Goal: Task Accomplishment & Management: Complete application form

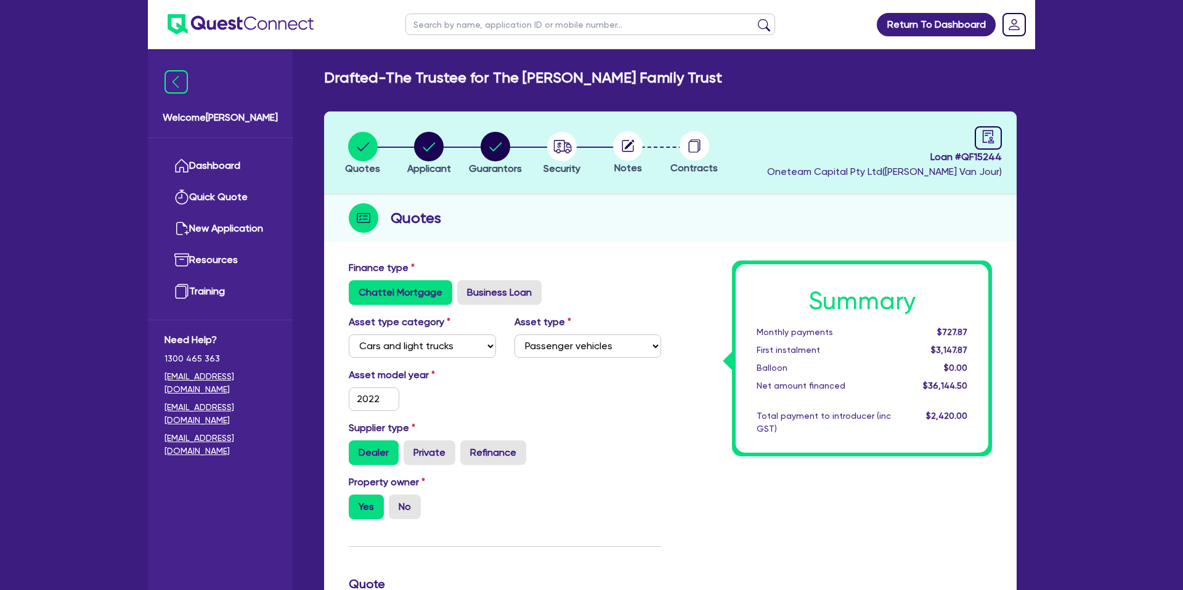
select select "CARS_AND_LIGHT_TRUCKS"
select select "PASSENGER_VEHICLES"
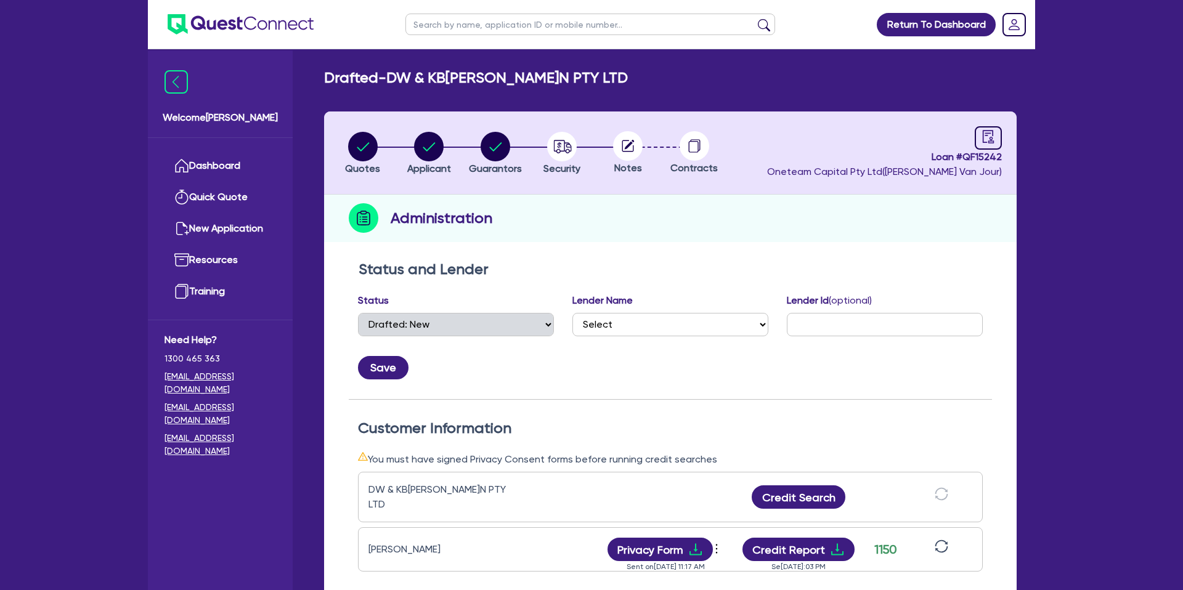
select select "DRAFTED_NEW"
click at [211, 153] on link "Dashboard" at bounding box center [221, 165] width 112 height 31
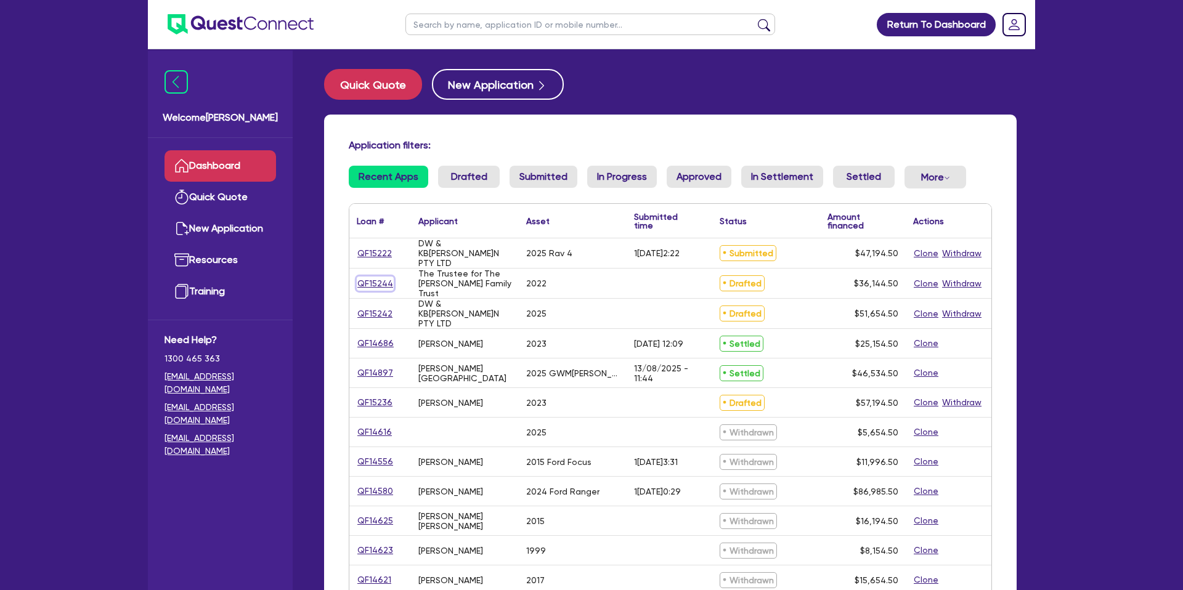
click at [381, 282] on link "QF15244" at bounding box center [375, 284] width 37 height 14
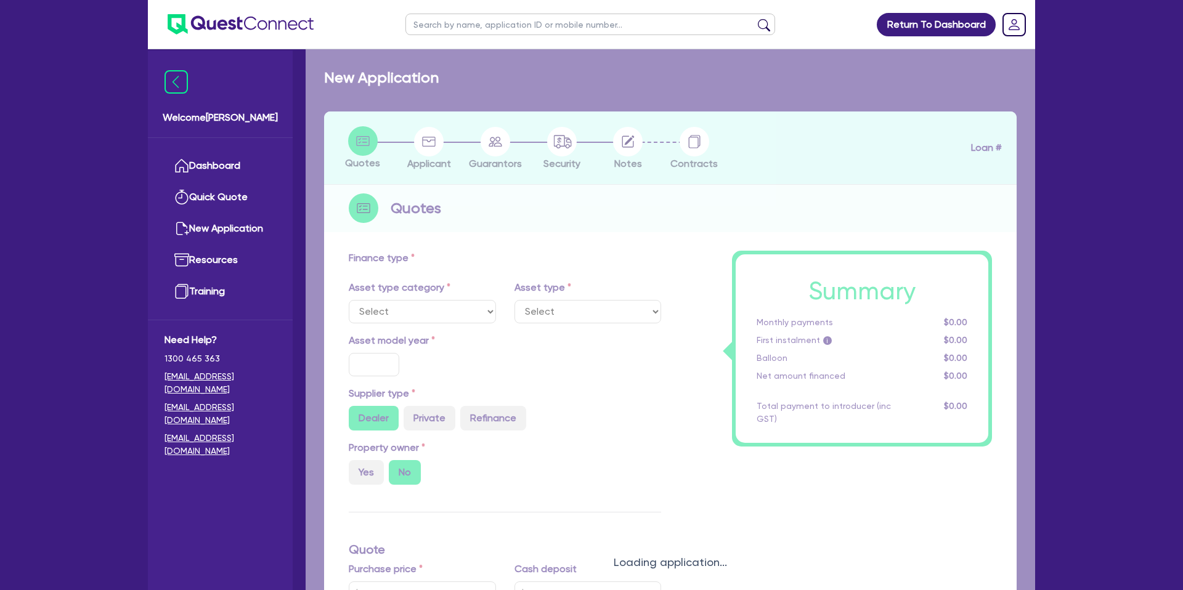
select select "CARS_AND_LIGHT_TRUCKS"
type input "2022"
radio input "true"
type input "70,490"
type input "35,000"
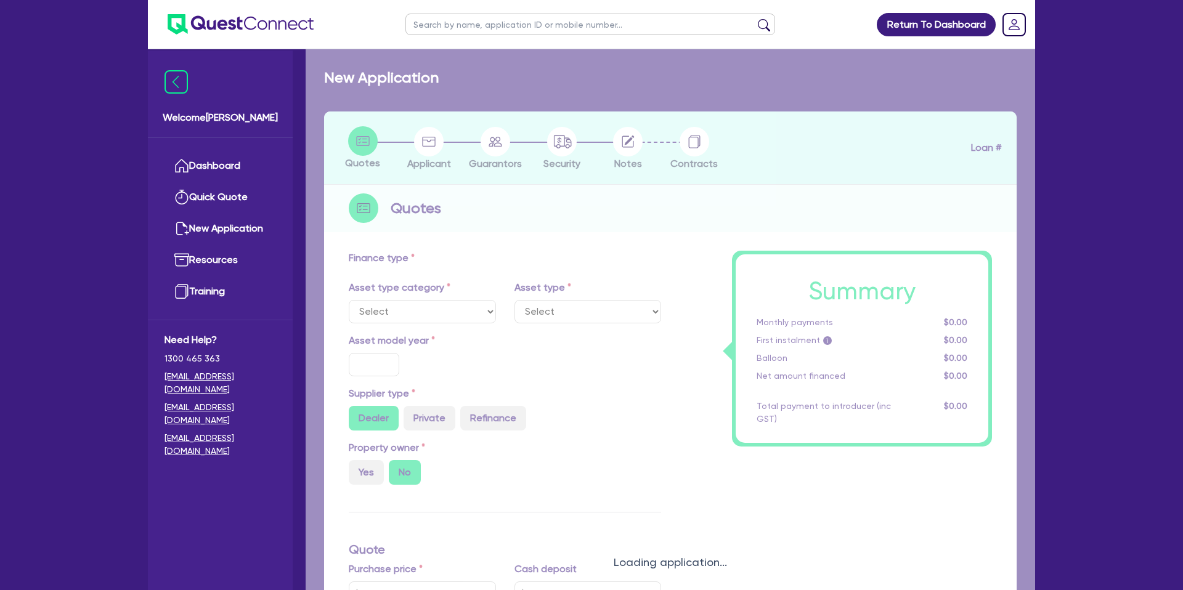
type input "7.99"
type input "2,200"
select select "PASSENGER_VEHICLES"
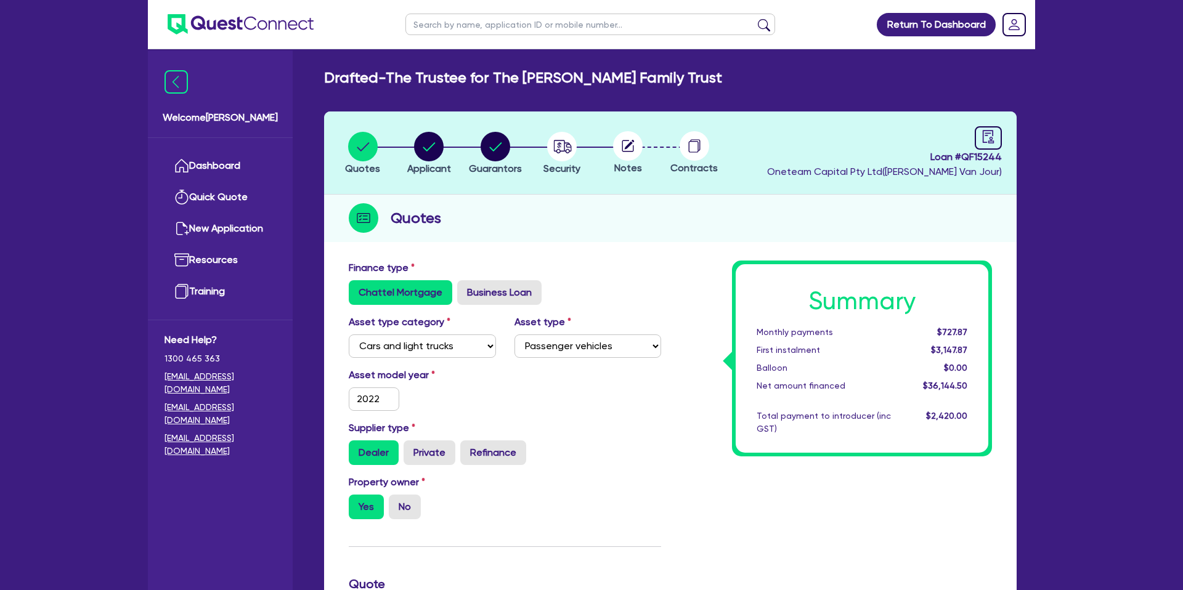
click at [793, 236] on div "Quotes" at bounding box center [670, 218] width 693 height 47
click at [702, 212] on div "Quotes" at bounding box center [670, 218] width 693 height 47
click at [187, 165] on icon at bounding box center [181, 165] width 15 height 15
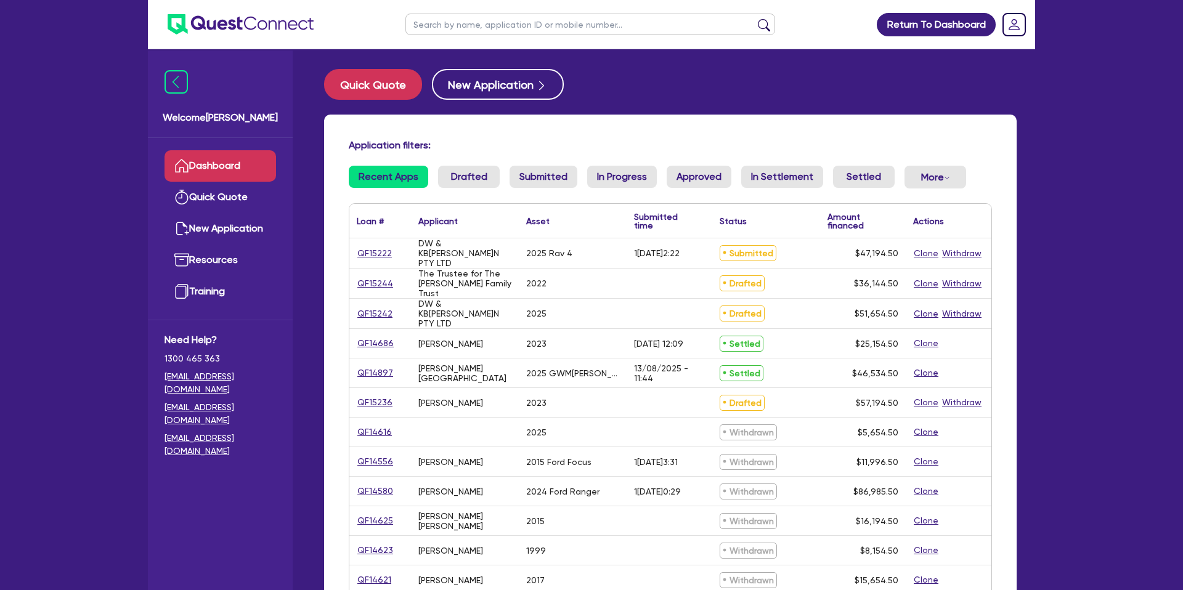
click at [539, 33] on input "text" at bounding box center [591, 25] width 370 height 22
type input "[PERSON_NAME]"
click at [754, 18] on button "submit" at bounding box center [764, 26] width 20 height 17
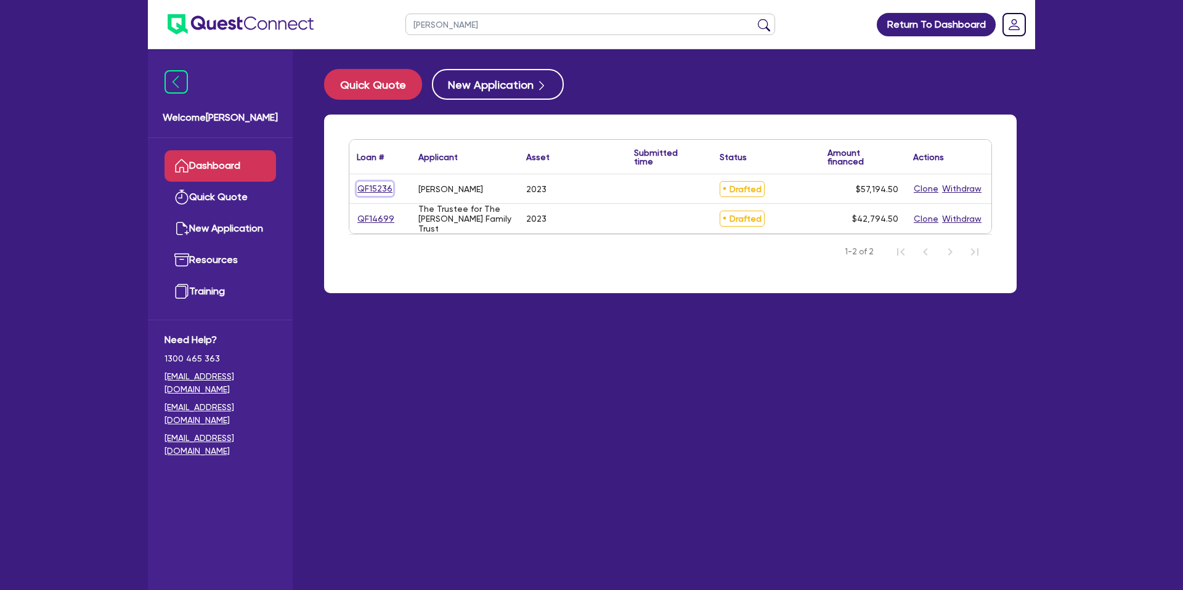
click at [386, 189] on link "QF15236" at bounding box center [375, 189] width 36 height 14
select select "CARS_AND_LIGHT_TRUCKS"
select select "PASSENGER_VEHICLES"
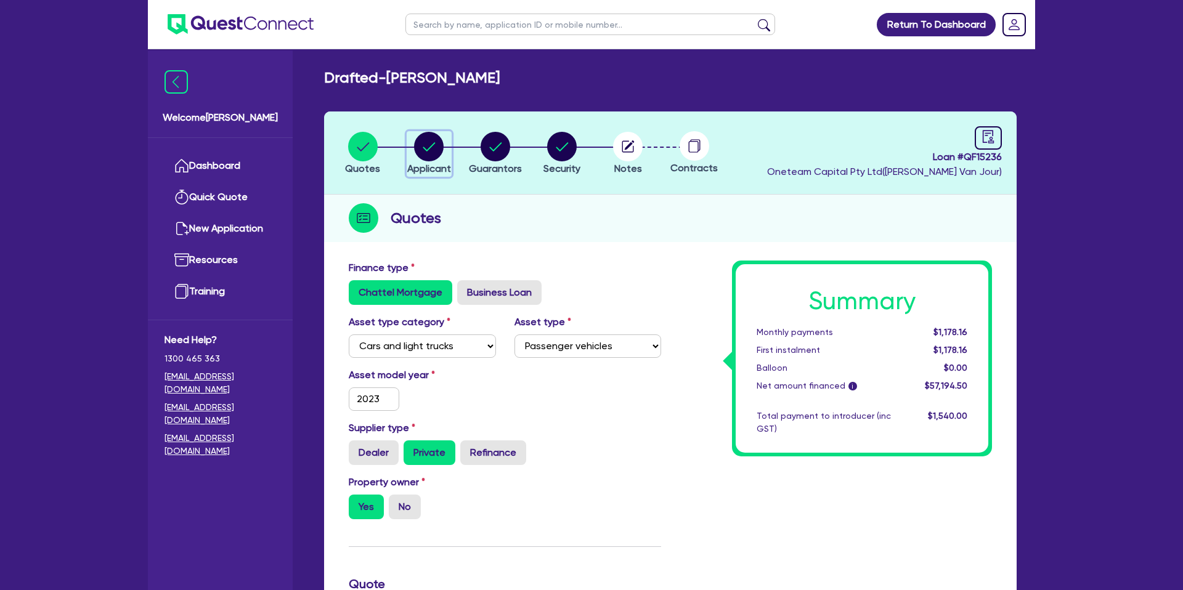
click at [423, 147] on circle "button" at bounding box center [429, 147] width 30 height 30
select select "SOLE_TRADER"
select select "BUILDING_CONSTRUCTION"
select select "TRADES_SERVICES_CONSUMERS"
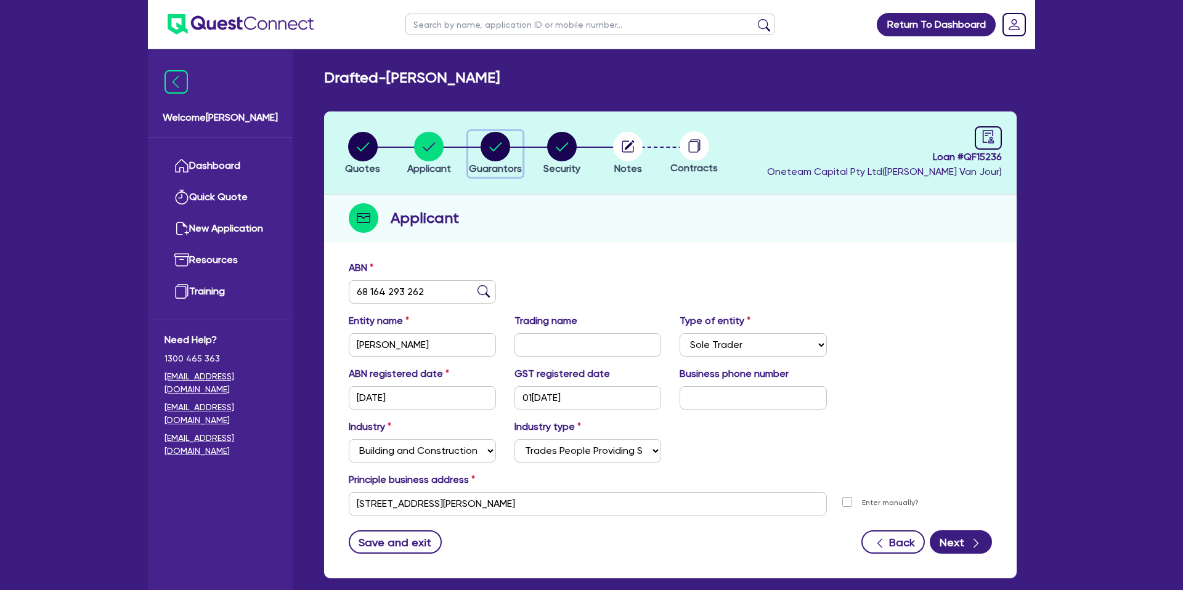
click at [500, 144] on icon "button" at bounding box center [495, 146] width 12 height 9
select select "MR"
select select "TAS"
select select "DE_FACTO"
select select "PROPERTY"
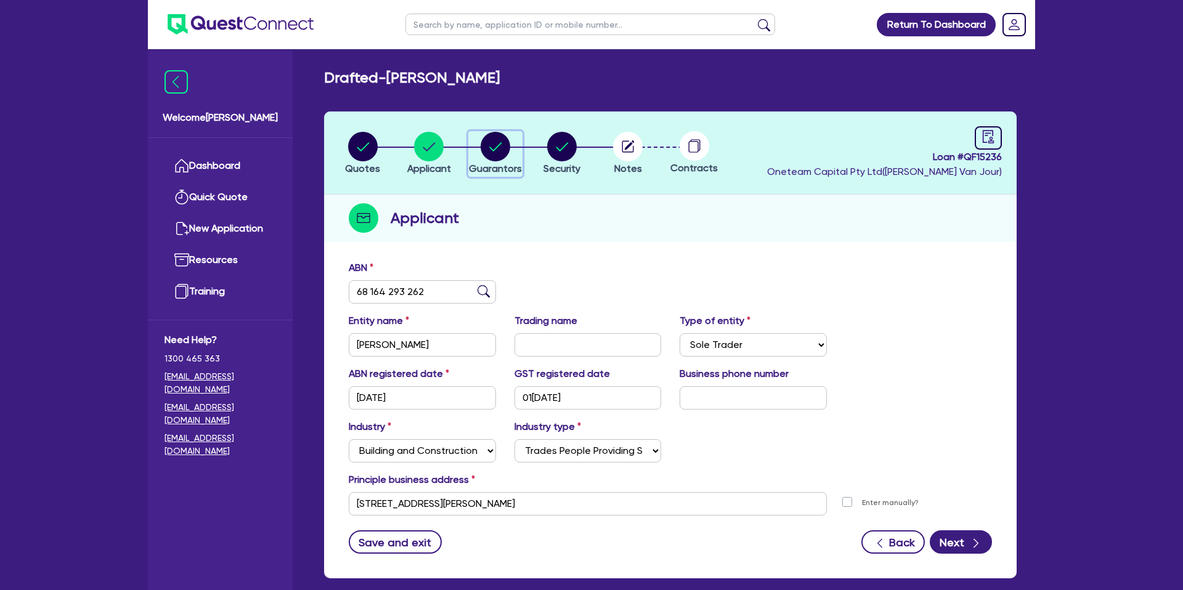
select select "MORTGAGE"
select select "VEHICLE_LOAN"
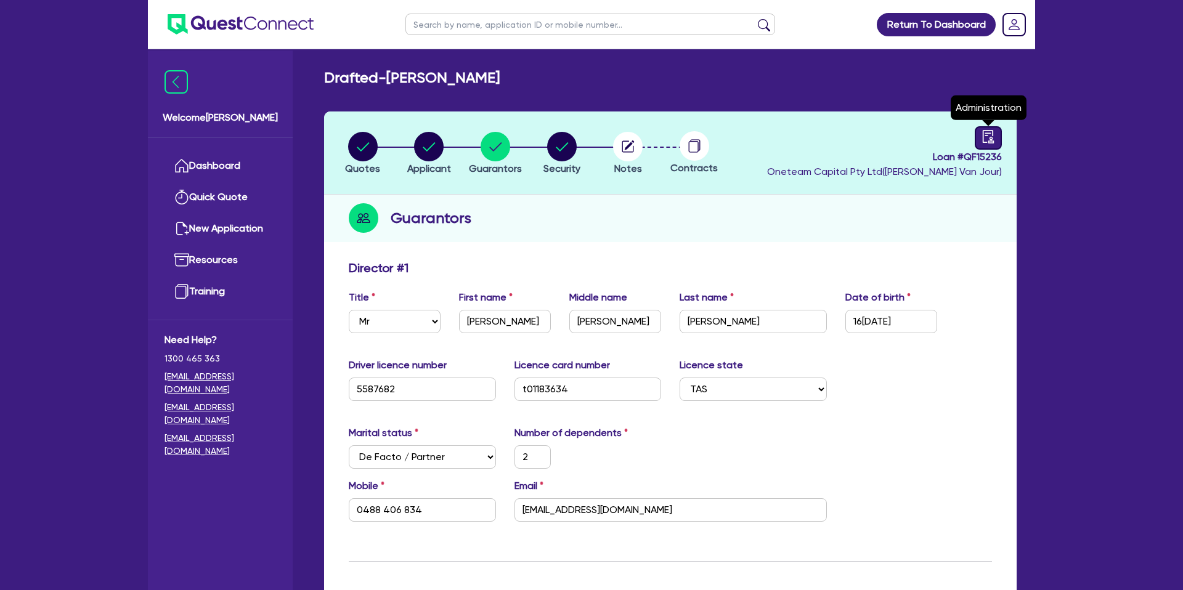
click at [998, 133] on link at bounding box center [988, 137] width 27 height 23
select select "DRAFTED_NEW"
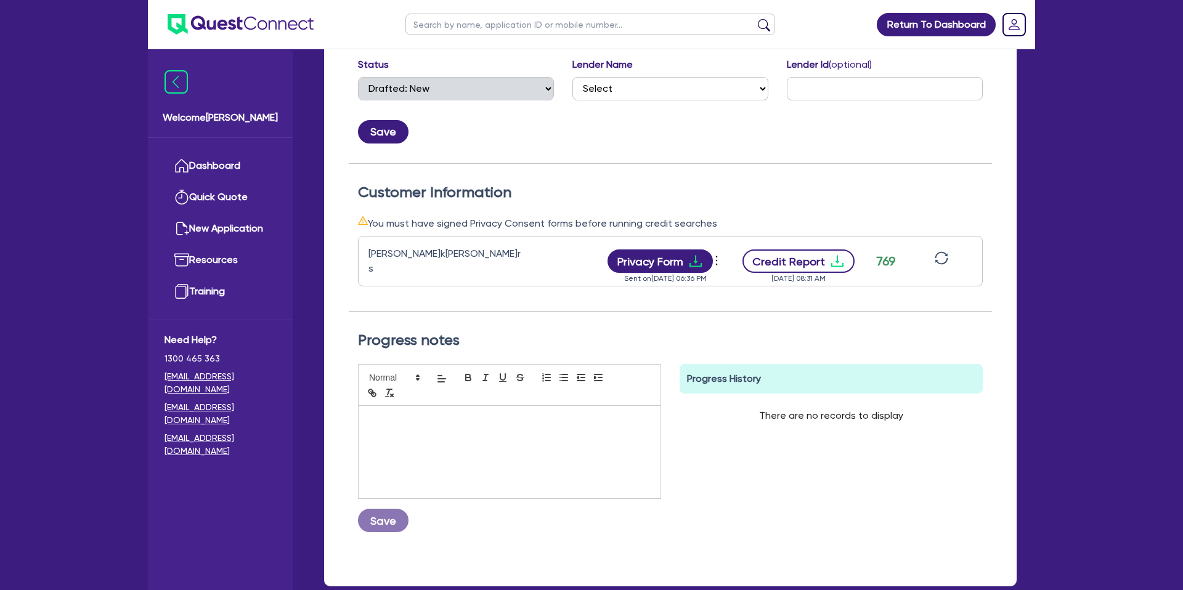
scroll to position [237, 0]
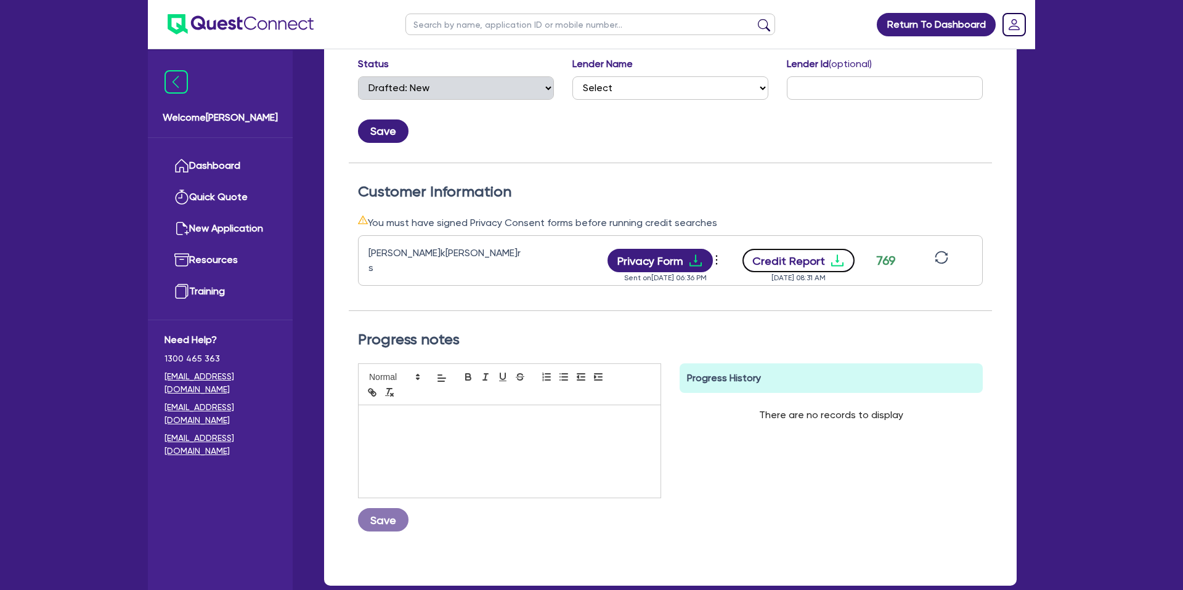
click at [841, 255] on icon "download" at bounding box center [837, 260] width 15 height 15
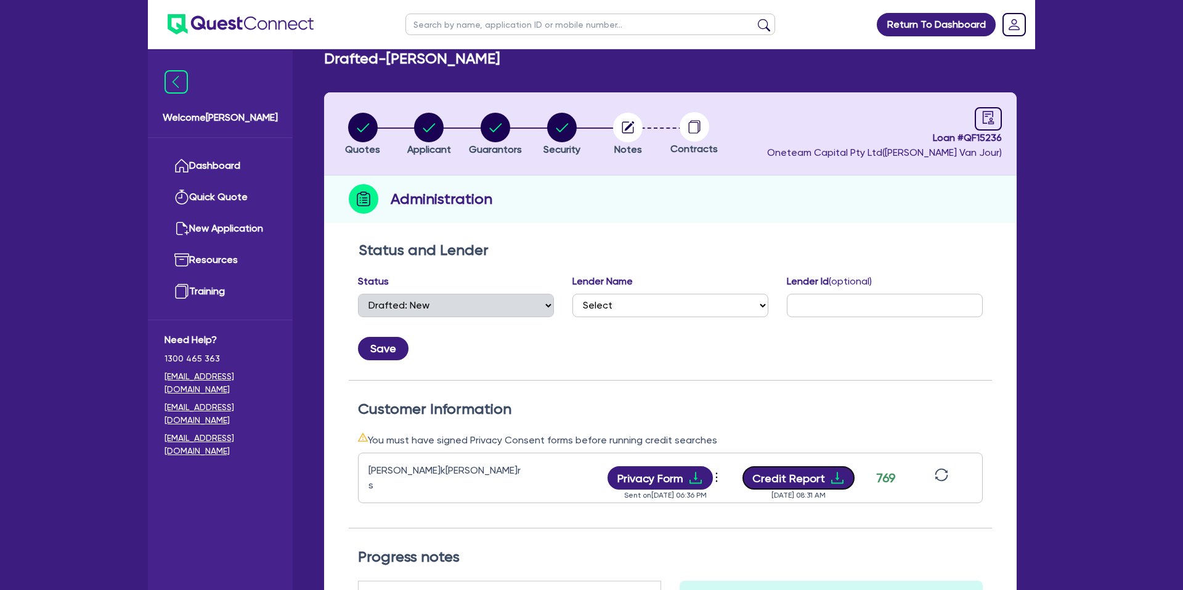
scroll to position [0, 0]
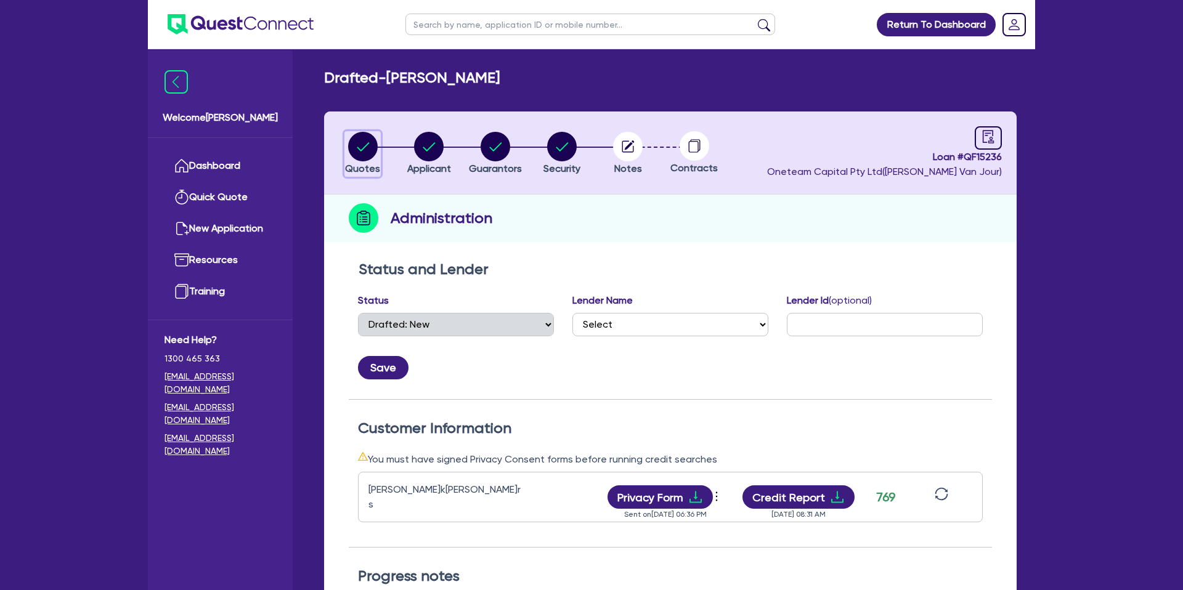
click at [364, 148] on circle "button" at bounding box center [363, 147] width 30 height 30
select select "CARS_AND_LIGHT_TRUCKS"
select select "PASSENGER_VEHICLES"
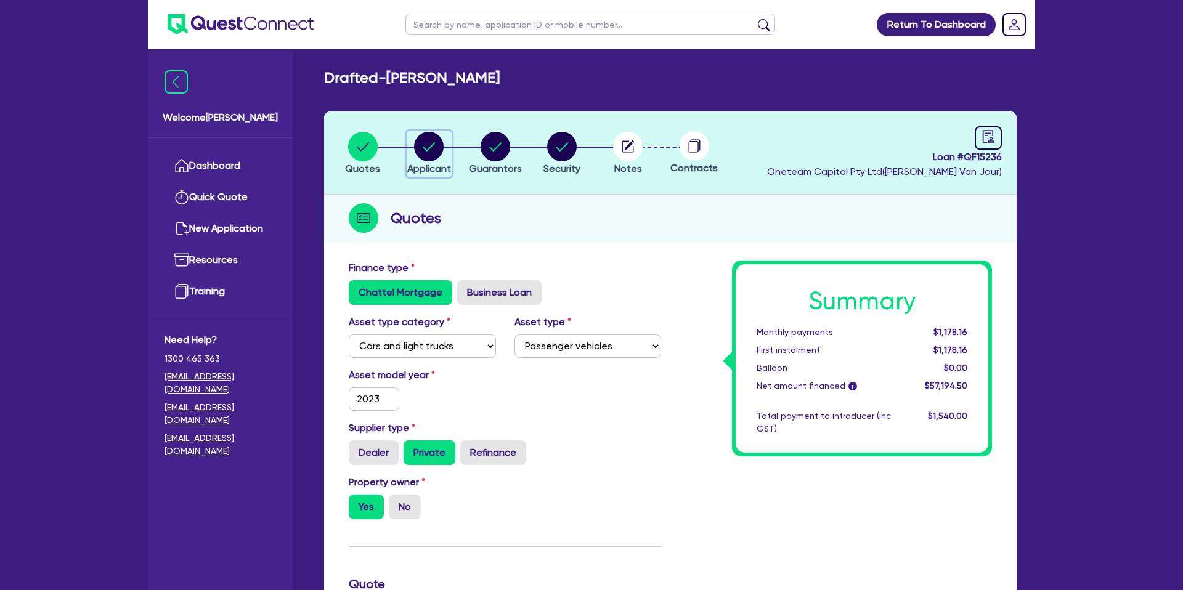
click at [424, 144] on circle "button" at bounding box center [429, 147] width 30 height 30
select select "SOLE_TRADER"
select select "BUILDING_CONSTRUCTION"
select select "TRADES_SERVICES_CONSUMERS"
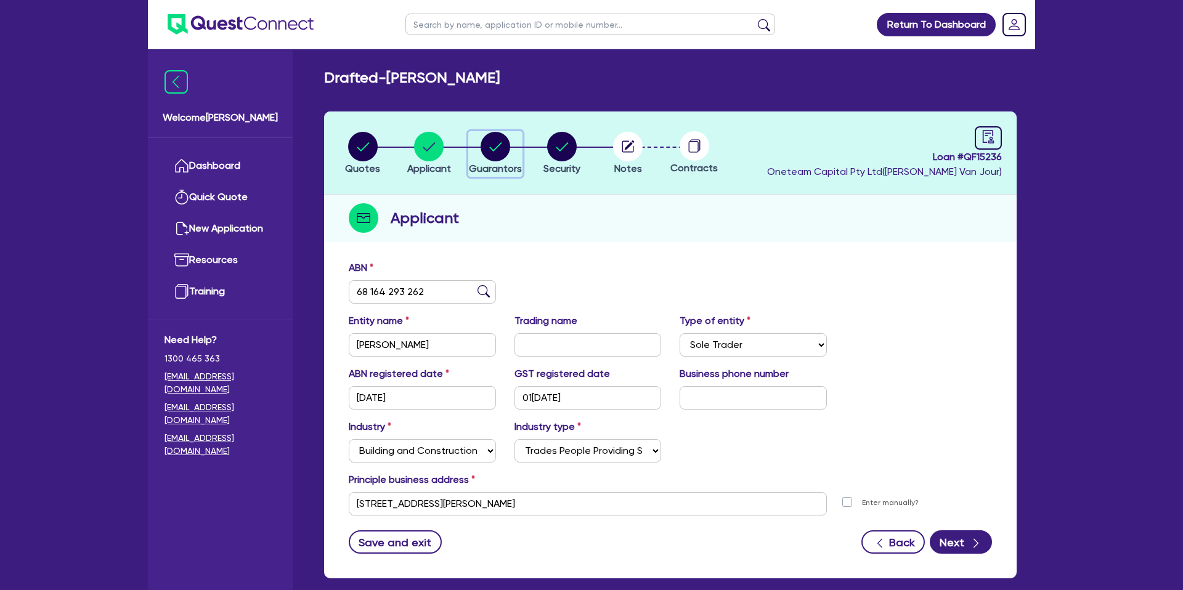
drag, startPoint x: 505, startPoint y: 133, endPoint x: 520, endPoint y: 149, distance: 21.4
click at [505, 134] on icon "button" at bounding box center [496, 147] width 30 height 30
select select "MR"
select select "TAS"
select select "DE_FACTO"
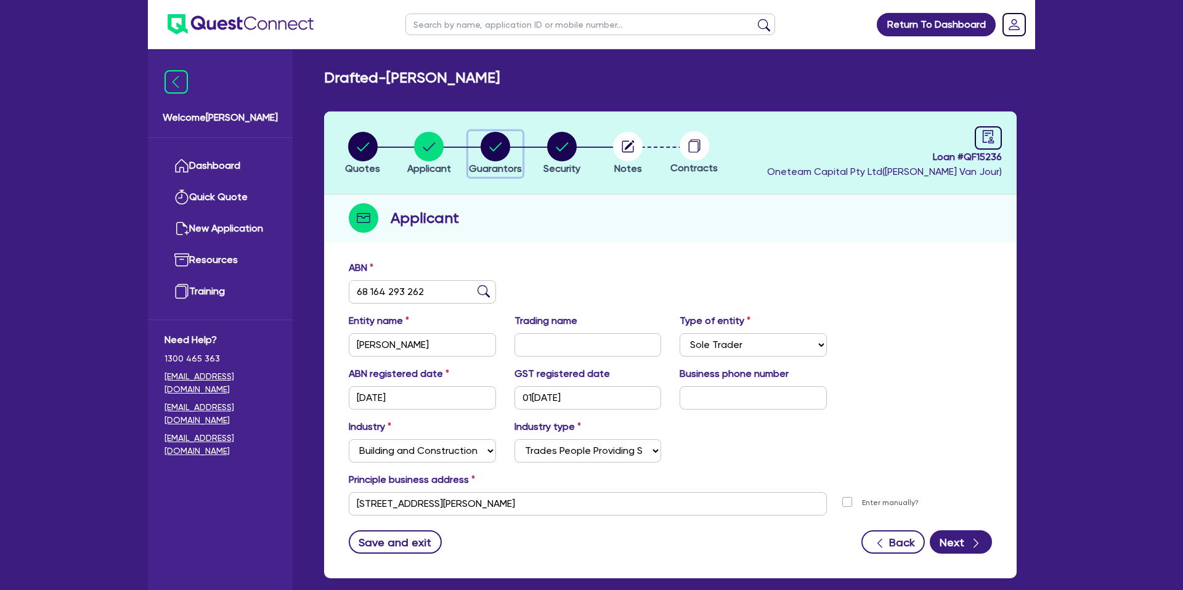
select select "PROPERTY"
select select "MORTGAGE"
select select "VEHICLE_LOAN"
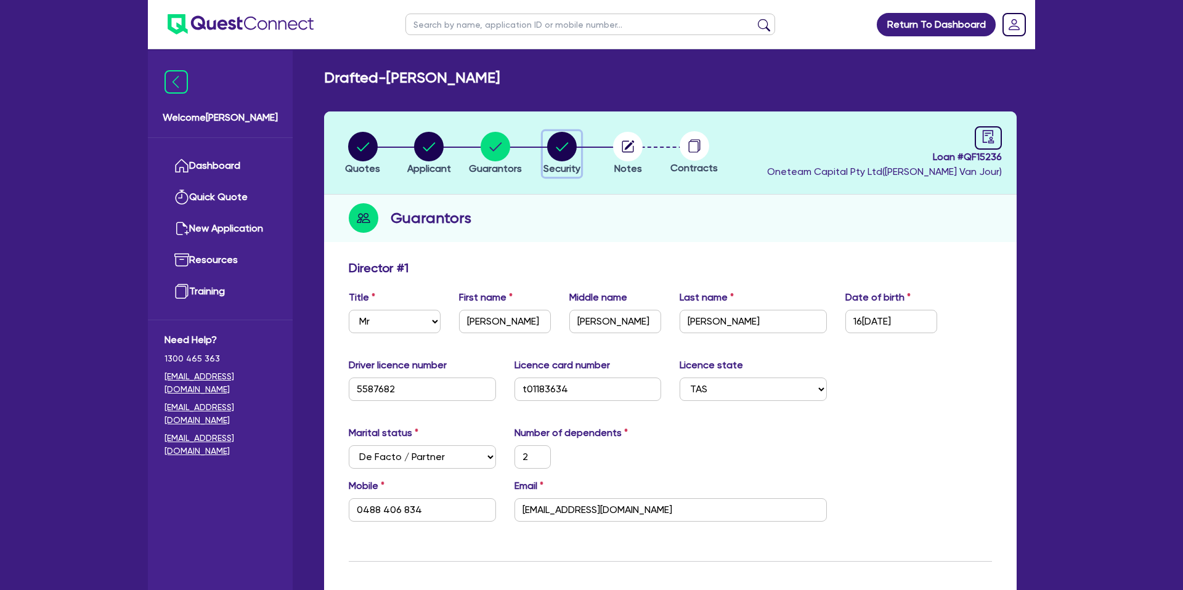
click at [561, 147] on circle "button" at bounding box center [562, 147] width 30 height 30
select select "CARS_AND_LIGHT_TRUCKS"
select select "PASSENGER_VEHICLES"
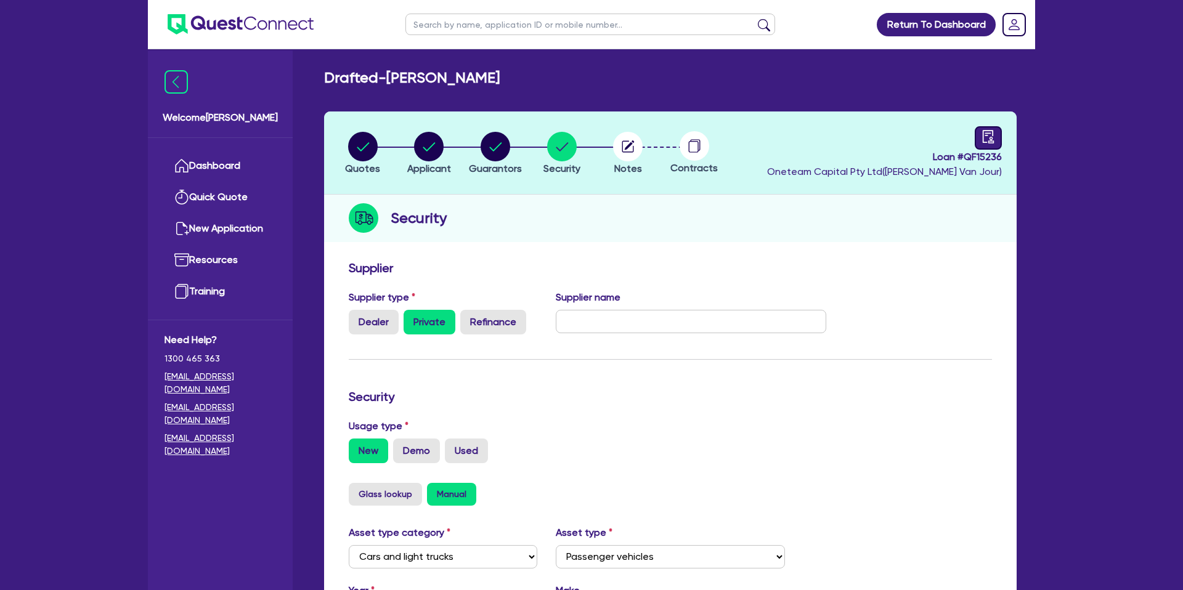
click at [993, 131] on icon "audit" at bounding box center [988, 136] width 11 height 13
select select "DRAFTED_NEW"
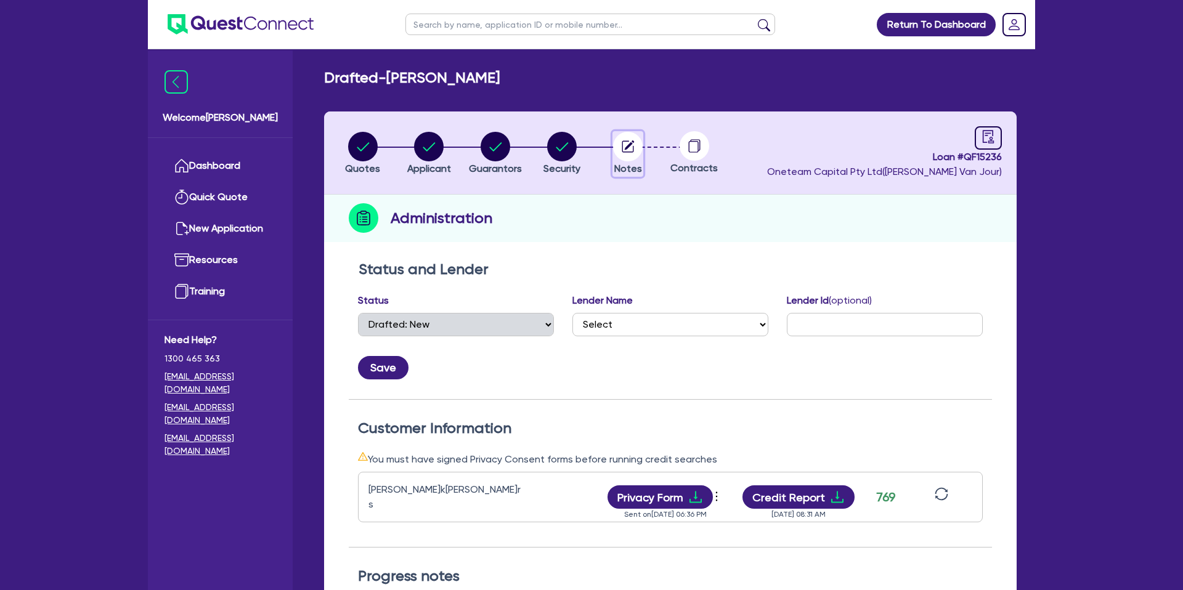
click at [626, 145] on circle "button" at bounding box center [628, 147] width 30 height 30
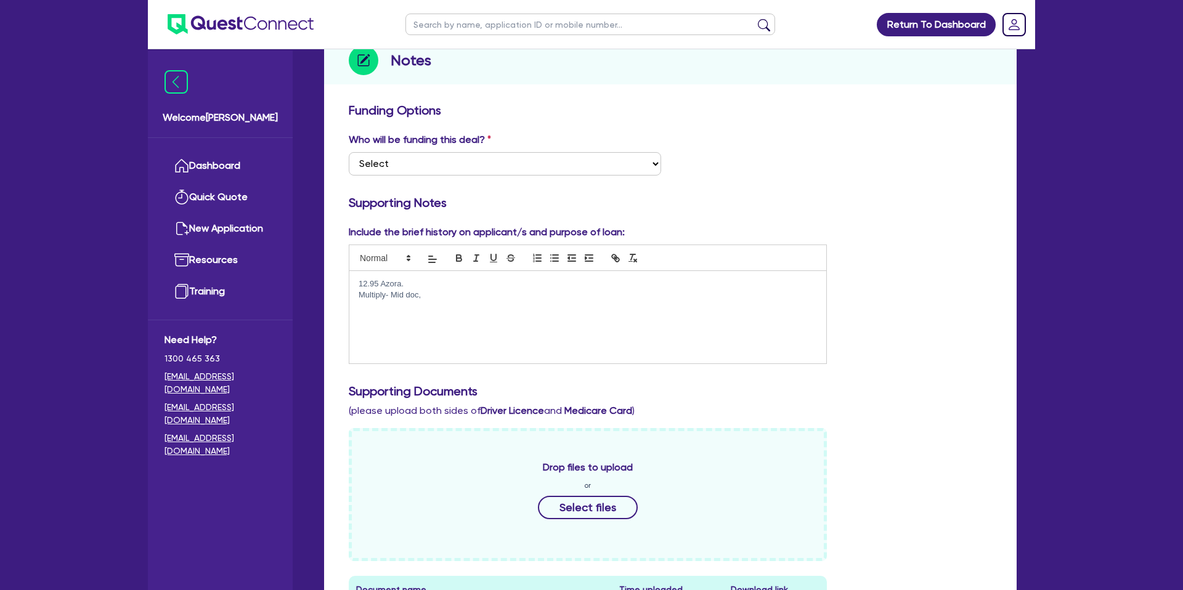
scroll to position [161, 0]
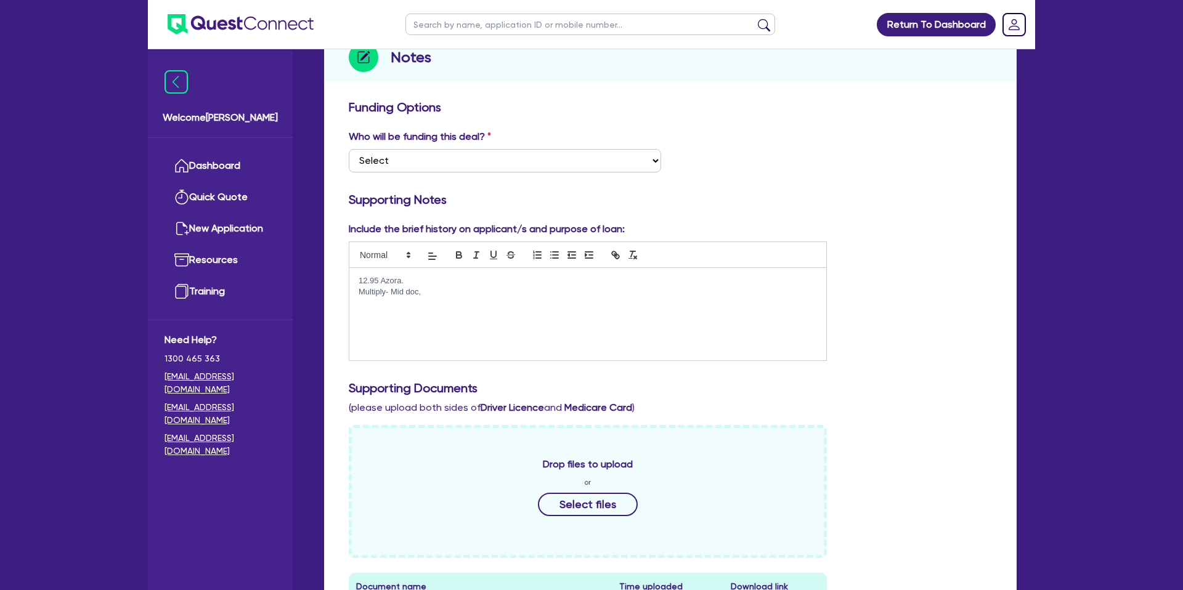
click at [425, 292] on p "Multiply- Mid doc," at bounding box center [588, 292] width 459 height 11
click at [404, 280] on p "12.95 Azora." at bounding box center [588, 280] width 459 height 11
click at [433, 292] on p "Multiply- Mid doc," at bounding box center [588, 292] width 459 height 11
click at [899, 173] on div "Who will be funding this deal? Select I want Quest to fund 100% I will fund 100…" at bounding box center [671, 155] width 662 height 53
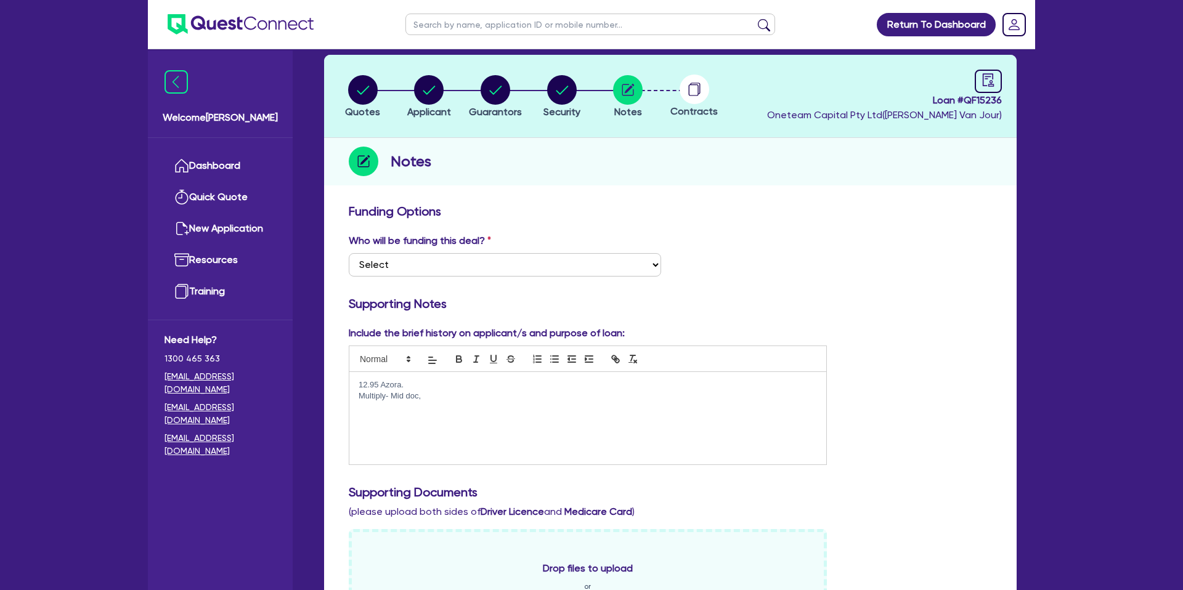
scroll to position [0, 0]
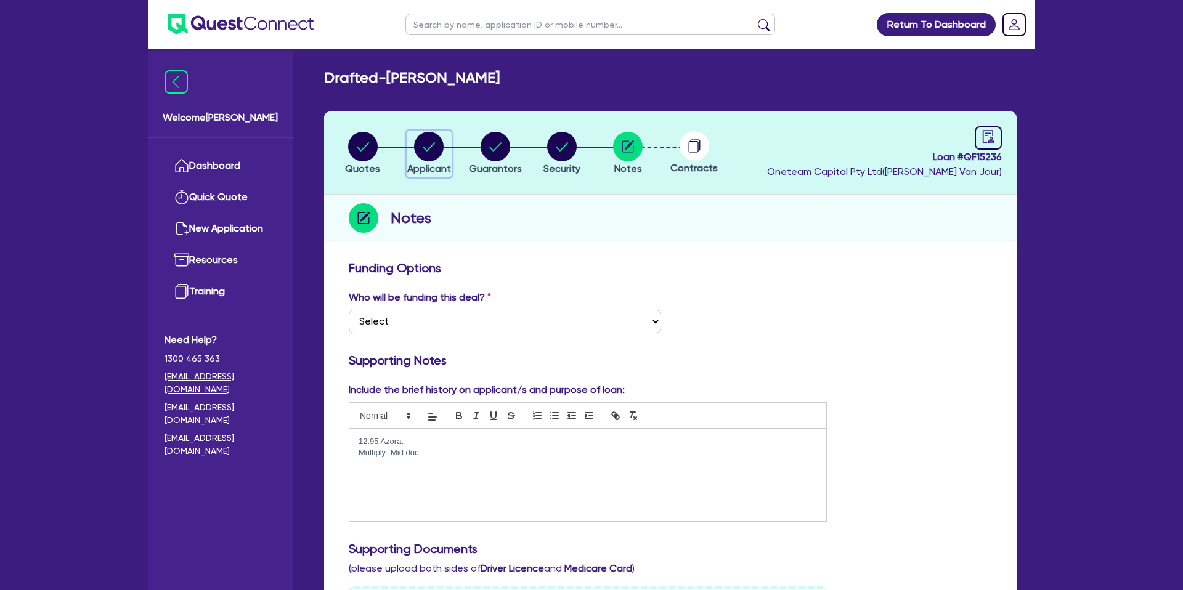
click at [439, 142] on circle "button" at bounding box center [429, 147] width 30 height 30
select select "SOLE_TRADER"
select select "BUILDING_CONSTRUCTION"
select select "TRADES_SERVICES_CONSUMERS"
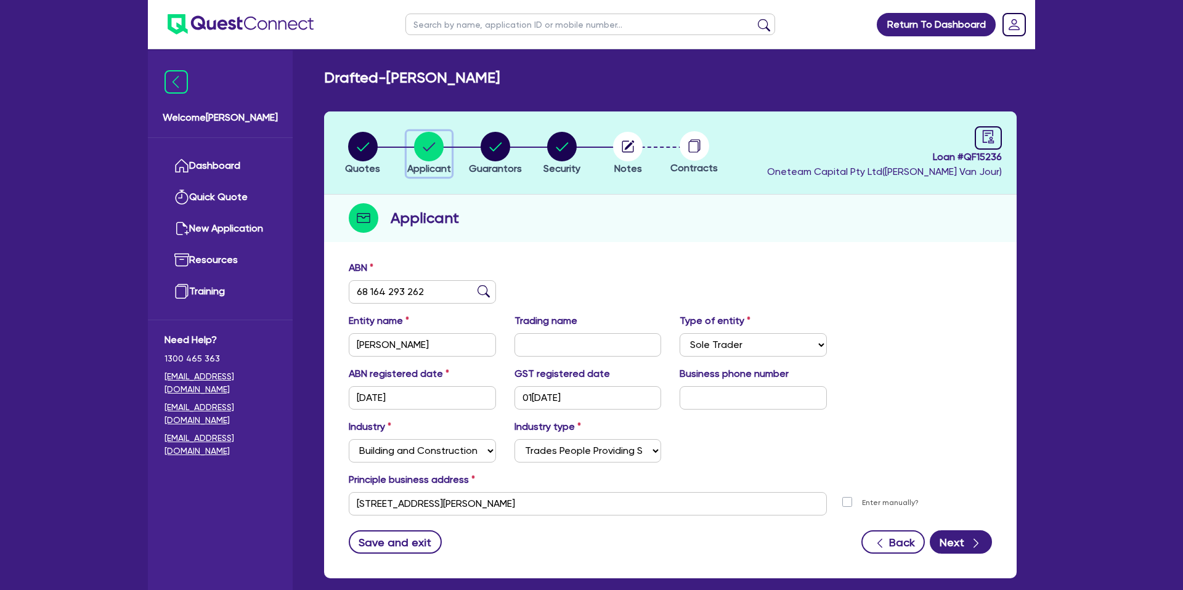
click at [407, 131] on button "Applicant" at bounding box center [429, 154] width 45 height 46
click at [232, 166] on link "Dashboard" at bounding box center [221, 165] width 112 height 31
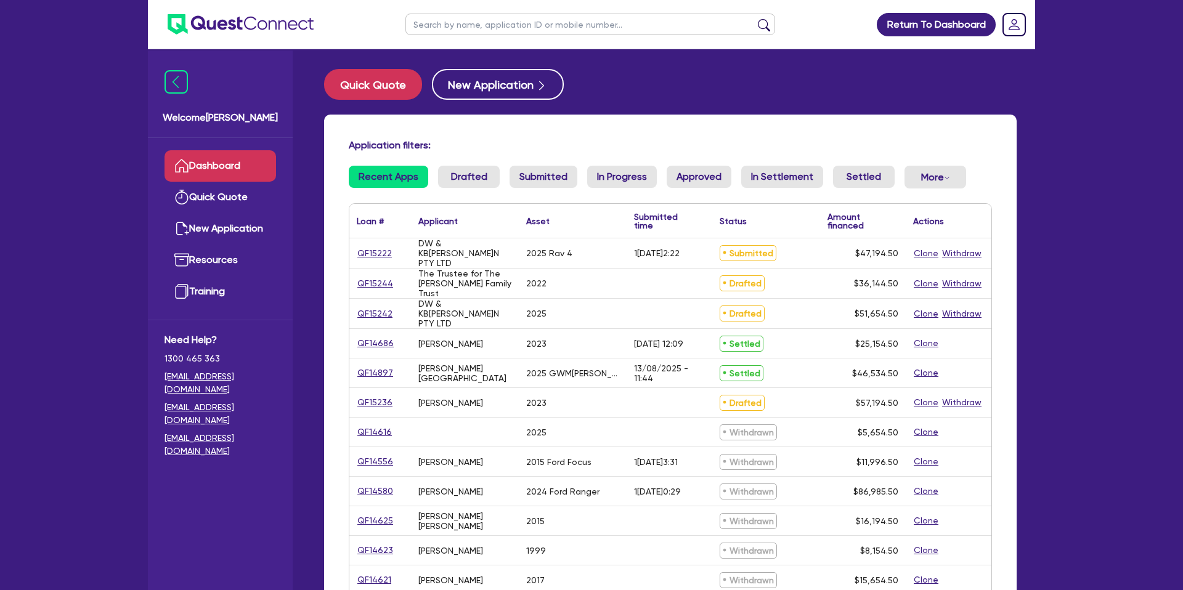
drag, startPoint x: 476, startPoint y: 27, endPoint x: 464, endPoint y: 17, distance: 15.3
click at [464, 17] on input "text" at bounding box center [591, 25] width 370 height 22
click at [381, 282] on link "QF15244" at bounding box center [375, 284] width 37 height 14
select select "CARS_AND_LIGHT_TRUCKS"
select select "PASSENGER_VEHICLES"
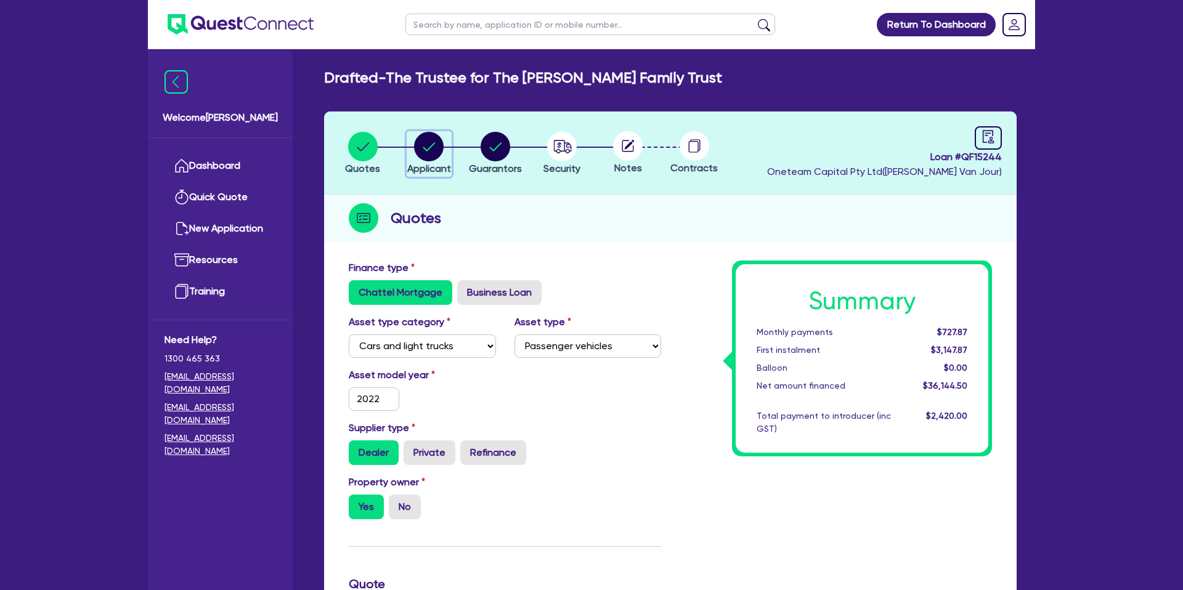
click at [422, 152] on circle "button" at bounding box center [429, 147] width 30 height 30
select select "TRUST"
select select "INDIVIDUAL"
select select "MANUFACTURING"
select select "BEVERAGES"
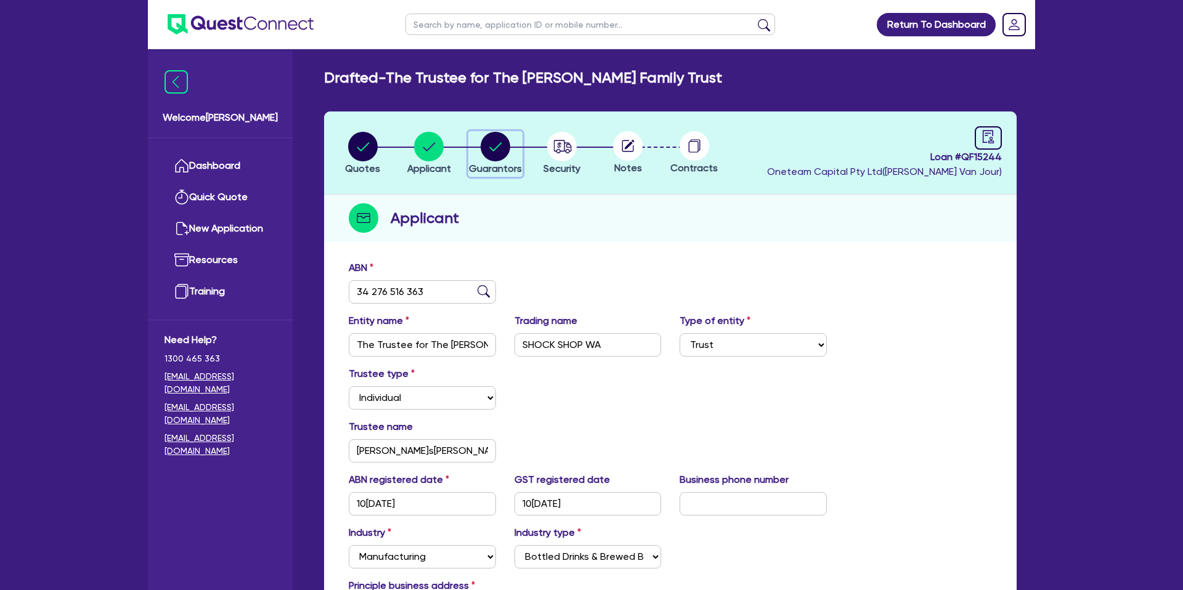
click at [482, 146] on circle "button" at bounding box center [496, 147] width 30 height 30
select select "MRS"
select select "WA"
select select "MARRIED"
select select "PROPERTY"
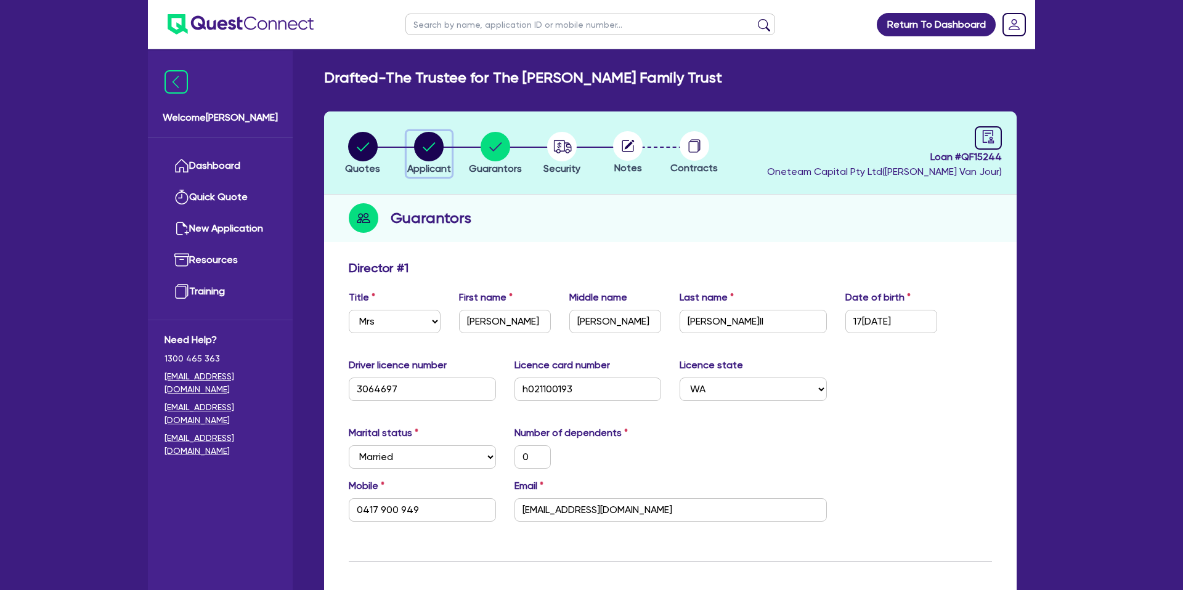
click at [420, 146] on circle "button" at bounding box center [429, 147] width 30 height 30
select select "TRUST"
select select "INDIVIDUAL"
select select "MANUFACTURING"
select select "BEVERAGES"
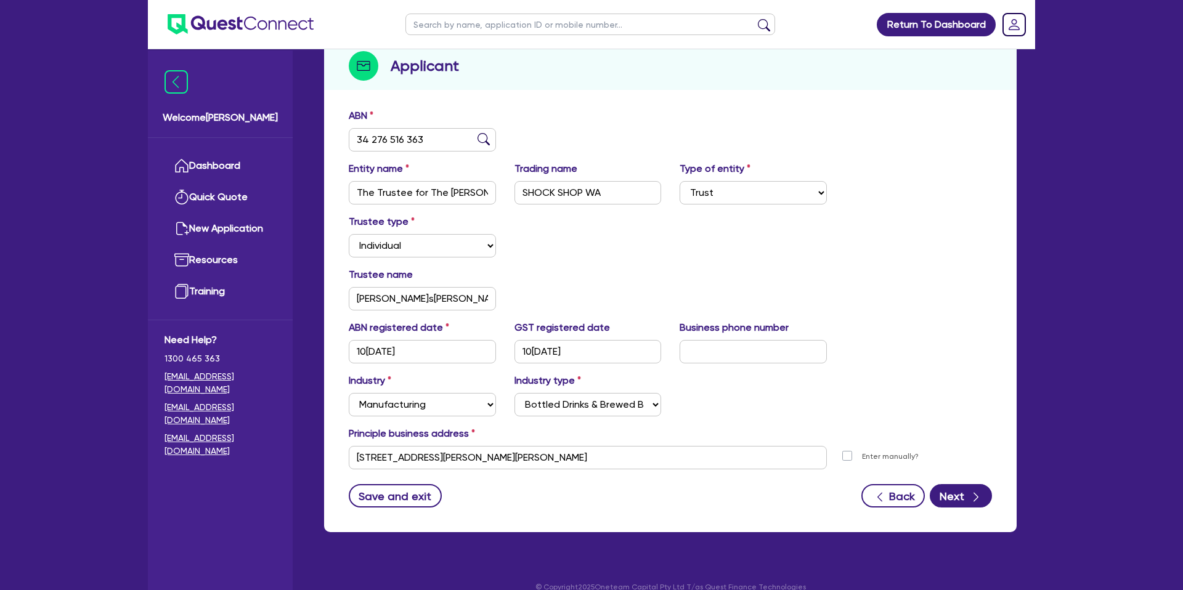
scroll to position [155, 0]
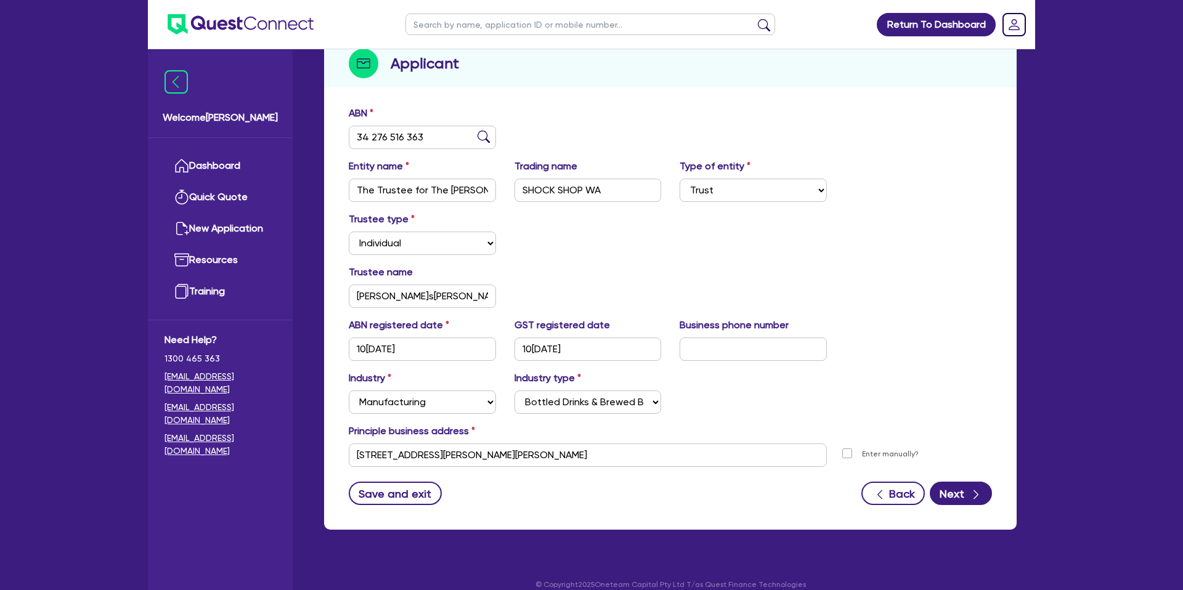
click at [656, 262] on div "Trustee type Select Individual Company" at bounding box center [671, 238] width 662 height 53
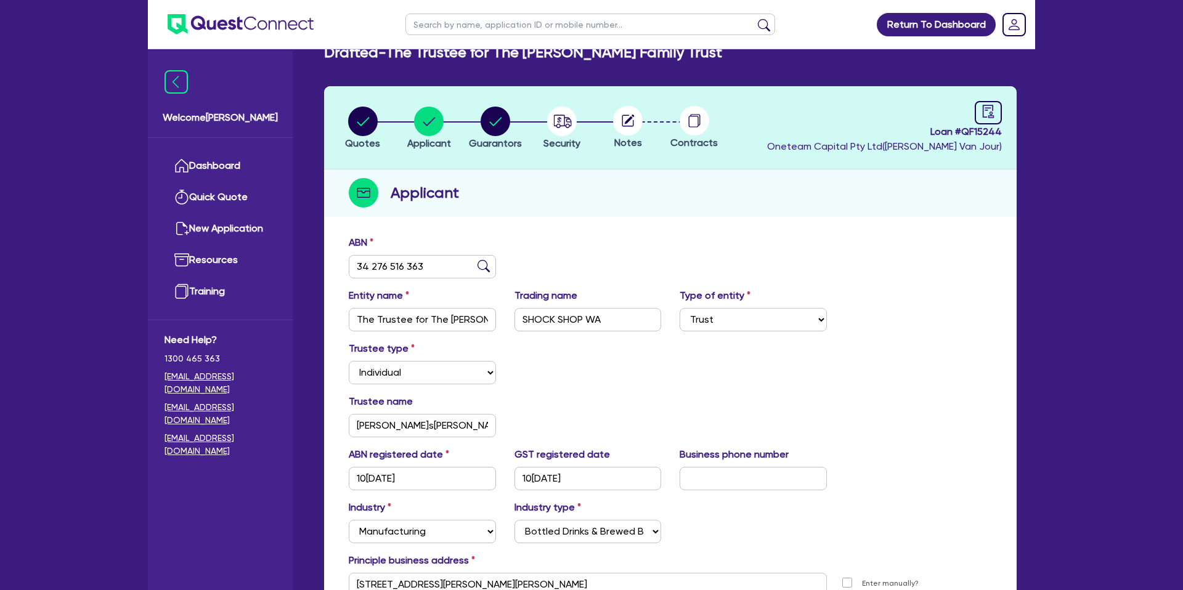
scroll to position [0, 0]
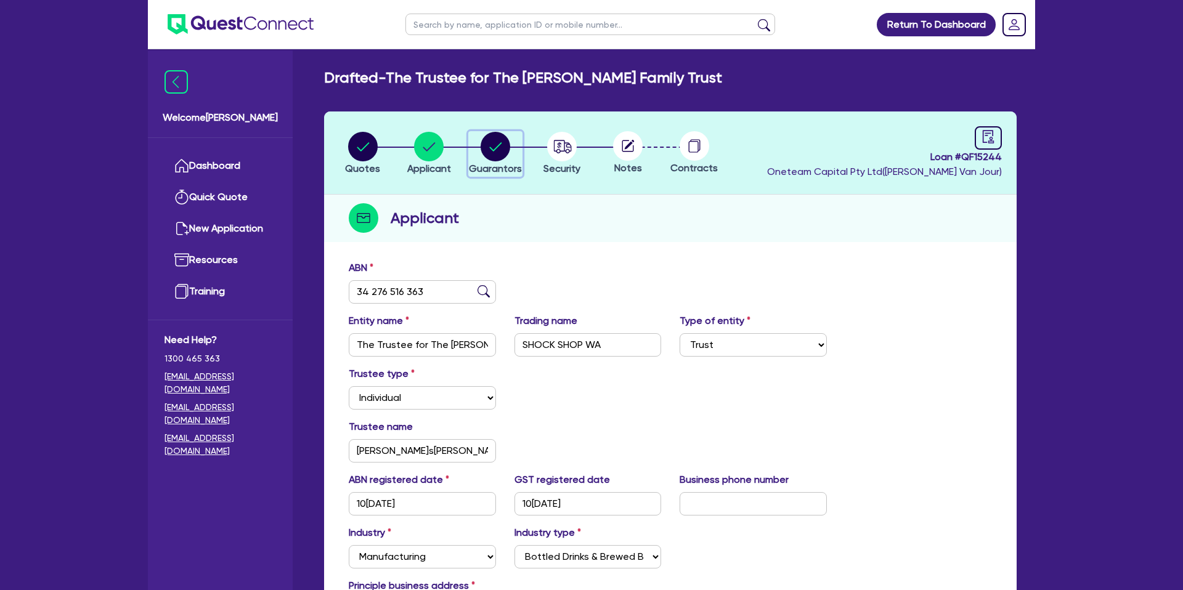
click at [487, 137] on circle "button" at bounding box center [496, 147] width 30 height 30
select select "MRS"
select select "WA"
select select "MARRIED"
select select "PROPERTY"
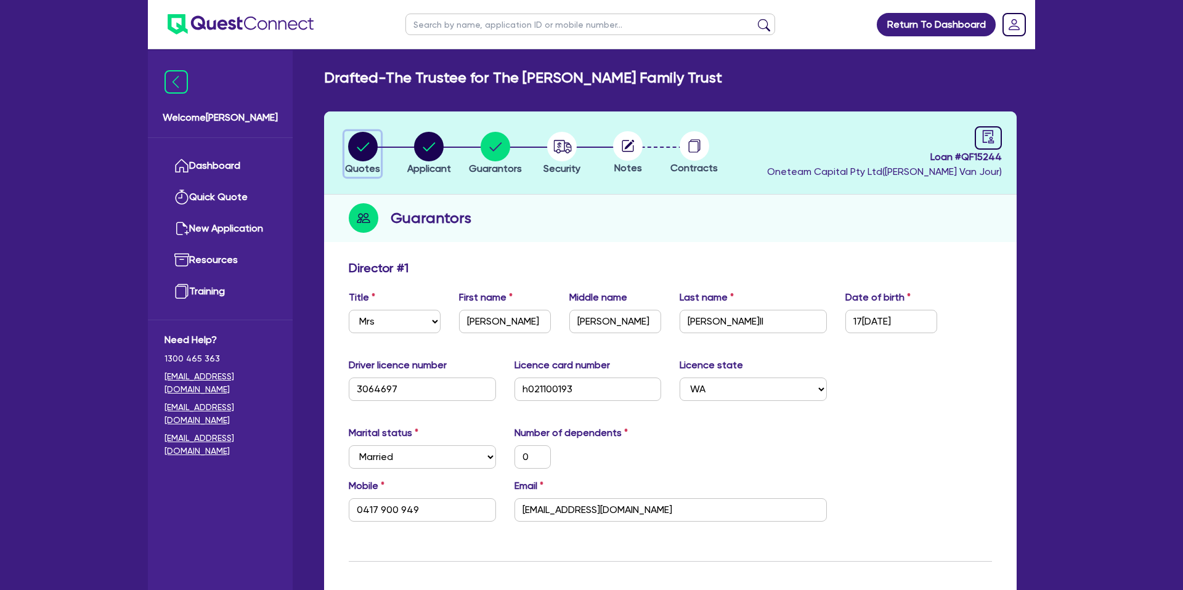
drag, startPoint x: 369, startPoint y: 157, endPoint x: 378, endPoint y: 191, distance: 35.0
click at [369, 157] on circle "button" at bounding box center [363, 147] width 30 height 30
select select "CARS_AND_LIGHT_TRUCKS"
select select "PASSENGER_VEHICLES"
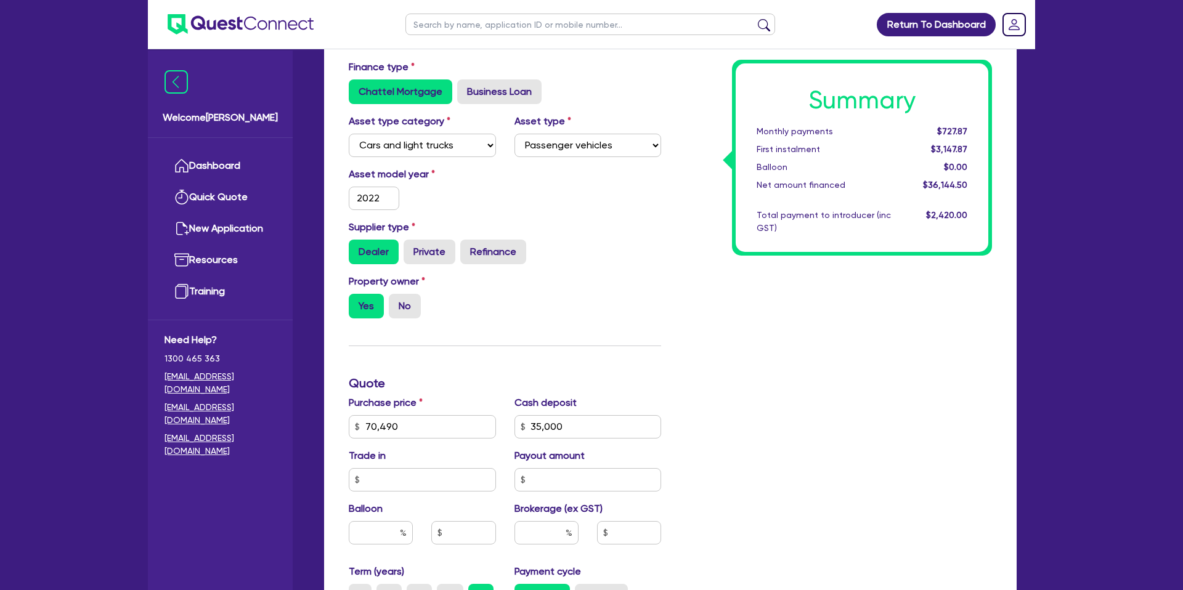
scroll to position [393, 0]
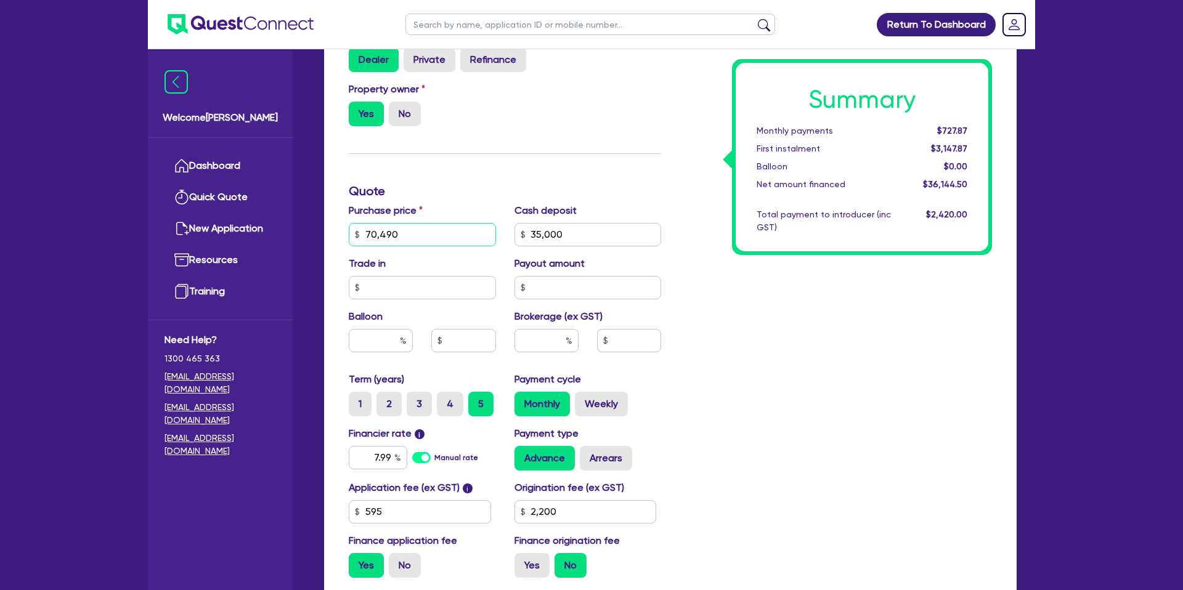
drag, startPoint x: 367, startPoint y: 235, endPoint x: 444, endPoint y: 233, distance: 76.5
click at [444, 233] on input "70,490" at bounding box center [422, 234] width 147 height 23
drag, startPoint x: 361, startPoint y: 230, endPoint x: 351, endPoint y: 230, distance: 9.9
click at [351, 230] on input "70,490" at bounding box center [422, 234] width 147 height 23
type input "70,490"
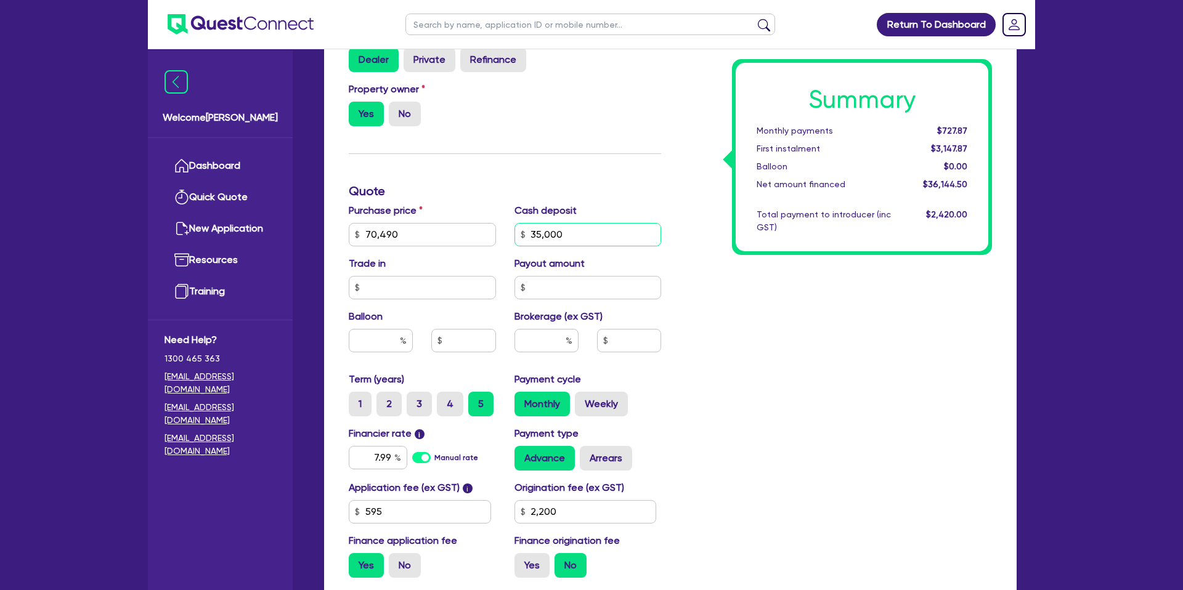
type input "35,000"
type input "2,200"
type input "70,490"
type input "35,000"
type input "2,200"
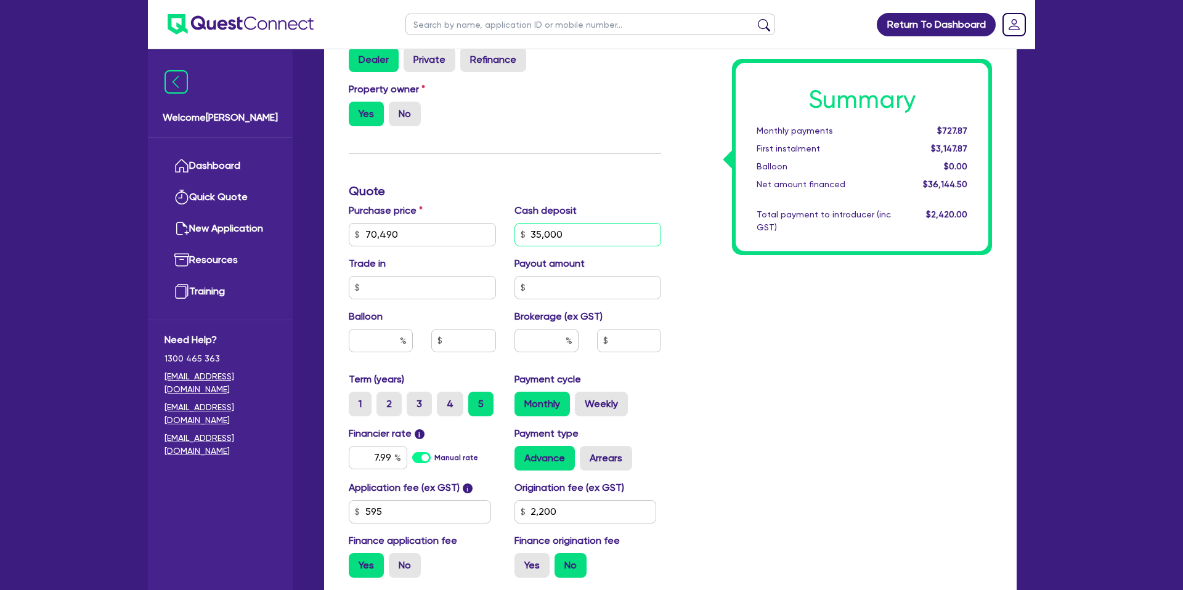
drag, startPoint x: 533, startPoint y: 235, endPoint x: 594, endPoint y: 235, distance: 61.0
click at [592, 234] on input "35,000" at bounding box center [588, 234] width 147 height 23
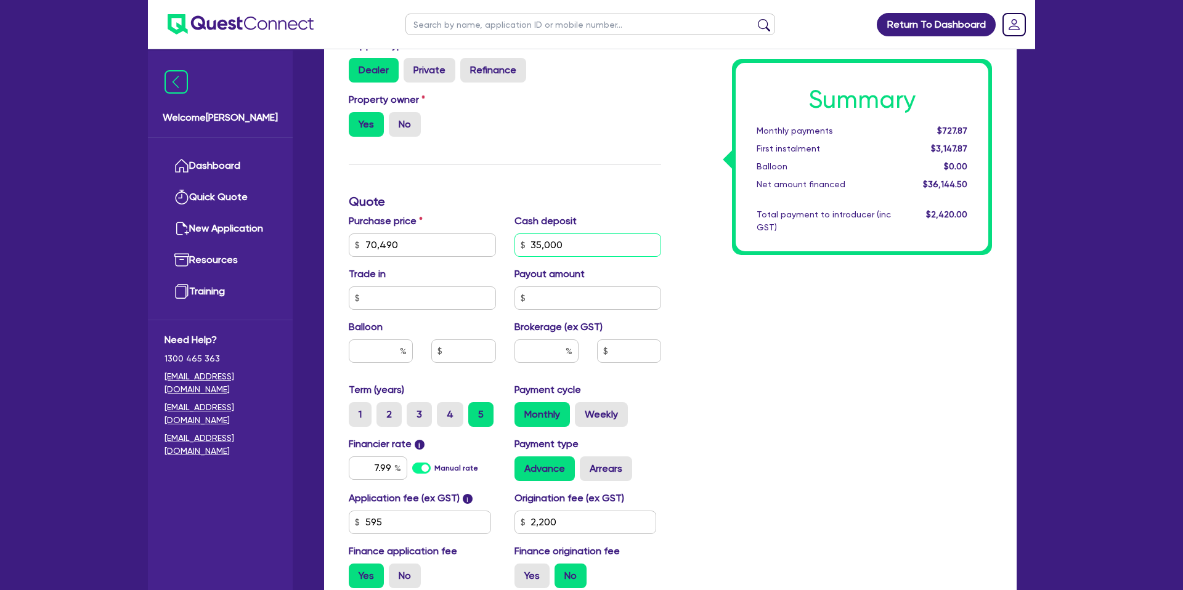
scroll to position [0, 0]
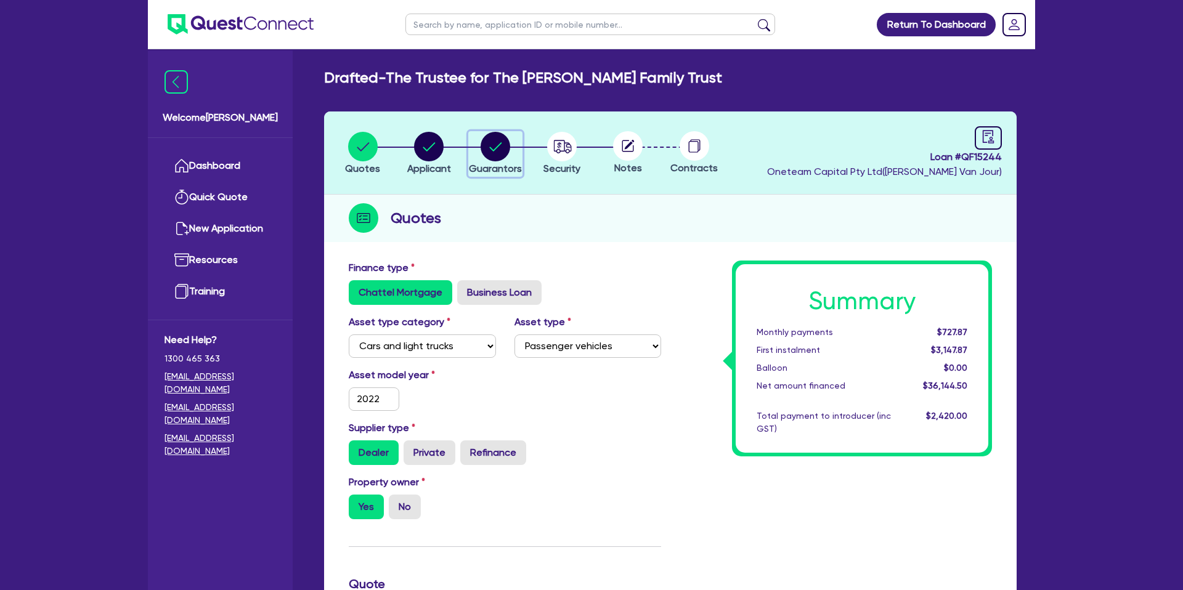
click at [498, 141] on circle "button" at bounding box center [496, 147] width 30 height 30
select select "MRS"
select select "WA"
select select "MARRIED"
select select "PROPERTY"
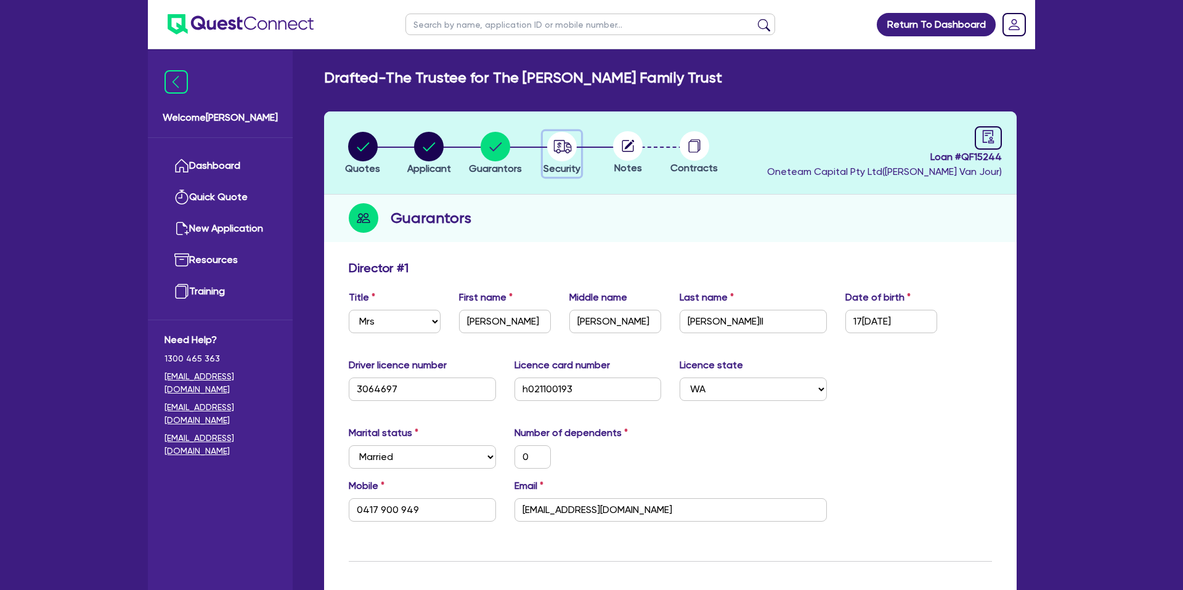
click at [559, 149] on circle "button" at bounding box center [562, 147] width 30 height 30
select select "CARS_AND_LIGHT_TRUCKS"
select select "PASSENGER_VEHICLES"
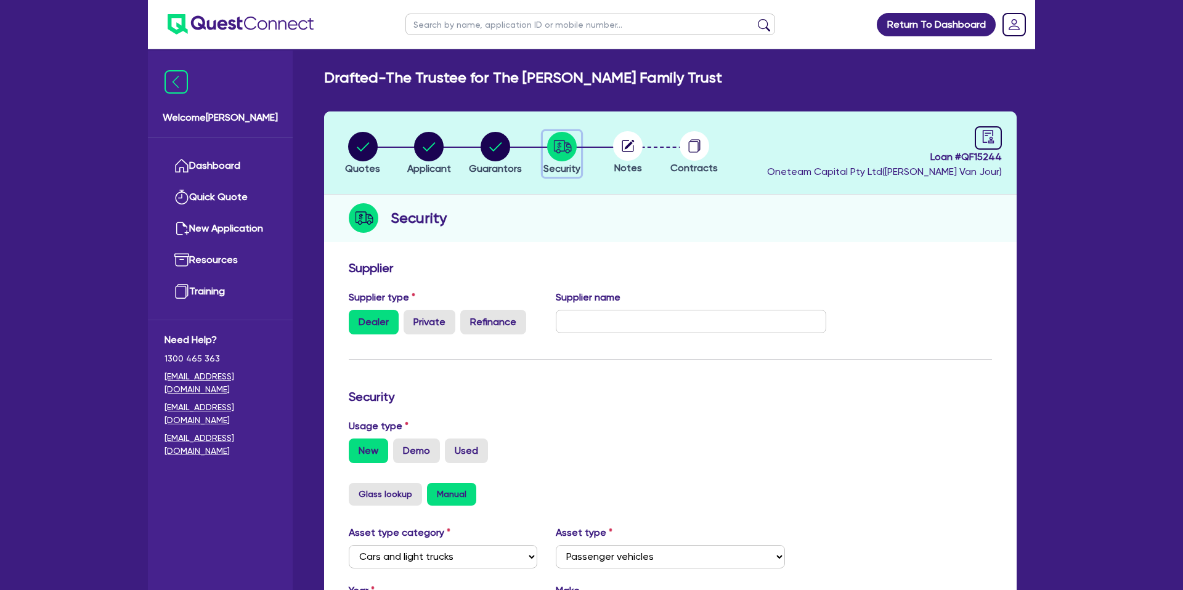
scroll to position [18, 0]
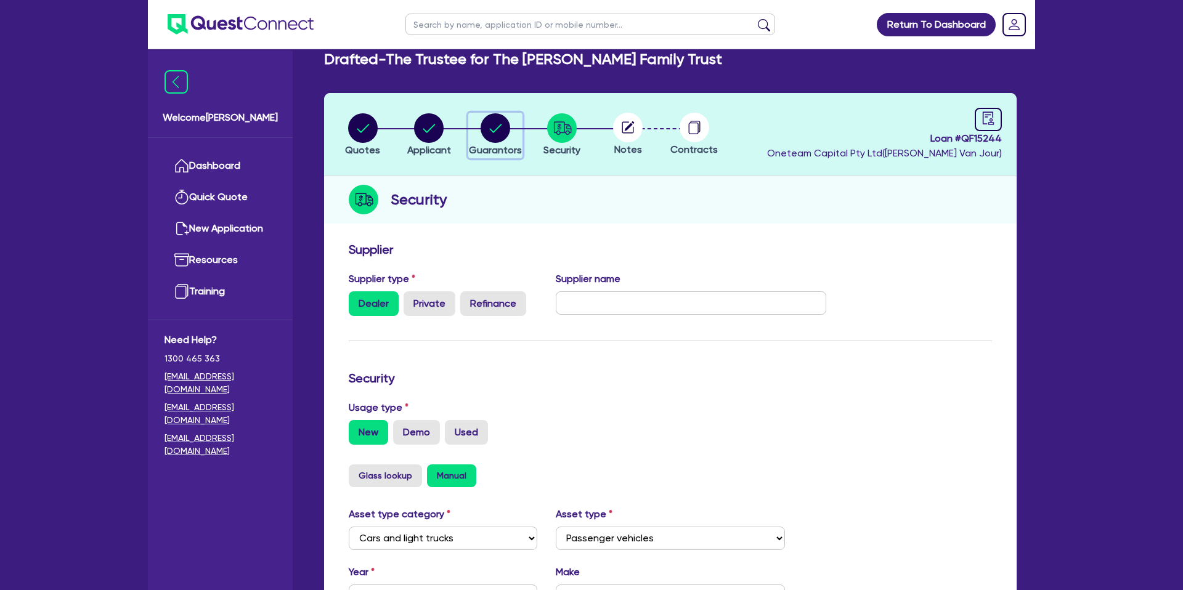
click at [497, 122] on circle "button" at bounding box center [496, 128] width 30 height 30
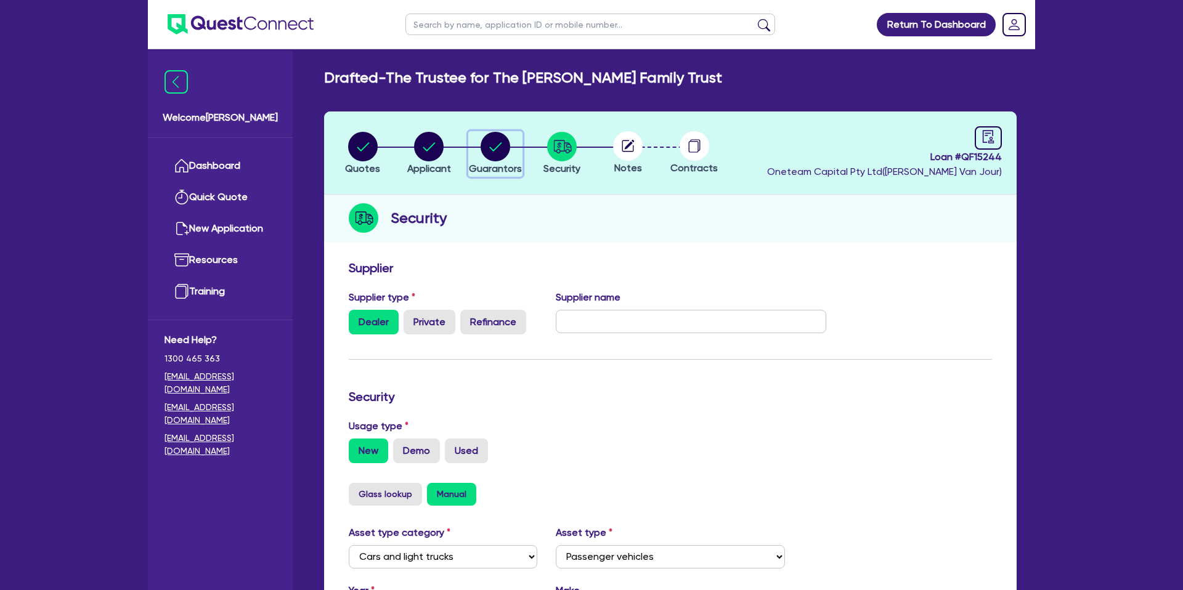
select select "MRS"
select select "WA"
select select "MARRIED"
select select "PROPERTY"
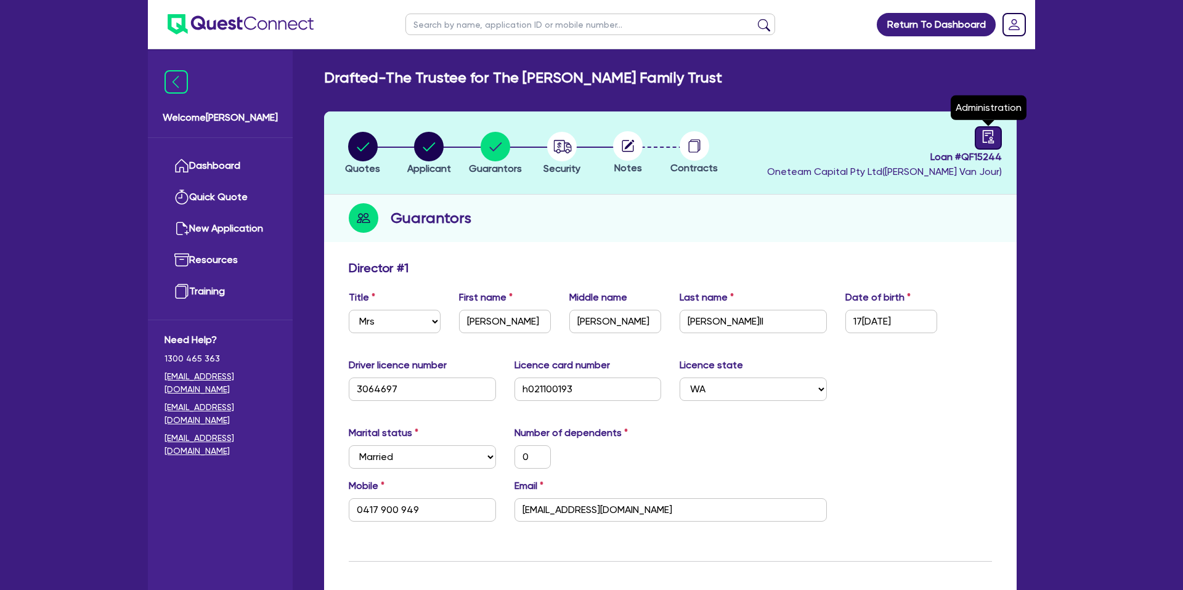
click at [991, 138] on icon "audit" at bounding box center [989, 137] width 14 height 14
select select "DRAFTED_NEW"
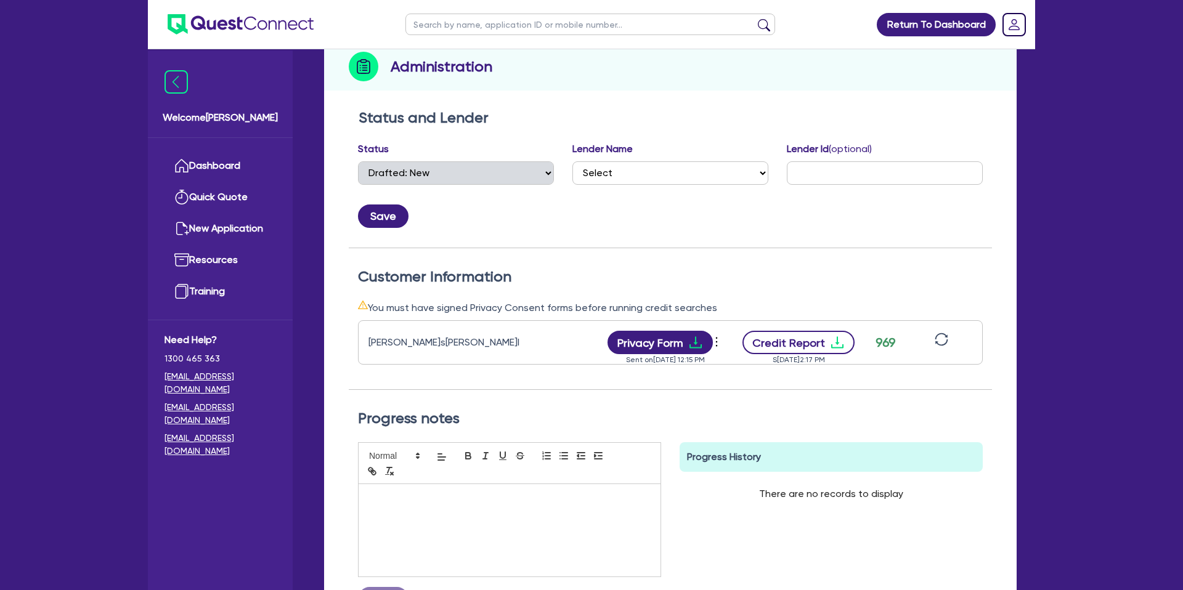
scroll to position [152, 0]
click at [833, 342] on icon "download" at bounding box center [837, 342] width 15 height 15
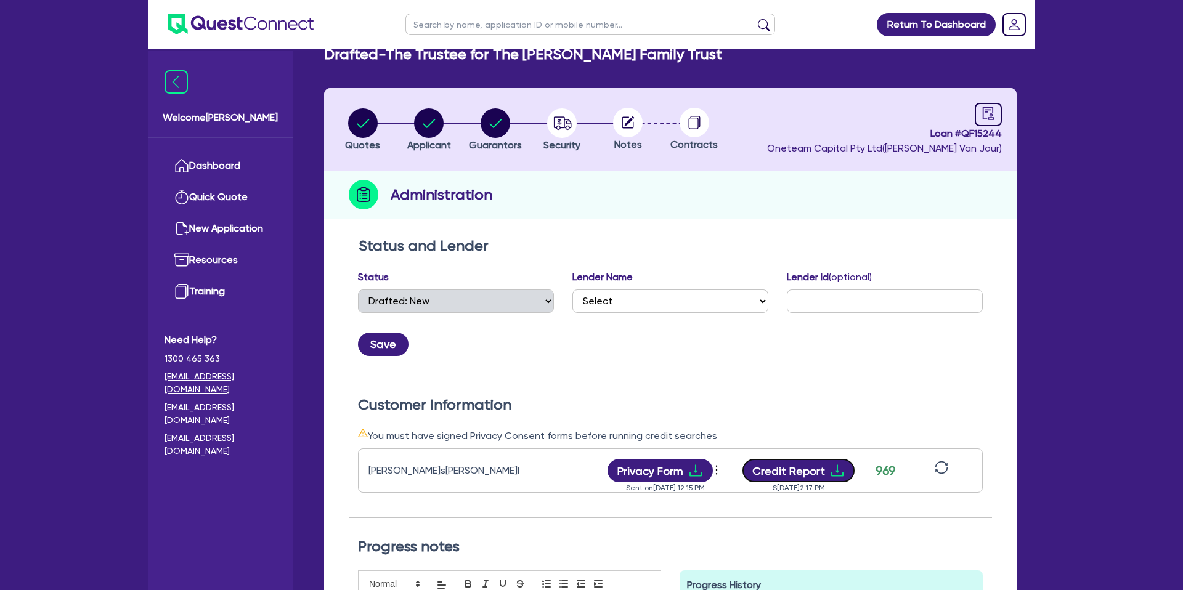
scroll to position [0, 0]
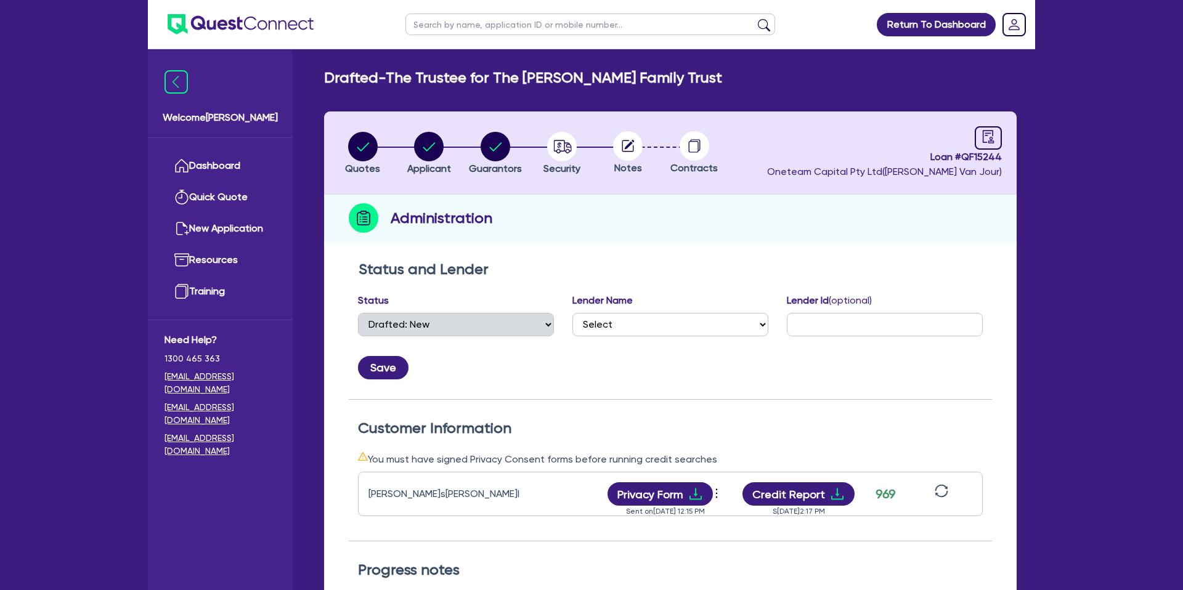
click at [602, 83] on h2 "Drafted - The Trustee for The Buswell Family Trust" at bounding box center [523, 78] width 398 height 18
click at [224, 173] on link "Dashboard" at bounding box center [221, 165] width 112 height 31
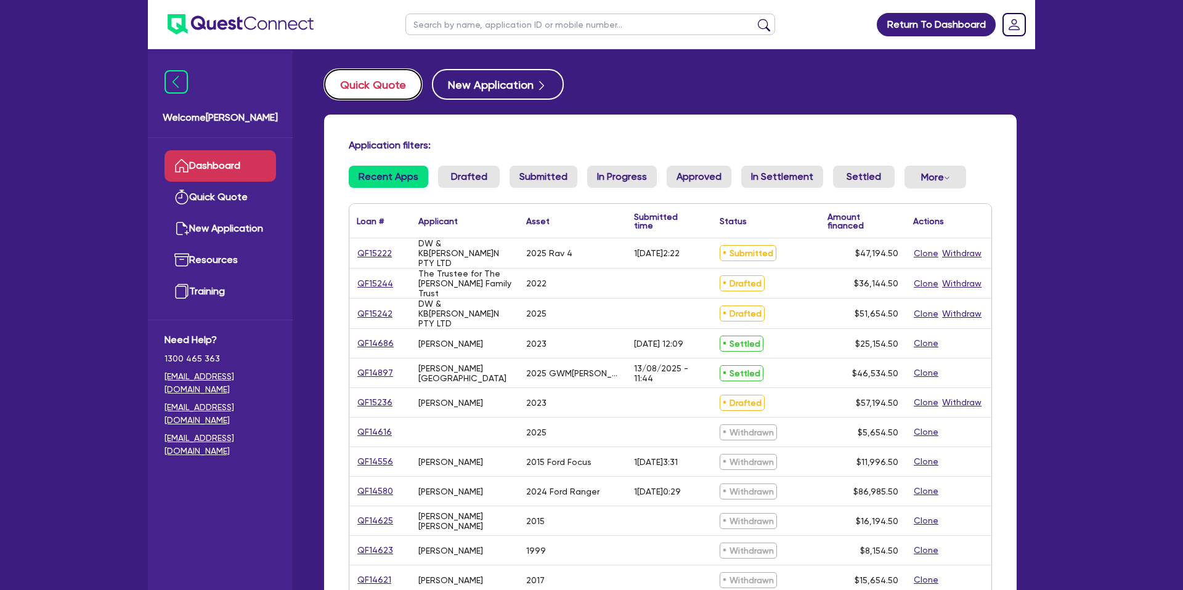
click at [380, 78] on button "Quick Quote" at bounding box center [373, 84] width 98 height 31
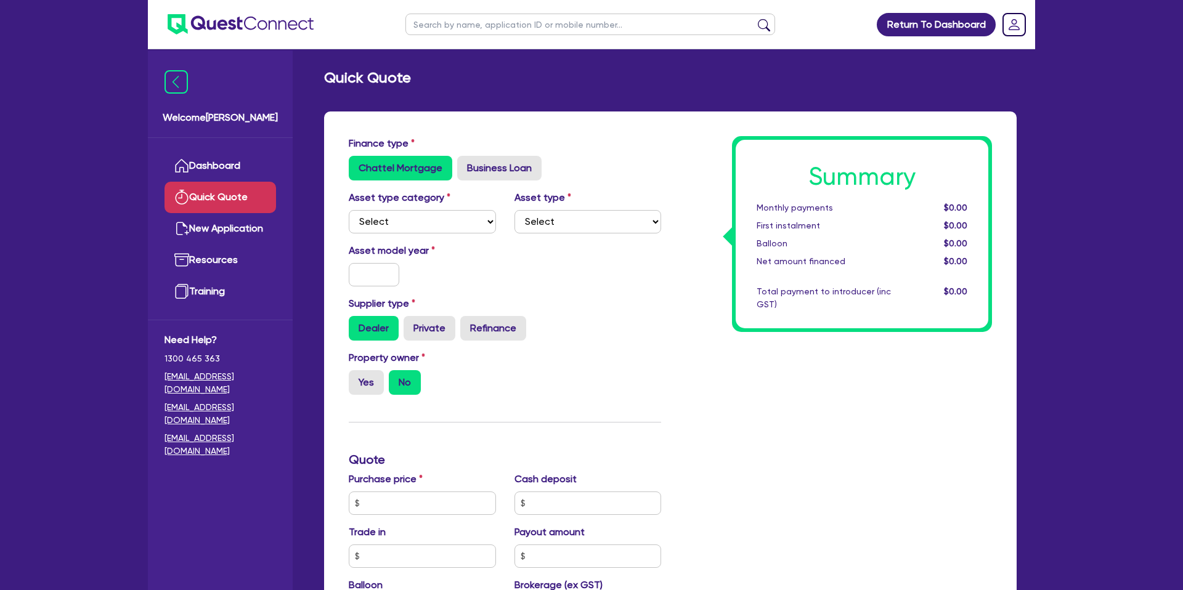
scroll to position [53, 0]
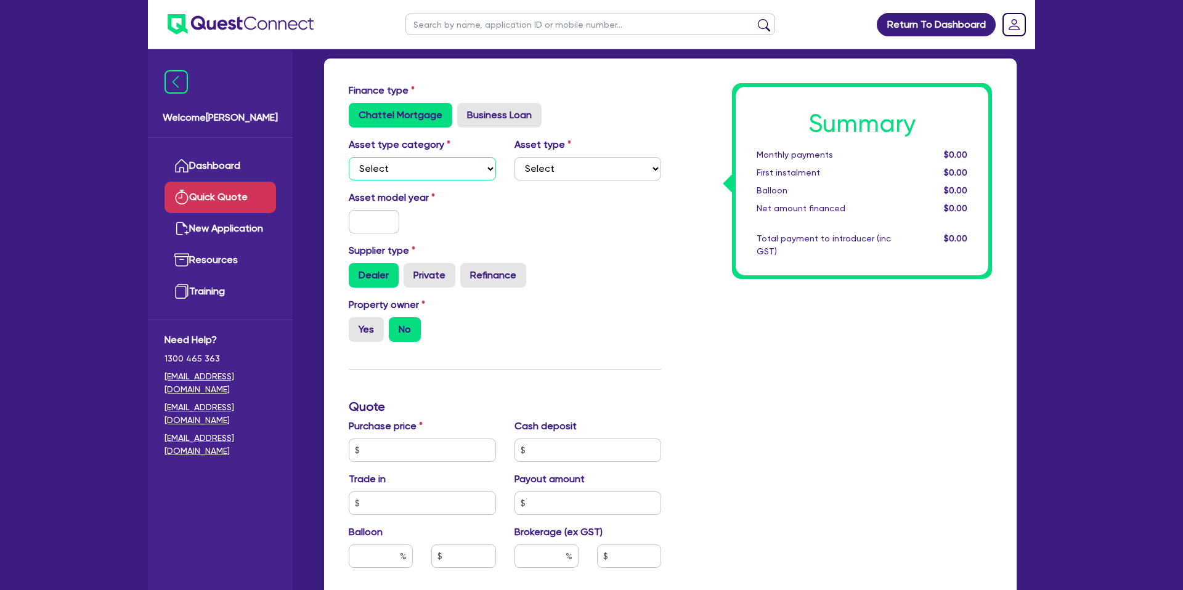
click at [420, 178] on select "Select Cars and light trucks Primary assets Secondary assets Tertiary assets" at bounding box center [422, 168] width 147 height 23
click at [226, 168] on link "Dashboard" at bounding box center [221, 165] width 112 height 31
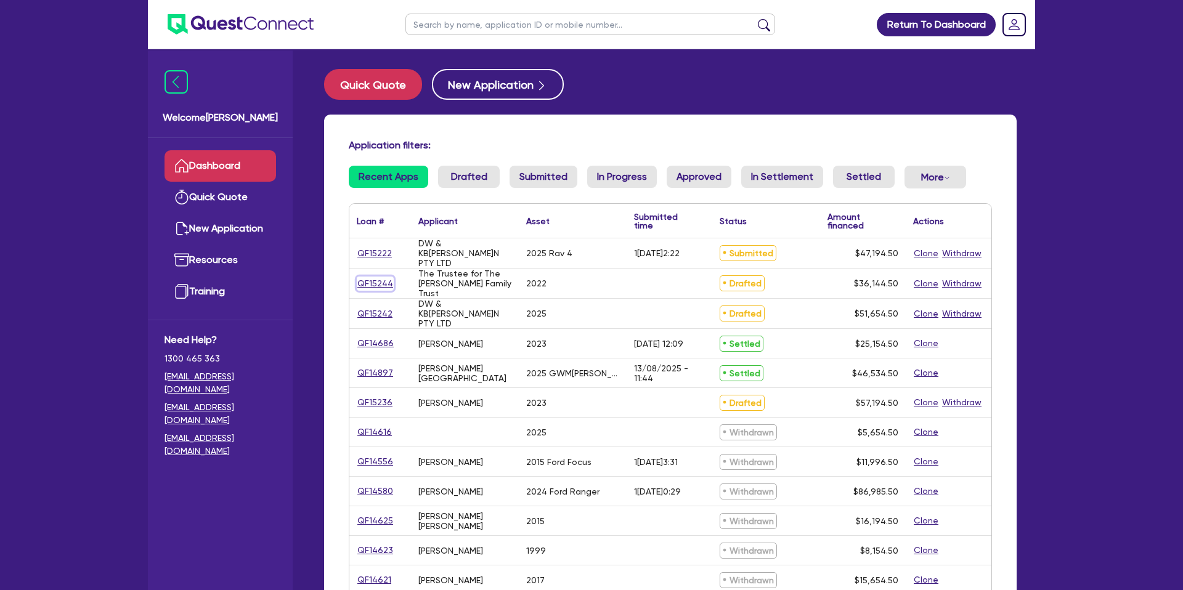
click at [378, 282] on link "QF15244" at bounding box center [375, 284] width 37 height 14
select select "CARS_AND_LIGHT_TRUCKS"
select select "PASSENGER_VEHICLES"
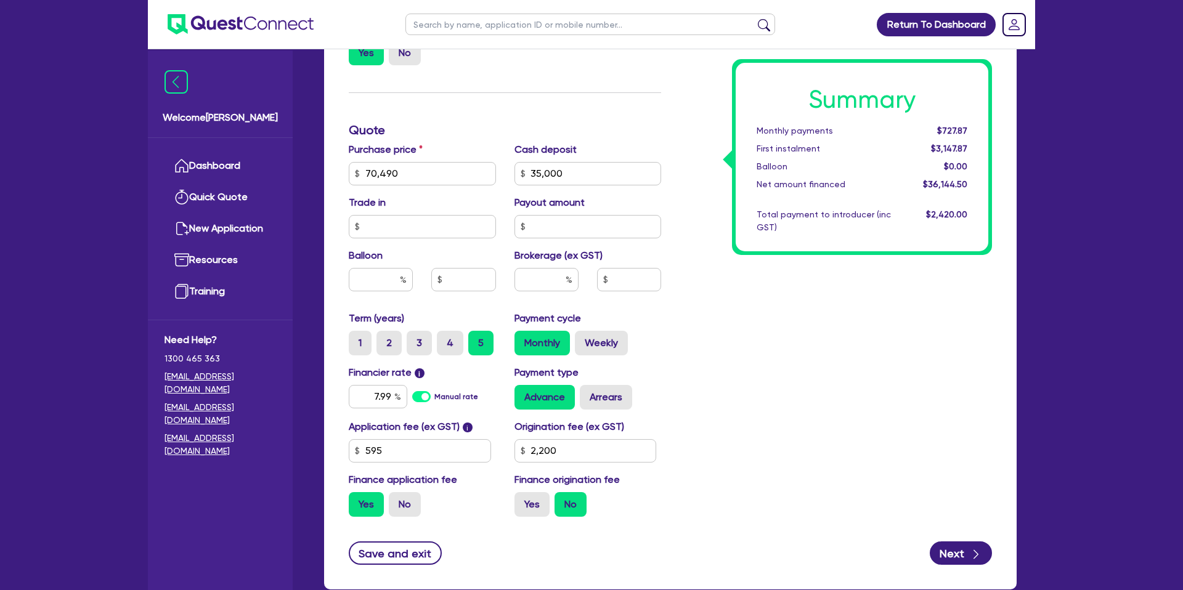
scroll to position [529, 0]
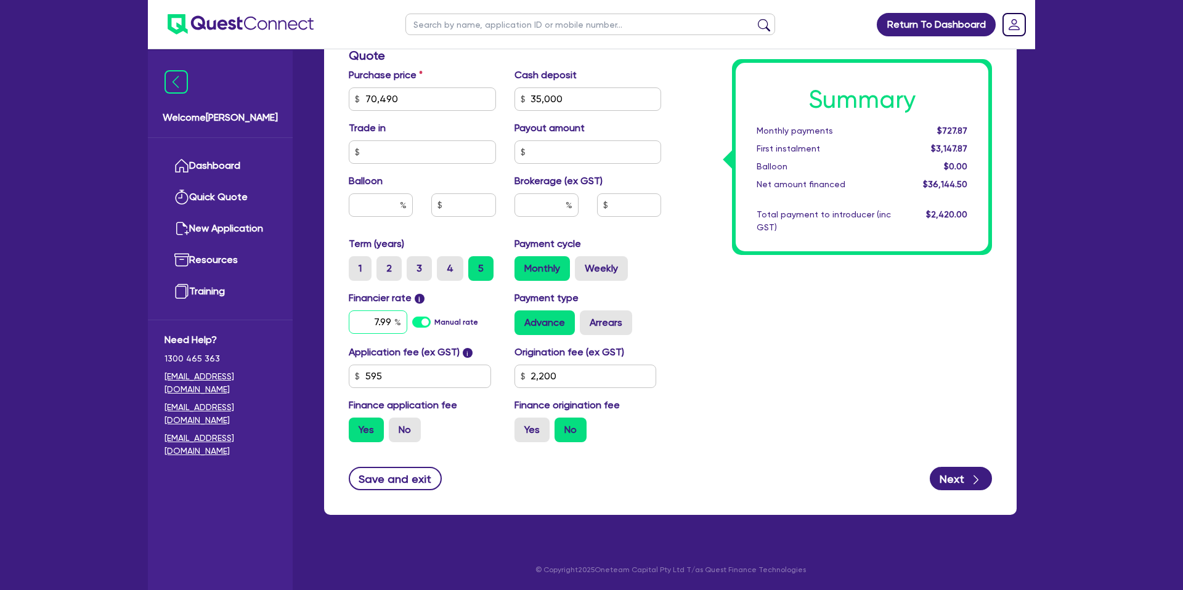
click at [393, 320] on input "7.99" at bounding box center [378, 322] width 59 height 23
type input "7.30"
type input "70,490"
type input "35,000"
type input "2,200"
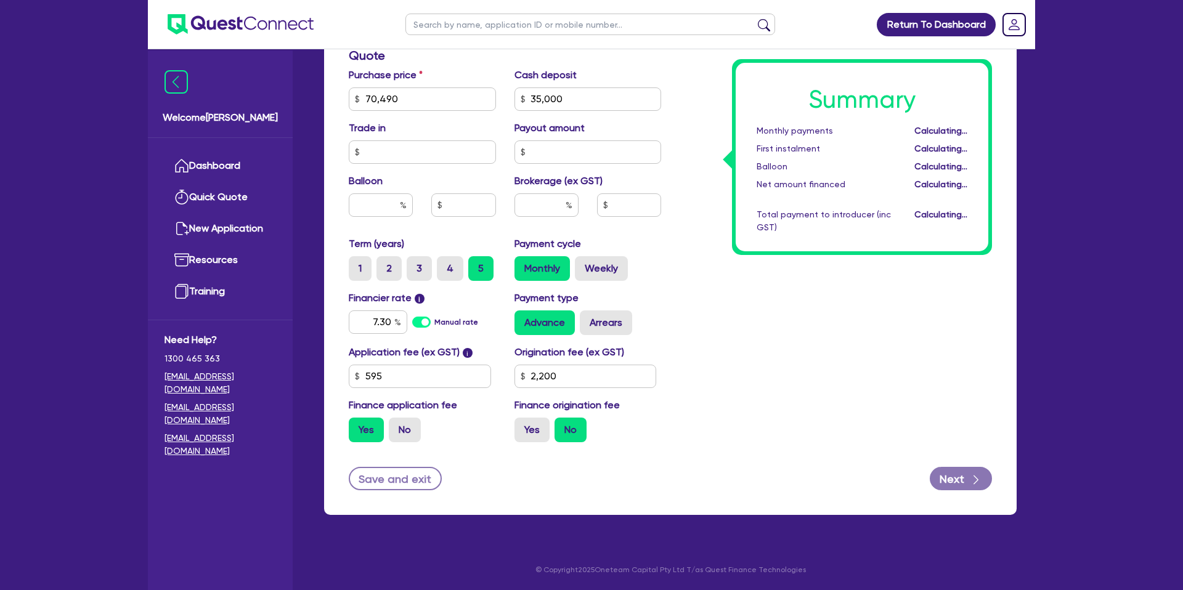
type input "70,490"
type input "35,000"
type input "7.3"
click at [736, 320] on div "Summary Monthly payments Calculating... First instalment Calculating... Balloon…" at bounding box center [836, 92] width 331 height 720
click at [585, 379] on input "2,200" at bounding box center [586, 376] width 142 height 23
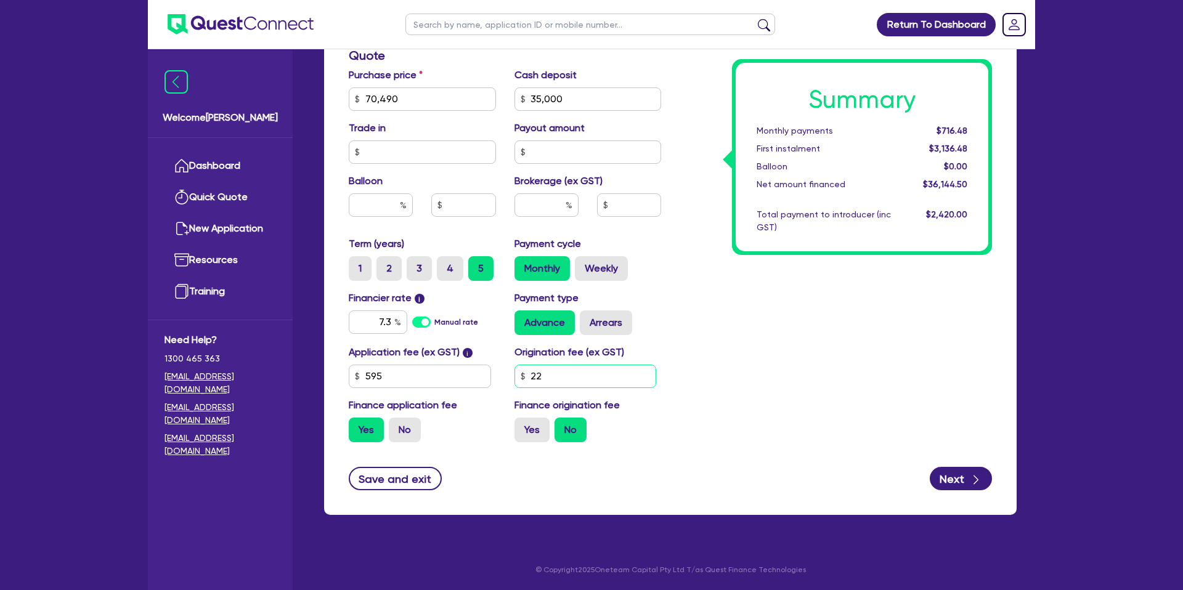
type input "2"
type input "1,650"
type input "70,490"
type input "35,000"
drag, startPoint x: 858, startPoint y: 329, endPoint x: 847, endPoint y: 332, distance: 11.4
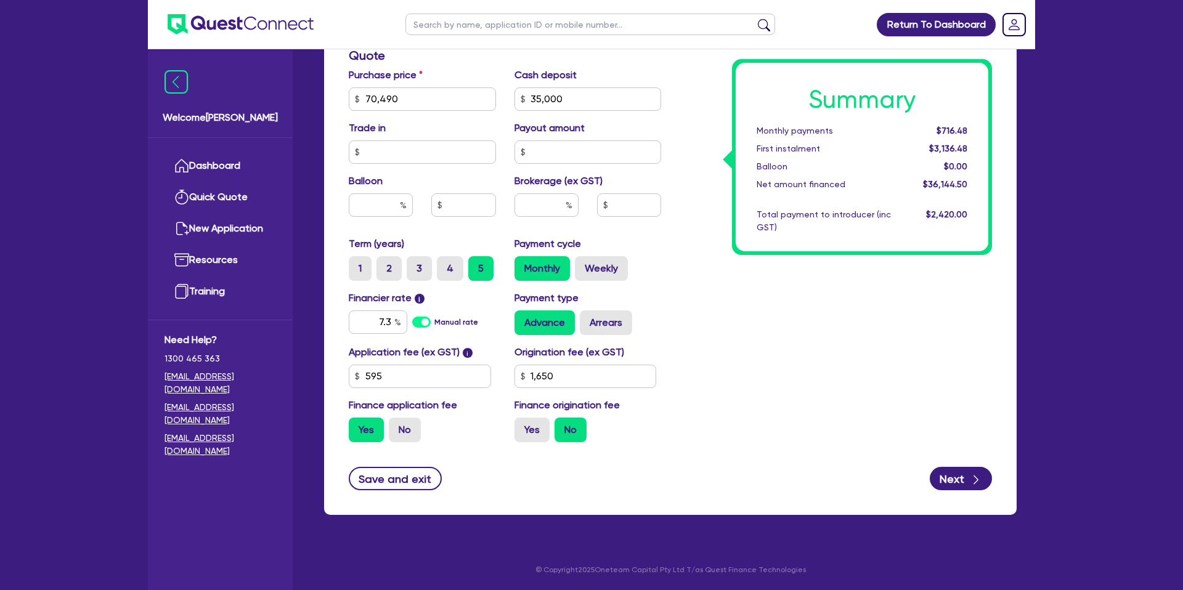
click at [852, 328] on div "Summary Monthly payments $716.48 First instalment $3,136.48 Balloon $0.00 Net a…" at bounding box center [836, 92] width 331 height 720
type input "70,490"
type input "35,000"
drag, startPoint x: 522, startPoint y: 428, endPoint x: 531, endPoint y: 422, distance: 10.6
click at [523, 428] on label "Yes" at bounding box center [532, 430] width 35 height 25
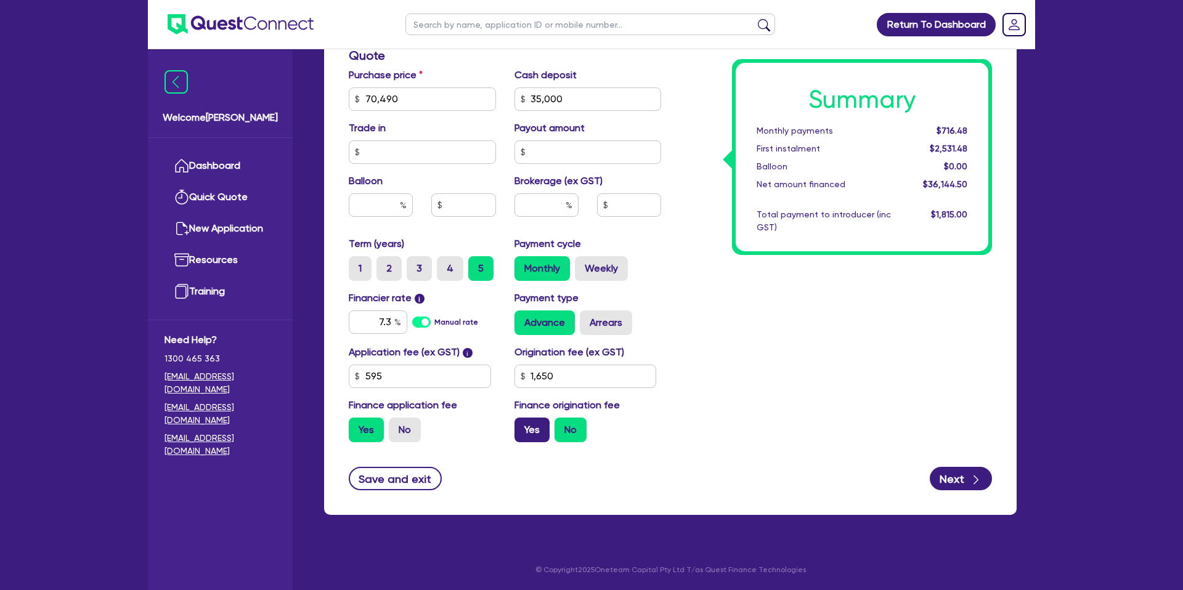
click at [523, 426] on input "Yes" at bounding box center [519, 422] width 8 height 8
radio input "true"
type input "70,490"
type input "35,000"
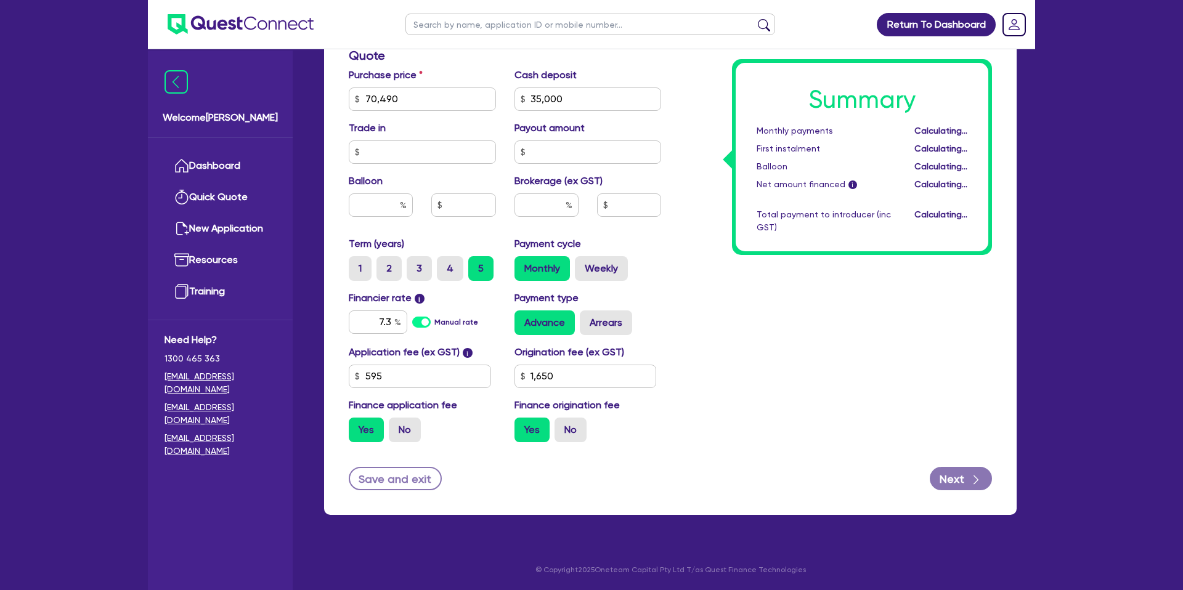
type input "70,490"
type input "35,000"
click at [602, 271] on label "Weekly" at bounding box center [601, 268] width 53 height 25
click at [583, 264] on input "Weekly" at bounding box center [579, 260] width 8 height 8
radio input "true"
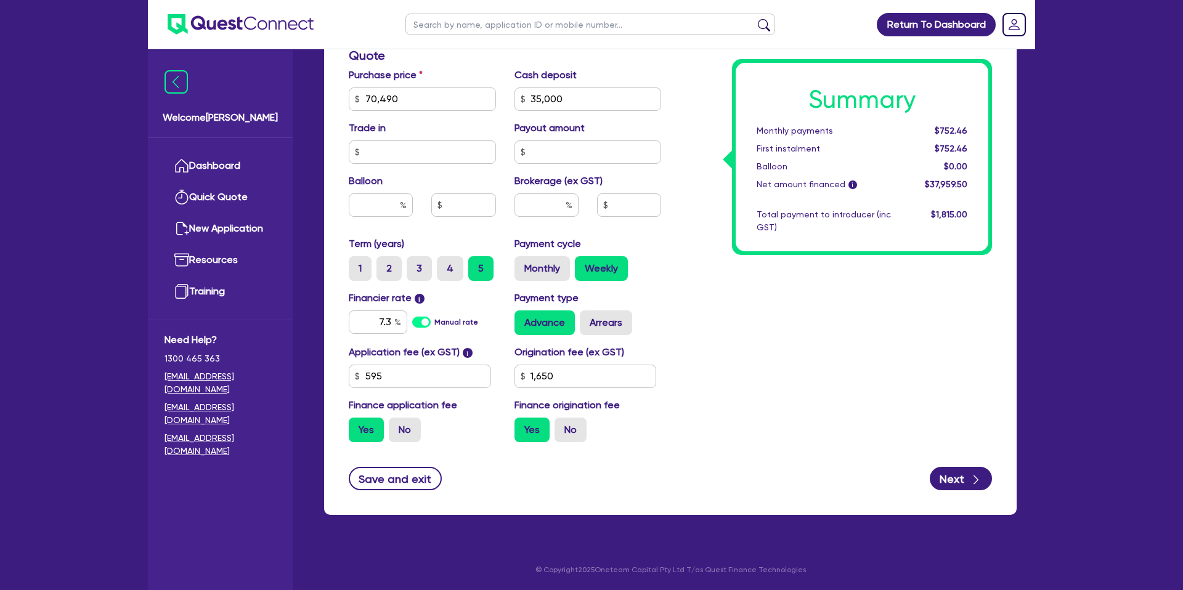
type input "70,490"
type input "35,000"
type input "70,490"
type input "35,000"
click at [393, 322] on input "7.3" at bounding box center [378, 322] width 59 height 23
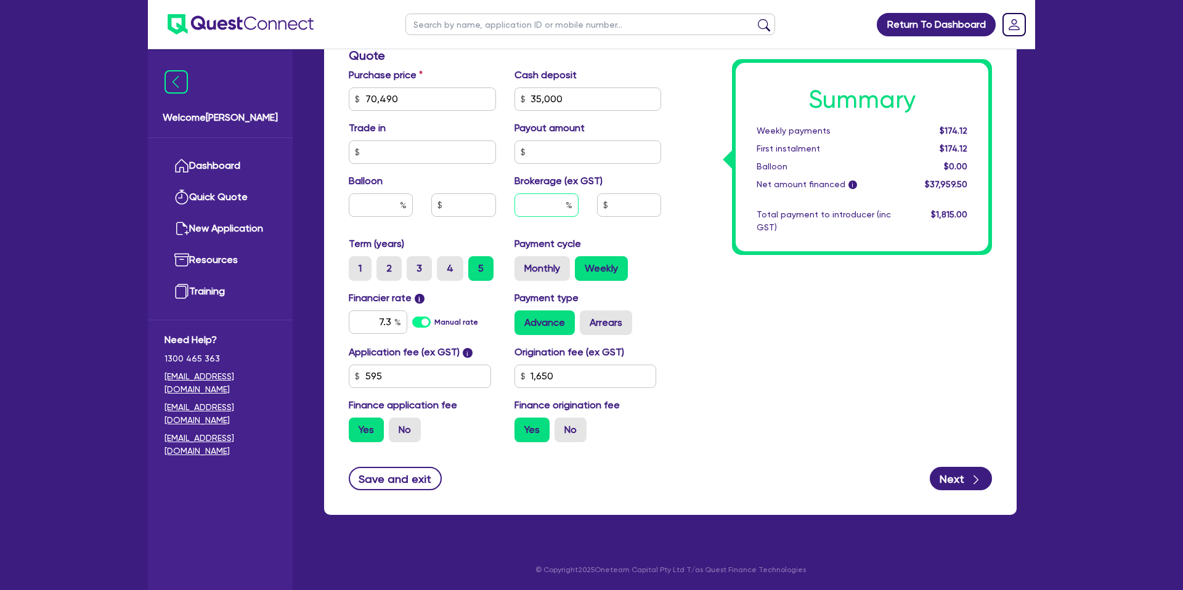
drag, startPoint x: 565, startPoint y: 210, endPoint x: 535, endPoint y: 183, distance: 39.7
click at [565, 210] on input "text" at bounding box center [547, 205] width 64 height 23
type input "70,490"
type input "35,000"
type input "2"
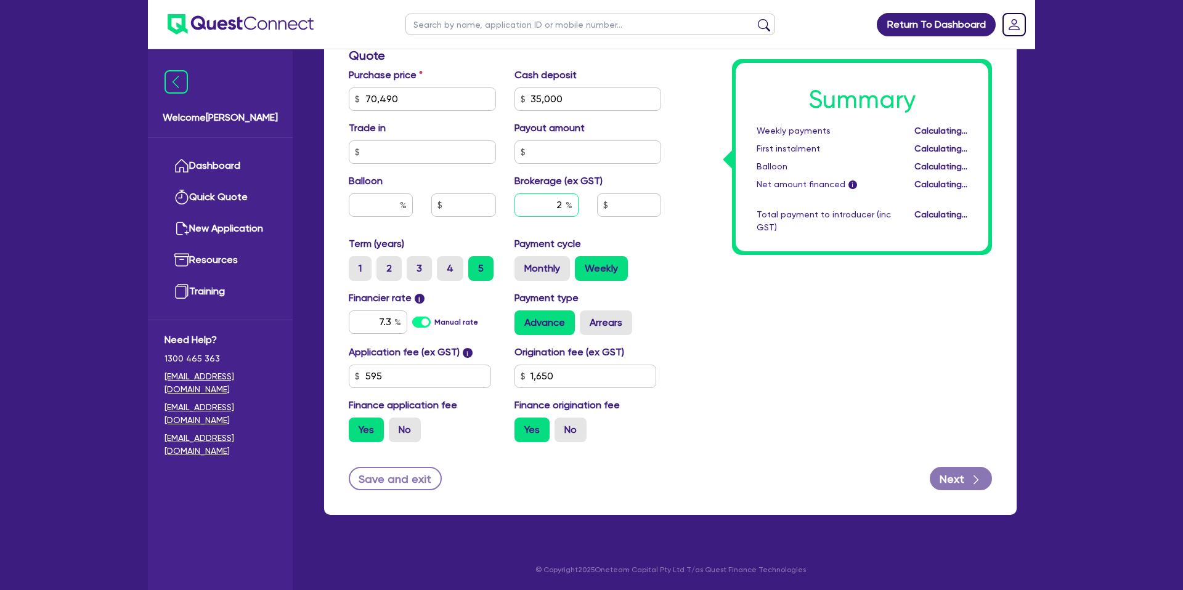
type input "70,490"
type input "35,000"
type input "759.19"
type input "2"
type input "70,490"
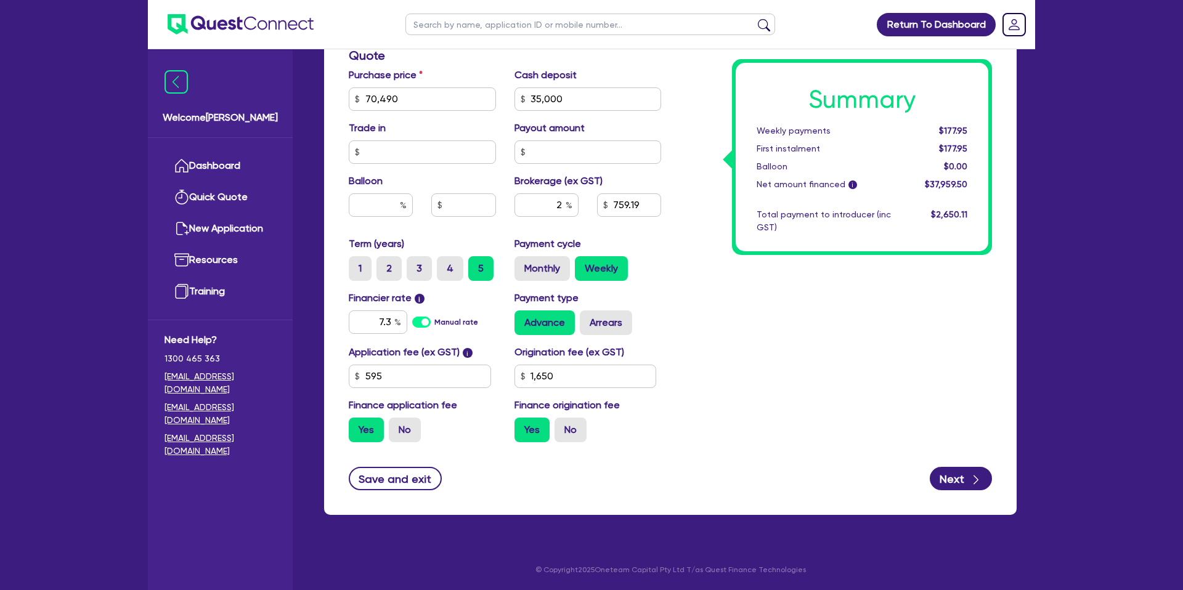
type input "35,000"
click at [870, 282] on div "Summary Weekly payments $177.95 First instalment $177.95 Balloon $0.00 Net amou…" at bounding box center [836, 92] width 331 height 720
type input "70,490"
type input "35,000"
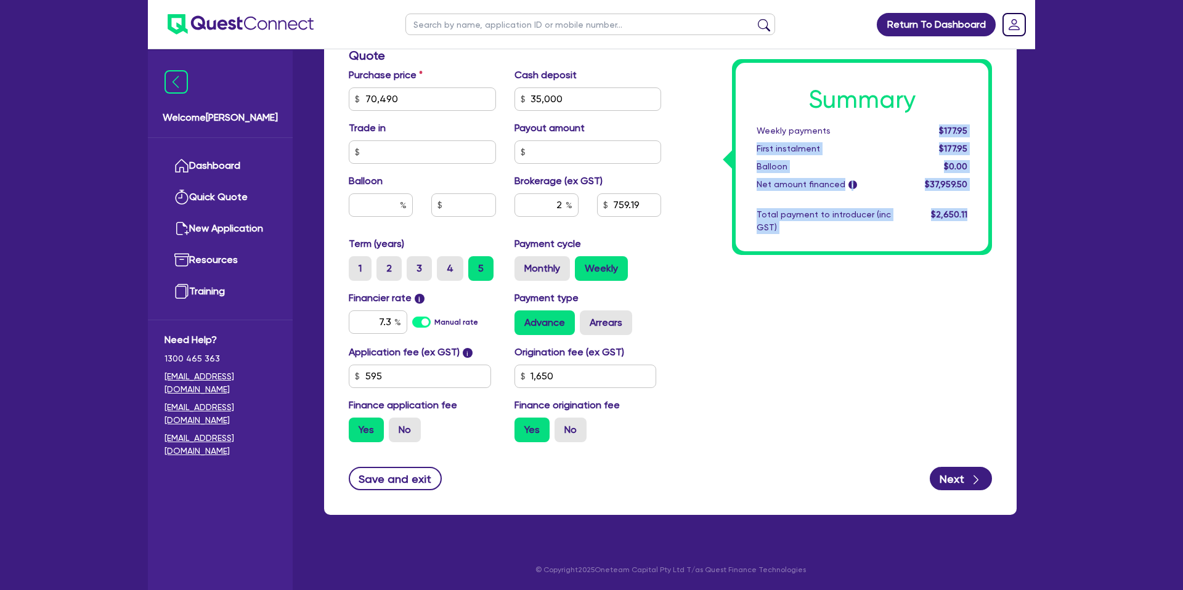
drag, startPoint x: 953, startPoint y: 127, endPoint x: 1048, endPoint y: 116, distance: 96.1
click at [1053, 114] on div "Return To Dashboard Edit Profile Logout Welcome Gabriel Dashboard Quick Quote N…" at bounding box center [591, 30] width 1183 height 1119
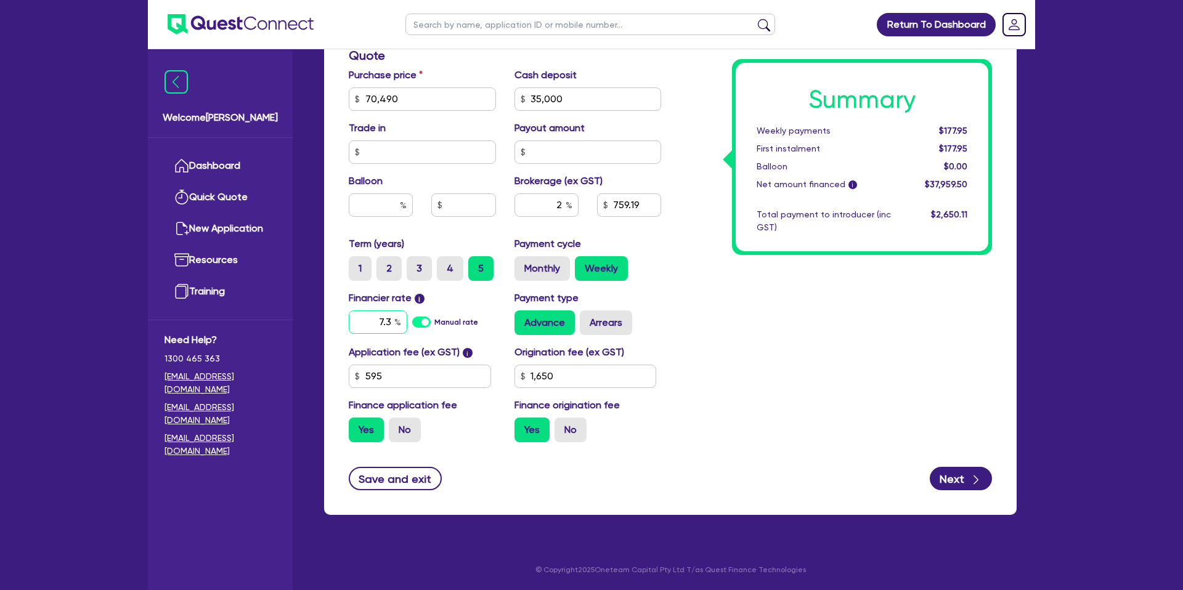
drag, startPoint x: 393, startPoint y: 320, endPoint x: 393, endPoint y: 310, distance: 9.9
click at [391, 318] on input "7.3" at bounding box center [378, 322] width 59 height 23
type input "7"
type input "8.50"
type input "70,490"
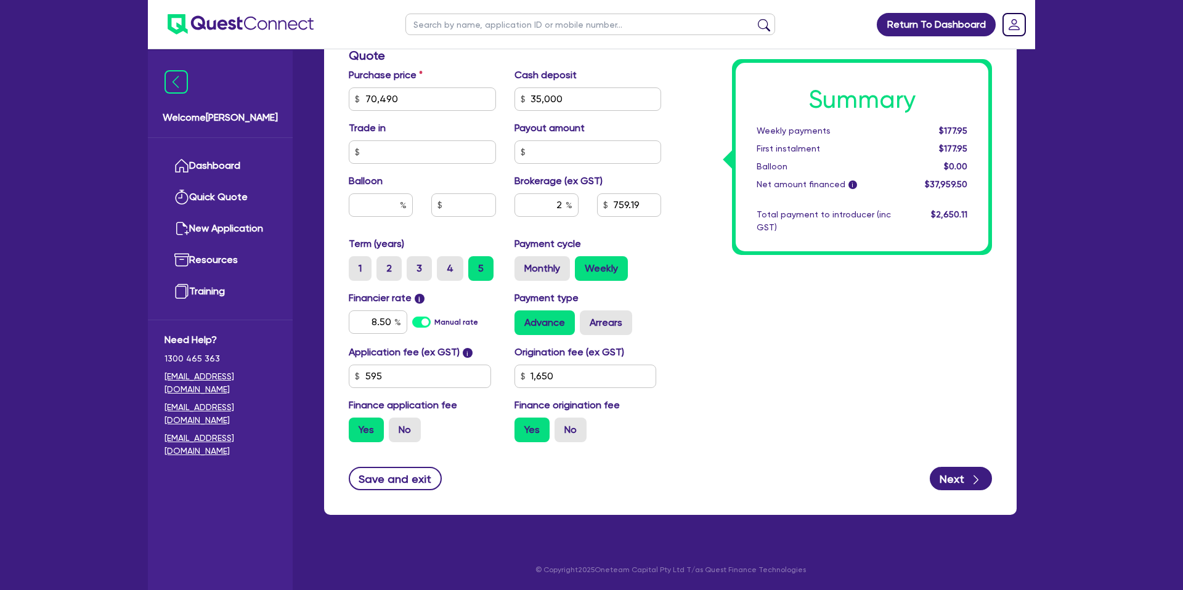
type input "35,000"
click at [851, 401] on div "Summary Weekly payments $177.95 First instalment $177.95 Balloon $0.00 Net amou…" at bounding box center [836, 92] width 331 height 720
type input "70,490"
type input "35,000"
type input "8.5"
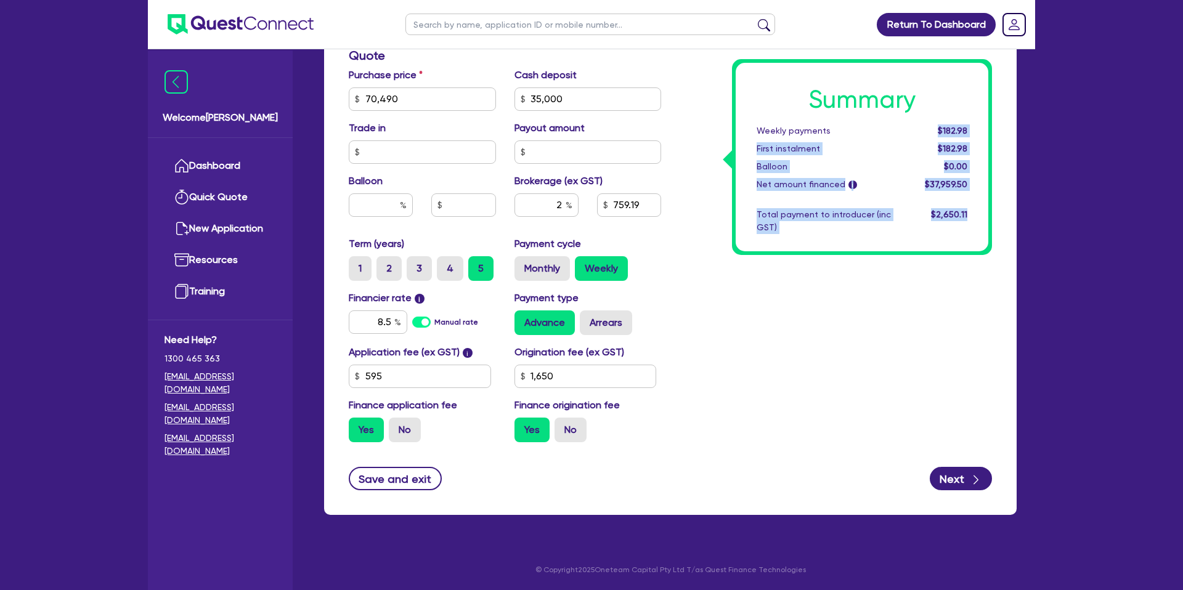
drag, startPoint x: 938, startPoint y: 131, endPoint x: 995, endPoint y: 131, distance: 57.3
click at [995, 131] on div "Summary Weekly payments $182.98 First instalment $182.98 Balloon $0.00 Net amou…" at bounding box center [836, 92] width 331 height 720
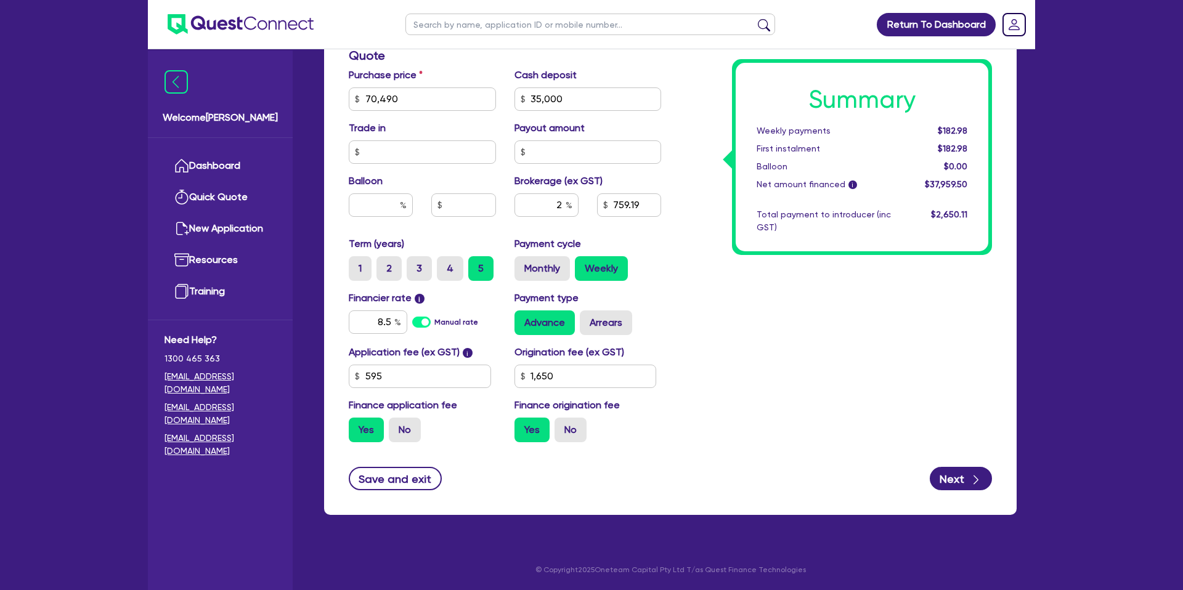
drag, startPoint x: 740, startPoint y: 241, endPoint x: 733, endPoint y: 237, distance: 8.6
click at [740, 241] on div "Summary Weekly payments $182.98 First instalment $182.98 Balloon $0.00 Net amou…" at bounding box center [862, 157] width 253 height 189
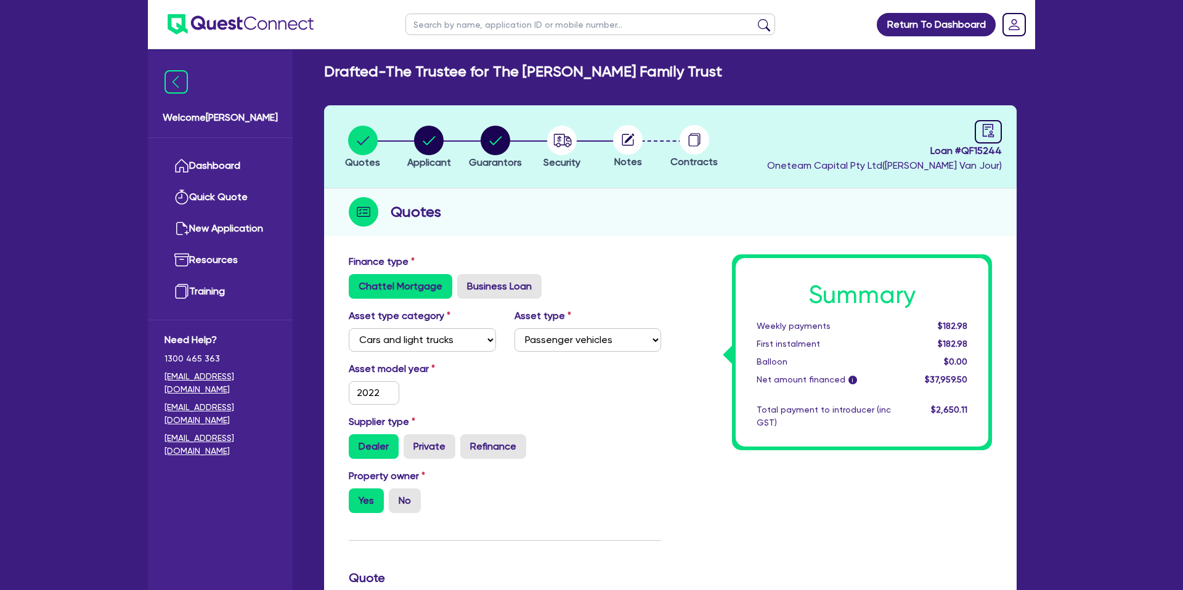
scroll to position [0, 0]
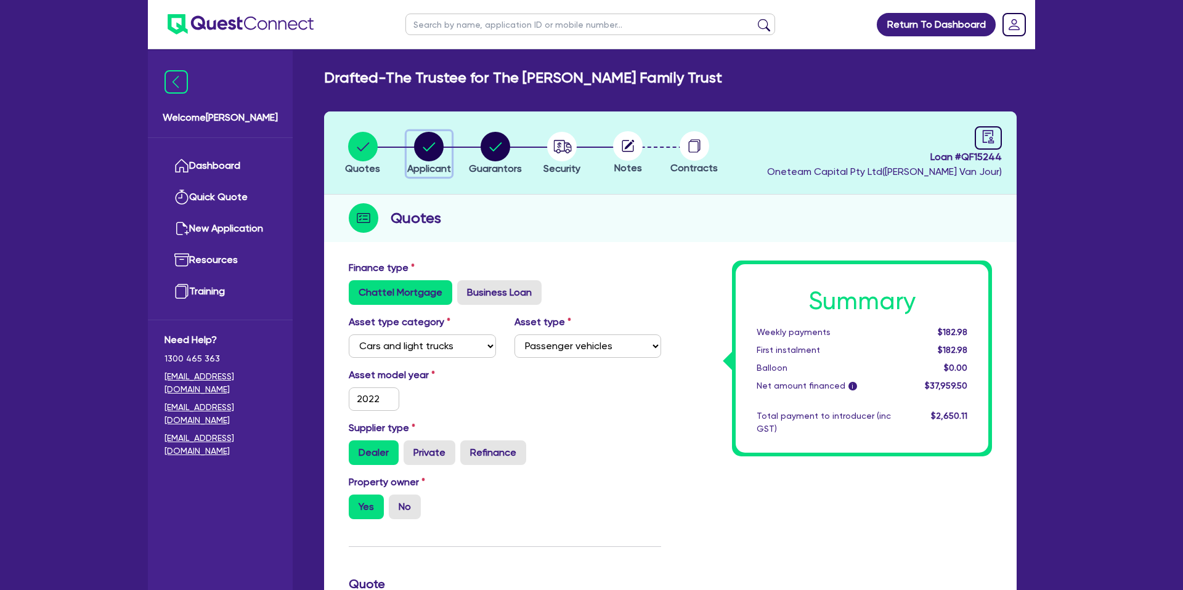
click at [433, 143] on circle "button" at bounding box center [429, 147] width 30 height 30
select select "TRUST"
select select "INDIVIDUAL"
select select "MANUFACTURING"
select select "BEVERAGES"
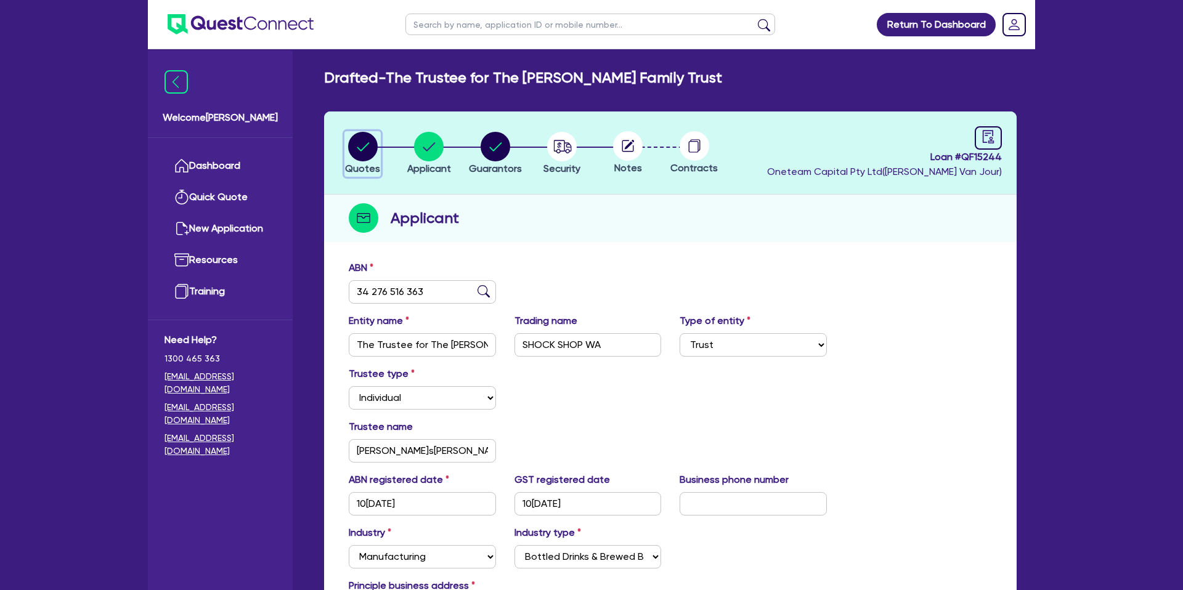
click at [370, 139] on circle "button" at bounding box center [363, 147] width 30 height 30
select select "CARS_AND_LIGHT_TRUCKS"
select select "PASSENGER_VEHICLES"
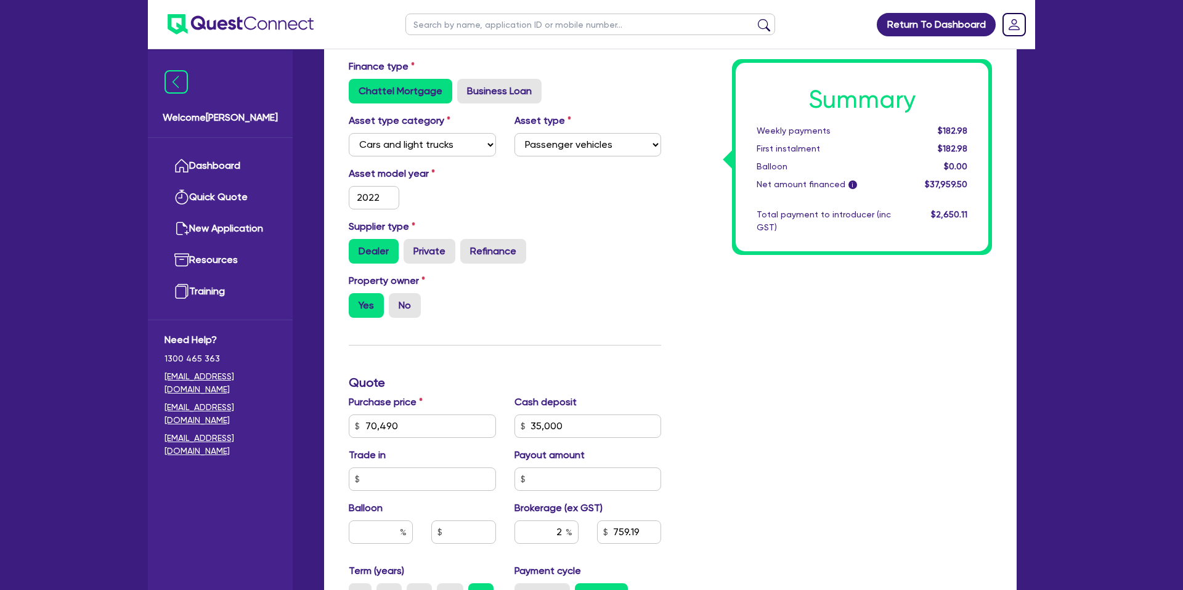
scroll to position [202, 0]
drag, startPoint x: 363, startPoint y: 425, endPoint x: 396, endPoint y: 426, distance: 32.7
click at [396, 426] on input "70,490" at bounding box center [422, 425] width 147 height 23
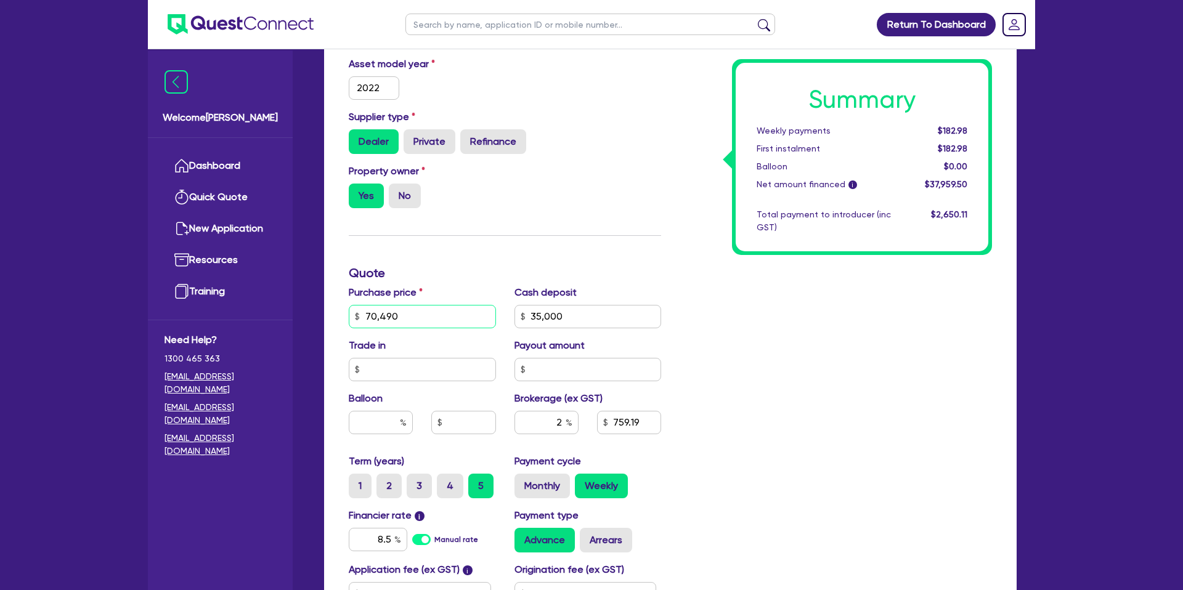
scroll to position [316, 0]
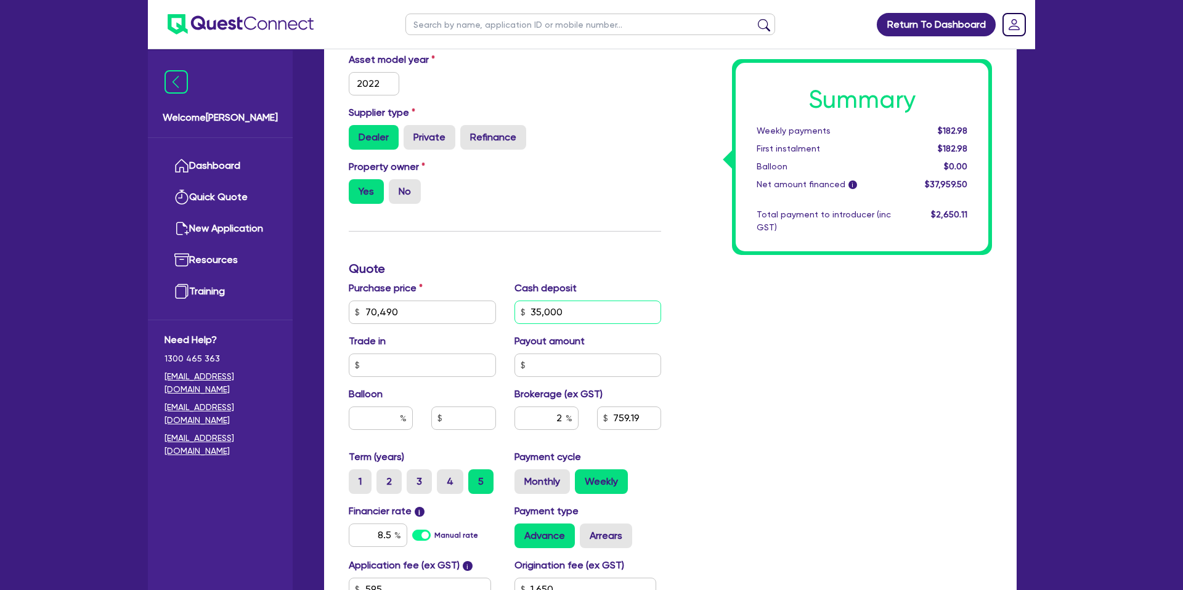
type input "70,490"
type input "35,000"
type input "1,650"
type input "70,490"
type input "35,000"
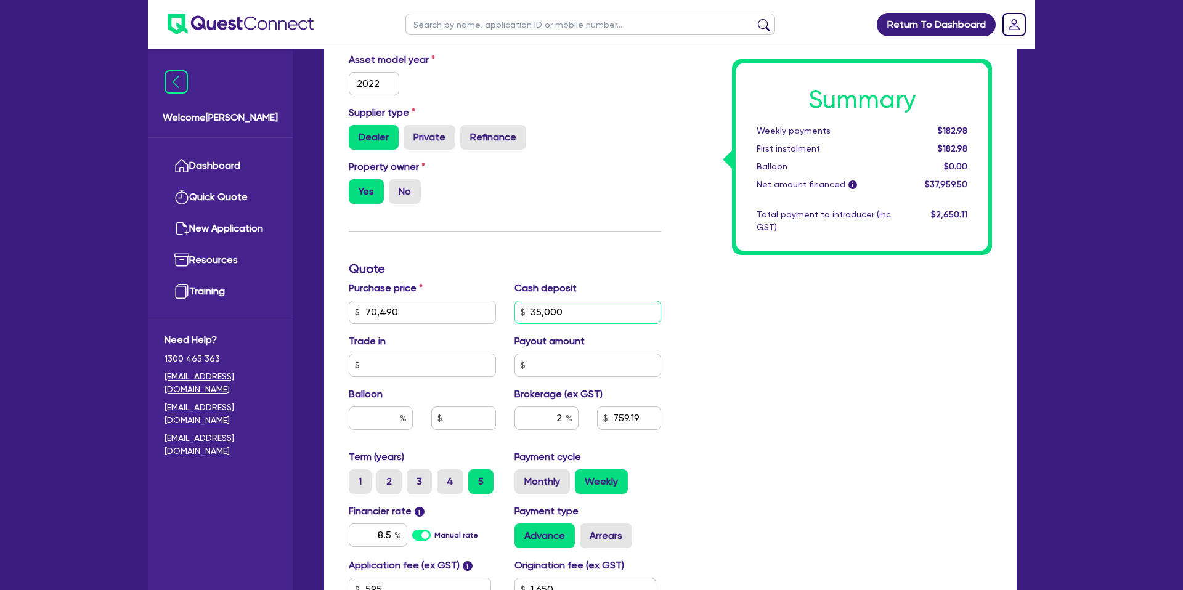
type input "1,650"
drag, startPoint x: 529, startPoint y: 306, endPoint x: 619, endPoint y: 308, distance: 89.4
click at [619, 308] on input "35,000" at bounding box center [588, 312] width 147 height 23
click at [520, 314] on div "35,000" at bounding box center [588, 312] width 147 height 23
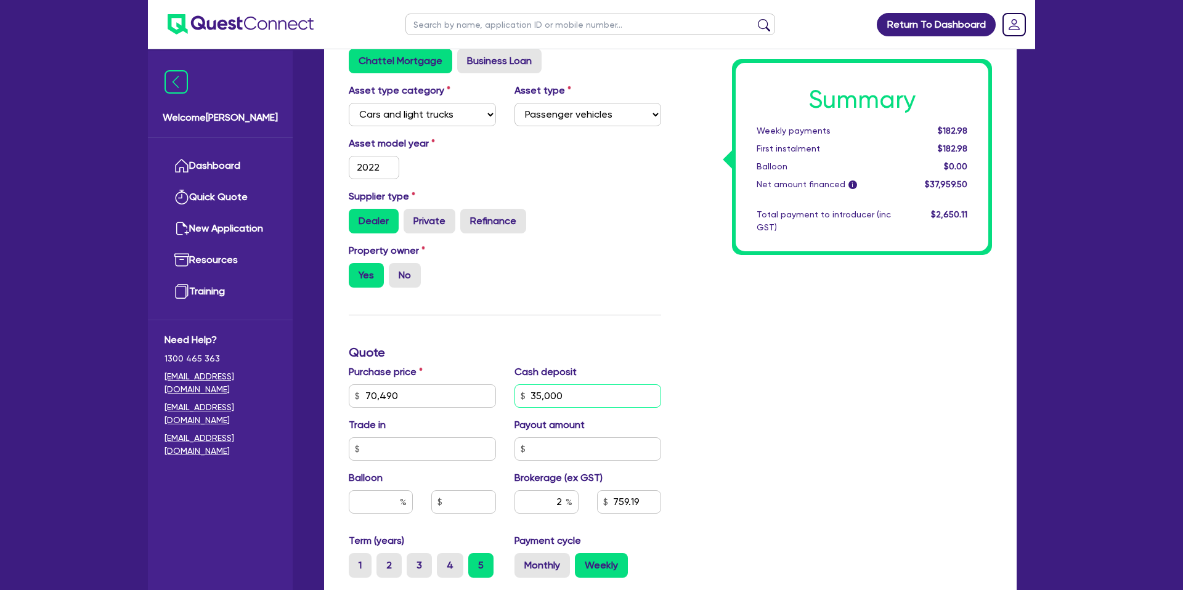
scroll to position [529, 0]
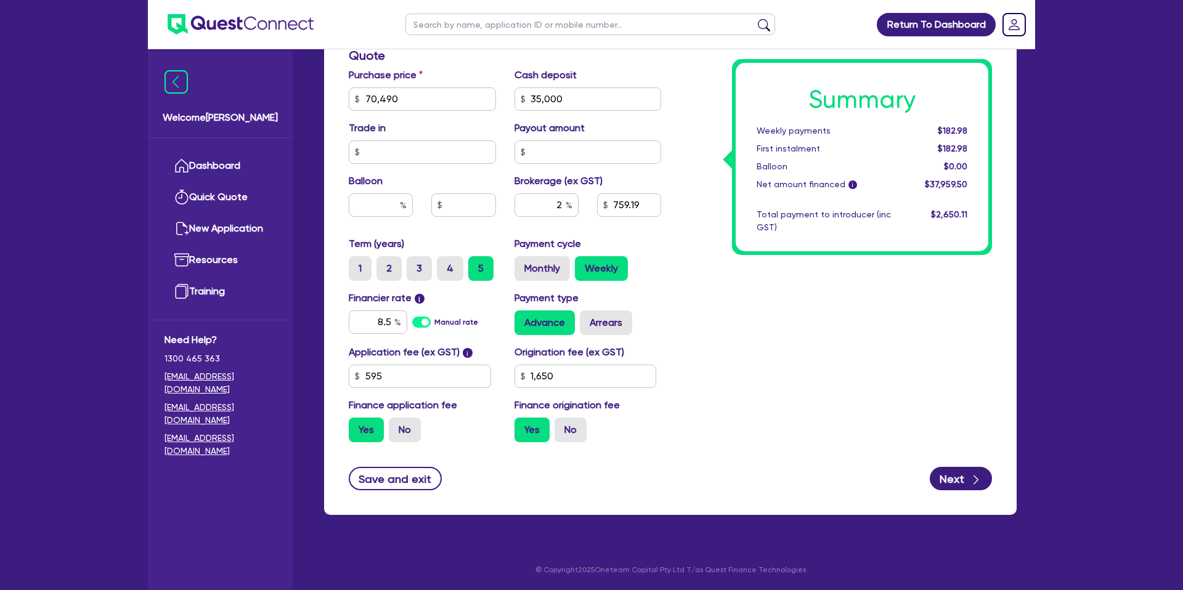
click at [675, 261] on div "Summary Weekly payments $182.98 First instalment $182.98 Balloon $0.00 Net amou…" at bounding box center [836, 92] width 331 height 720
drag, startPoint x: 741, startPoint y: 204, endPoint x: 639, endPoint y: 119, distance: 132.6
click at [741, 202] on div "Summary Weekly payments $182.98 First instalment $182.98 Balloon $0.00 Net amou…" at bounding box center [862, 157] width 253 height 189
click at [719, 162] on div "Summary Weekly payments $182.98 First instalment $182.98 Balloon $0.00 Net amou…" at bounding box center [836, 92] width 331 height 720
click at [751, 390] on div "Summary Weekly payments $182.98 First instalment $182.98 Balloon $0.00 Net amou…" at bounding box center [836, 92] width 331 height 720
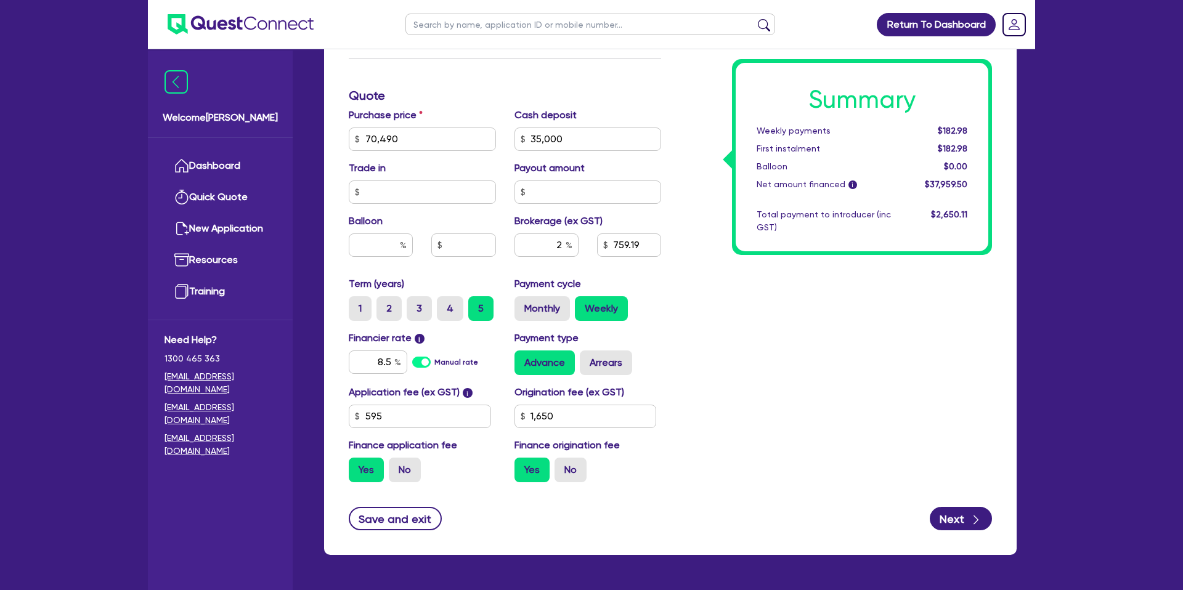
scroll to position [487, 0]
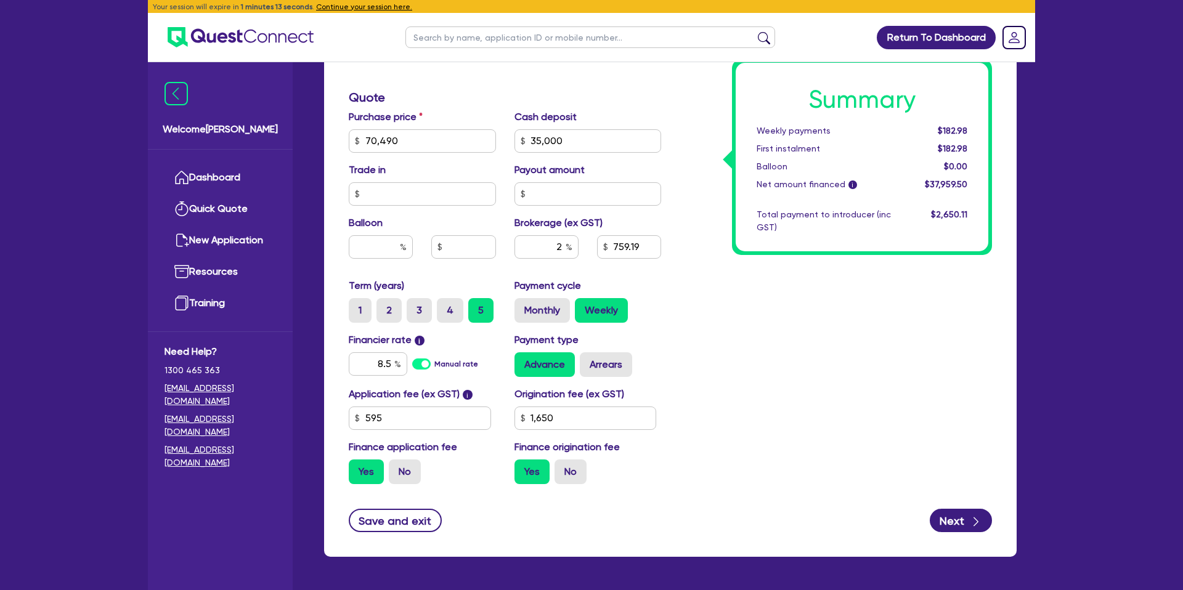
click at [736, 149] on div "Summary Weekly payments $182.98 First instalment $182.98 Balloon $0.00 Net amou…" at bounding box center [862, 157] width 253 height 189
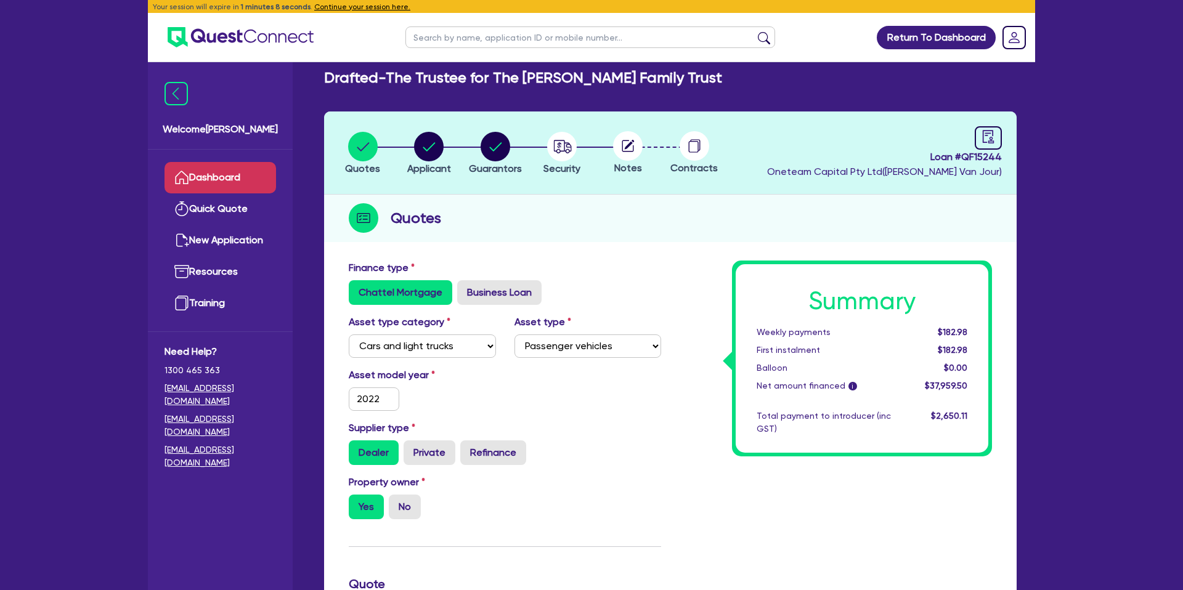
click at [253, 183] on link "Dashboard" at bounding box center [221, 177] width 112 height 31
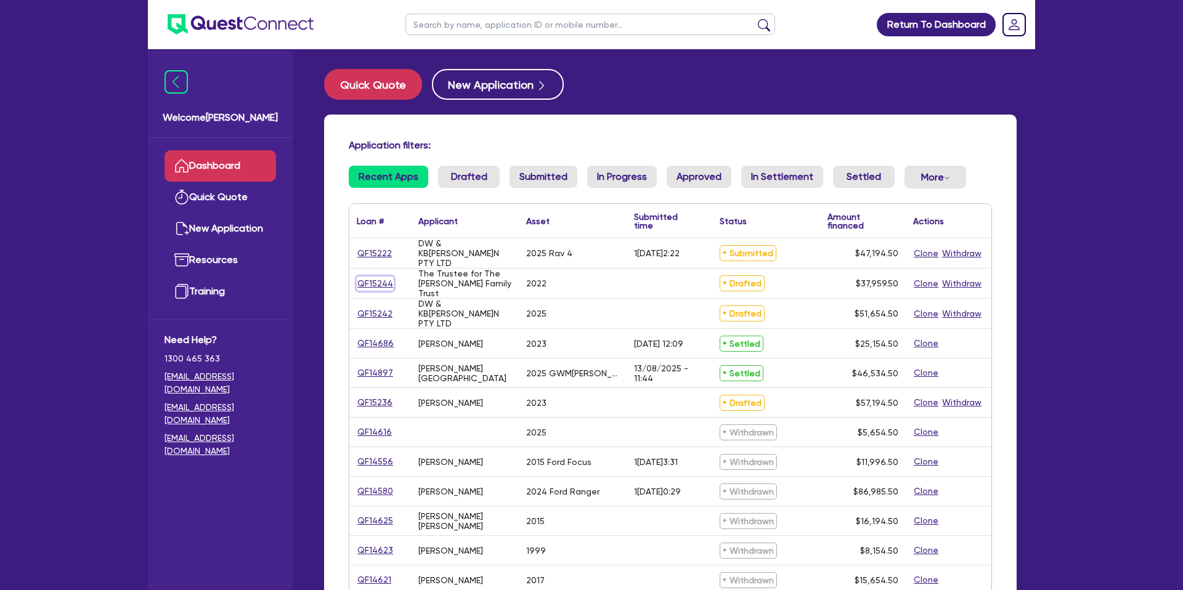
click at [377, 284] on link "QF15244" at bounding box center [375, 284] width 37 height 14
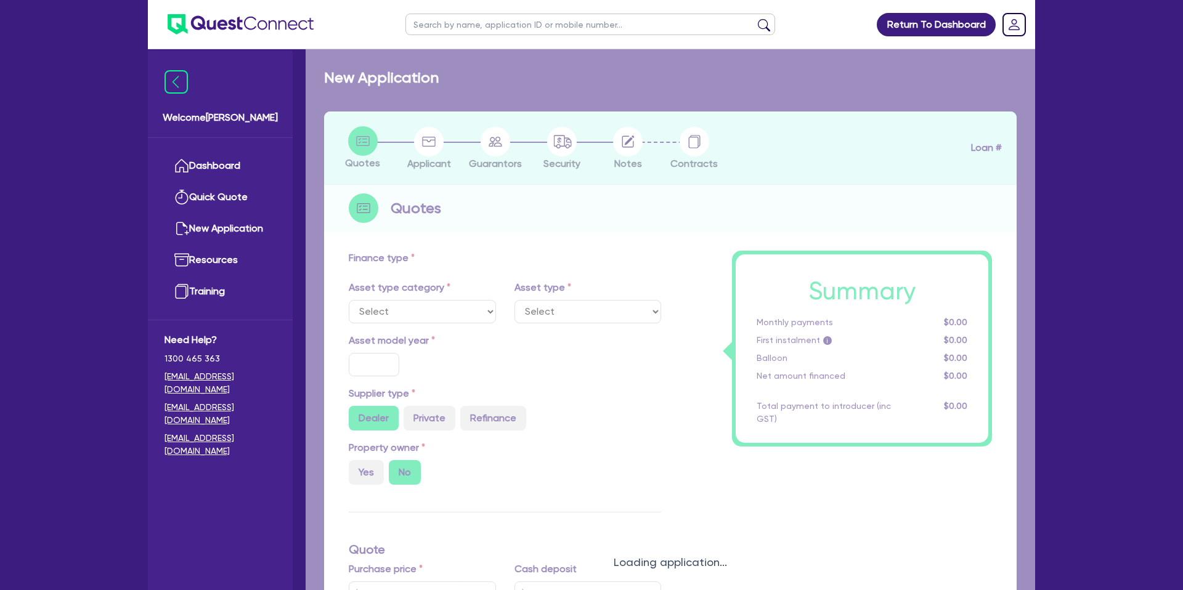
select select "CARS_AND_LIGHT_TRUCKS"
type input "2022"
radio input "true"
type input "70,490"
type input "35,000"
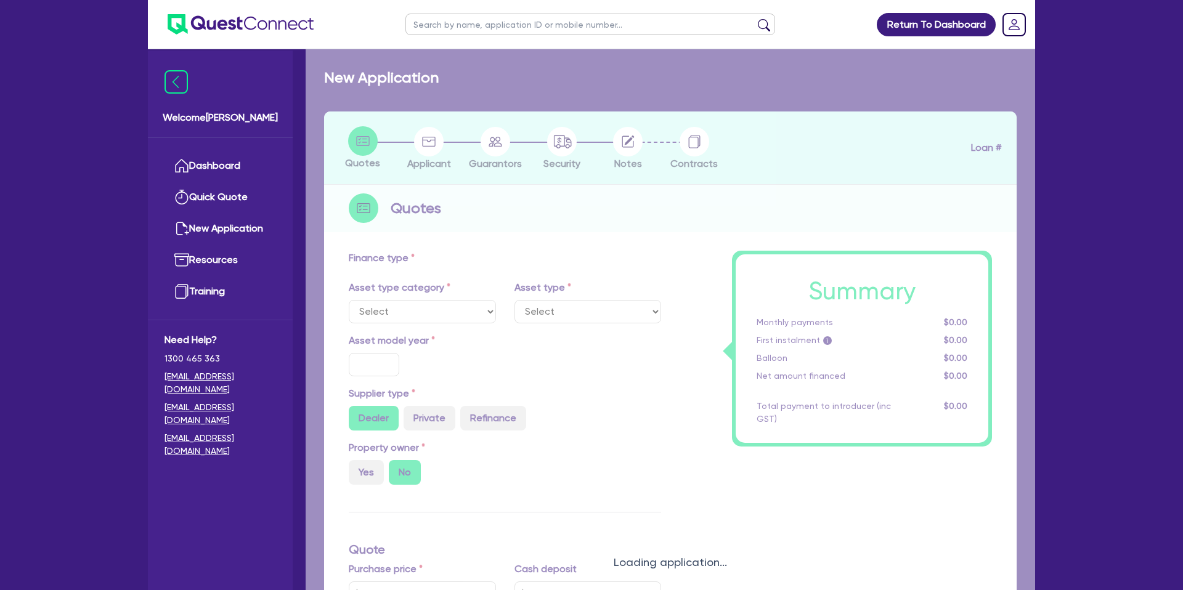
type input "2"
type input "759.19"
type input "8.5"
type input "1,650"
select select "PASSENGER_VEHICLES"
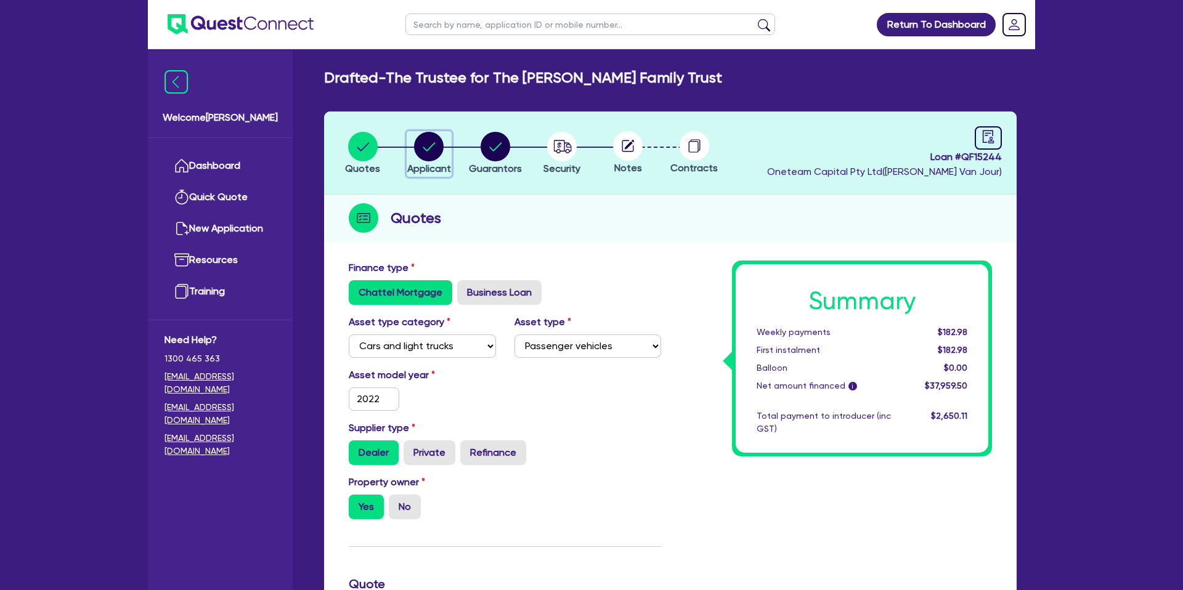
click at [428, 144] on circle "button" at bounding box center [429, 147] width 30 height 30
select select "TRUST"
select select "INDIVIDUAL"
select select "MANUFACTURING"
select select "BEVERAGES"
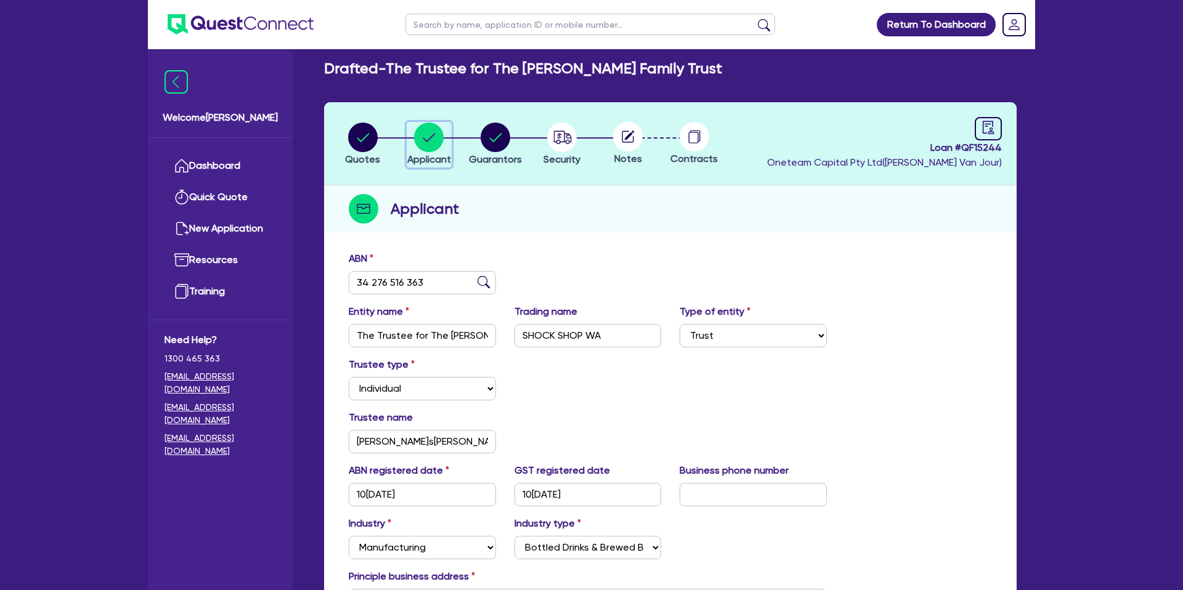
scroll to position [26, 0]
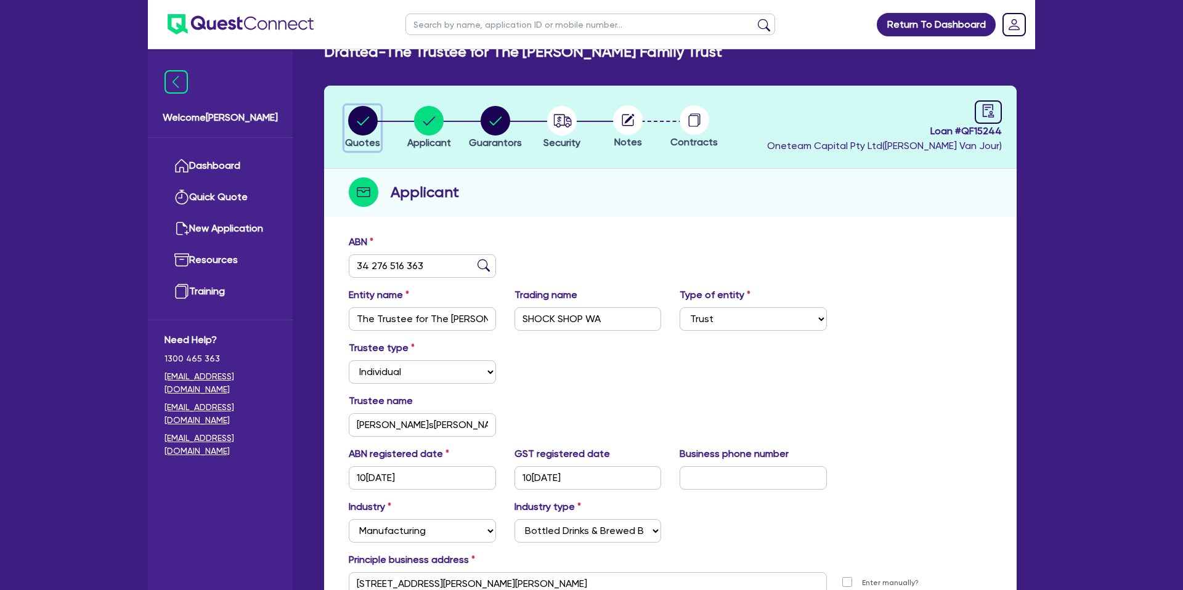
click at [364, 110] on circle "button" at bounding box center [363, 121] width 30 height 30
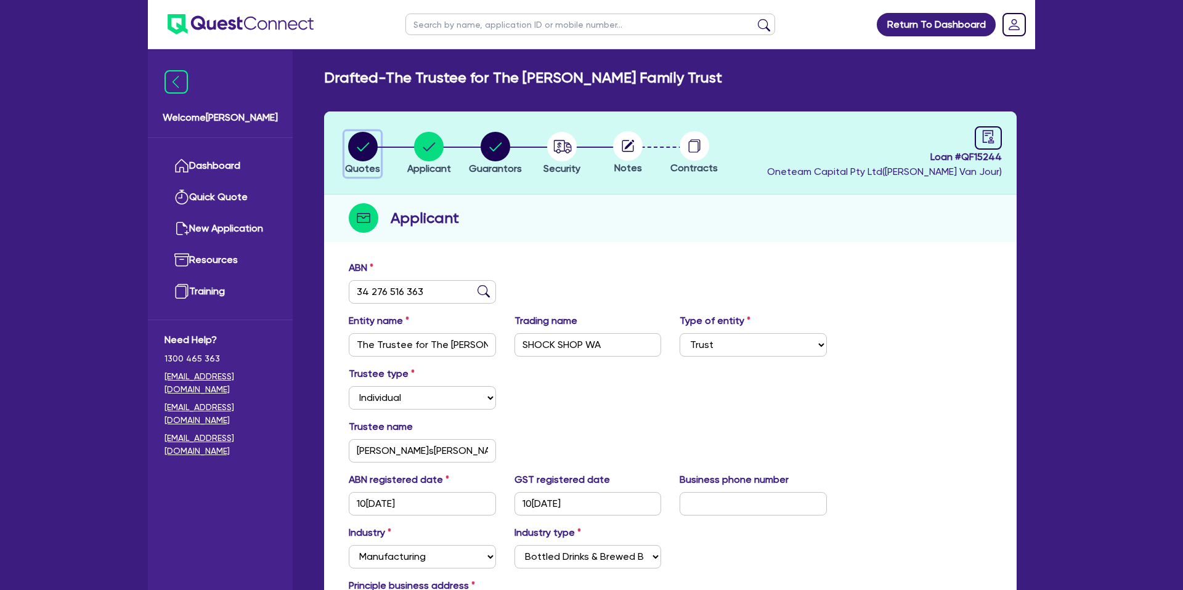
select select "CARS_AND_LIGHT_TRUCKS"
select select "PASSENGER_VEHICLES"
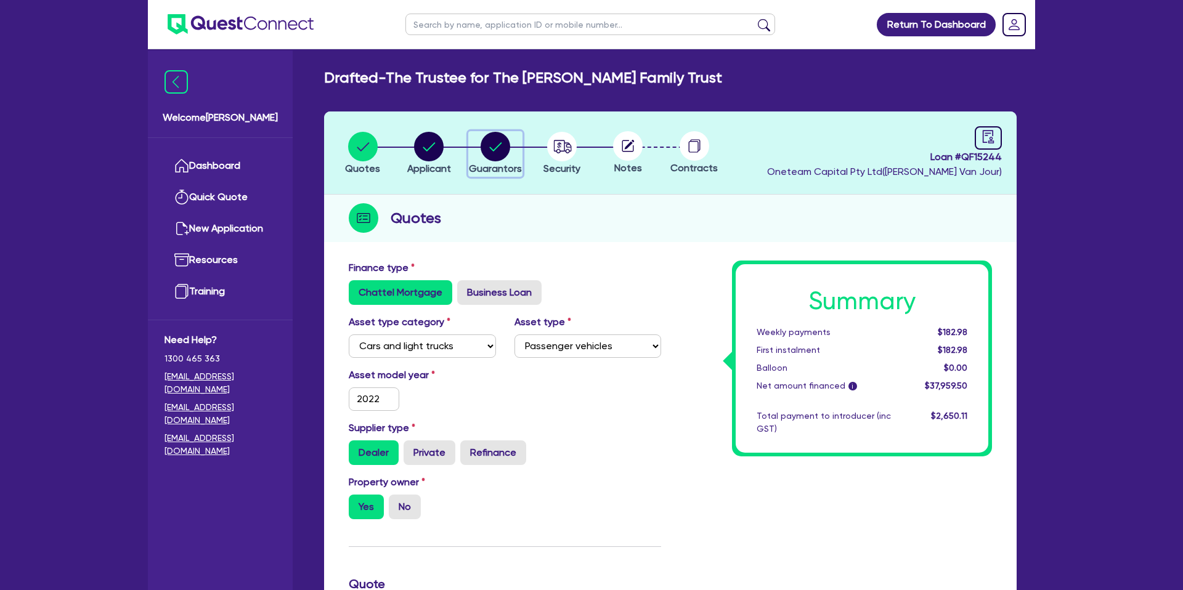
click at [508, 144] on circle "button" at bounding box center [496, 147] width 30 height 30
select select "MRS"
select select "WA"
select select "MARRIED"
select select "PROPERTY"
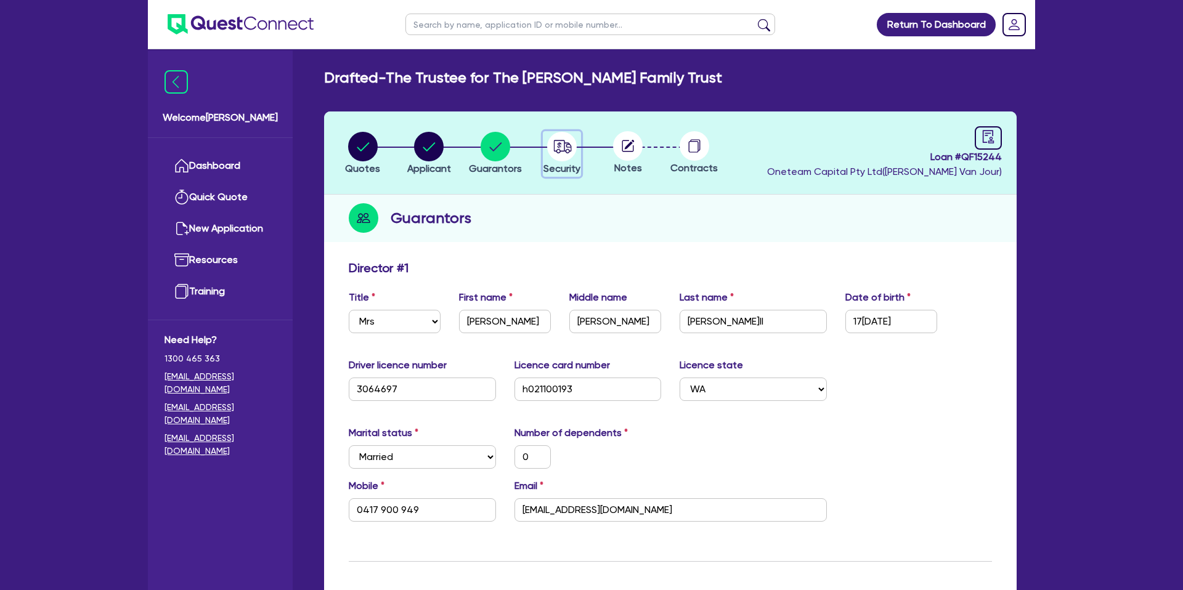
click at [553, 142] on circle "button" at bounding box center [562, 147] width 30 height 30
select select "CARS_AND_LIGHT_TRUCKS"
select select "PASSENGER_VEHICLES"
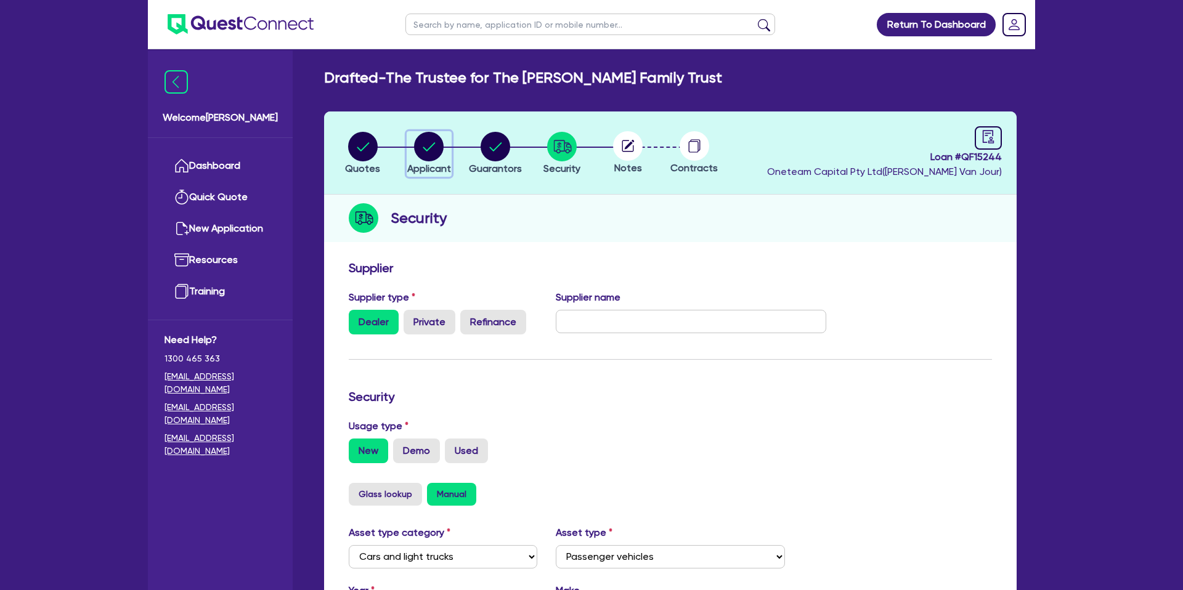
click at [428, 144] on circle "button" at bounding box center [429, 147] width 30 height 30
select select "TRUST"
select select "INDIVIDUAL"
select select "MANUFACTURING"
select select "BEVERAGES"
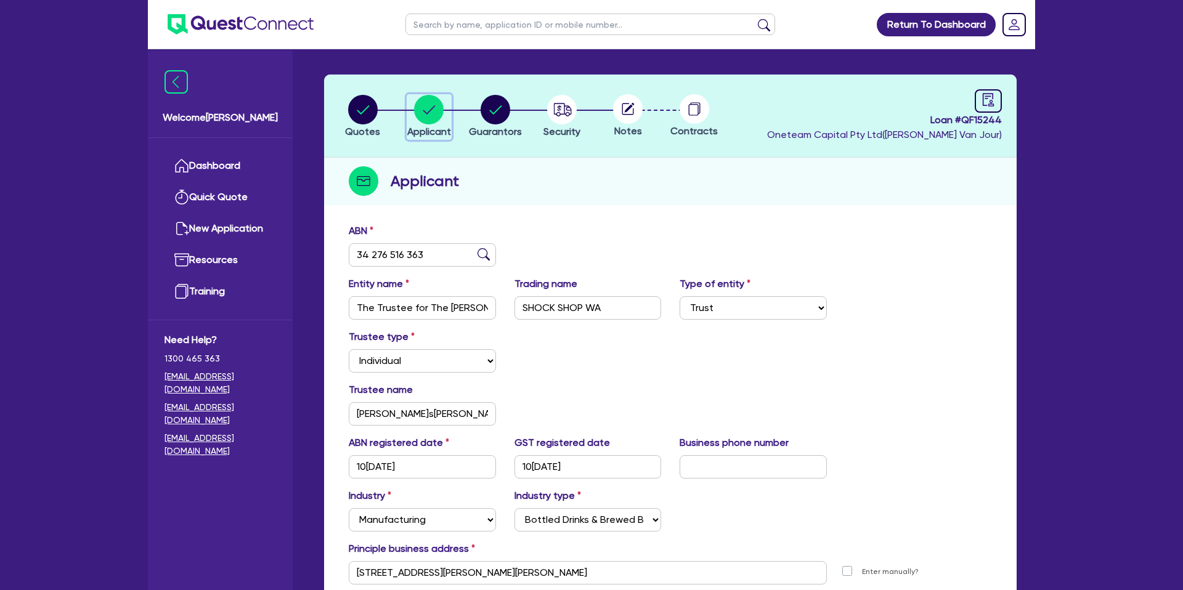
scroll to position [38, 0]
drag, startPoint x: 500, startPoint y: 111, endPoint x: 513, endPoint y: 111, distance: 13.6
click at [505, 111] on circle "button" at bounding box center [496, 109] width 30 height 30
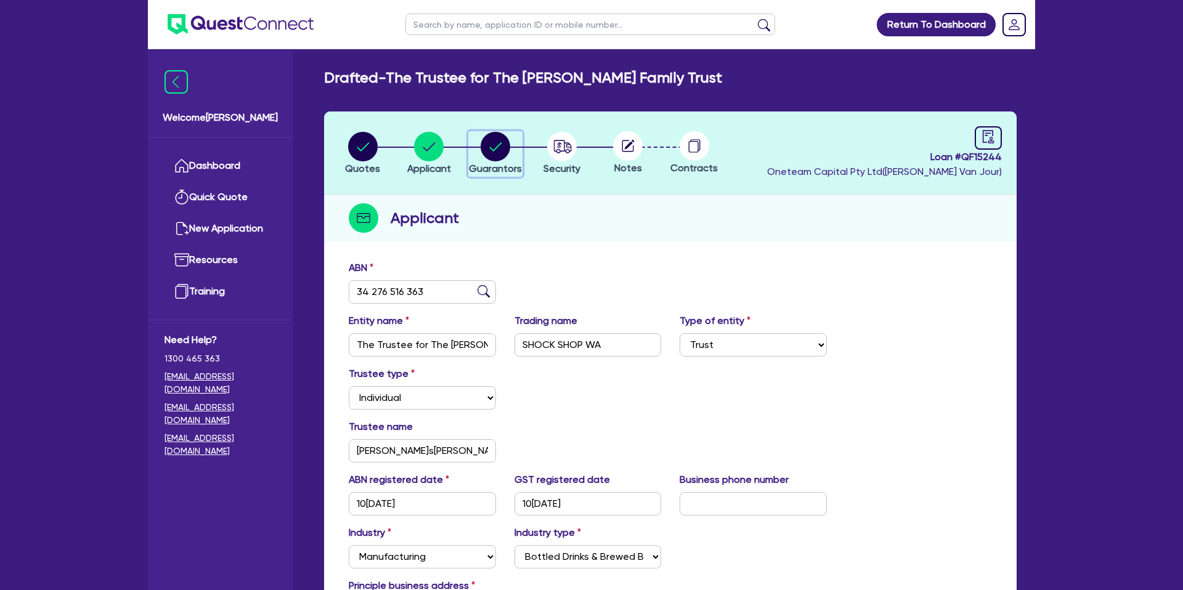
select select "MRS"
select select "WA"
select select "MARRIED"
select select "PROPERTY"
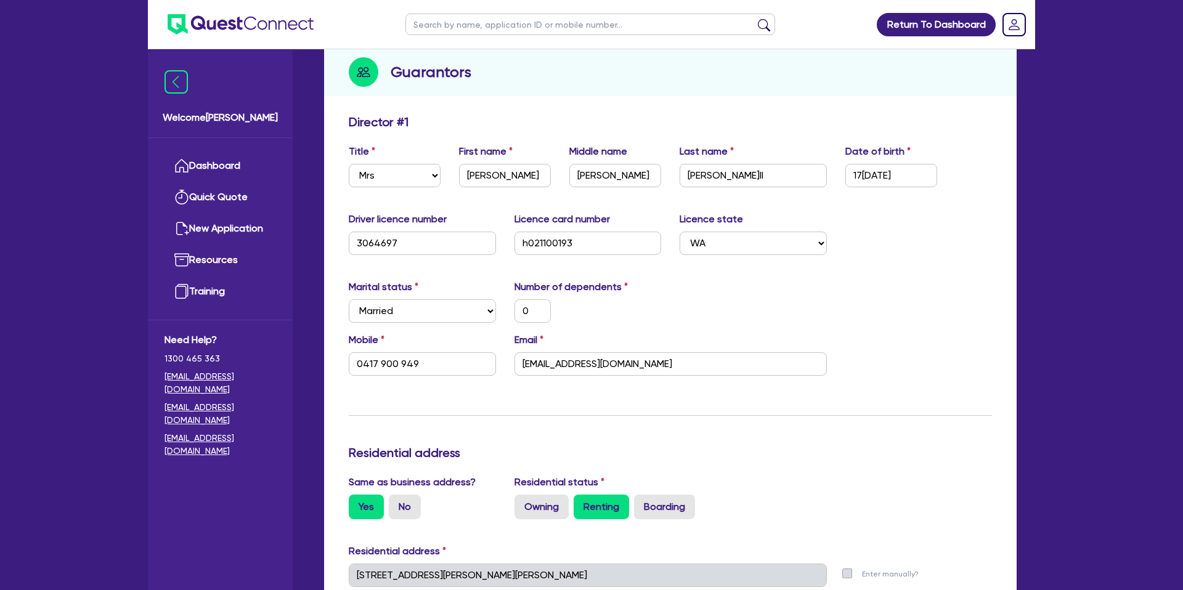
scroll to position [147, 0]
click at [678, 287] on div "Marital status Select Single Married De Facto / Partner Number of dependents 0" at bounding box center [671, 305] width 662 height 53
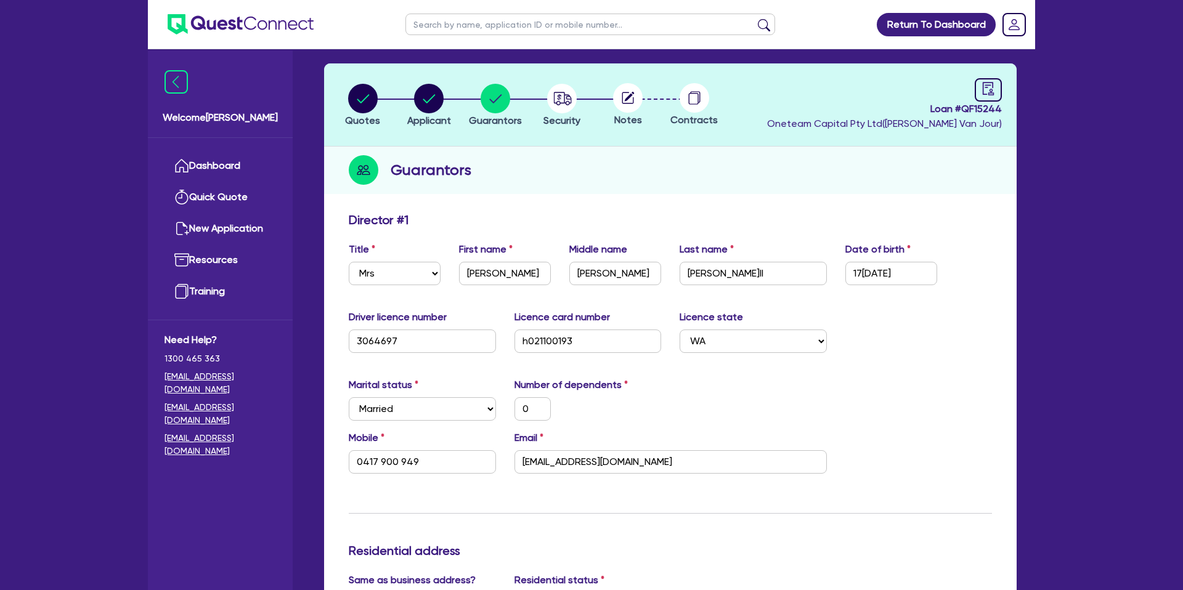
scroll to position [0, 0]
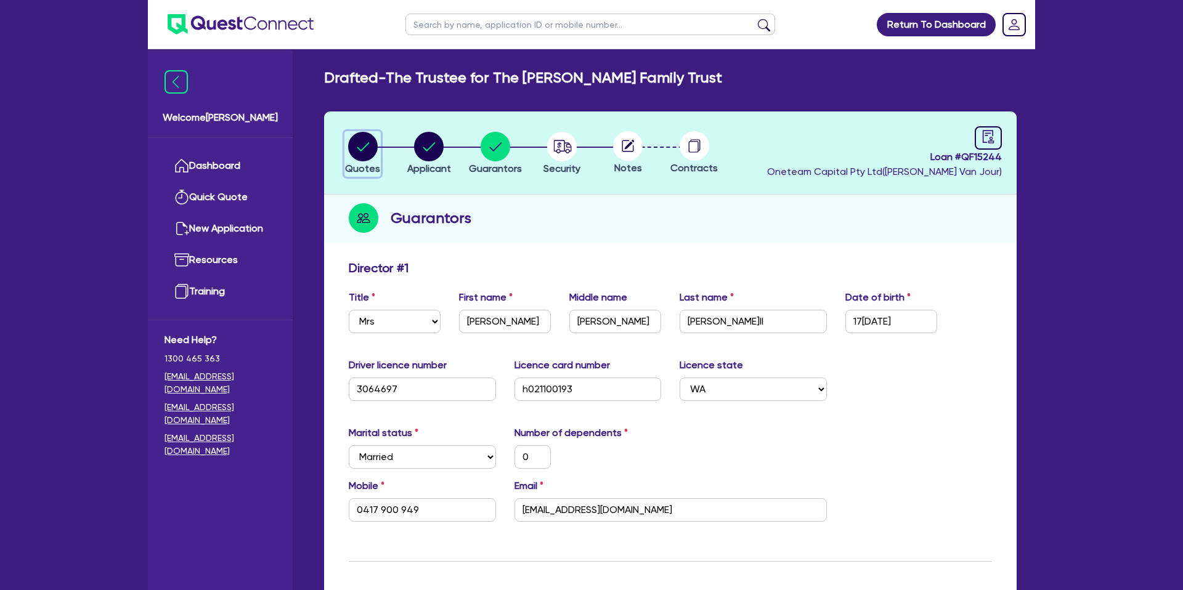
click at [369, 141] on circle "button" at bounding box center [363, 147] width 30 height 30
select select "CARS_AND_LIGHT_TRUCKS"
select select "PASSENGER_VEHICLES"
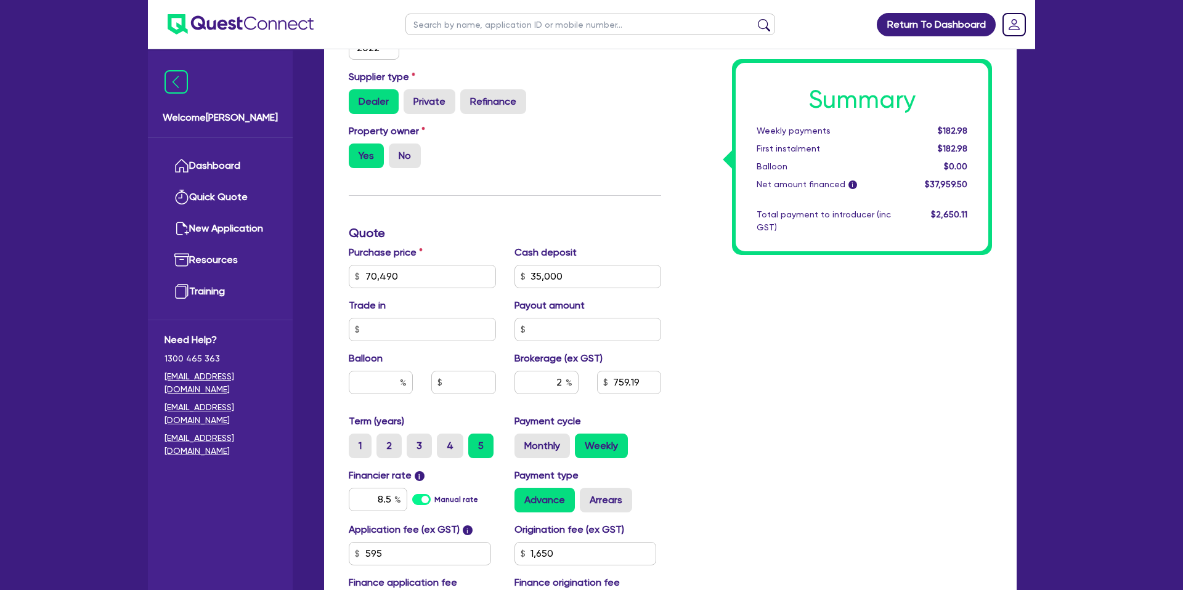
scroll to position [369, 0]
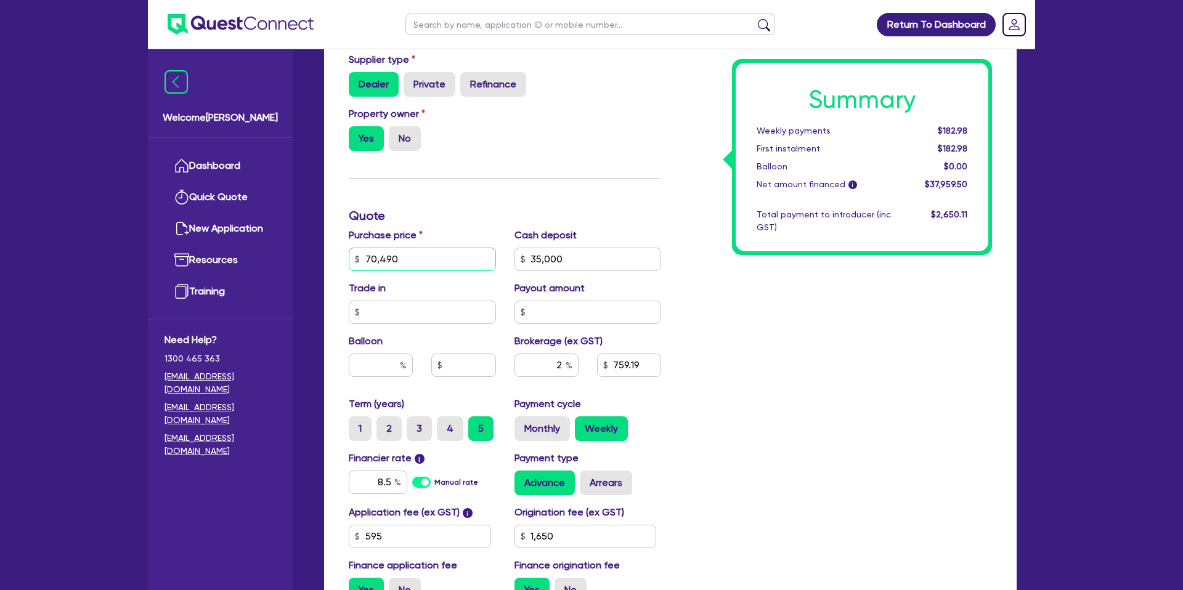
drag, startPoint x: 364, startPoint y: 258, endPoint x: 429, endPoint y: 260, distance: 64.7
click at [430, 260] on input "70,490" at bounding box center [422, 259] width 147 height 23
type input "70,490"
type input "35,000"
type input "1,650"
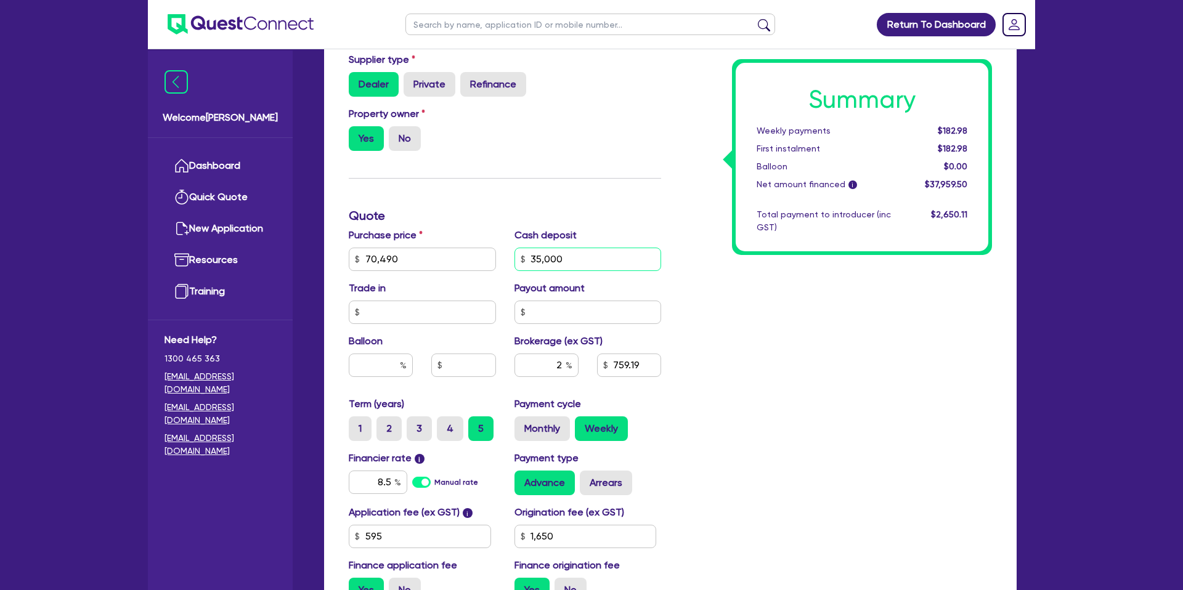
type input "70,490"
type input "35,000"
type input "1,650"
drag, startPoint x: 531, startPoint y: 259, endPoint x: 583, endPoint y: 258, distance: 51.8
click at [583, 258] on input "35,000" at bounding box center [588, 259] width 147 height 23
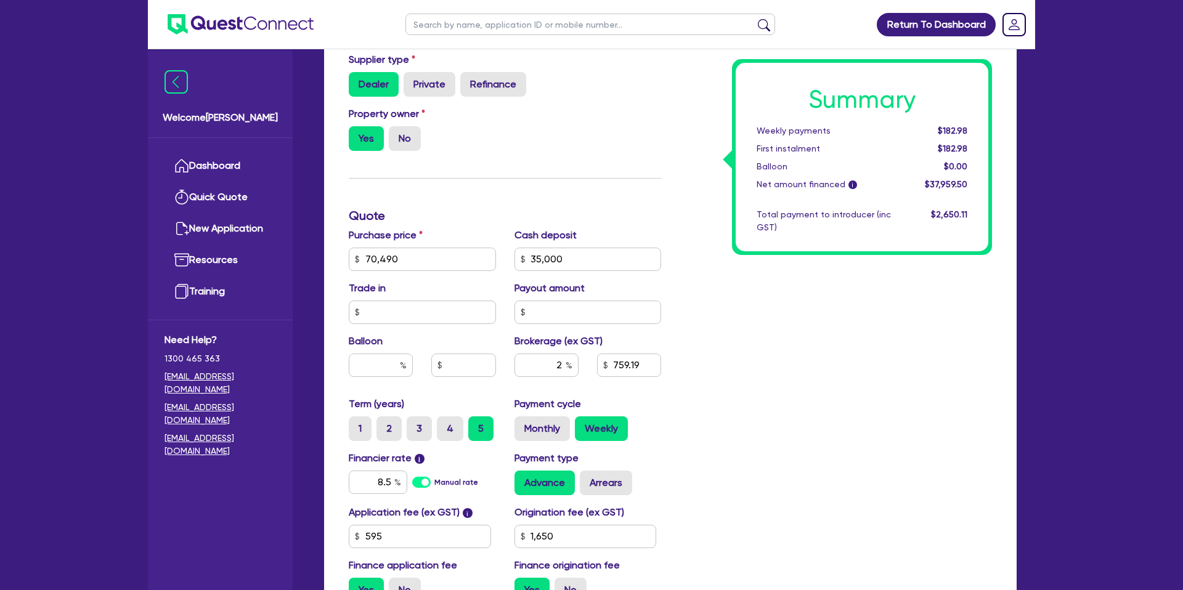
click at [899, 298] on div "Summary Weekly payments $182.98 First instalment $182.98 Balloon $0.00 Net amou…" at bounding box center [836, 252] width 331 height 720
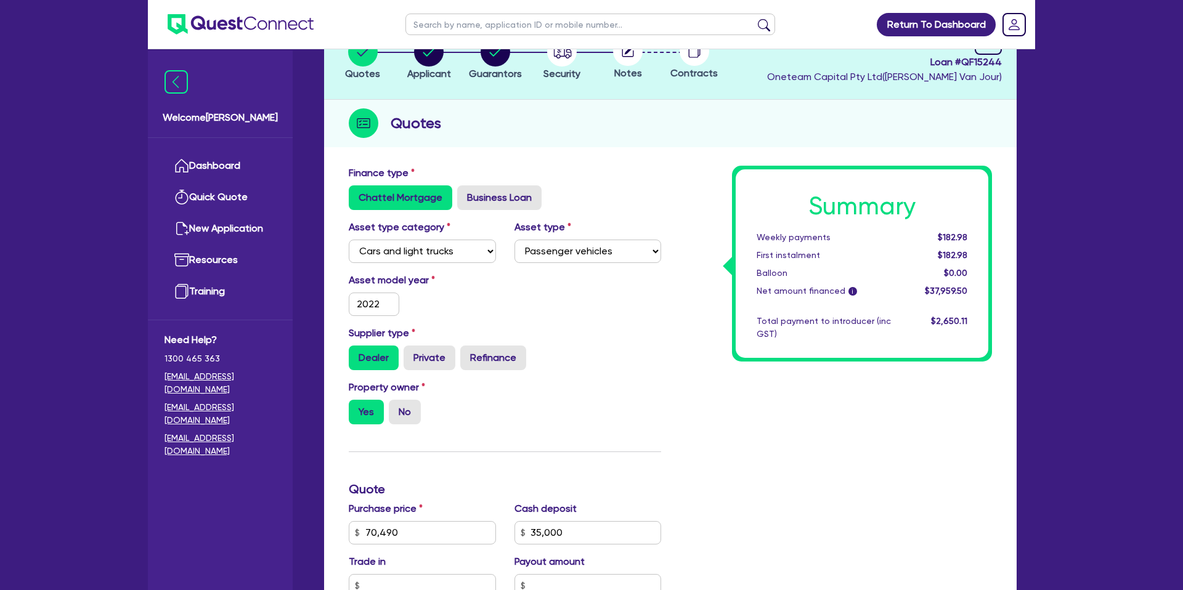
scroll to position [0, 0]
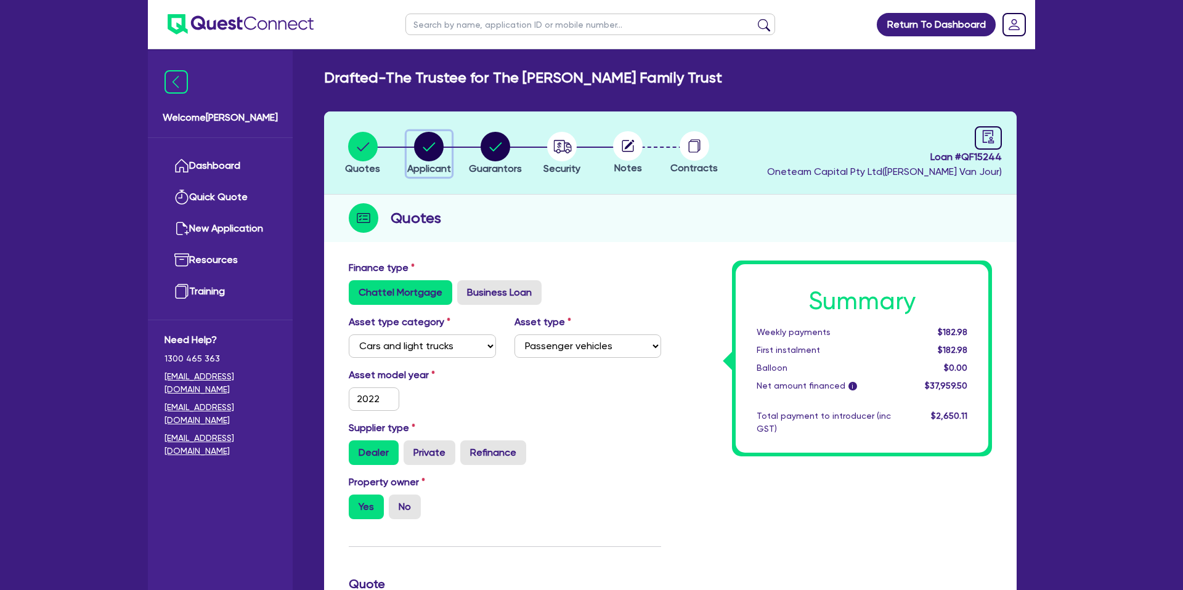
click at [439, 144] on circle "button" at bounding box center [429, 147] width 30 height 30
select select "TRUST"
select select "INDIVIDUAL"
select select "MANUFACTURING"
select select "BEVERAGES"
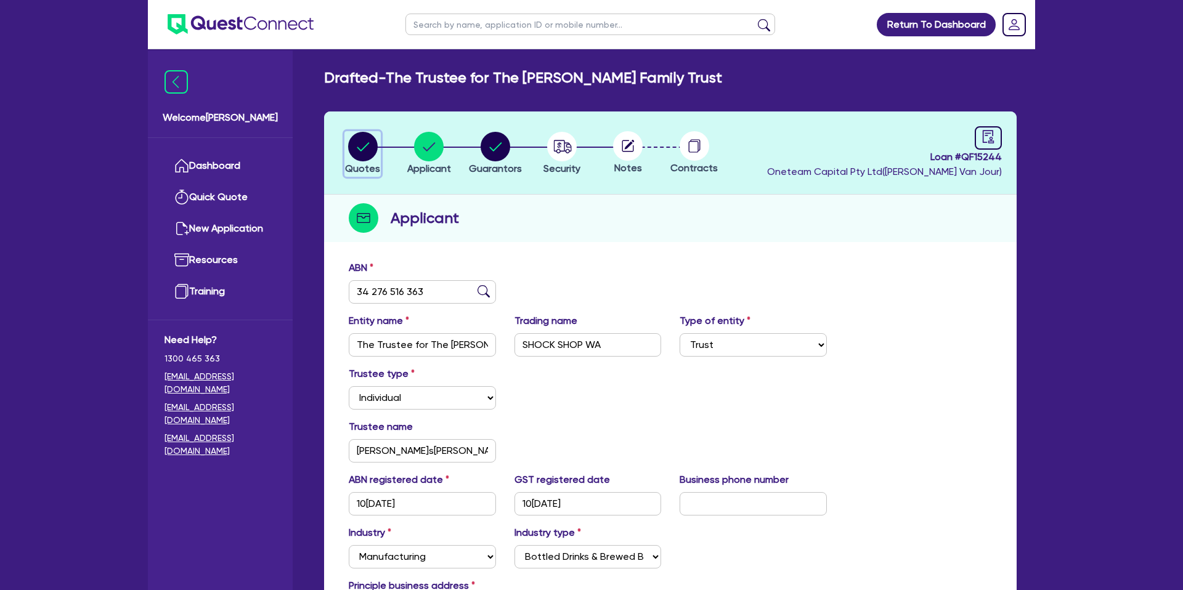
click at [377, 152] on icon "button" at bounding box center [363, 147] width 30 height 30
select select "CARS_AND_LIGHT_TRUCKS"
select select "PASSENGER_VEHICLES"
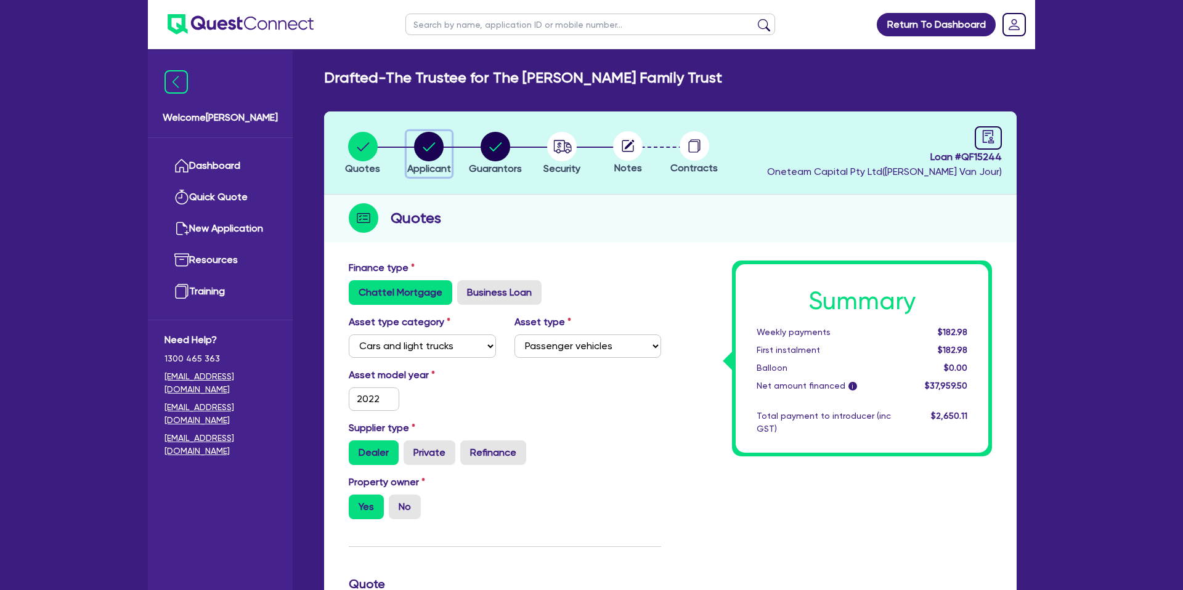
click at [436, 141] on circle "button" at bounding box center [429, 147] width 30 height 30
select select "TRUST"
select select "INDIVIDUAL"
select select "MANUFACTURING"
select select "BEVERAGES"
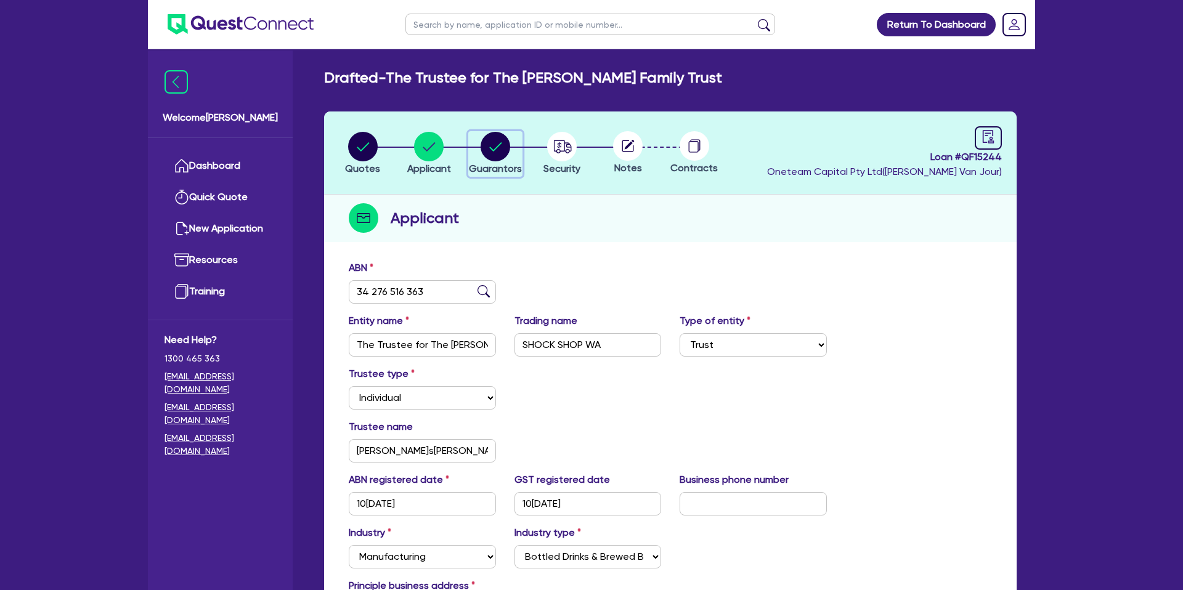
click at [482, 143] on circle "button" at bounding box center [496, 147] width 30 height 30
select select "MRS"
select select "WA"
select select "MARRIED"
select select "PROPERTY"
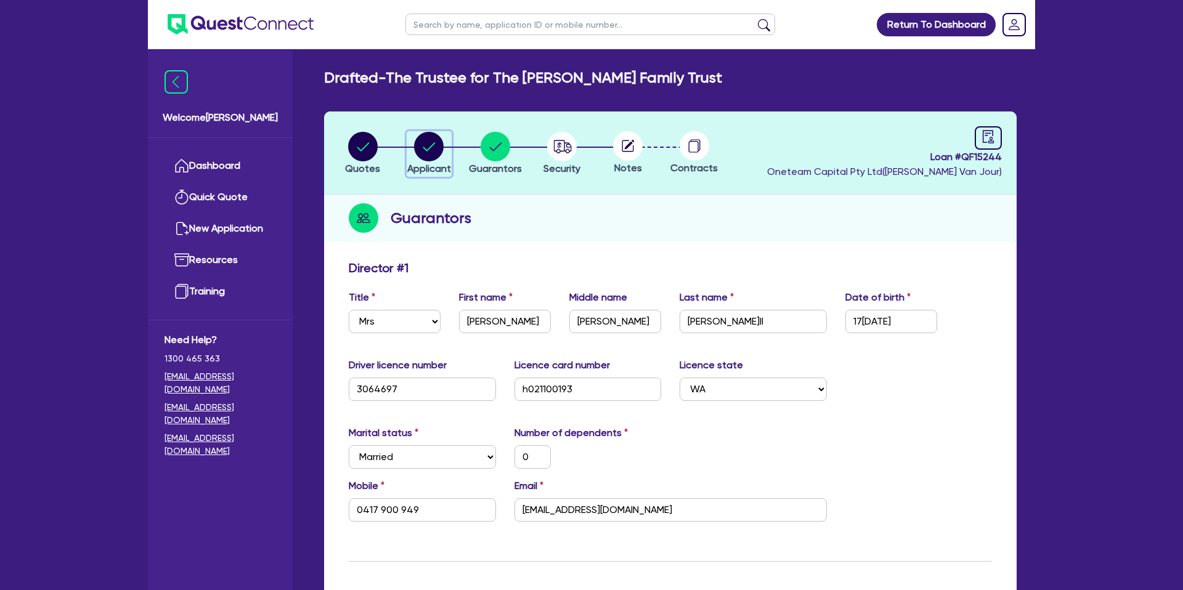
click at [443, 147] on circle "button" at bounding box center [429, 147] width 30 height 30
select select "TRUST"
select select "INDIVIDUAL"
select select "MANUFACTURING"
select select "BEVERAGES"
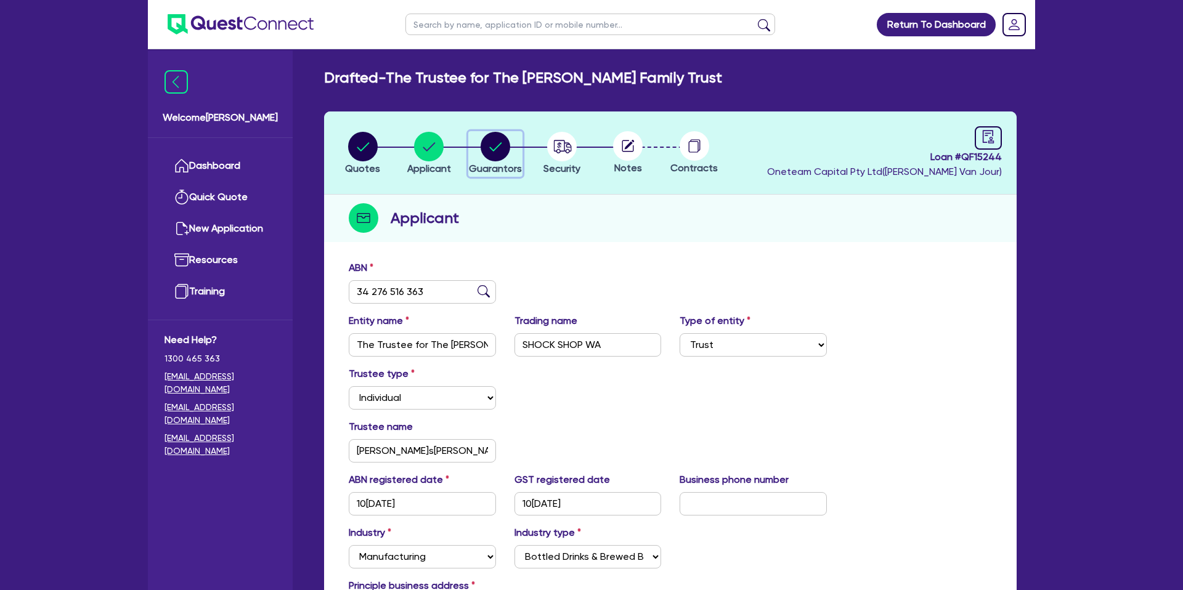
click at [497, 145] on circle "button" at bounding box center [496, 147] width 30 height 30
select select "MRS"
select select "WA"
select select "MARRIED"
select select "PROPERTY"
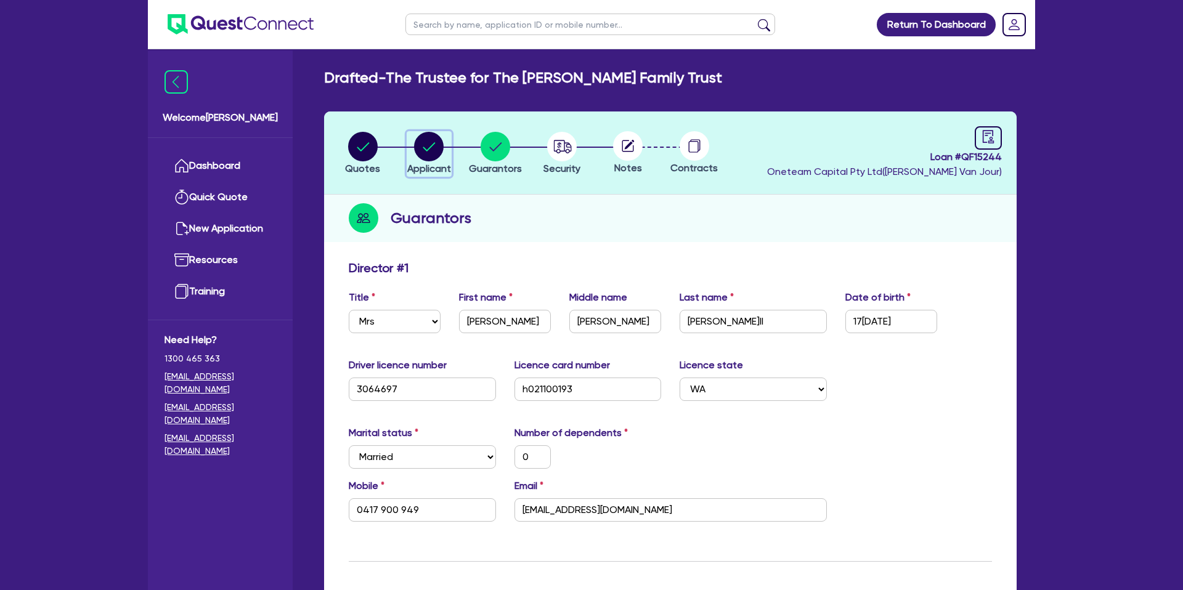
click at [435, 148] on circle "button" at bounding box center [429, 147] width 30 height 30
select select "TRUST"
select select "INDIVIDUAL"
select select "MANUFACTURING"
select select "BEVERAGES"
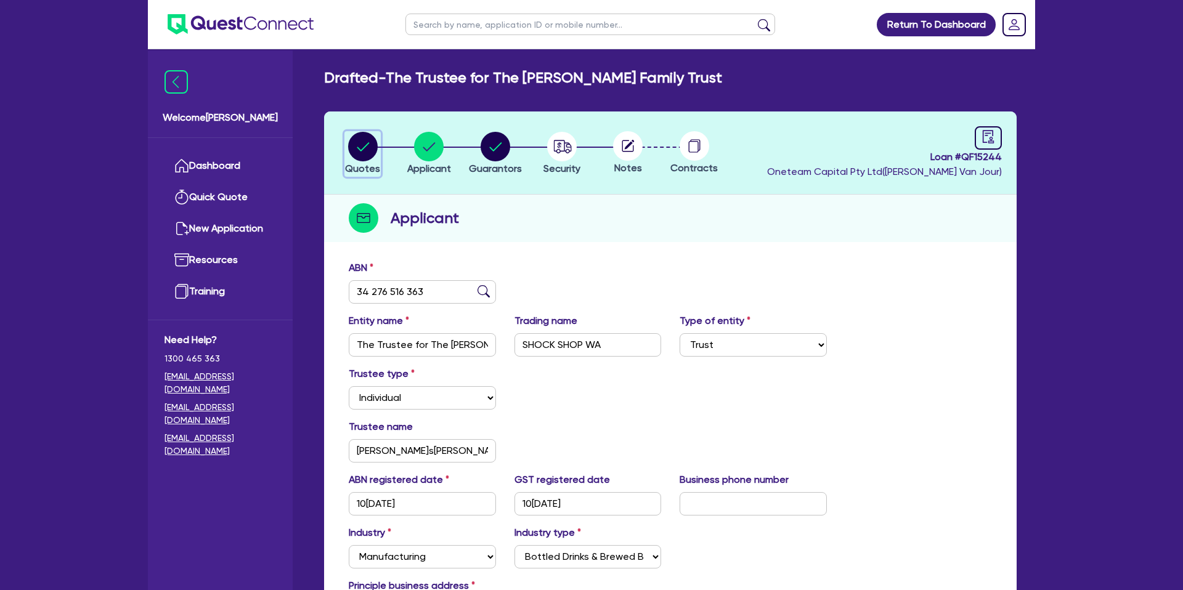
click at [360, 141] on circle "button" at bounding box center [363, 147] width 30 height 30
select select "CARS_AND_LIGHT_TRUCKS"
select select "PASSENGER_VEHICLES"
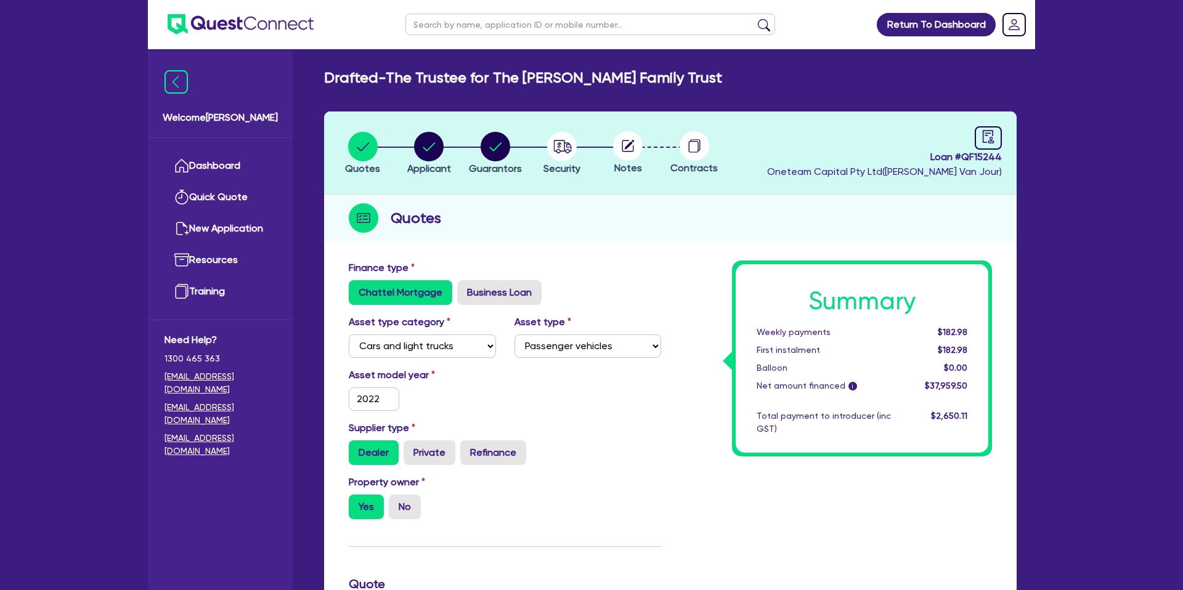
drag, startPoint x: 698, startPoint y: 79, endPoint x: 521, endPoint y: 10, distance: 189.9
click at [684, 67] on main "Drafted - The Trustee for The Buswell Family Trust Quotes Applicant Guarantors …" at bounding box center [671, 568] width 730 height 1039
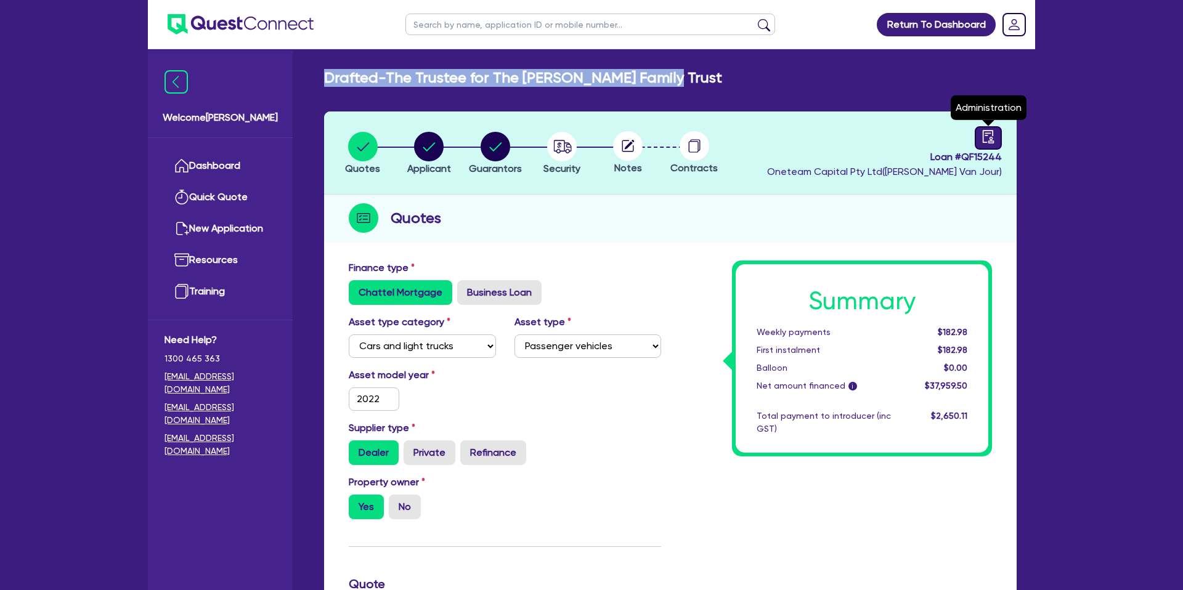
click at [989, 135] on icon "audit" at bounding box center [989, 137] width 14 height 14
select select "DRAFTED_NEW"
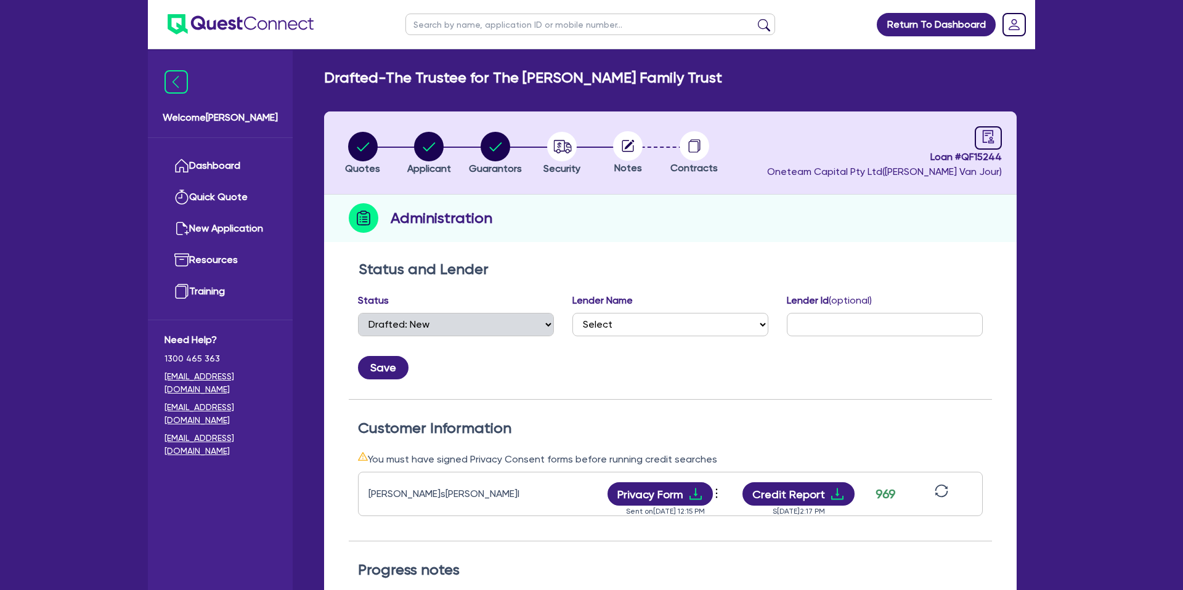
click at [613, 150] on icon at bounding box center [628, 146] width 30 height 30
click at [633, 141] on icon at bounding box center [630, 145] width 10 height 10
click at [574, 147] on circle "button" at bounding box center [562, 147] width 30 height 30
select select "CARS_AND_LIGHT_TRUCKS"
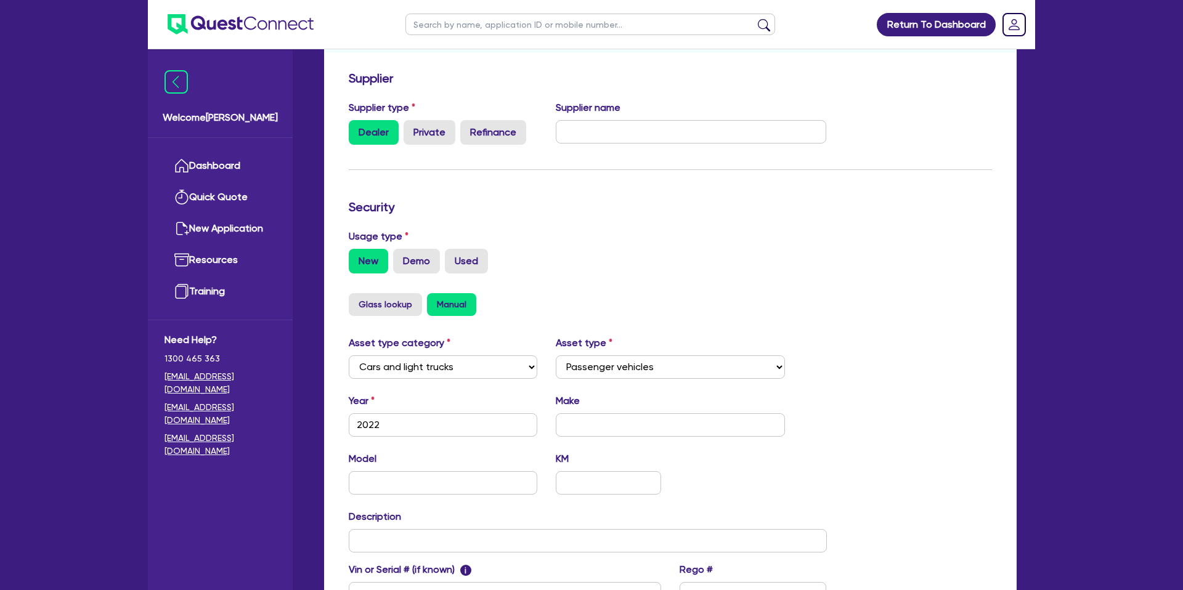
scroll to position [358, 0]
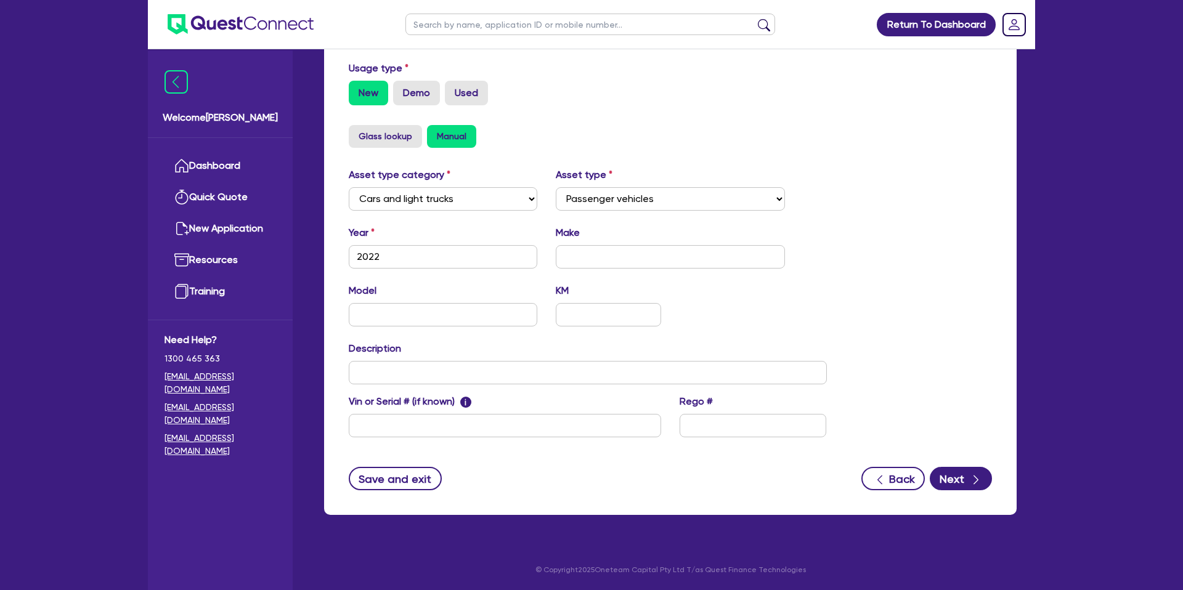
click at [973, 461] on form "Supplier Supplier type Dealer Private Refinance Supplier name Security Usage ty…" at bounding box center [670, 197] width 643 height 588
click at [981, 477] on icon "button" at bounding box center [976, 480] width 12 height 12
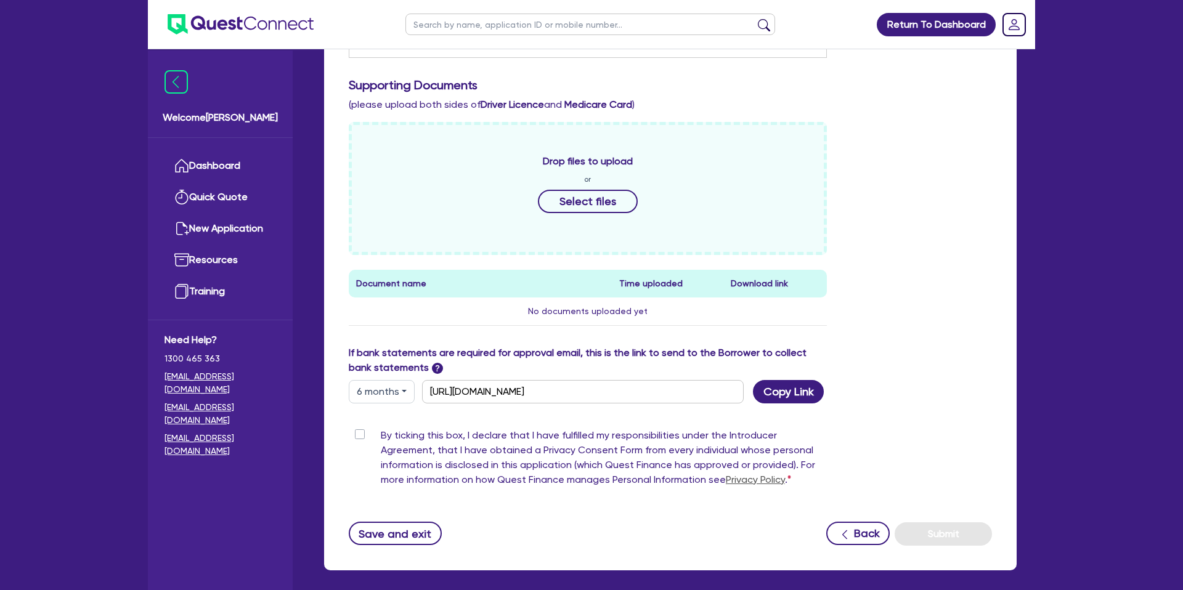
scroll to position [520, 0]
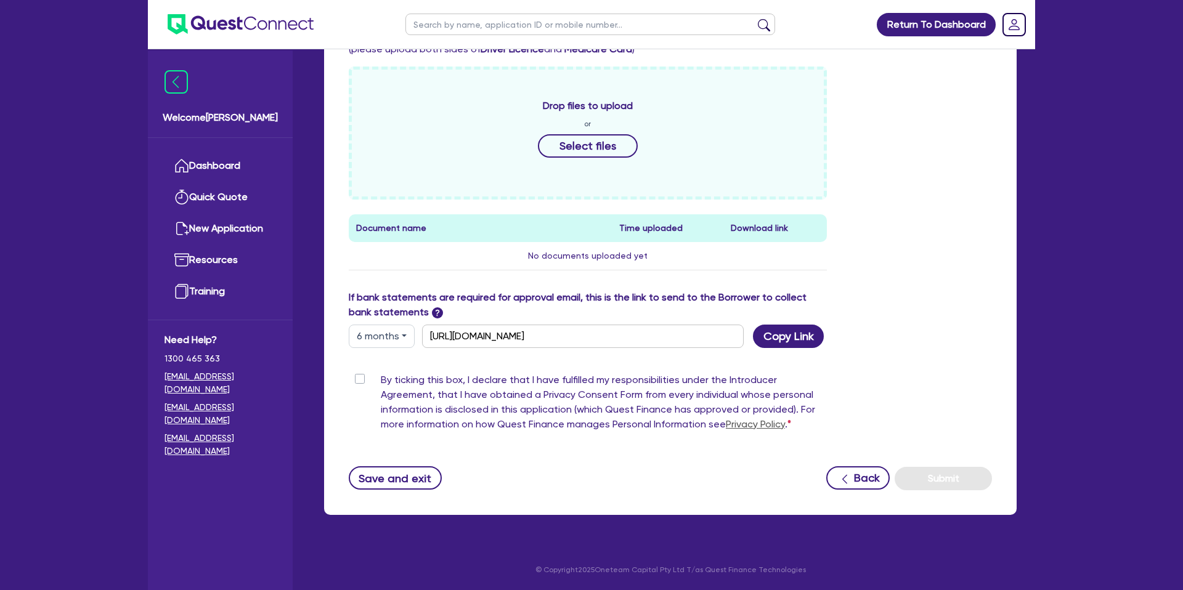
click at [399, 337] on button "6 months" at bounding box center [382, 336] width 66 height 23
click at [400, 361] on link "3 months" at bounding box center [397, 365] width 97 height 23
click at [787, 330] on button "Copy Link" at bounding box center [788, 336] width 71 height 23
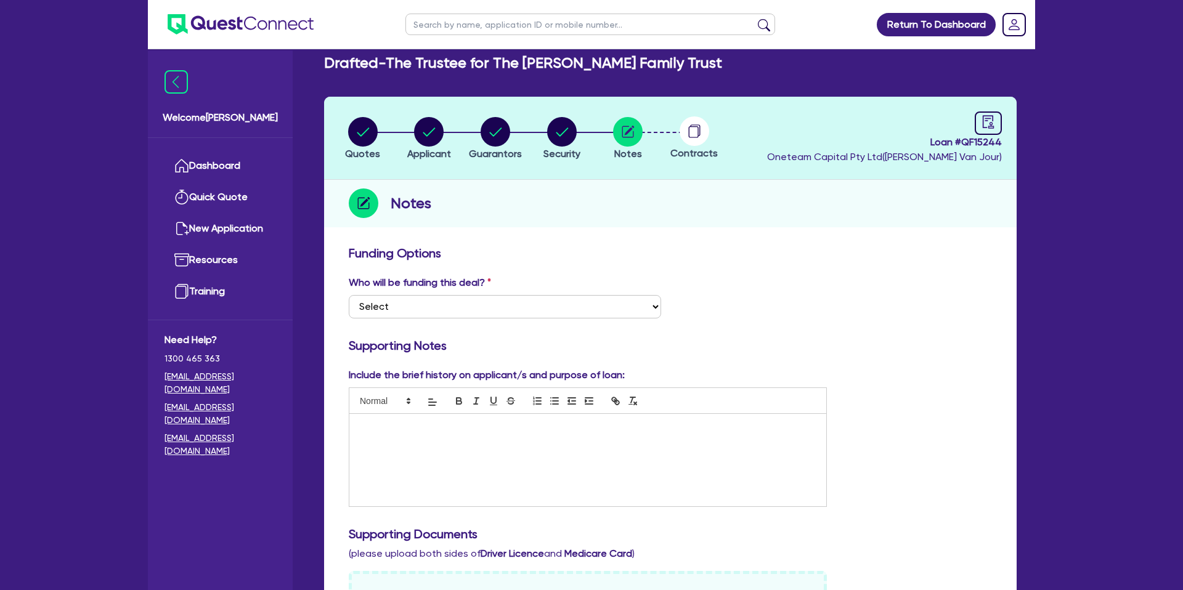
scroll to position [0, 0]
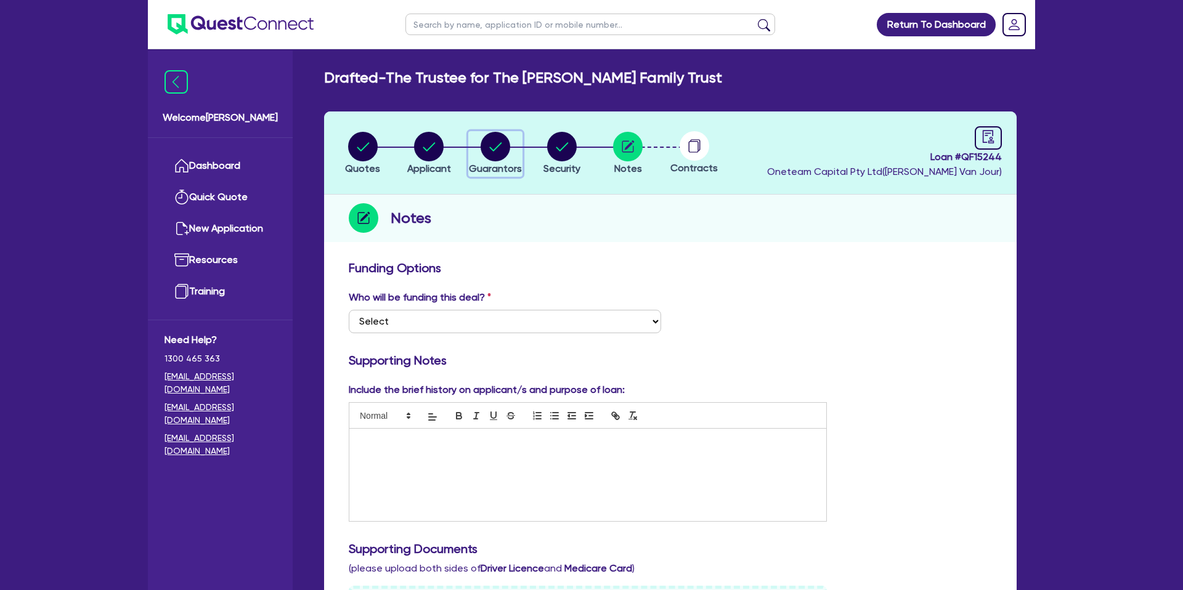
click at [496, 143] on circle "button" at bounding box center [496, 147] width 30 height 30
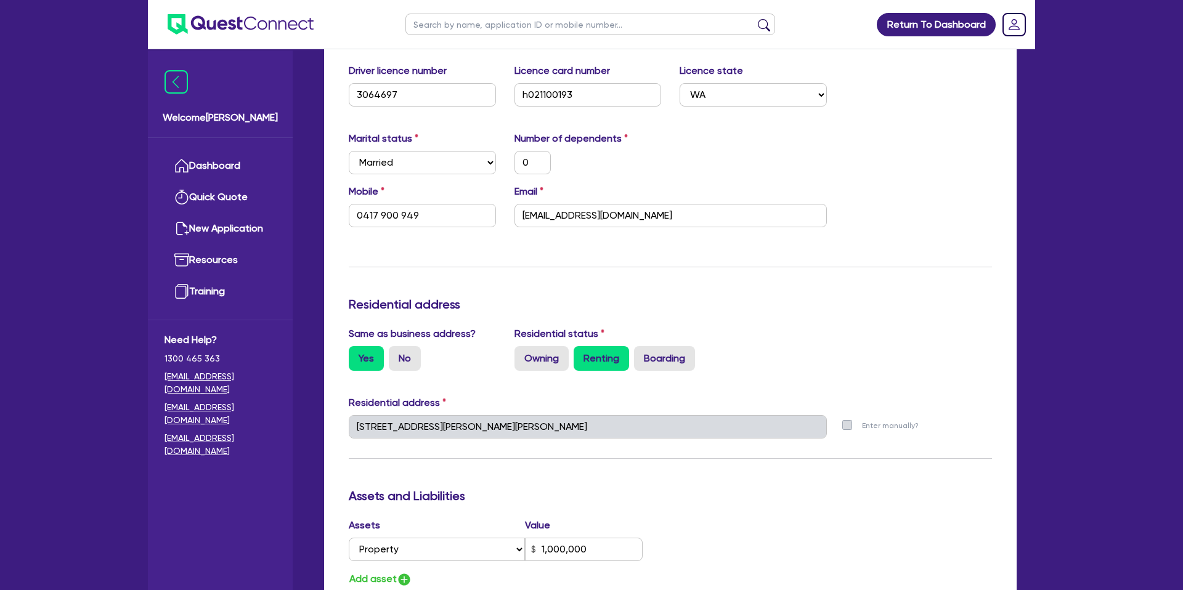
scroll to position [296, 0]
click at [540, 218] on input "accounts@shocks.au" at bounding box center [671, 214] width 312 height 23
click at [671, 148] on div "Marital status Select Single Married De Facto / Partner Number of dependents 0" at bounding box center [671, 156] width 662 height 53
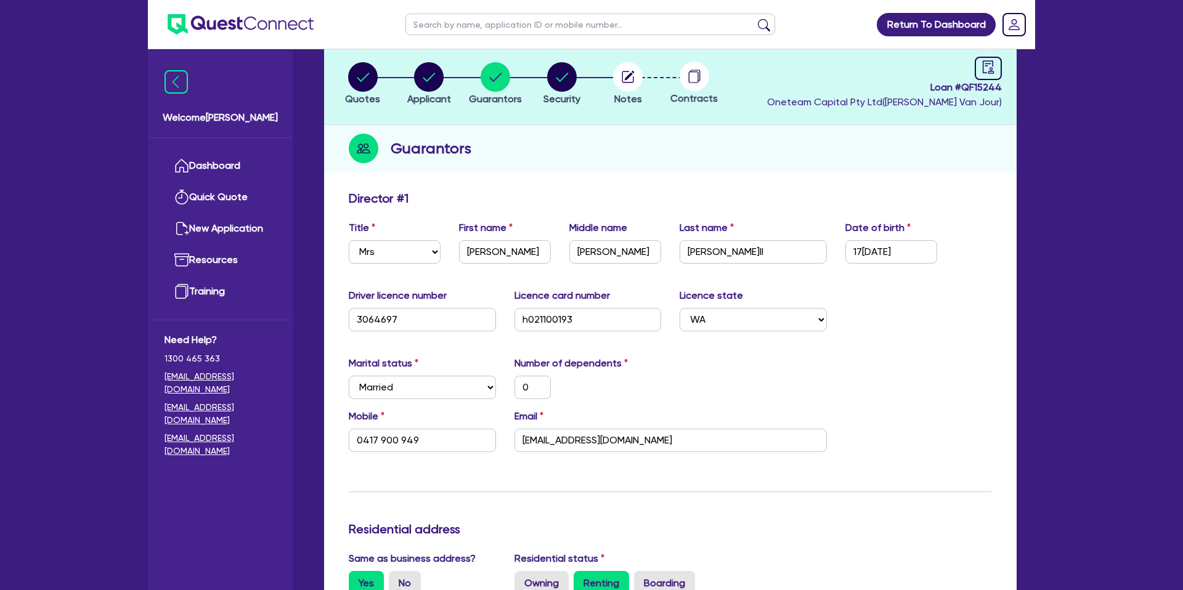
scroll to position [0, 0]
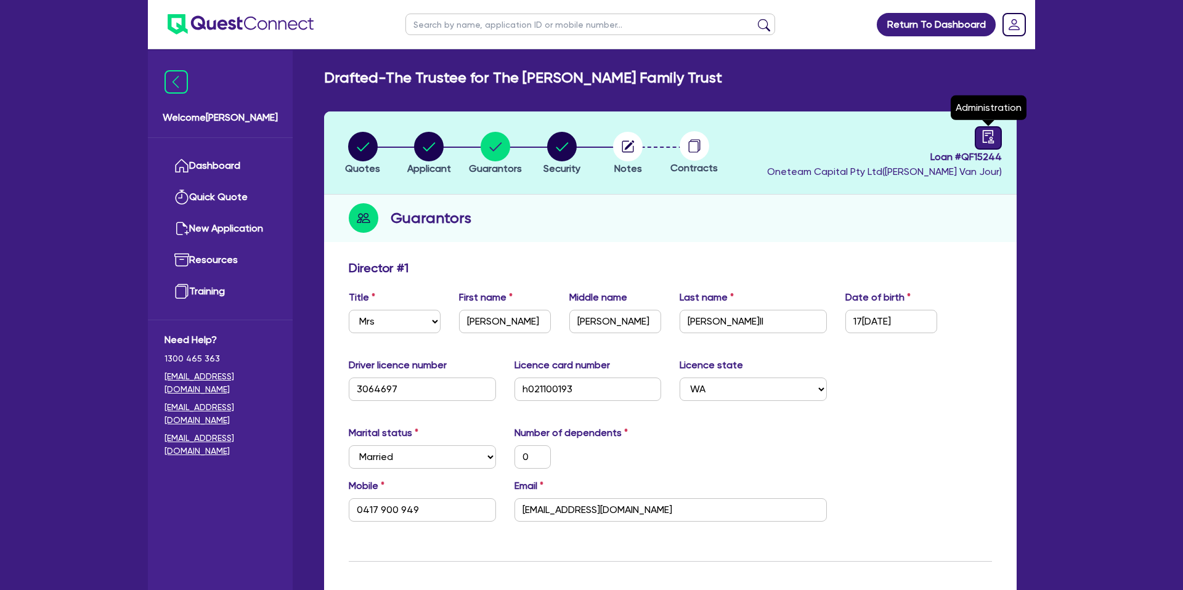
click at [988, 139] on icon "audit" at bounding box center [989, 137] width 14 height 14
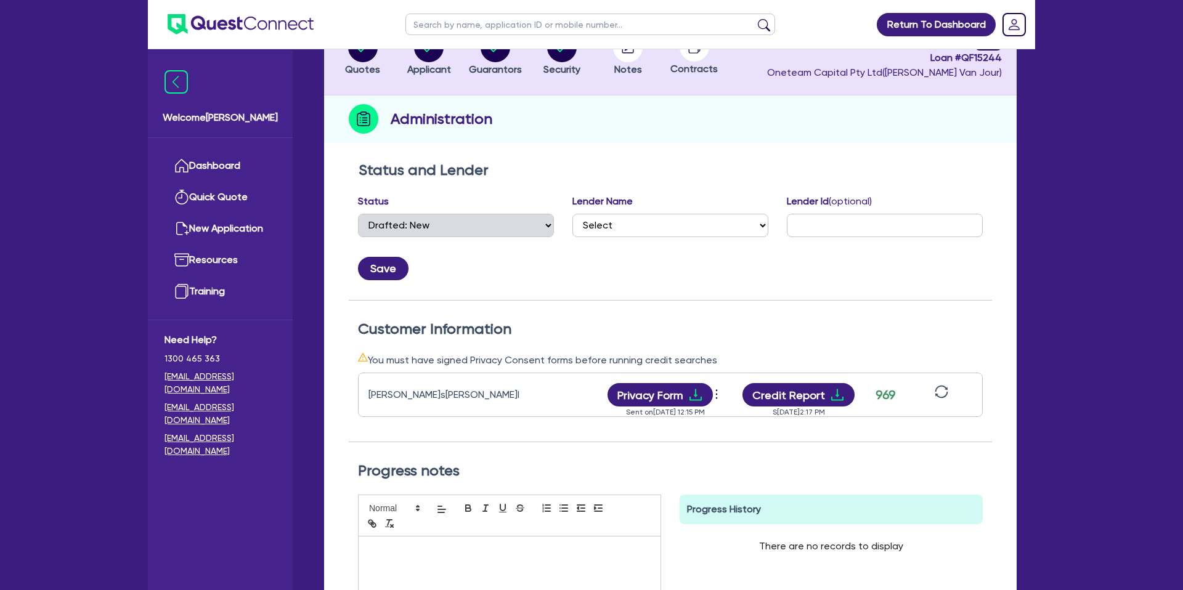
scroll to position [50, 0]
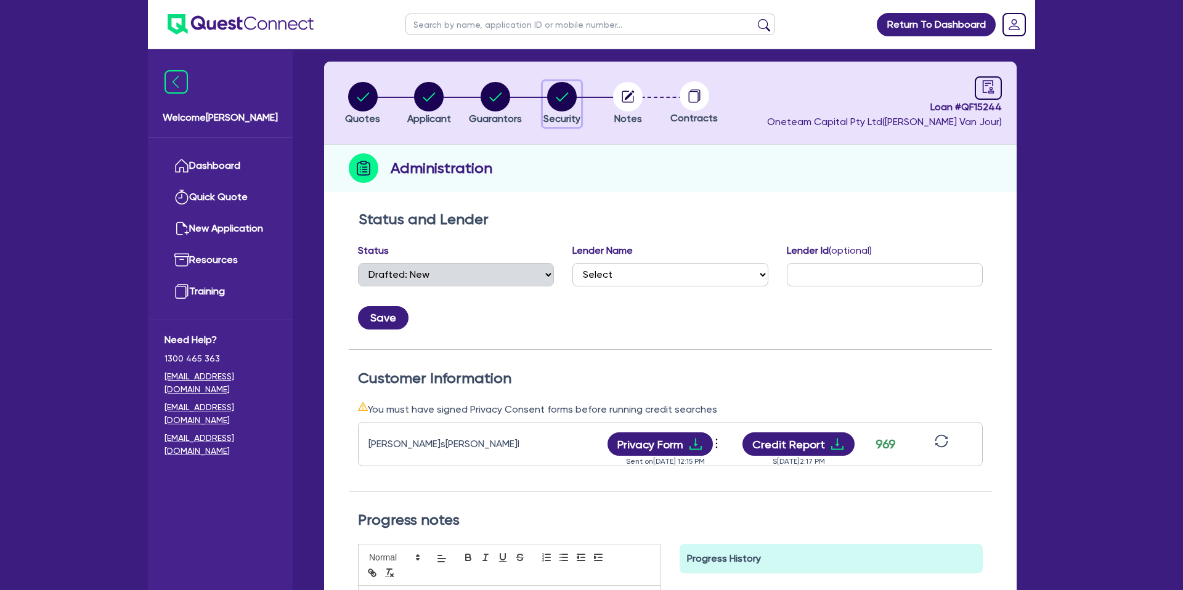
click at [577, 90] on div "button" at bounding box center [562, 97] width 37 height 30
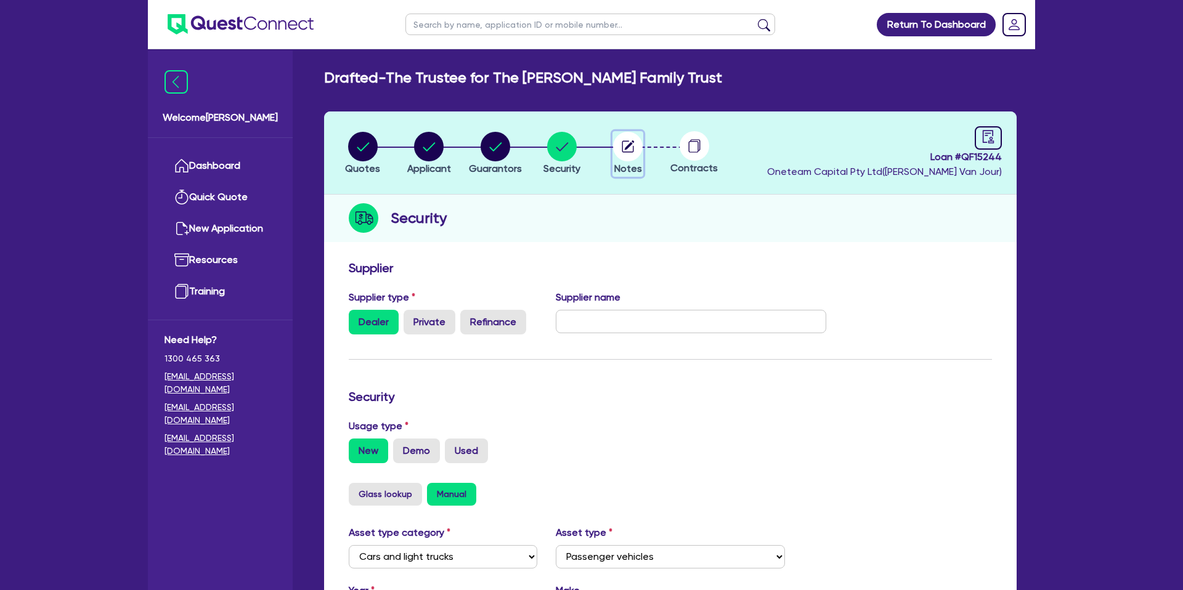
click at [634, 142] on icon "button" at bounding box center [630, 146] width 10 height 10
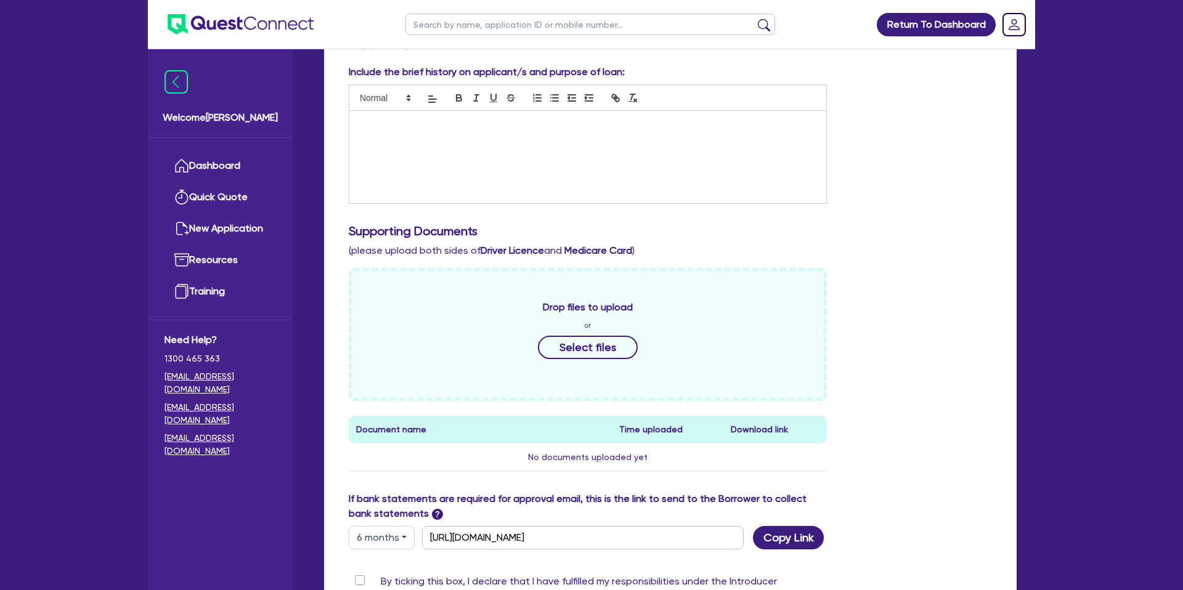
scroll to position [520, 0]
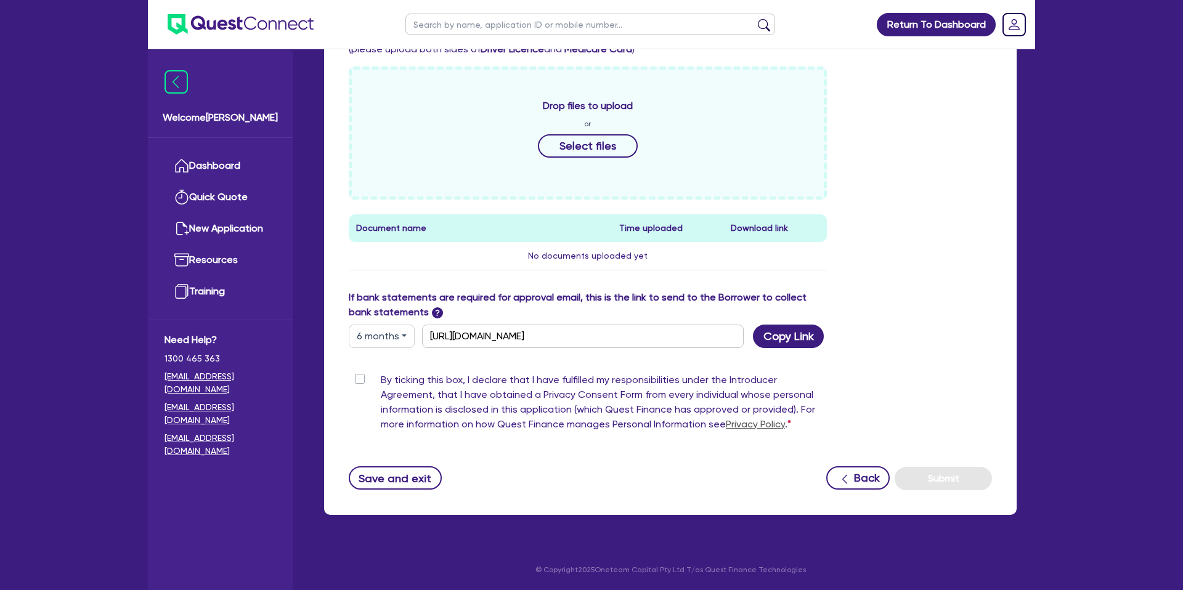
click at [390, 333] on button "6 months" at bounding box center [382, 336] width 66 height 23
click at [385, 361] on link "3 months" at bounding box center [397, 365] width 97 height 23
click at [778, 332] on button "Copy Link" at bounding box center [788, 336] width 71 height 23
drag, startPoint x: 898, startPoint y: 263, endPoint x: 901, endPoint y: 254, distance: 9.7
click at [899, 263] on div "Drop files to upload or Select files Document name Time uploaded Download link …" at bounding box center [671, 179] width 662 height 224
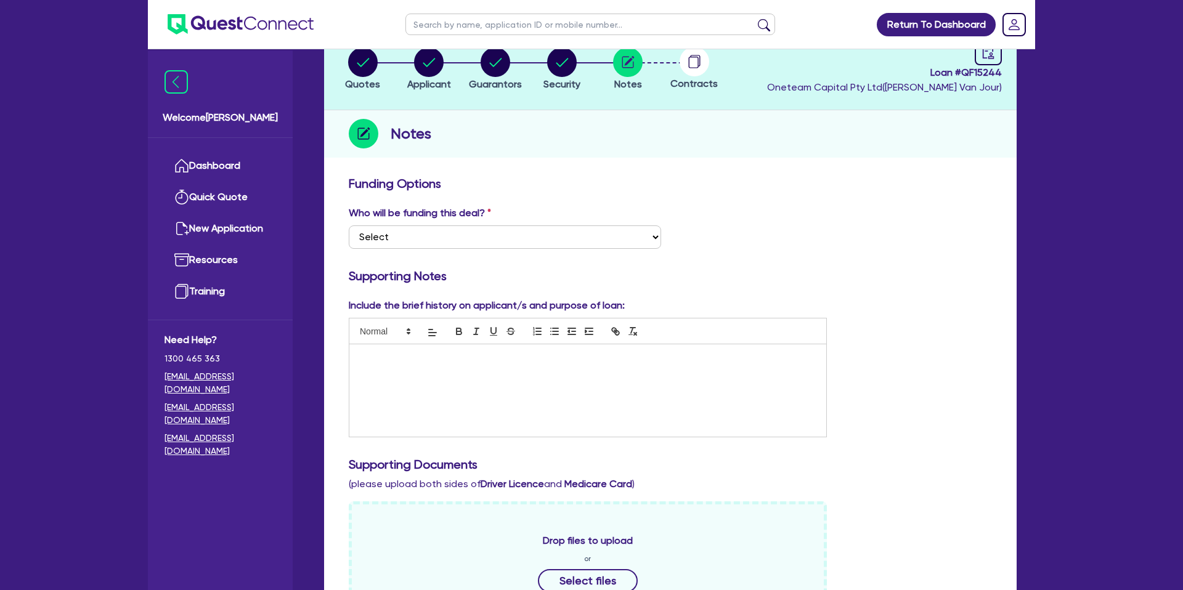
scroll to position [0, 0]
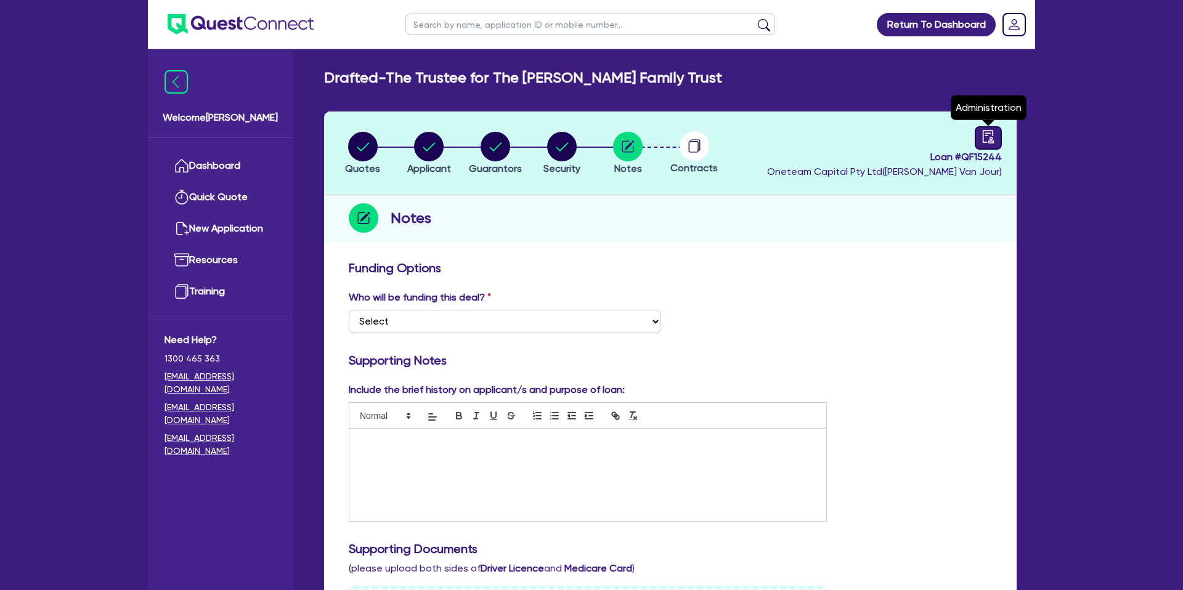
click at [984, 135] on icon "audit" at bounding box center [988, 136] width 11 height 13
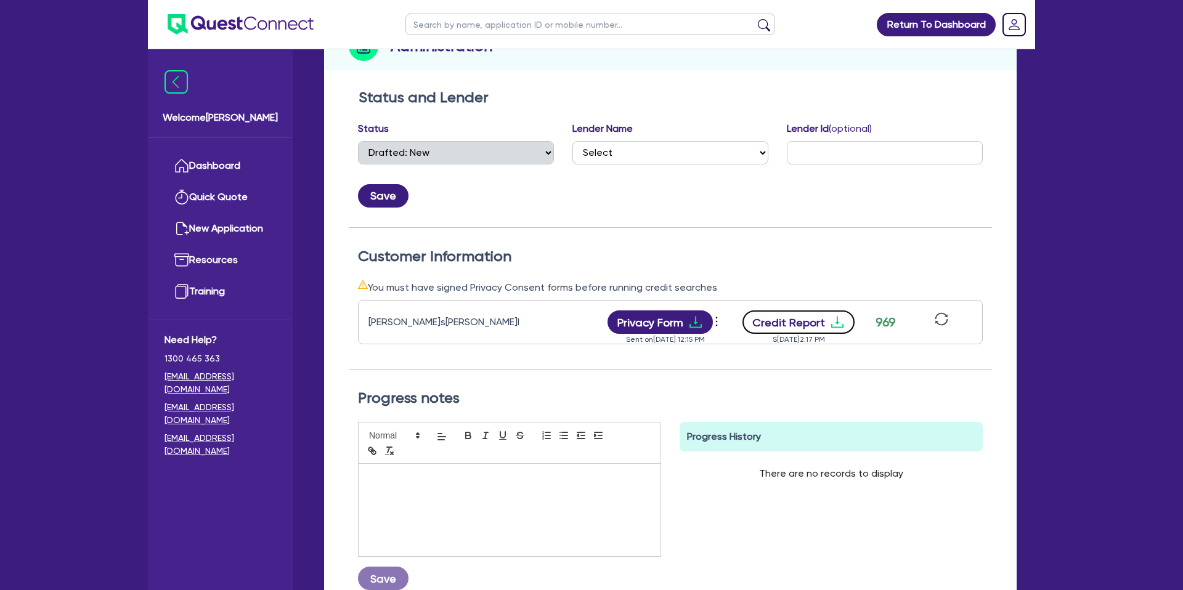
scroll to position [174, 0]
click at [837, 323] on icon "download" at bounding box center [837, 321] width 15 height 15
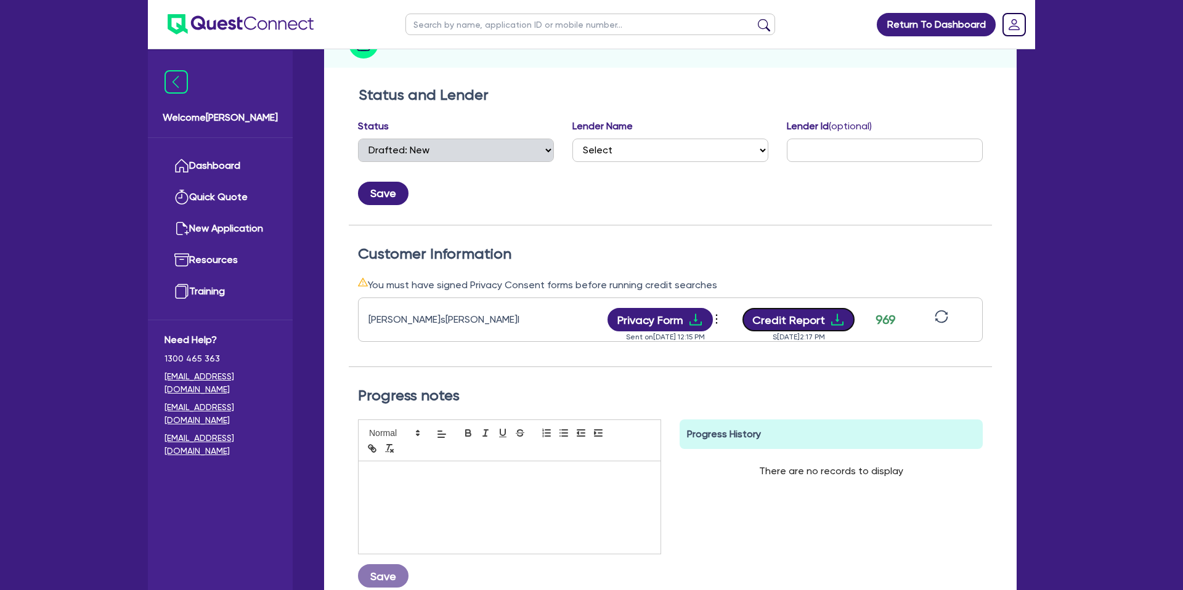
scroll to position [0, 0]
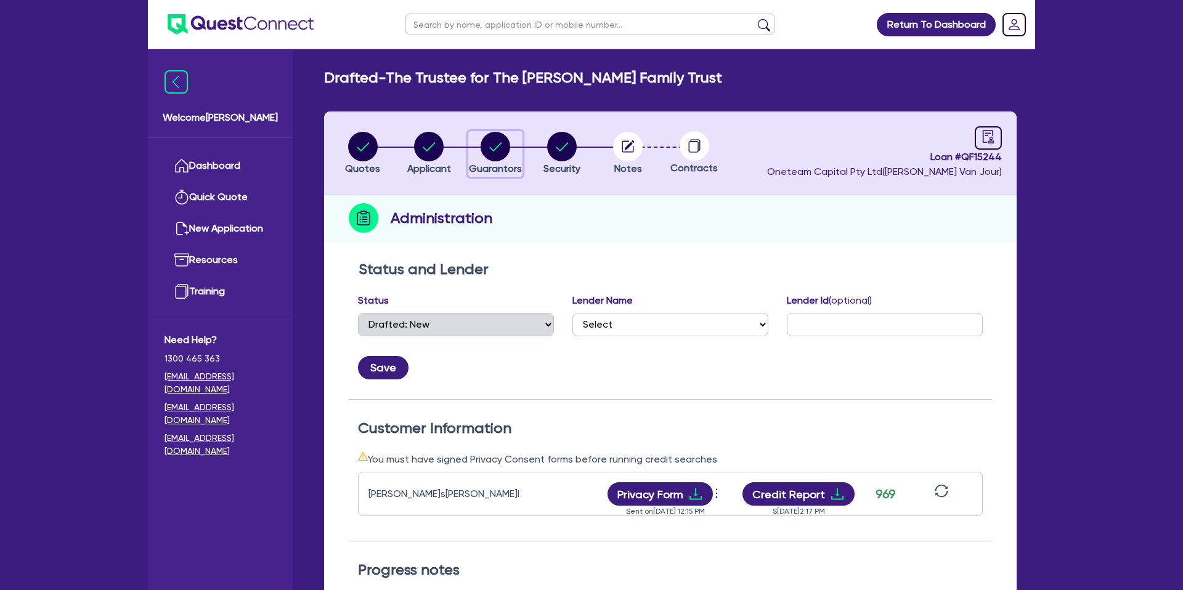
click at [502, 150] on circle "button" at bounding box center [496, 147] width 30 height 30
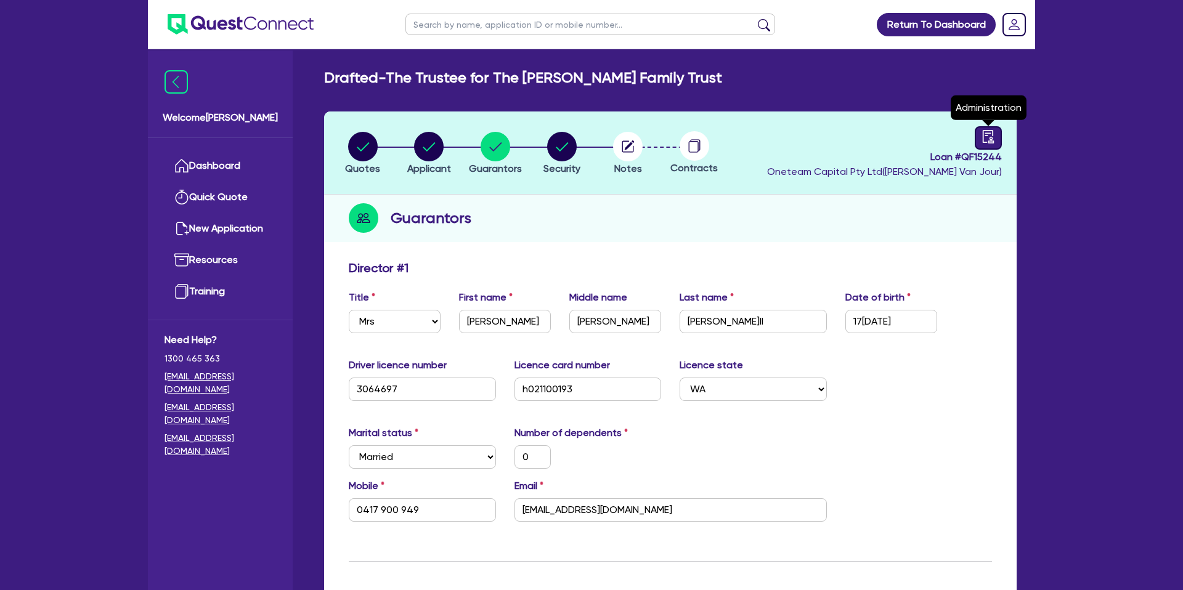
click at [987, 137] on icon "audit" at bounding box center [989, 137] width 14 height 14
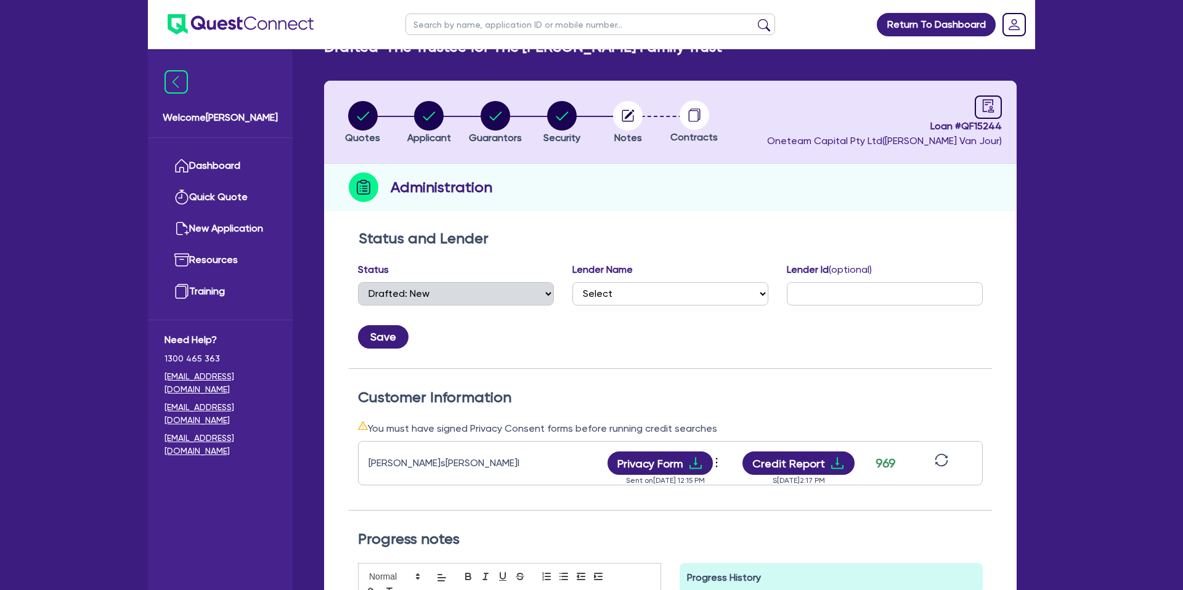
scroll to position [31, 0]
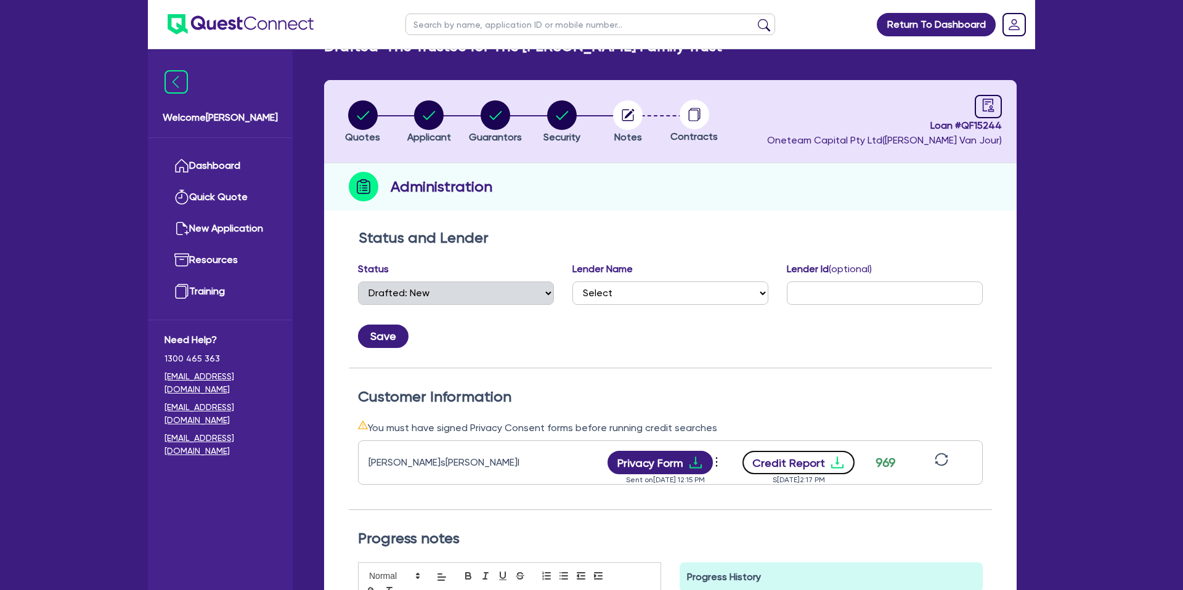
click at [822, 459] on button "Credit Report" at bounding box center [799, 462] width 113 height 23
click at [993, 108] on icon "audit" at bounding box center [989, 106] width 14 height 14
click at [989, 113] on link at bounding box center [988, 106] width 27 height 23
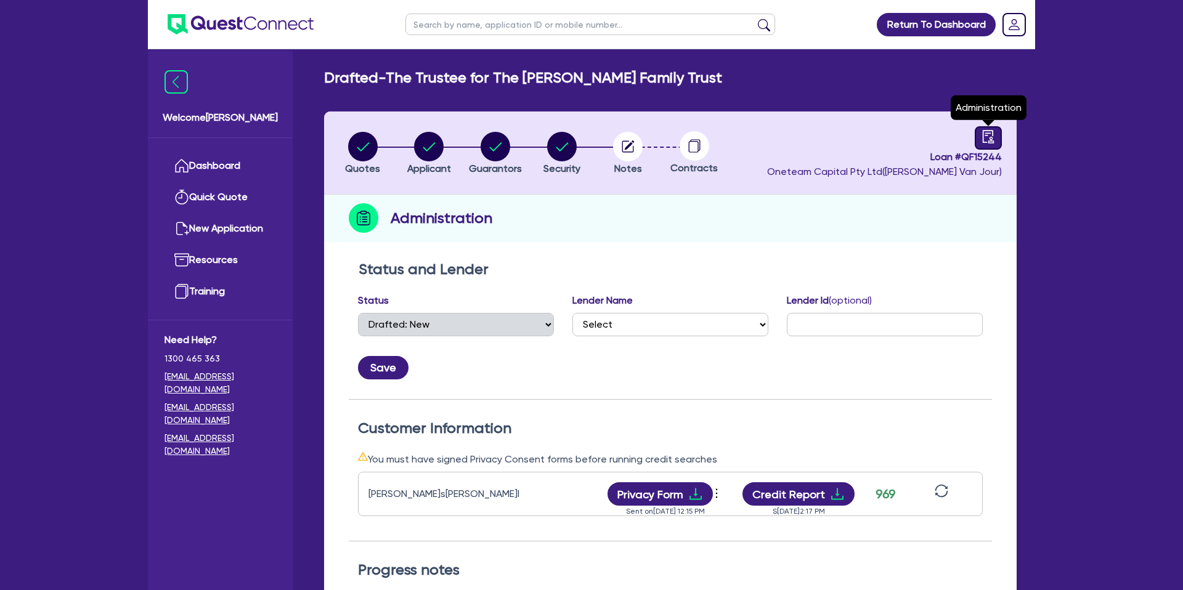
click at [979, 140] on link at bounding box center [988, 137] width 27 height 23
click at [994, 139] on icon "audit" at bounding box center [989, 137] width 14 height 14
click at [985, 137] on icon "audit" at bounding box center [989, 137] width 14 height 14
click at [633, 146] on circle "button" at bounding box center [628, 147] width 30 height 30
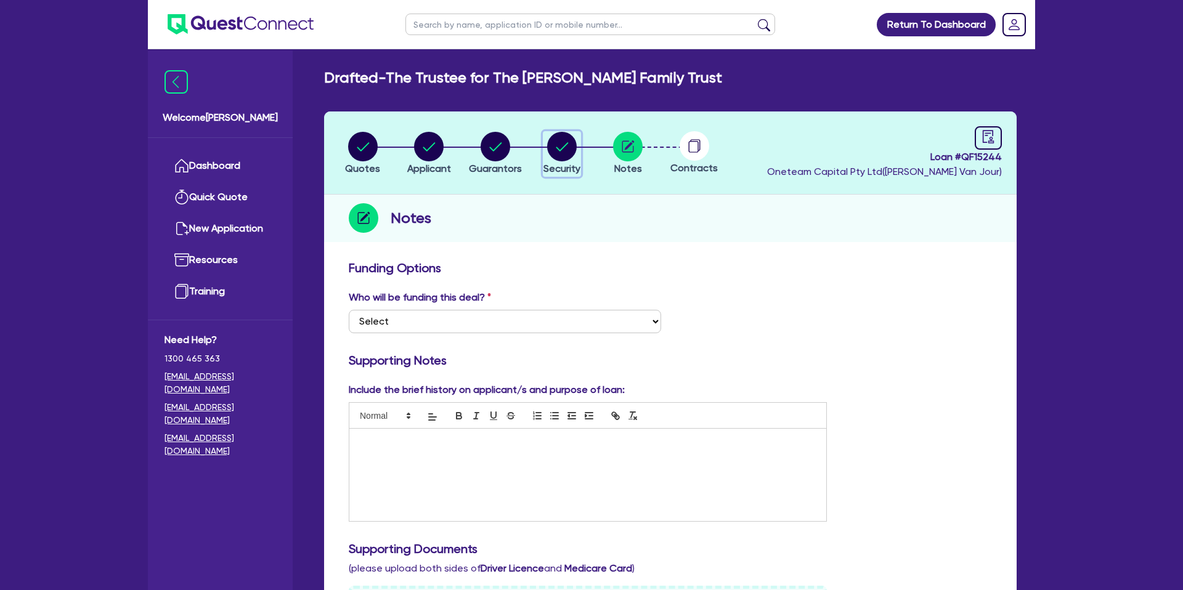
drag, startPoint x: 553, startPoint y: 144, endPoint x: 530, endPoint y: 149, distance: 23.3
click at [550, 144] on circle "button" at bounding box center [562, 147] width 30 height 30
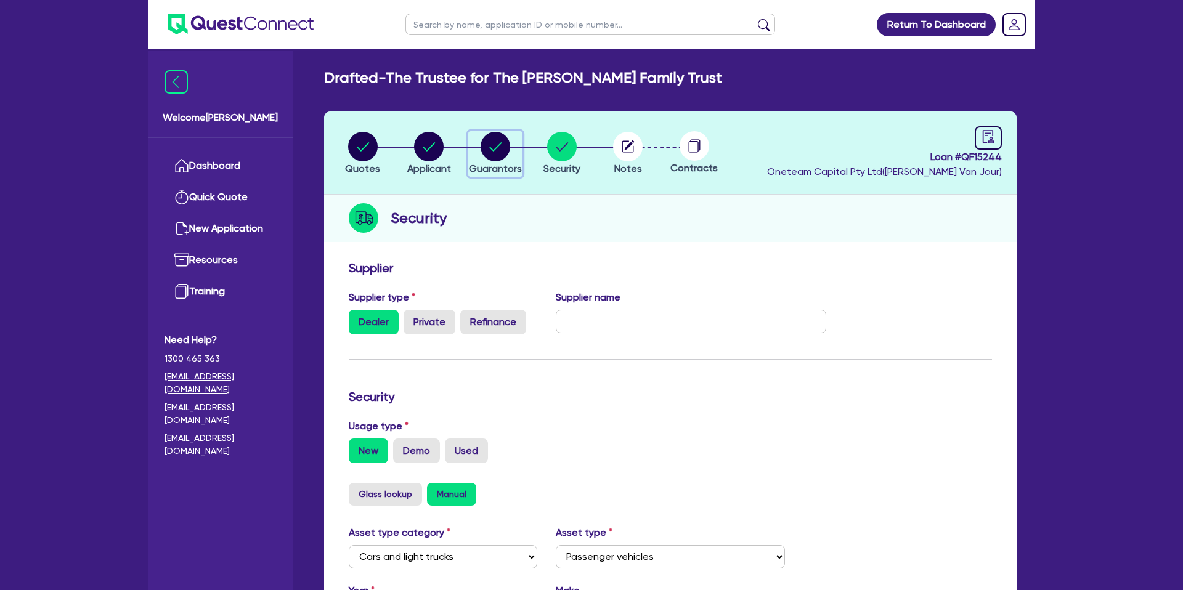
click at [485, 152] on circle "button" at bounding box center [496, 147] width 30 height 30
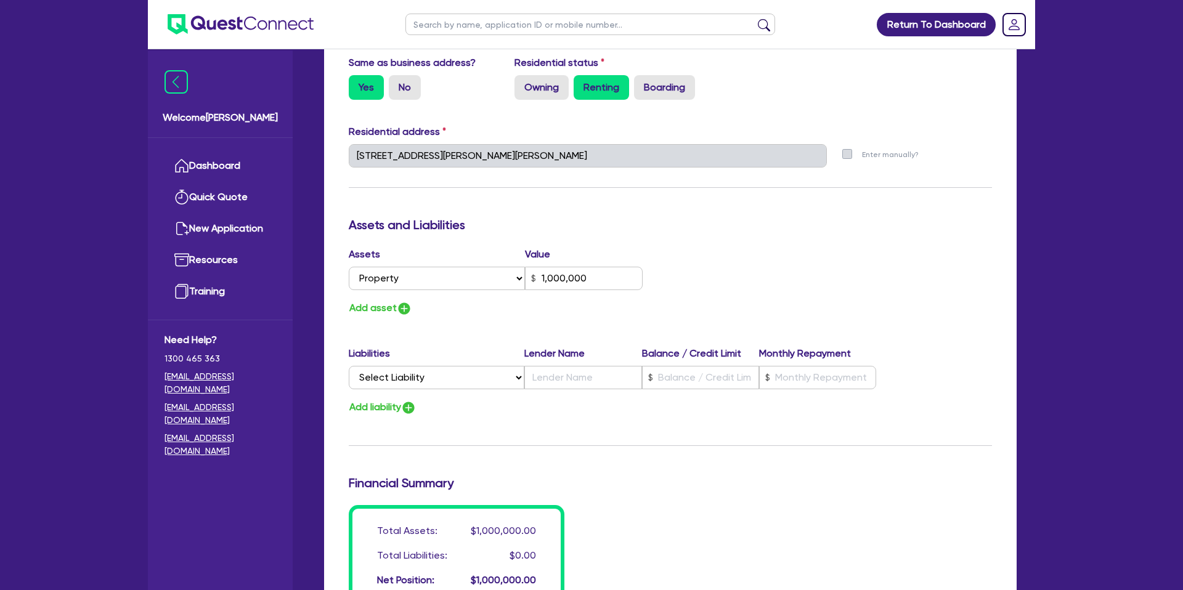
scroll to position [566, 0]
click at [389, 308] on button "Add asset" at bounding box center [380, 308] width 63 height 17
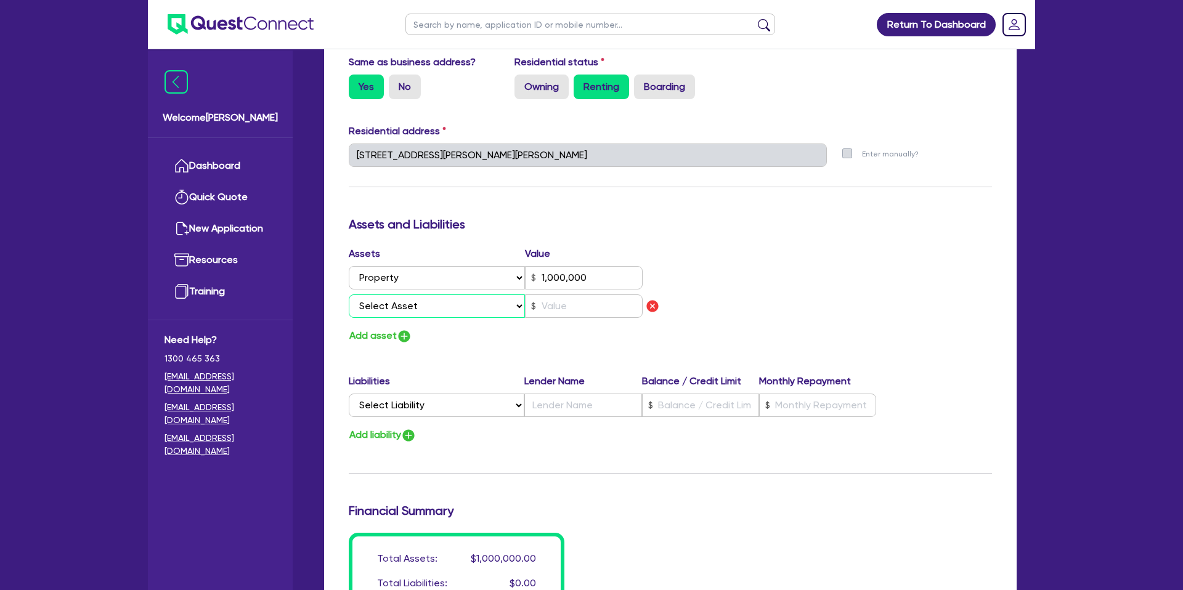
click at [412, 301] on select "Select Asset Cash Property Investment property Vehicle Truck Trailer Equipment …" at bounding box center [437, 306] width 176 height 23
click at [349, 295] on select "Select Asset Cash Property Investment property Vehicle Truck Trailer Equipment …" at bounding box center [437, 306] width 176 height 23
click at [573, 304] on input "text" at bounding box center [584, 306] width 118 height 23
drag, startPoint x: 841, startPoint y: 288, endPoint x: 566, endPoint y: 341, distance: 280.4
click at [786, 294] on div "Assets Value Select Asset Cash Property Investment property Vehicle Truck Trail…" at bounding box center [671, 296] width 662 height 98
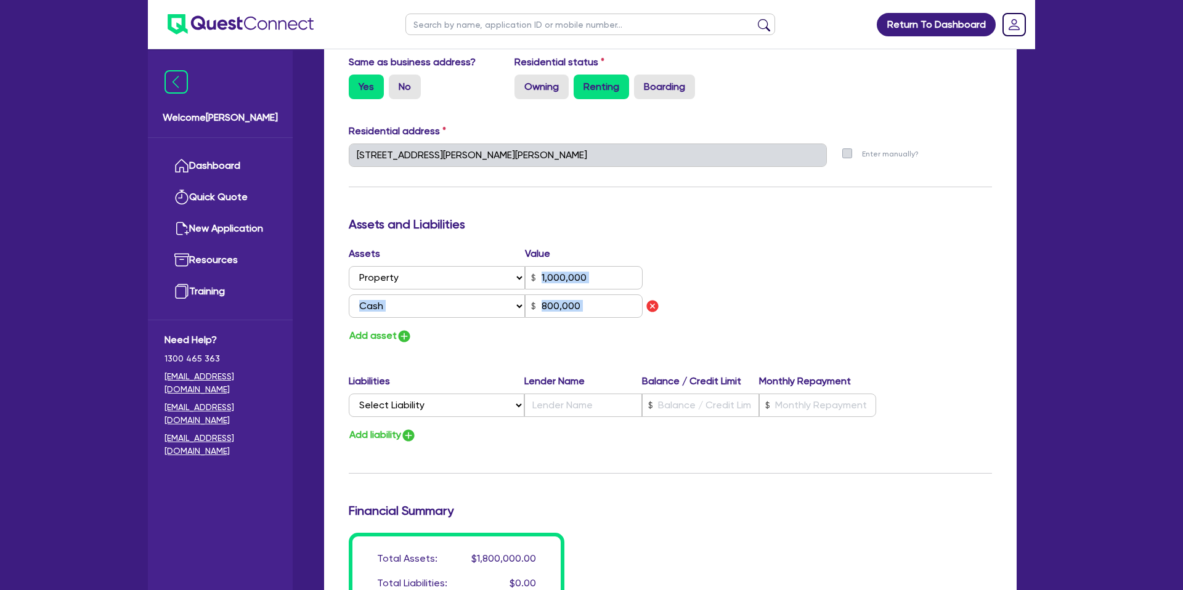
click at [560, 344] on div "Add asset" at bounding box center [505, 336] width 331 height 17
click at [419, 407] on select "Select Liability Credit card Mortgage Investment property loan Vehicle loan Tru…" at bounding box center [437, 405] width 176 height 23
click at [349, 394] on select "Select Liability Credit card Mortgage Investment property loan Vehicle loan Tru…" at bounding box center [437, 405] width 176 height 23
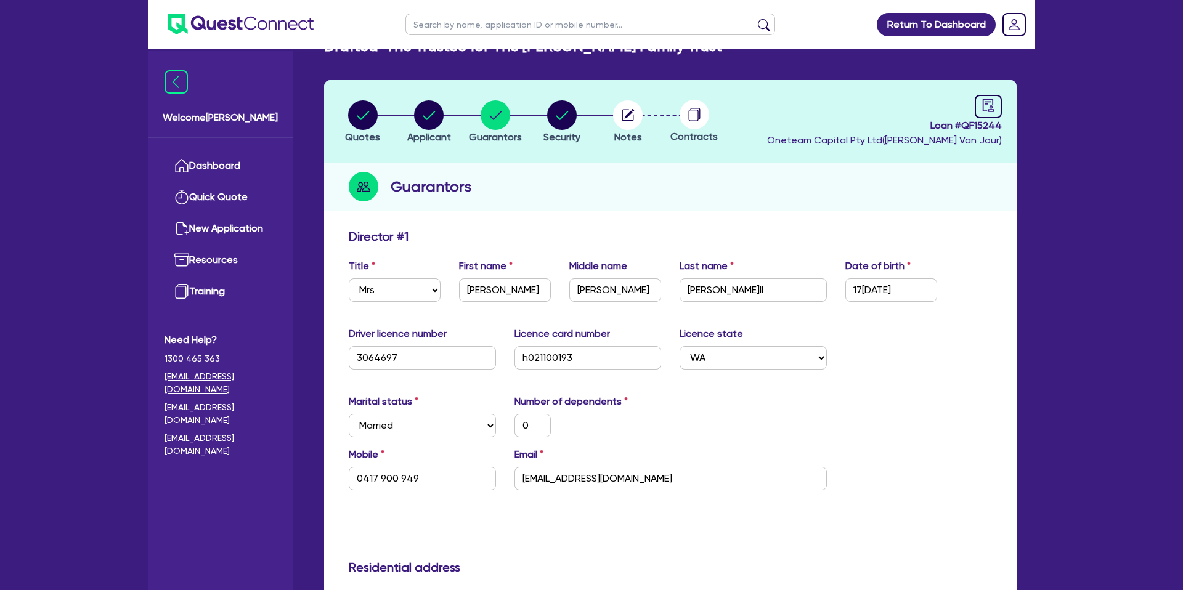
scroll to position [0, 0]
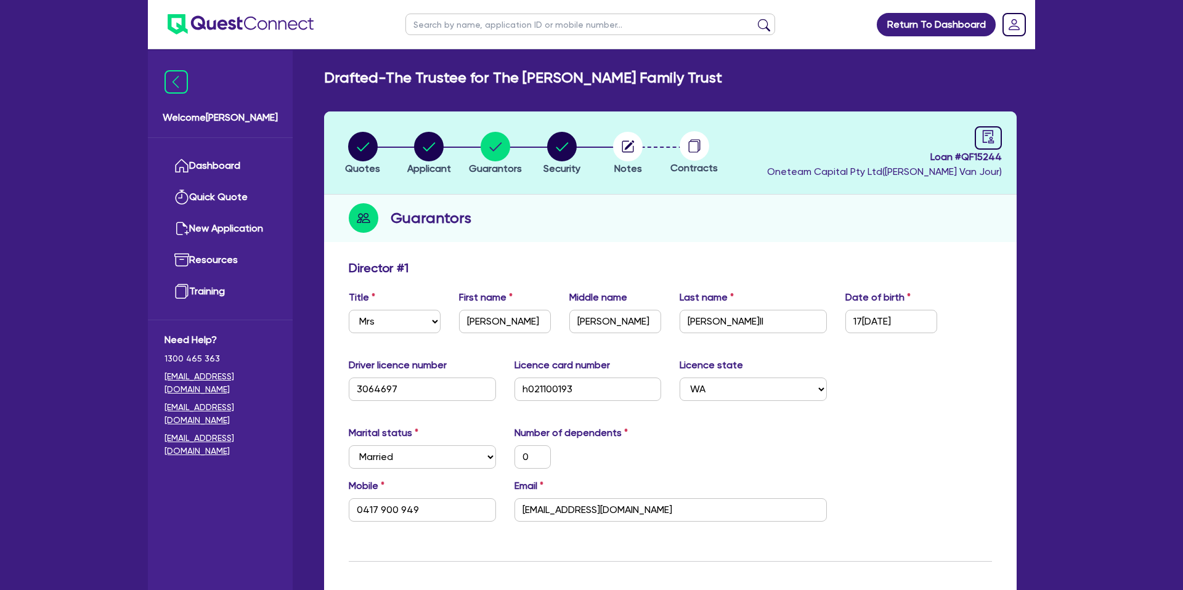
click at [987, 151] on span "Loan # QF15244" at bounding box center [884, 157] width 235 height 15
click at [1010, 134] on header "Quotes Applicant Guarantors Security Notes Contracts Loan # QF15244 Oneteam Cap…" at bounding box center [670, 153] width 693 height 83
click at [993, 136] on icon "audit" at bounding box center [989, 137] width 14 height 14
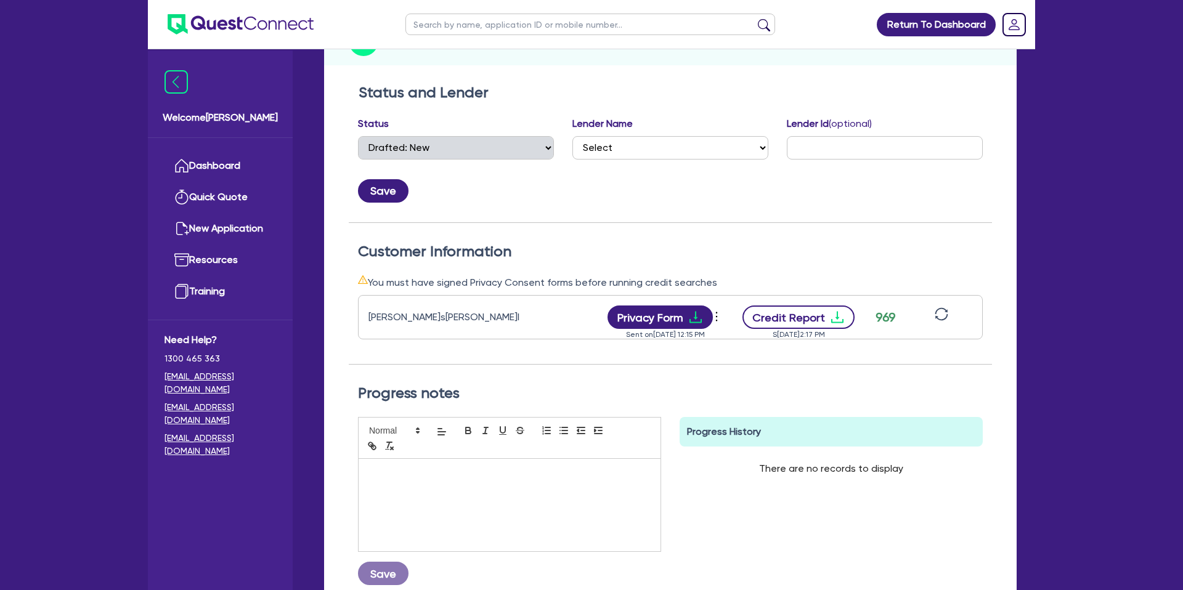
scroll to position [179, 0]
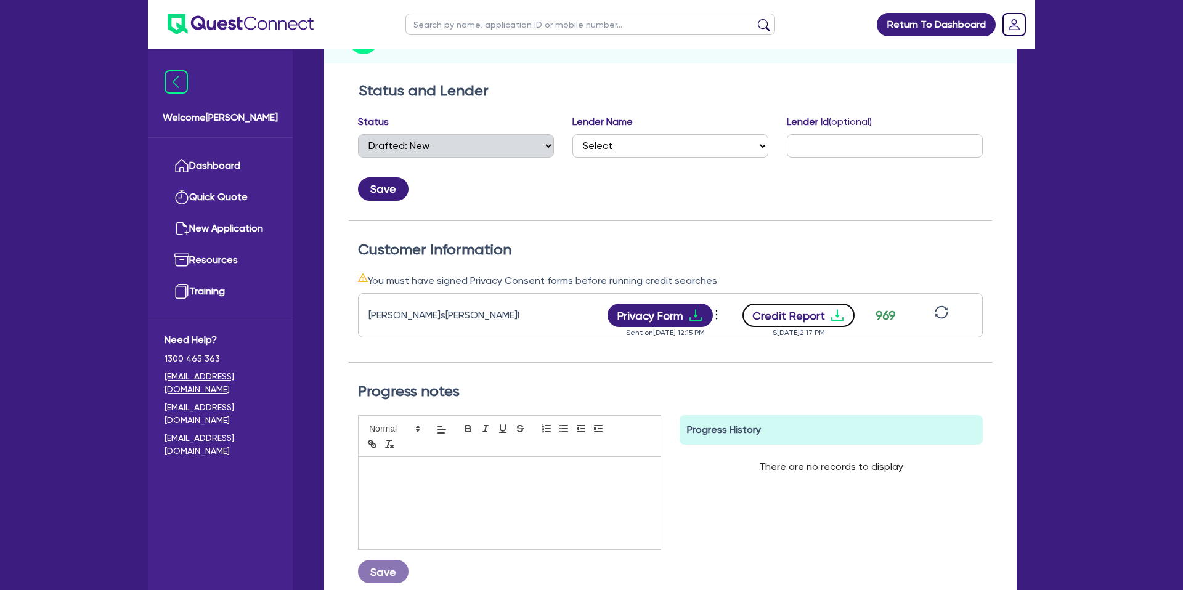
click at [841, 312] on icon "download" at bounding box center [837, 315] width 15 height 15
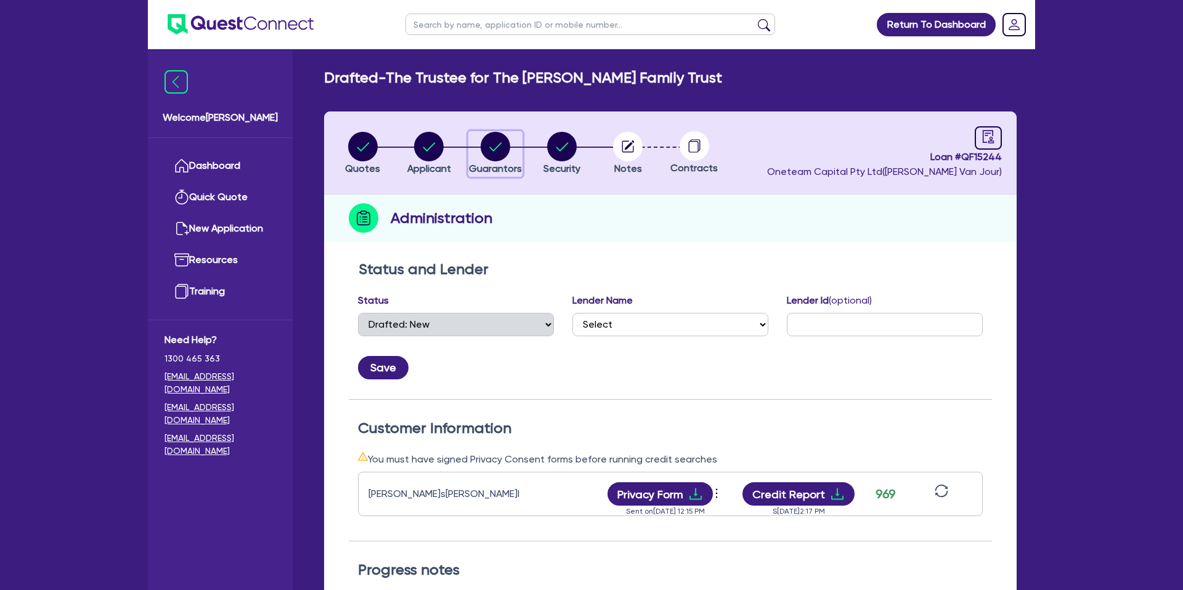
click at [487, 150] on circle "button" at bounding box center [496, 147] width 30 height 30
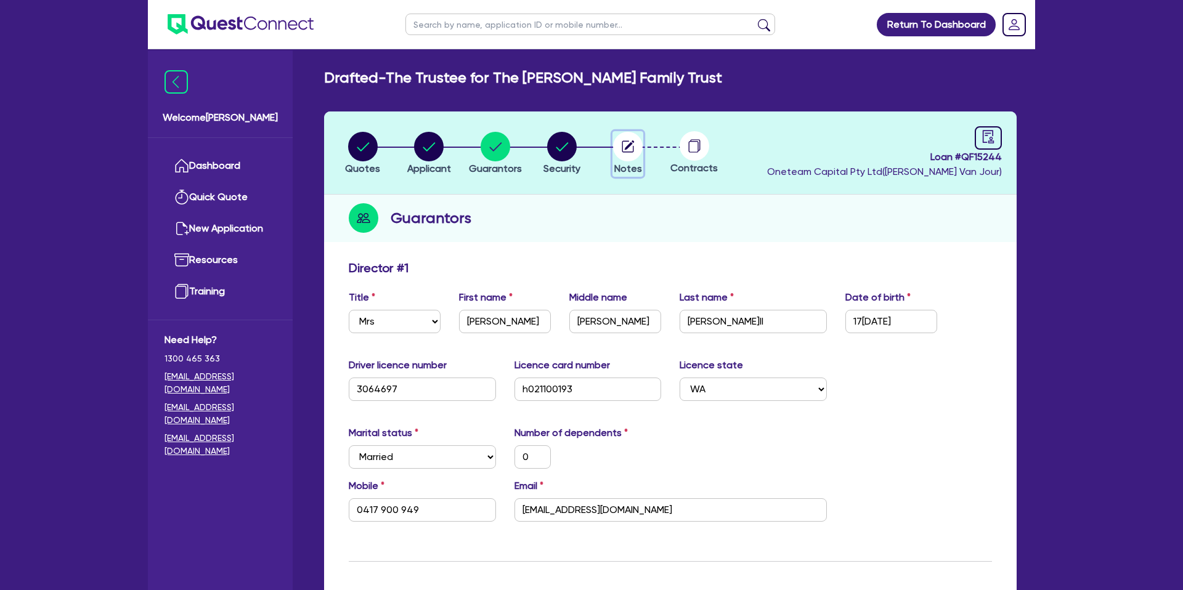
click at [613, 147] on button "Notes" at bounding box center [628, 154] width 31 height 46
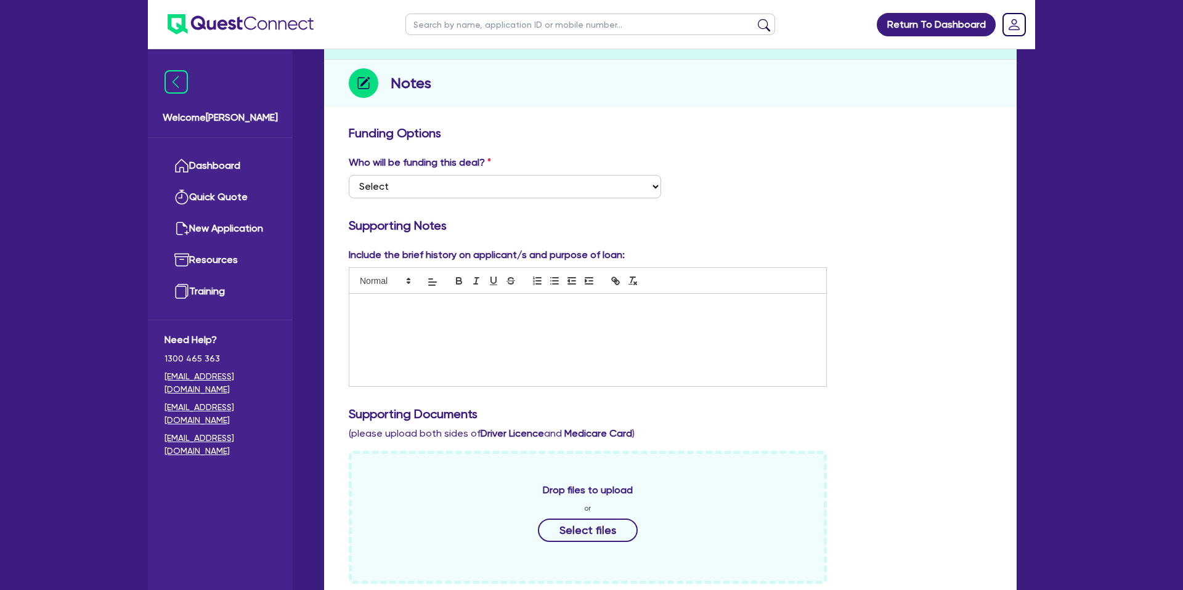
scroll to position [151, 0]
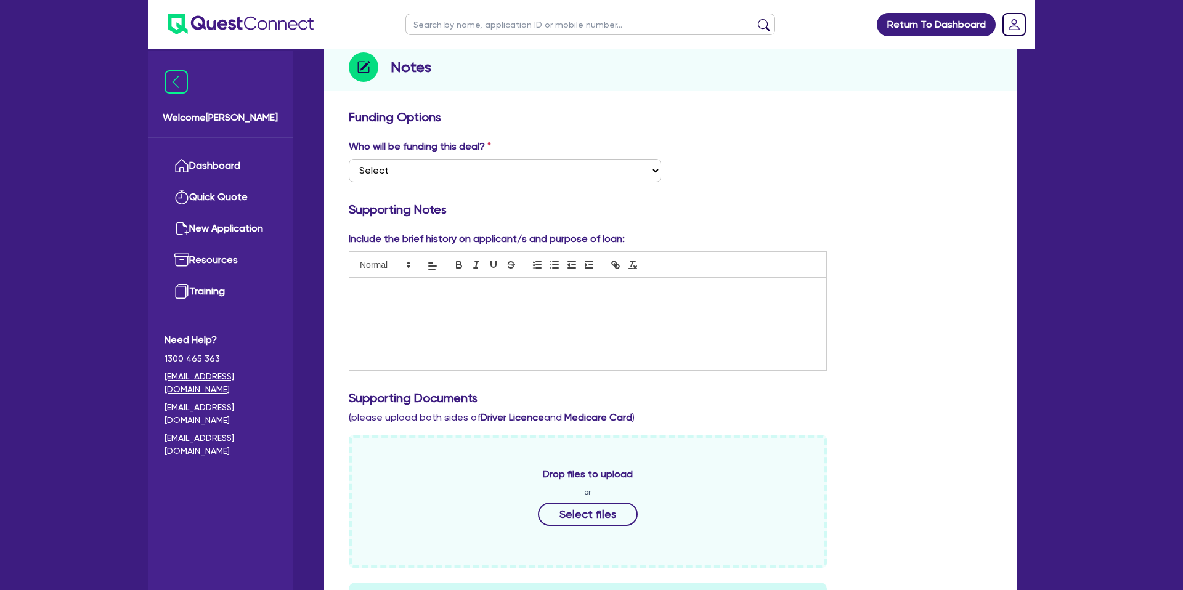
click at [431, 292] on p at bounding box center [588, 290] width 459 height 11
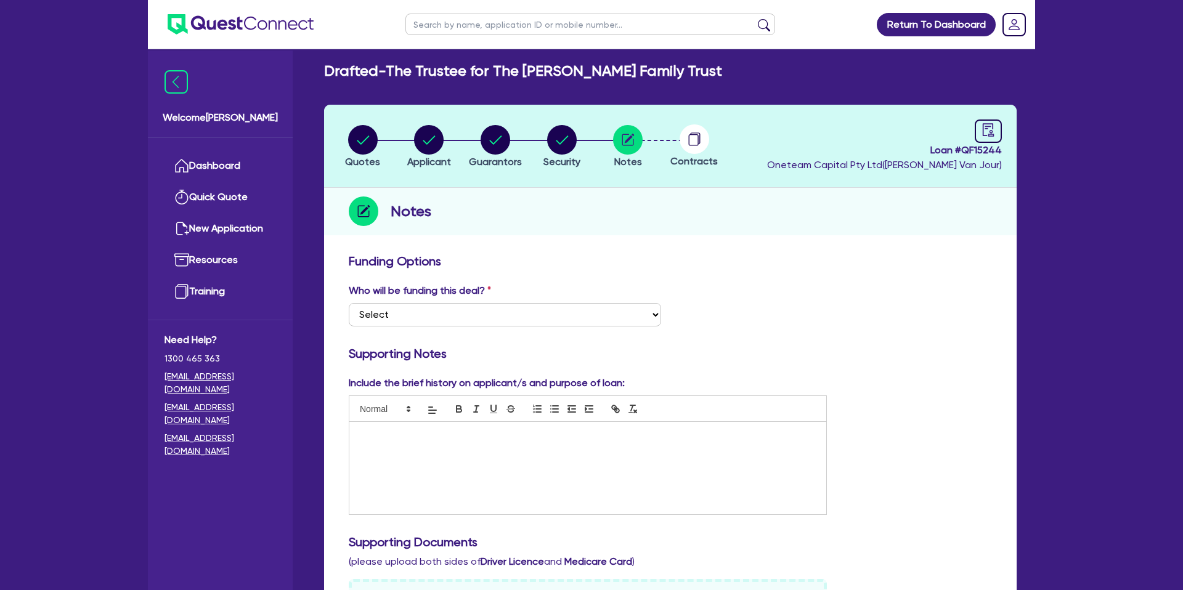
scroll to position [0, 0]
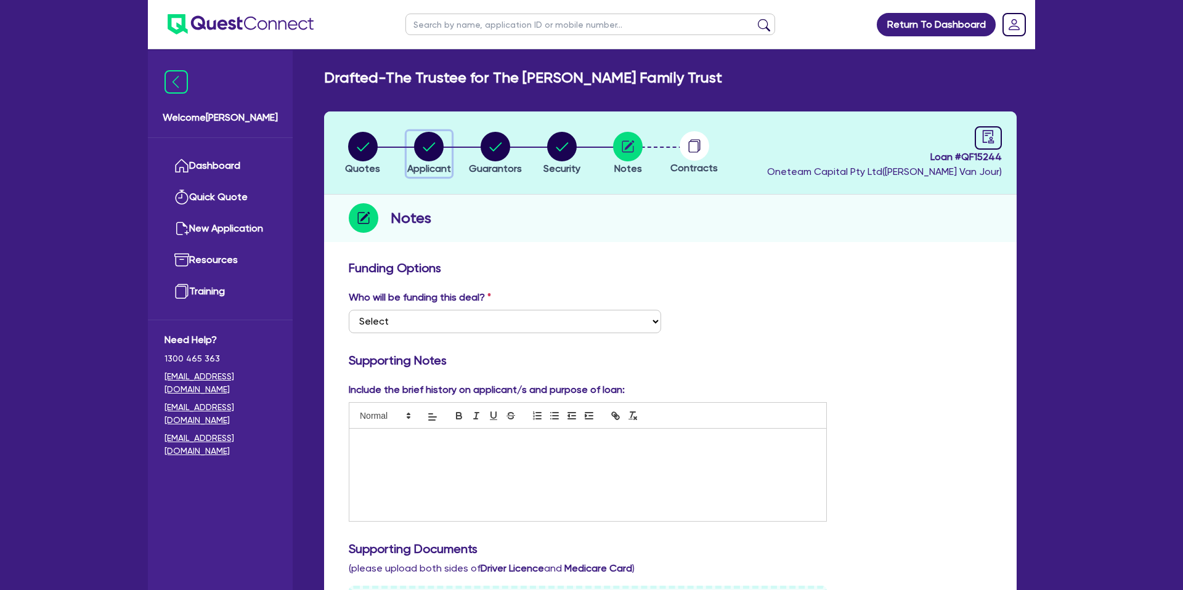
click at [439, 145] on circle "button" at bounding box center [429, 147] width 30 height 30
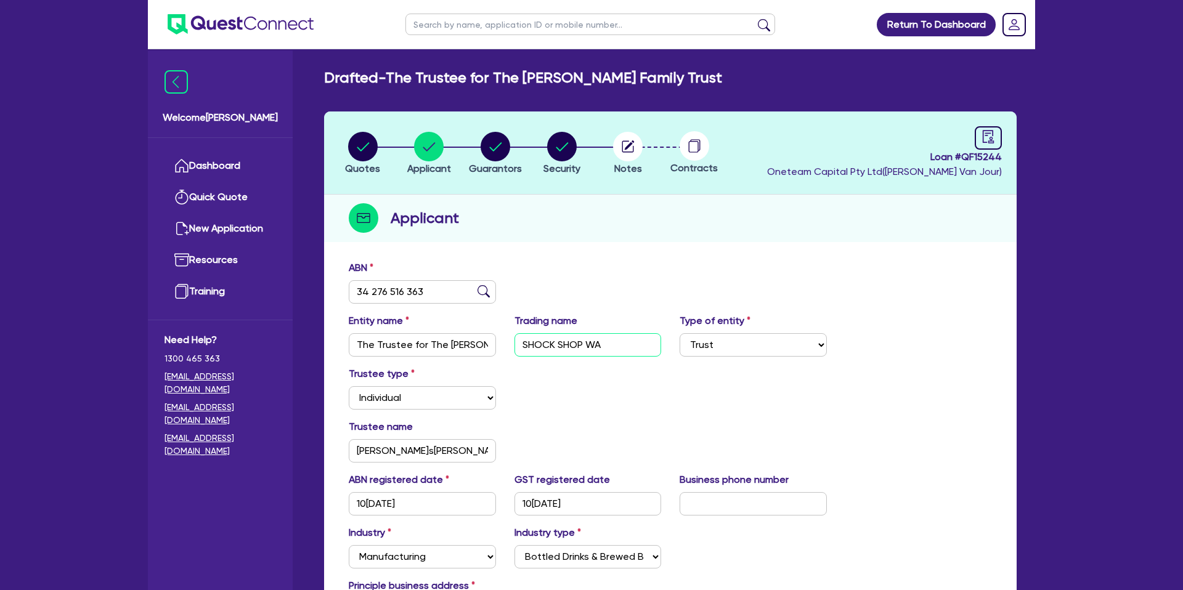
click at [562, 344] on input "SHOCK SHOP WA" at bounding box center [588, 344] width 147 height 23
click at [987, 134] on icon "audit" at bounding box center [989, 137] width 14 height 14
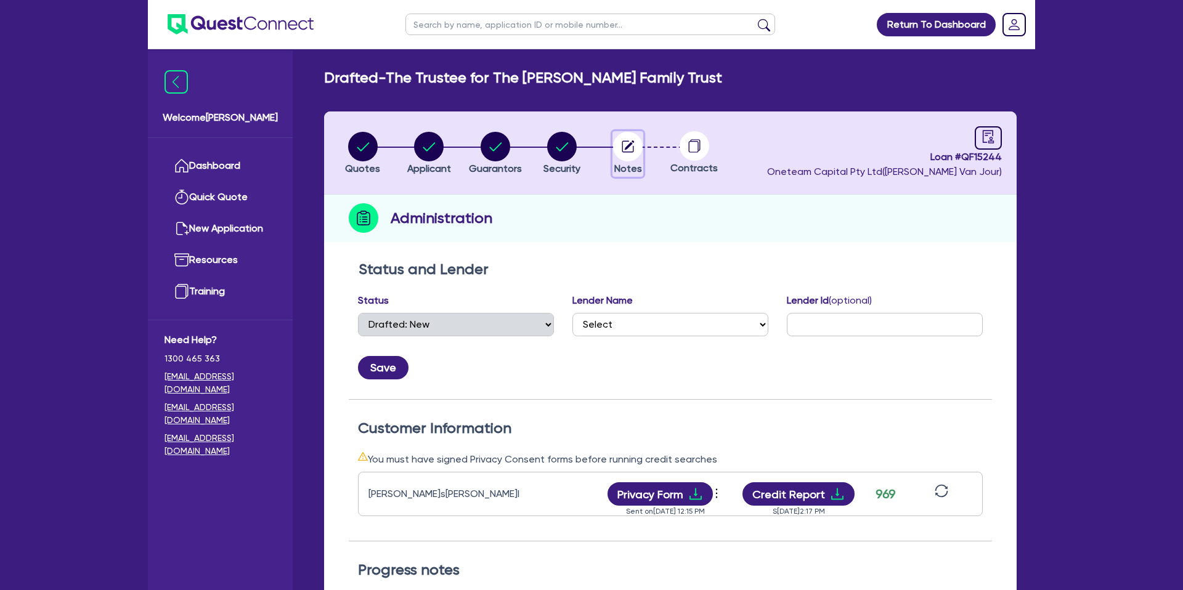
click at [637, 149] on circle "button" at bounding box center [628, 147] width 30 height 30
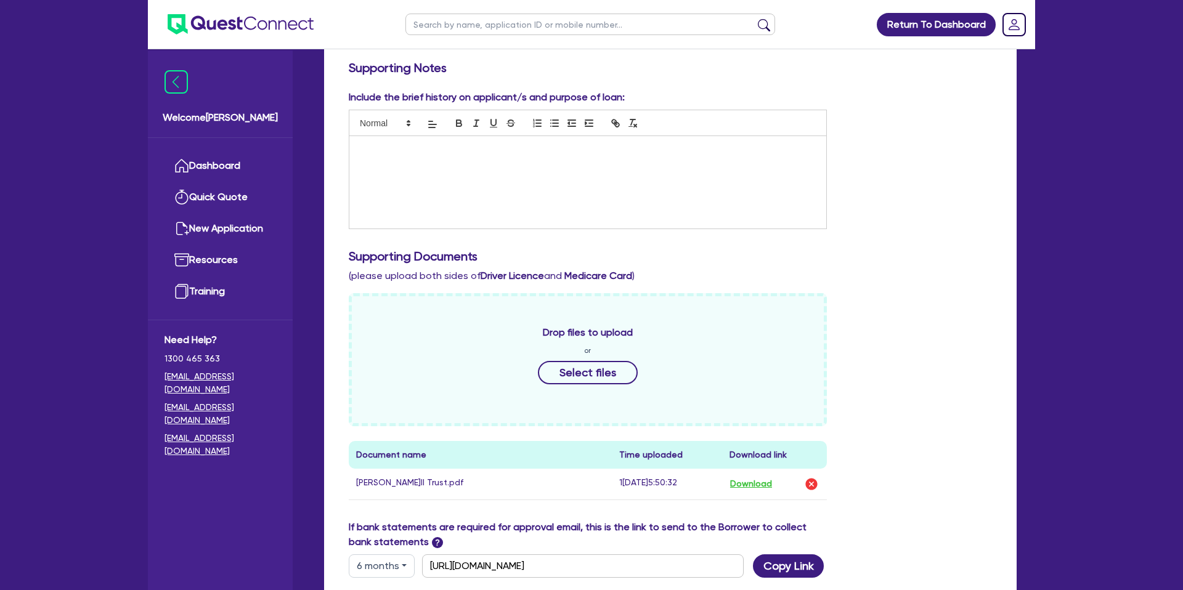
scroll to position [295, 0]
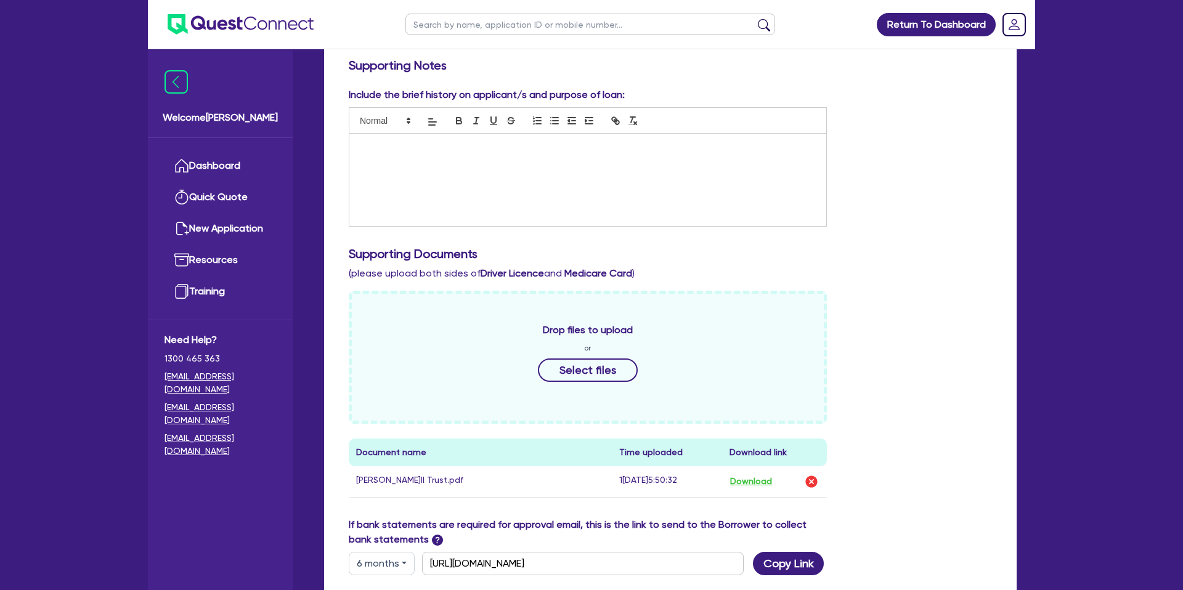
click at [447, 159] on div at bounding box center [587, 180] width 477 height 92
click at [994, 229] on div "Include the brief history on applicant/s and purpose of loan: Runs a mechanical…" at bounding box center [671, 162] width 662 height 149
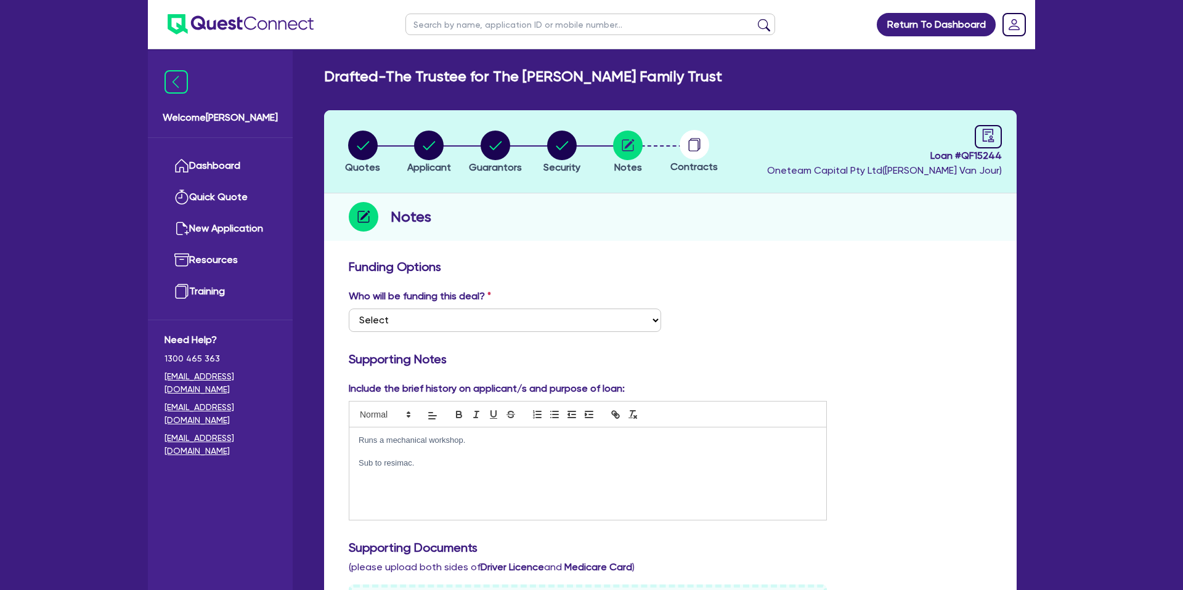
scroll to position [0, 0]
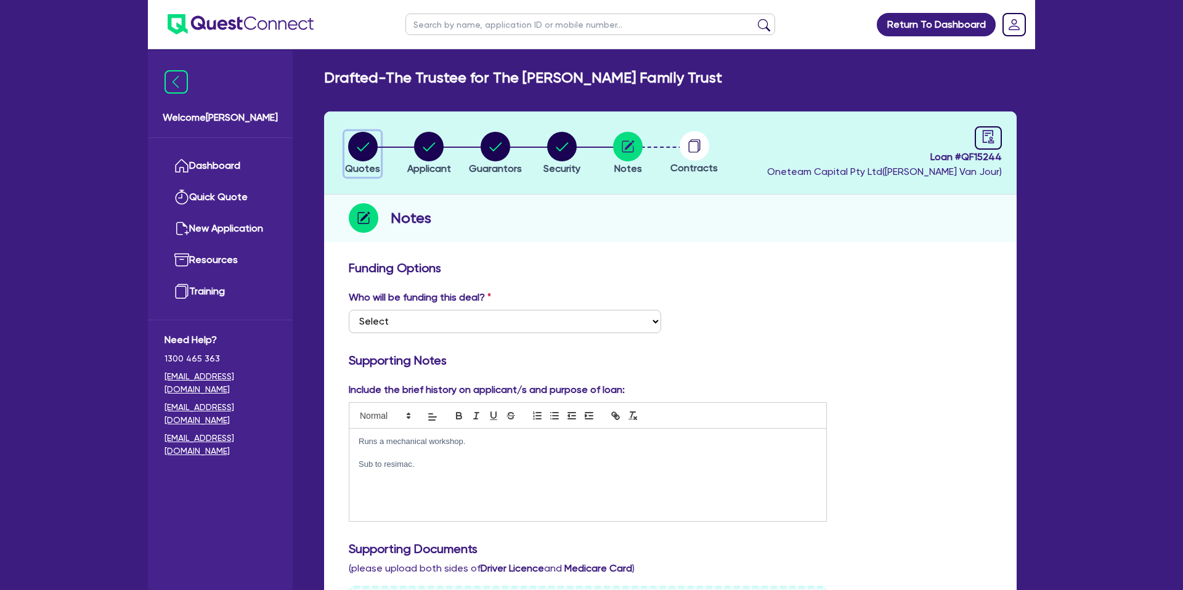
click at [357, 149] on circle "button" at bounding box center [363, 147] width 30 height 30
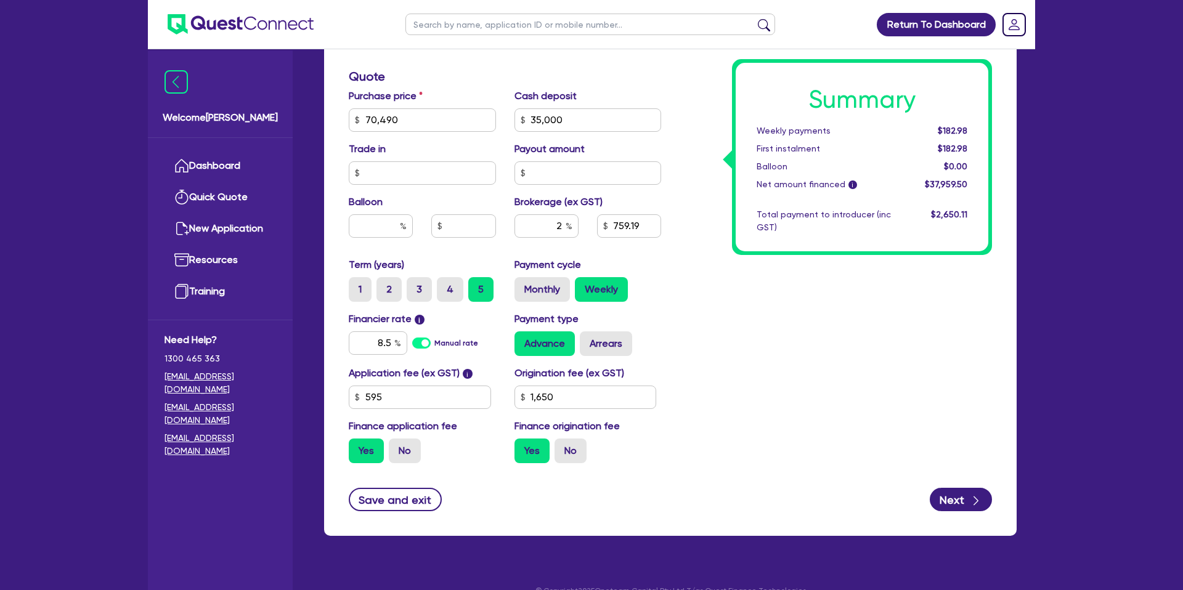
scroll to position [508, 0]
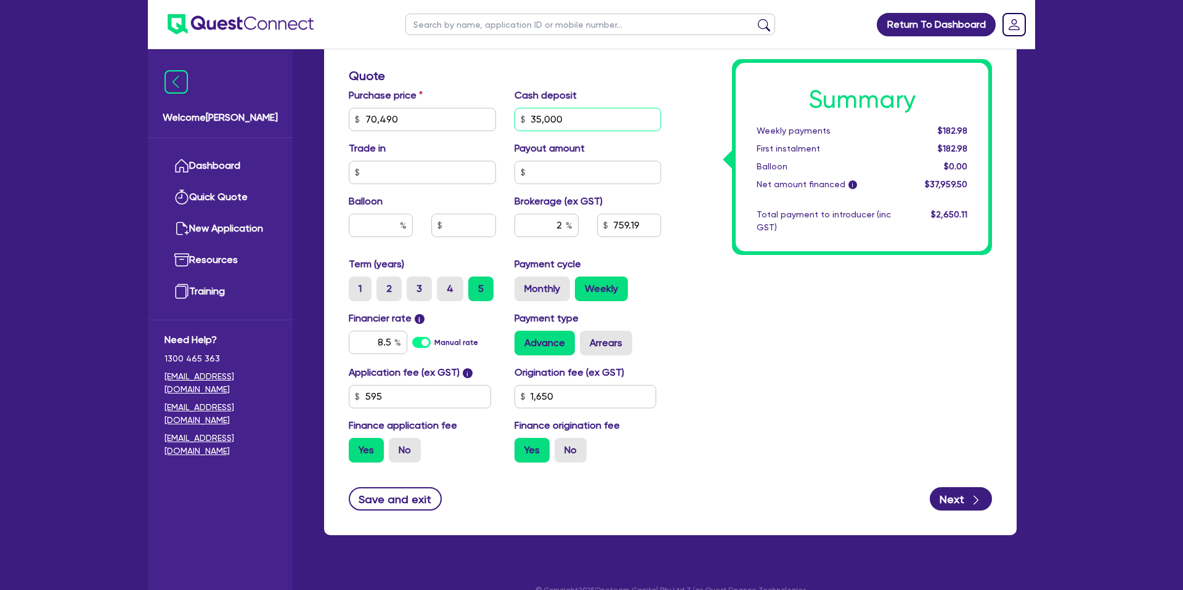
click at [577, 120] on input "35,000" at bounding box center [588, 119] width 147 height 23
click at [564, 223] on input "2" at bounding box center [547, 225] width 64 height 23
click at [392, 339] on input "8.5" at bounding box center [378, 342] width 59 height 23
click at [778, 319] on div "Summary Weekly payments $180.88 First instalment $180.88 Balloon $0.00 Net amou…" at bounding box center [836, 112] width 331 height 720
click at [564, 222] on input "2" at bounding box center [547, 225] width 64 height 23
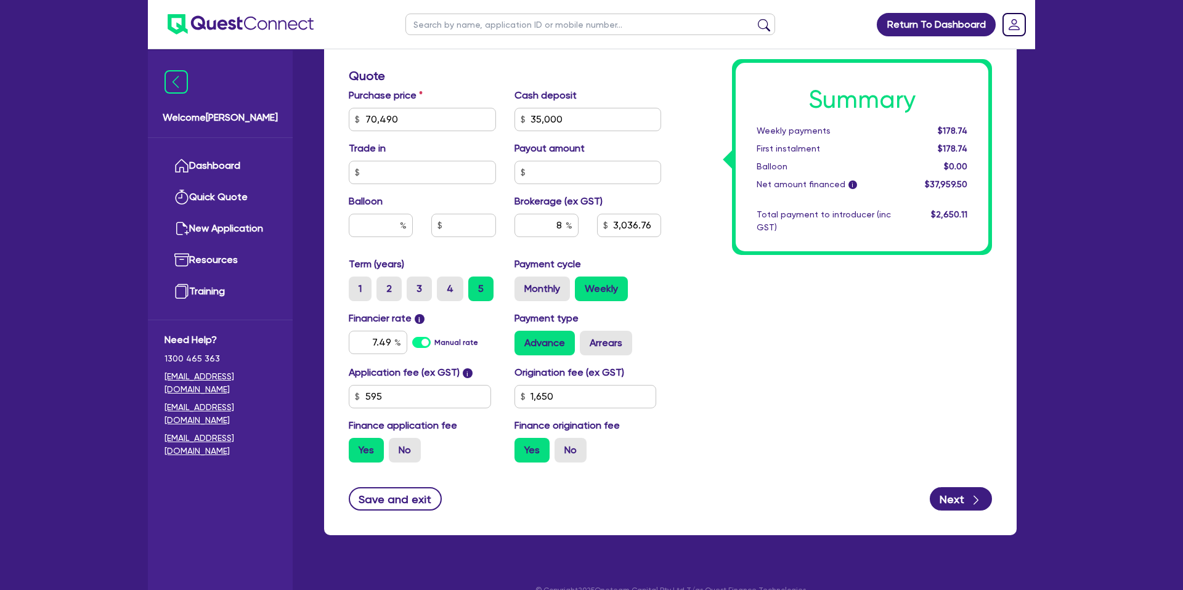
drag, startPoint x: 789, startPoint y: 296, endPoint x: 796, endPoint y: 284, distance: 14.4
click at [790, 294] on div "Summary Weekly payments $178.74 First instalment $178.74 Balloon $0.00 Net amou…" at bounding box center [836, 112] width 331 height 720
click at [549, 293] on label "Monthly" at bounding box center [542, 289] width 55 height 25
click at [523, 285] on input "Monthly" at bounding box center [519, 281] width 8 height 8
click at [604, 347] on label "Arrears" at bounding box center [606, 343] width 52 height 25
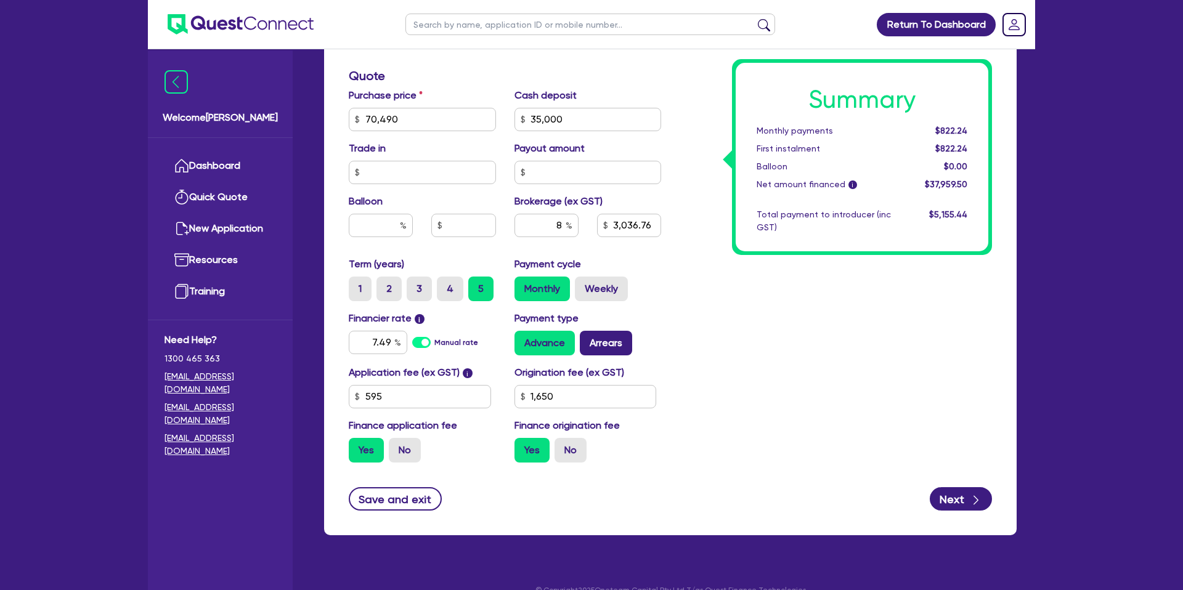
click at [588, 339] on input "Arrears" at bounding box center [584, 335] width 8 height 8
click at [562, 394] on input "1,650" at bounding box center [586, 396] width 142 height 23
click at [752, 349] on div "Summary Monthly payments $827.37 First instalment $827.37 Balloon $0.00 Net amo…" at bounding box center [836, 112] width 331 height 720
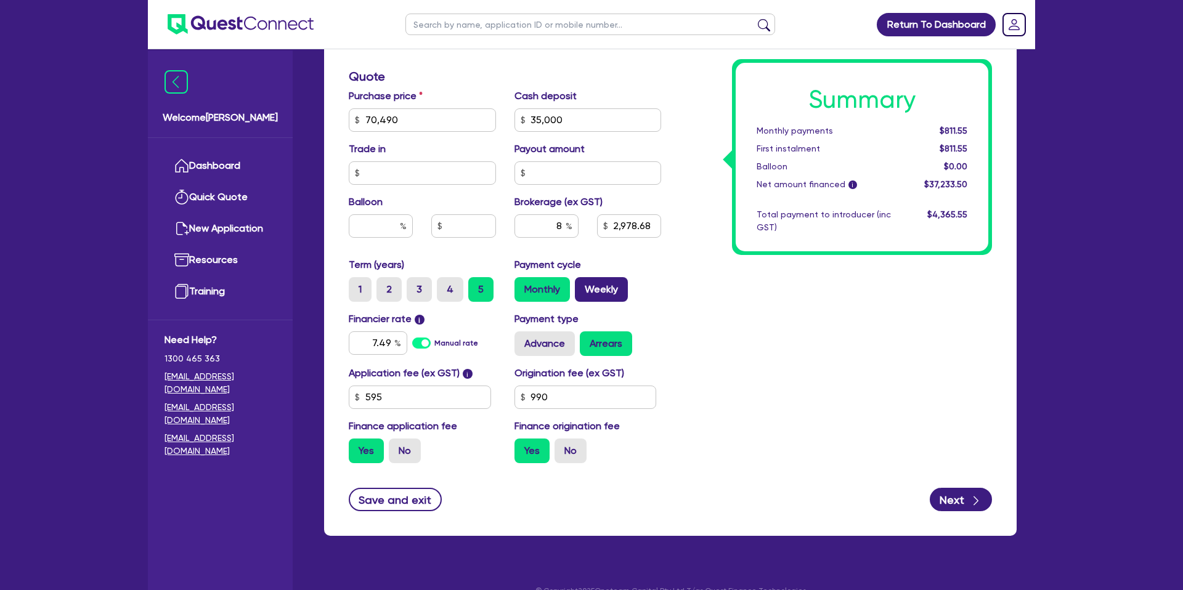
click at [607, 288] on label "Weekly" at bounding box center [601, 289] width 53 height 25
click at [583, 285] on input "Weekly" at bounding box center [579, 281] width 8 height 8
click at [564, 291] on label "Monthly" at bounding box center [542, 289] width 55 height 25
click at [523, 285] on input "Monthly" at bounding box center [519, 281] width 8 height 8
click at [744, 292] on div "Summary Monthly payments $811.55 First instalment $811.55 Balloon $0.00 Net amo…" at bounding box center [836, 113] width 331 height 720
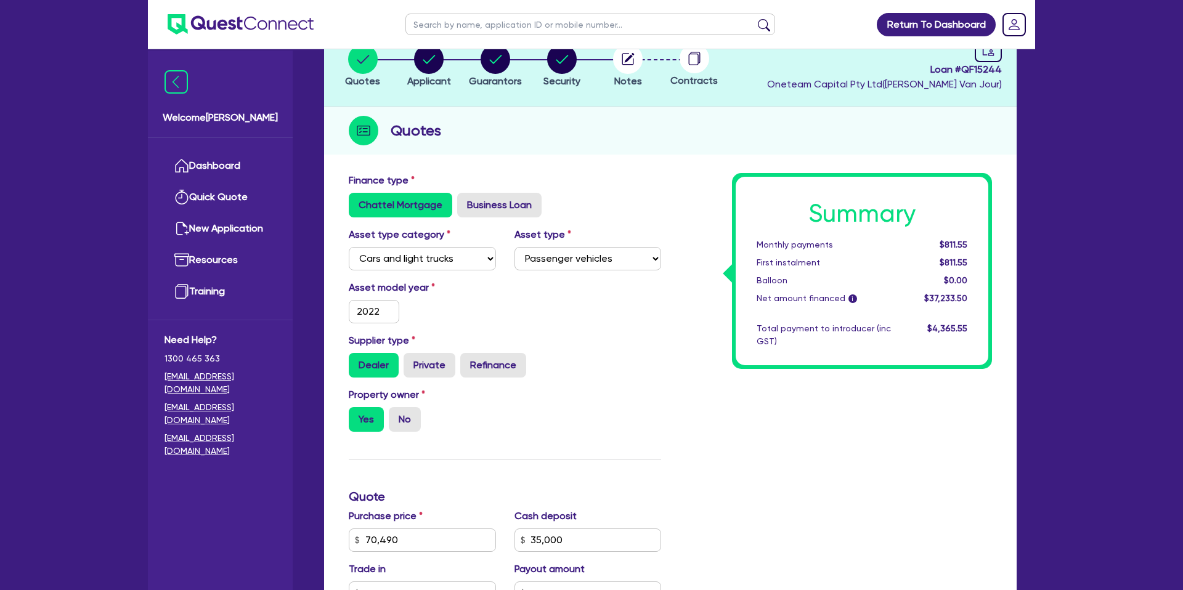
scroll to position [0, 0]
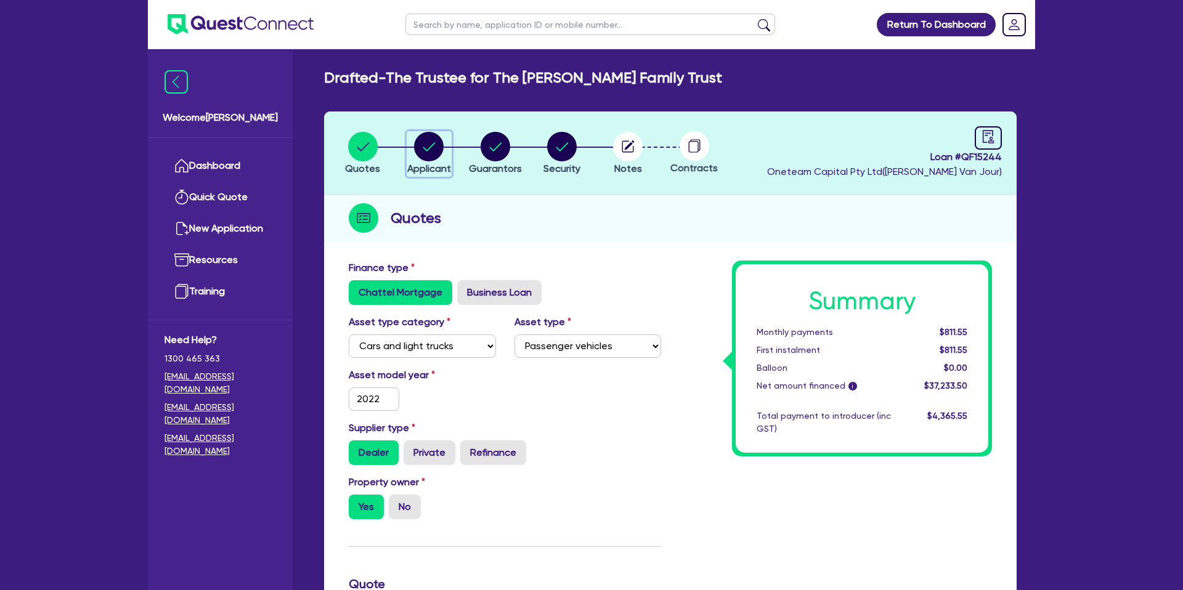
click at [441, 149] on circle "button" at bounding box center [429, 147] width 30 height 30
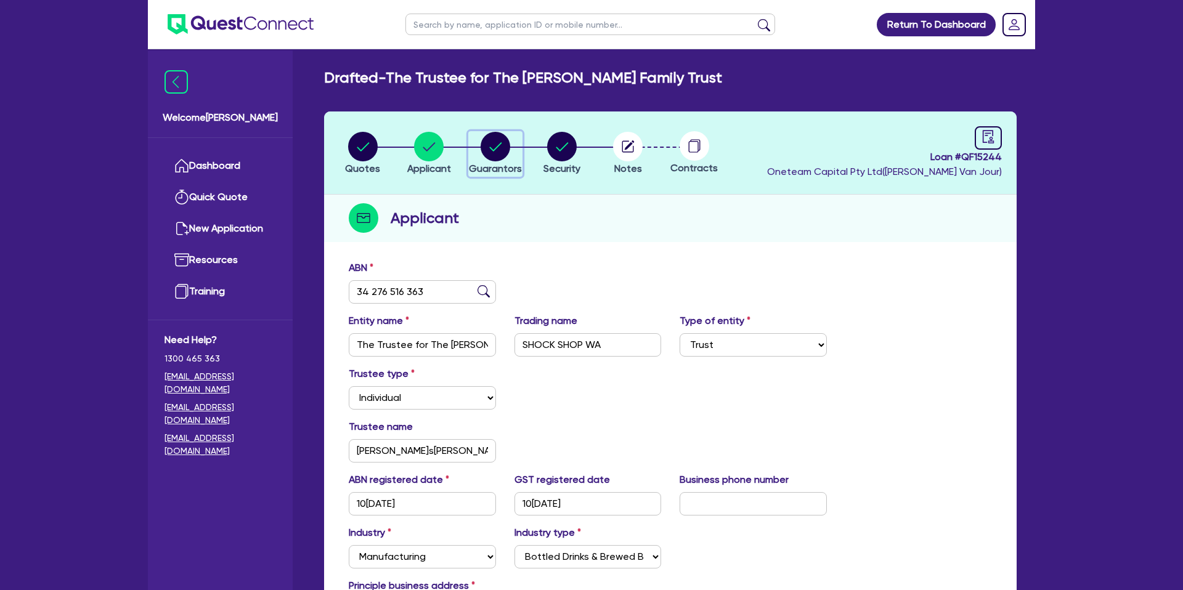
click at [492, 142] on circle "button" at bounding box center [496, 147] width 30 height 30
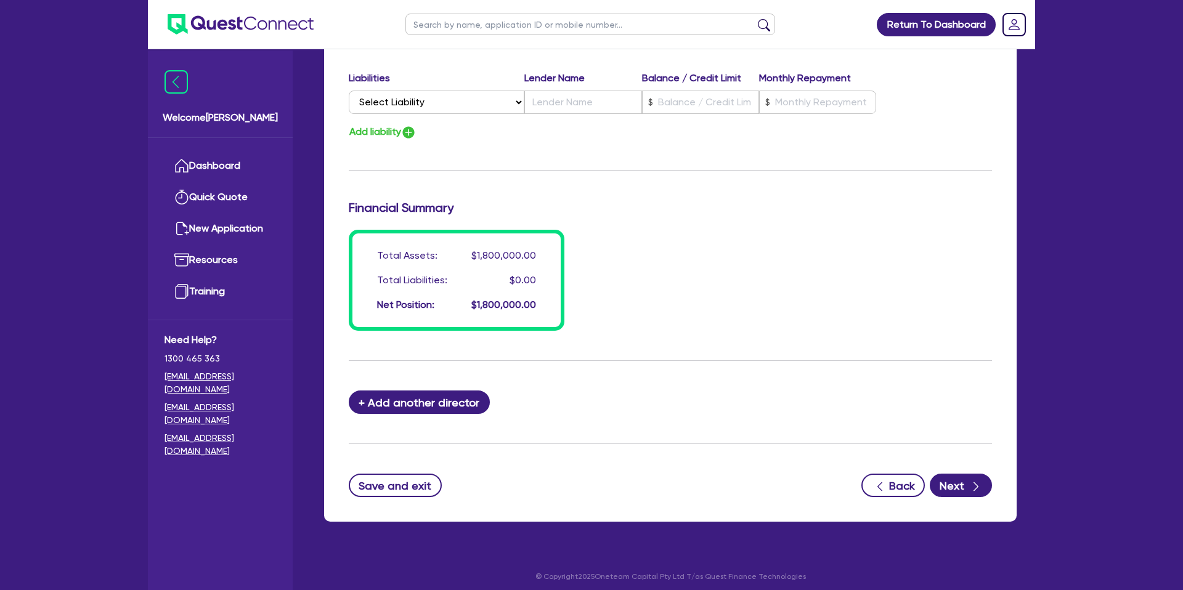
scroll to position [876, 0]
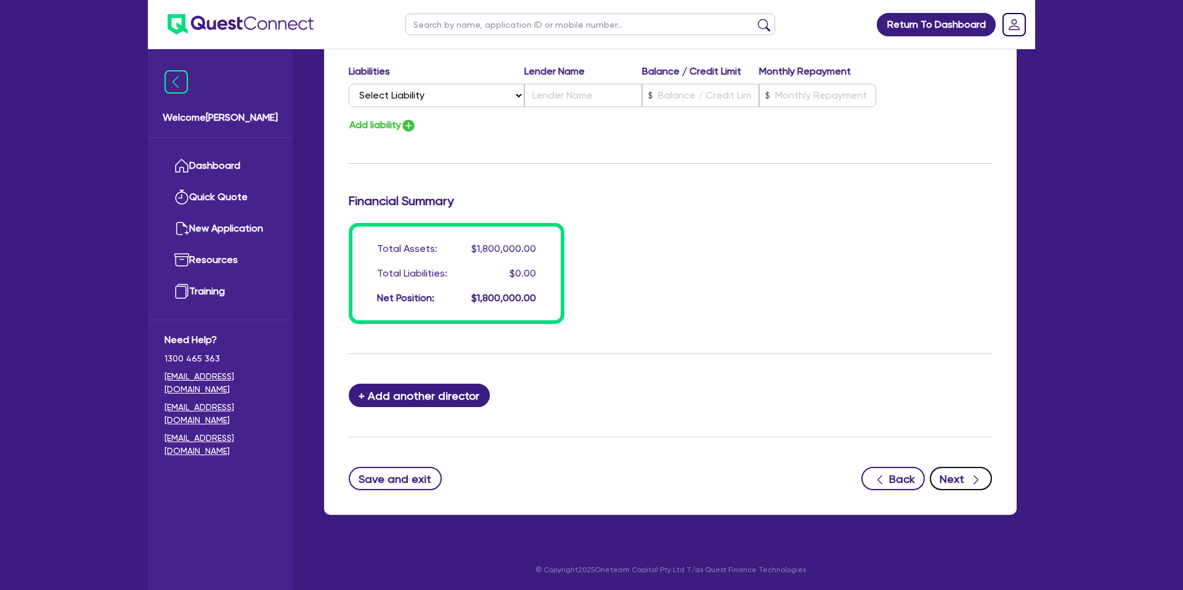
click at [963, 482] on button "Next" at bounding box center [961, 478] width 62 height 23
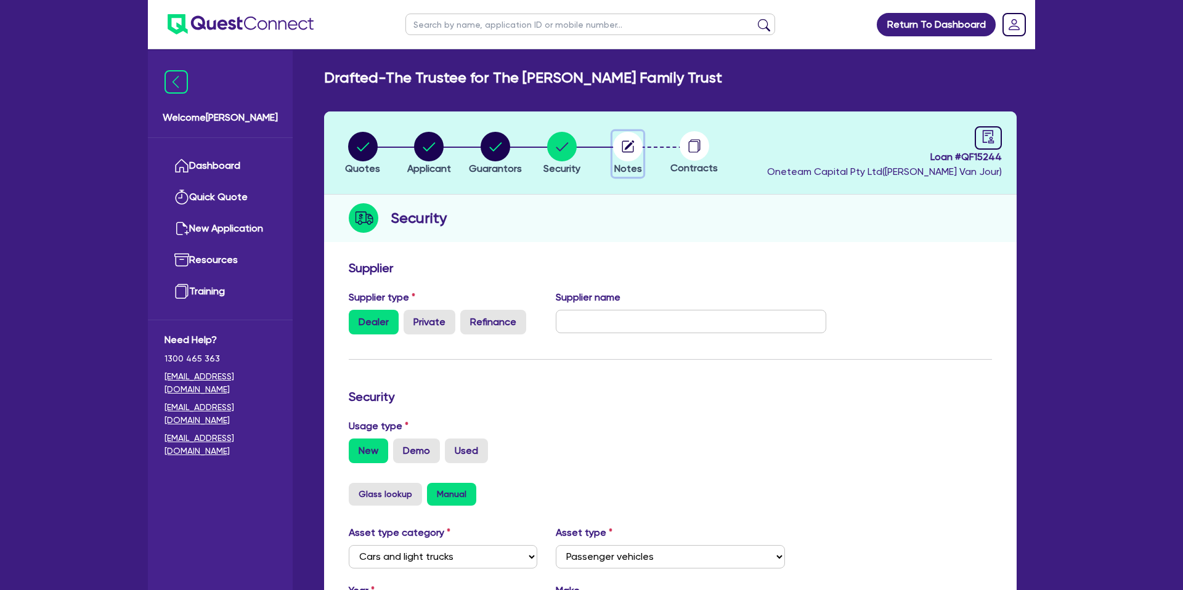
click at [630, 152] on icon "button" at bounding box center [628, 147] width 12 height 12
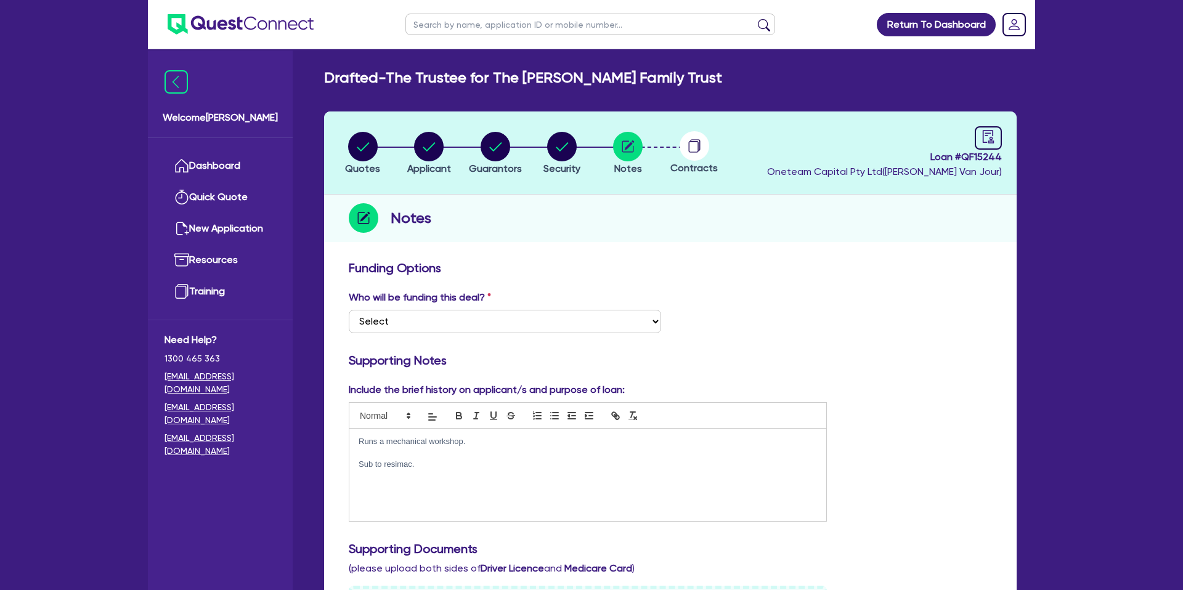
click at [432, 469] on p "Sub to resimac." at bounding box center [588, 464] width 459 height 11
click at [788, 390] on div "Include the brief history on applicant/s and purpose of loan: Runs a mechanical…" at bounding box center [588, 452] width 497 height 139
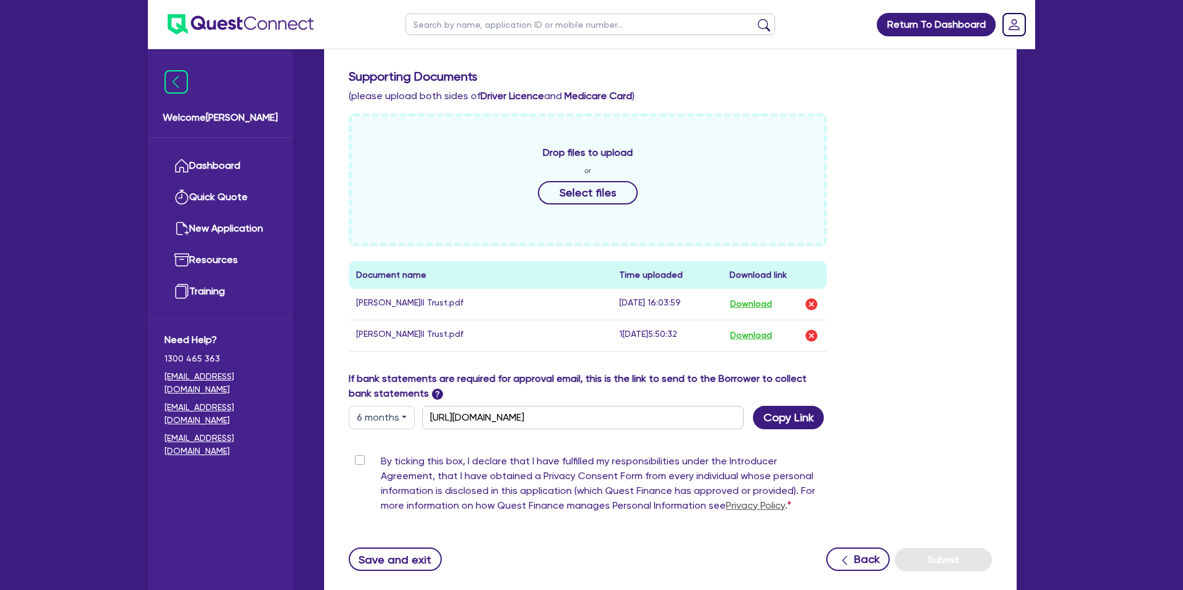
scroll to position [555, 0]
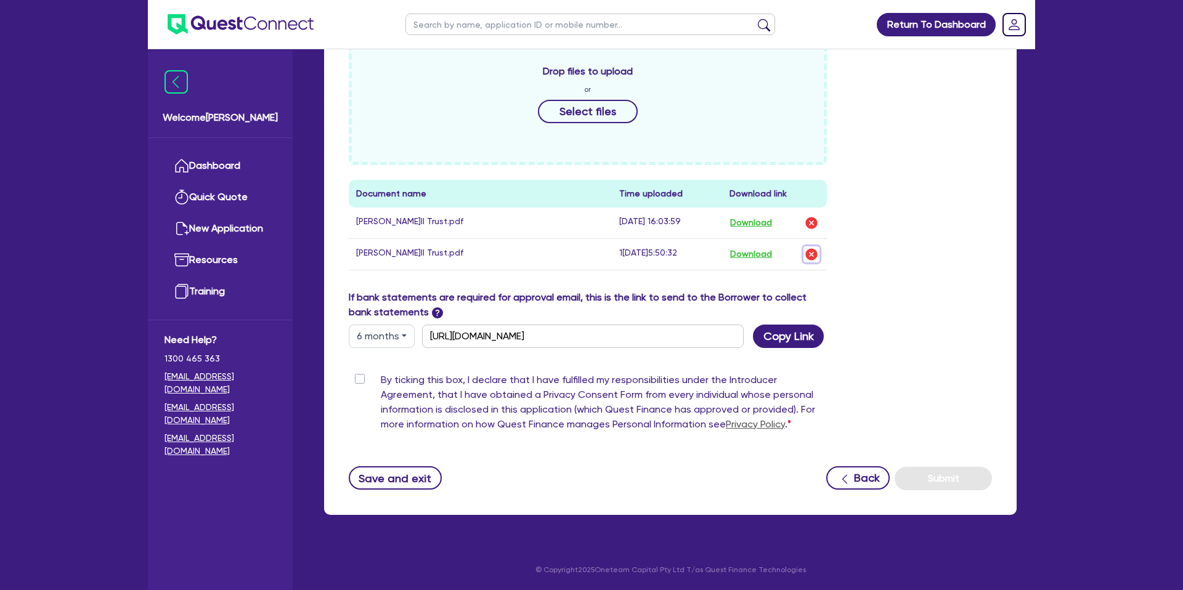
click at [810, 253] on img "button" at bounding box center [811, 254] width 15 height 15
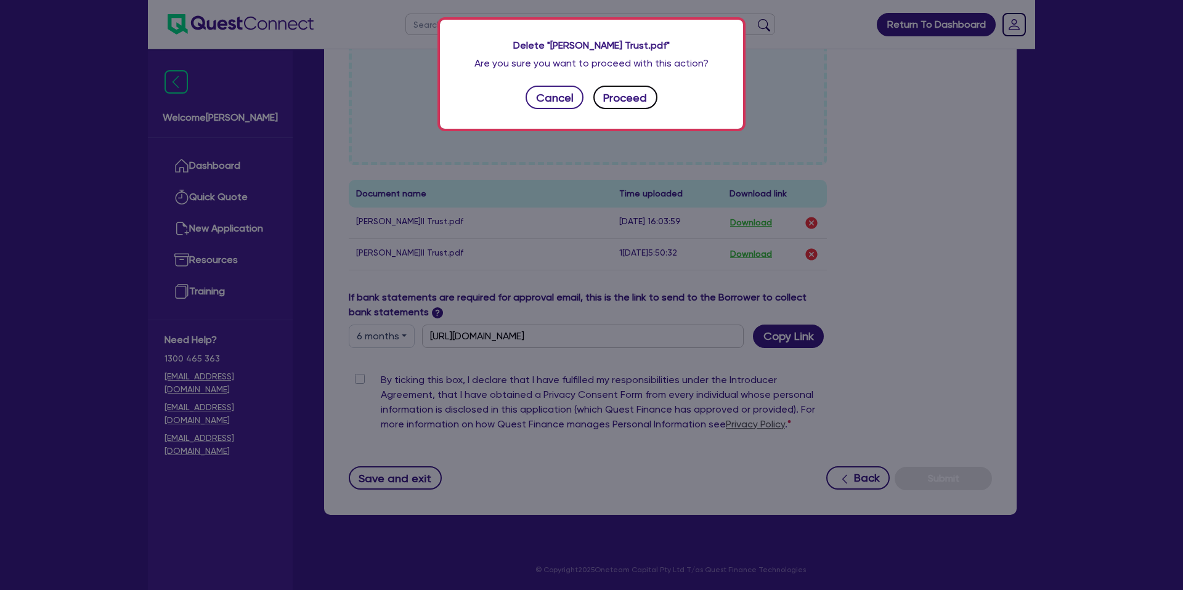
click at [617, 95] on button "Proceed" at bounding box center [626, 97] width 64 height 23
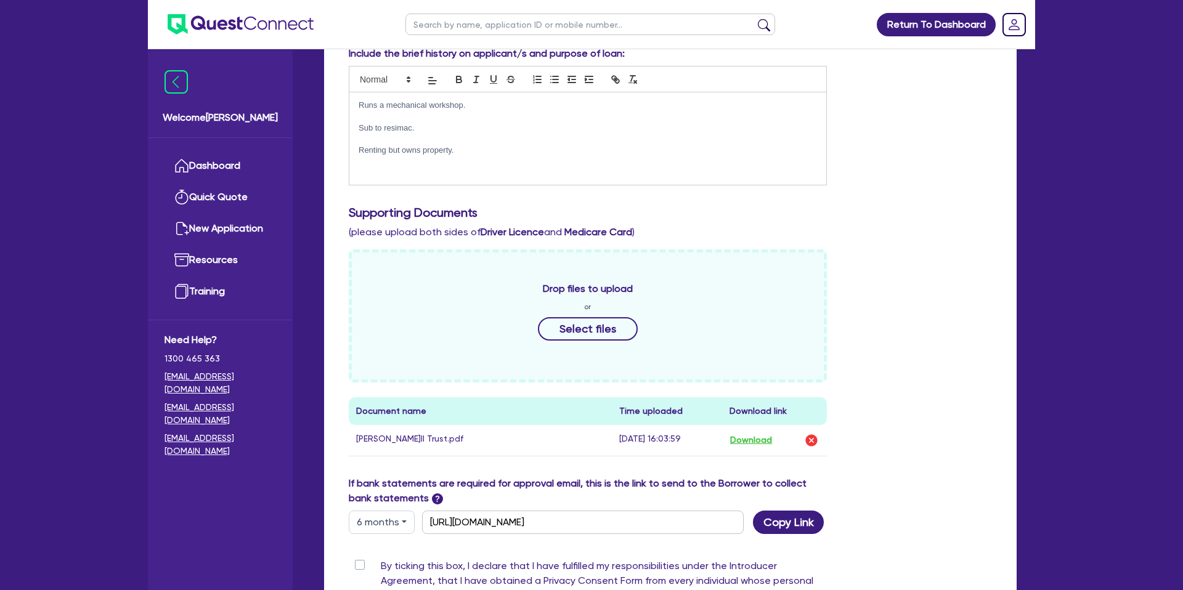
scroll to position [342, 0]
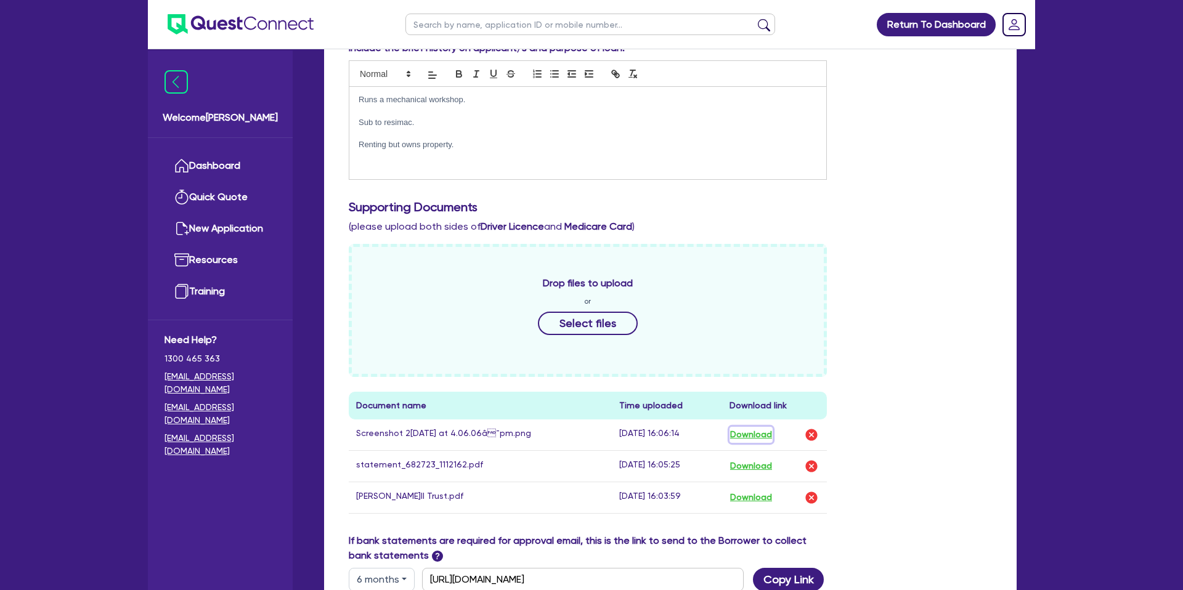
click at [764, 435] on button "Download" at bounding box center [751, 435] width 43 height 16
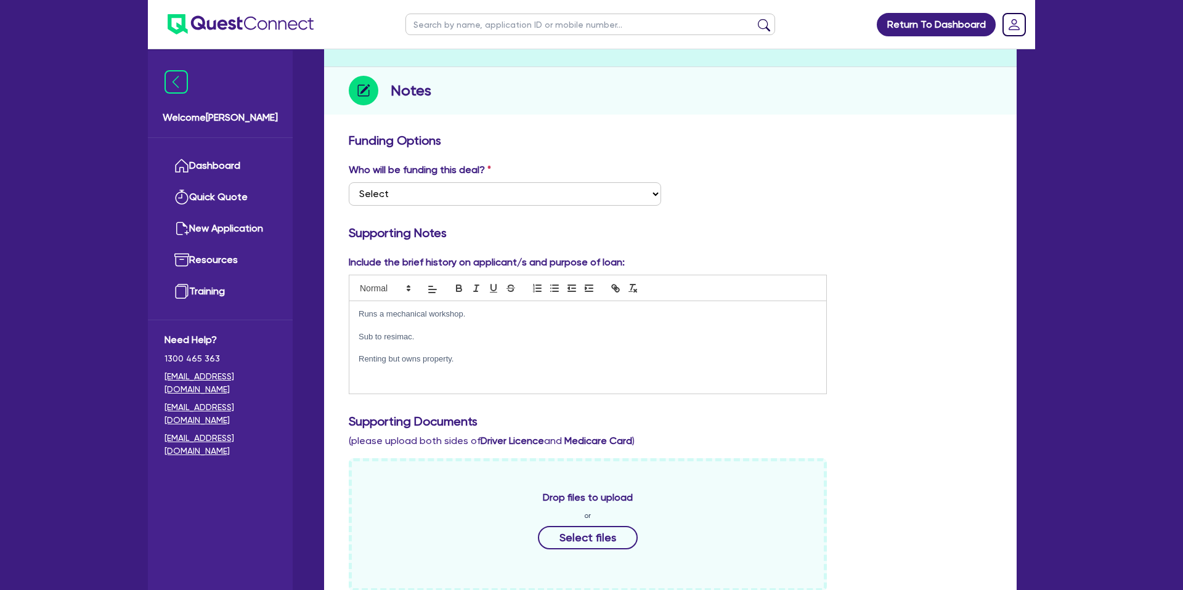
scroll to position [0, 0]
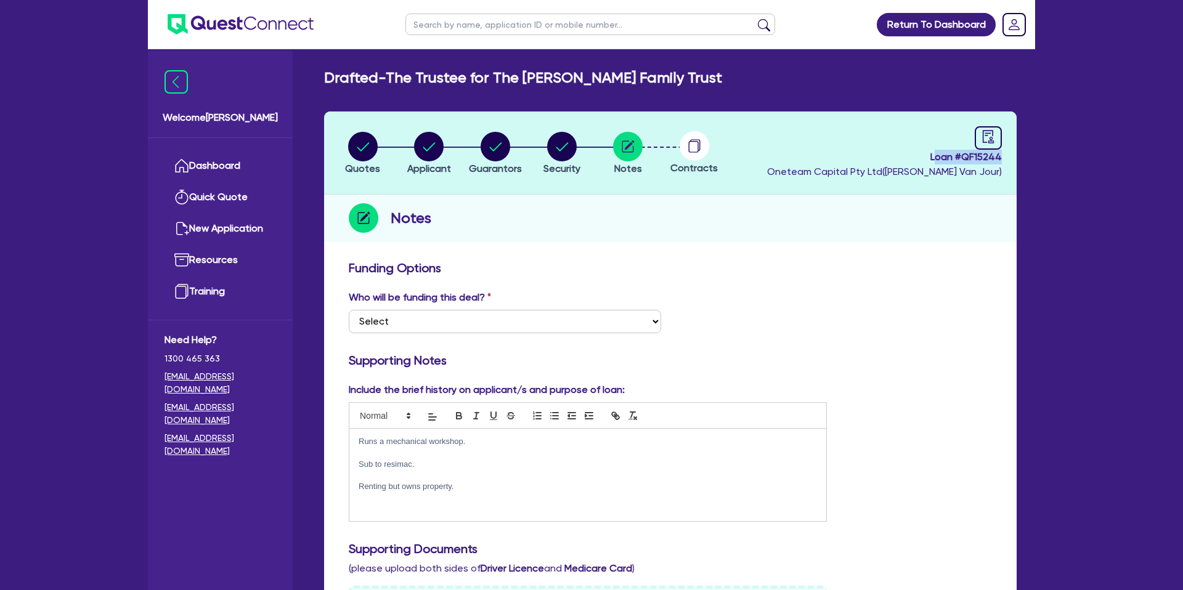
drag, startPoint x: 933, startPoint y: 155, endPoint x: 1040, endPoint y: 157, distance: 107.2
click at [963, 156] on span "Loan # QF15244" at bounding box center [884, 157] width 235 height 15
drag, startPoint x: 929, startPoint y: 157, endPoint x: 1010, endPoint y: 157, distance: 80.7
click at [1010, 157] on header "Quotes Applicant Guarantors Security Notes Contracts Loan # QF15244 Oneteam Cap…" at bounding box center [670, 153] width 693 height 83
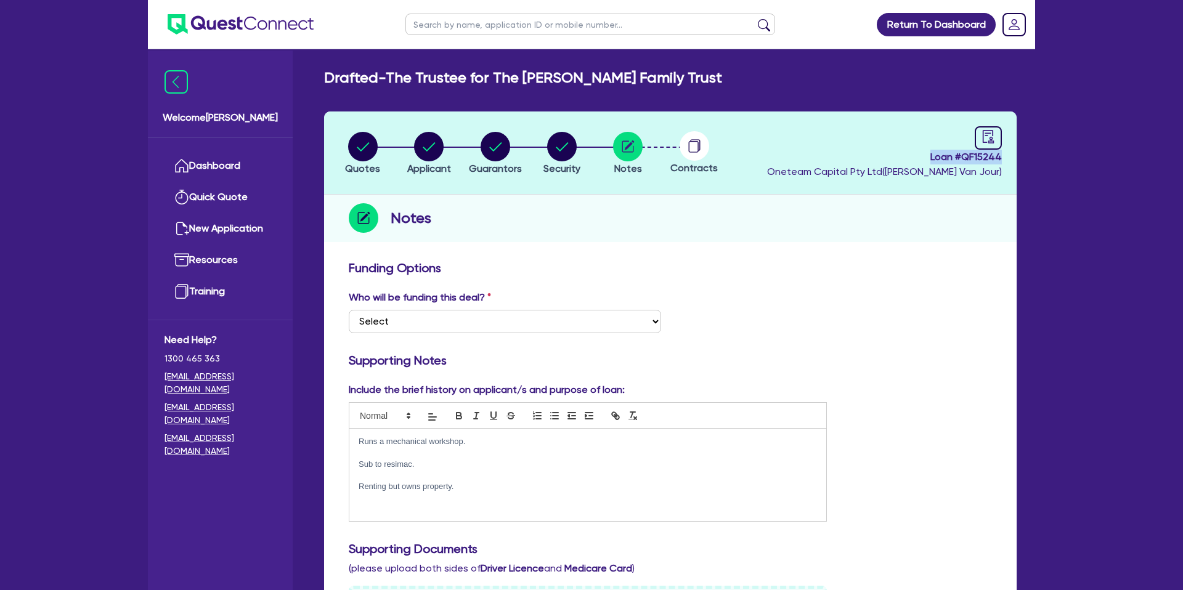
copy span "Loan # QF15244"
click at [561, 322] on select "Select I want Quest to fund 100% I will fund 100% I will co-fund with Quest Oth…" at bounding box center [505, 321] width 312 height 23
click at [349, 310] on select "Select I want Quest to fund 100% I will fund 100% I will co-fund with Quest Oth…" at bounding box center [505, 321] width 312 height 23
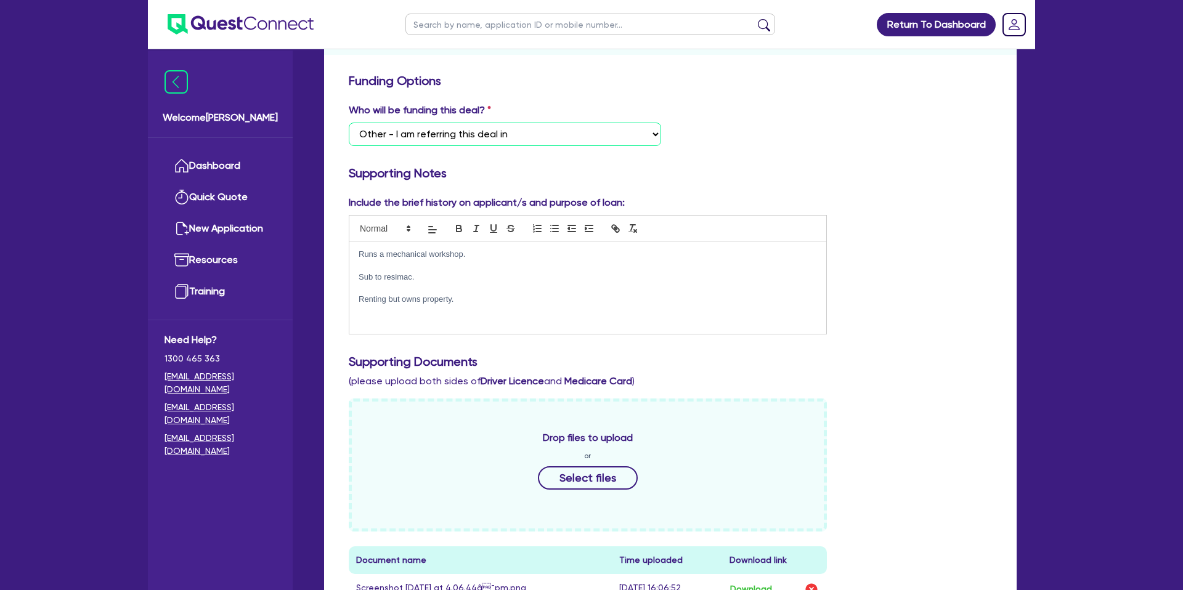
scroll to position [7, 0]
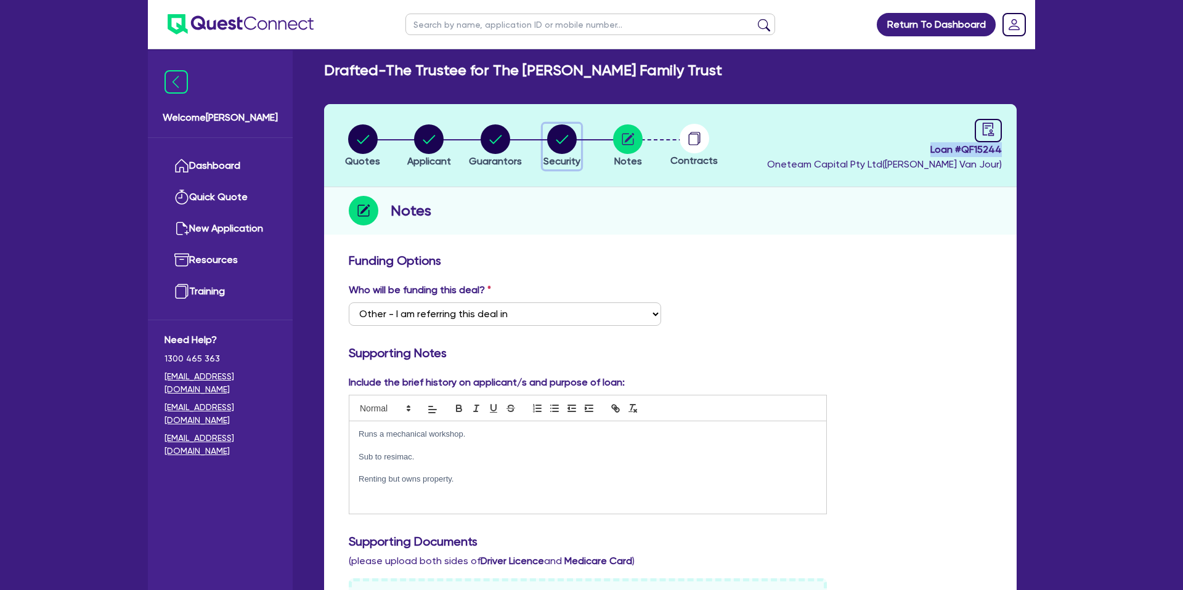
click at [562, 143] on circle "button" at bounding box center [562, 139] width 30 height 30
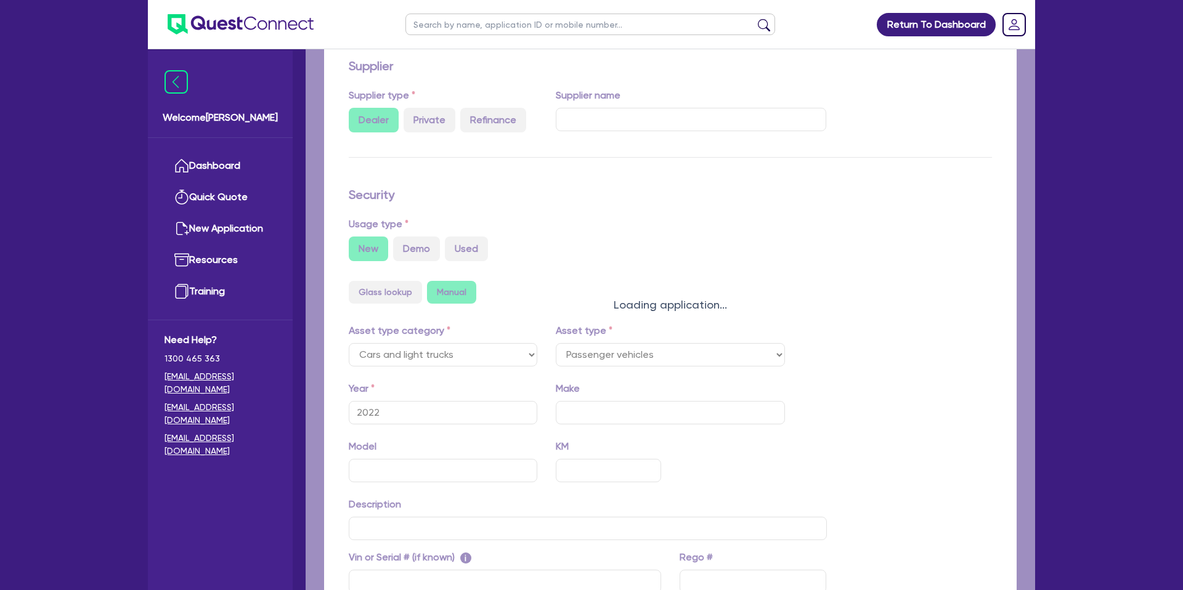
scroll to position [358, 0]
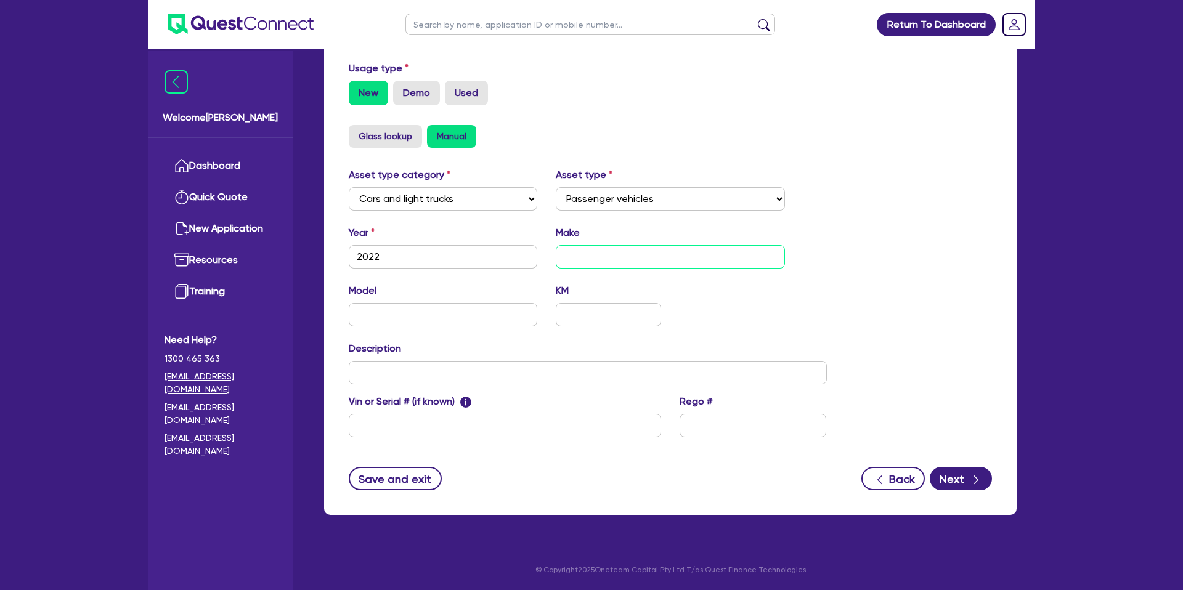
click at [596, 259] on input "text" at bounding box center [671, 256] width 230 height 23
click at [391, 317] on input "text" at bounding box center [443, 314] width 189 height 23
drag, startPoint x: 611, startPoint y: 253, endPoint x: 559, endPoint y: 249, distance: 51.9
click at [559, 250] on input "GLC" at bounding box center [671, 256] width 230 height 23
click at [434, 317] on input "text" at bounding box center [443, 314] width 189 height 23
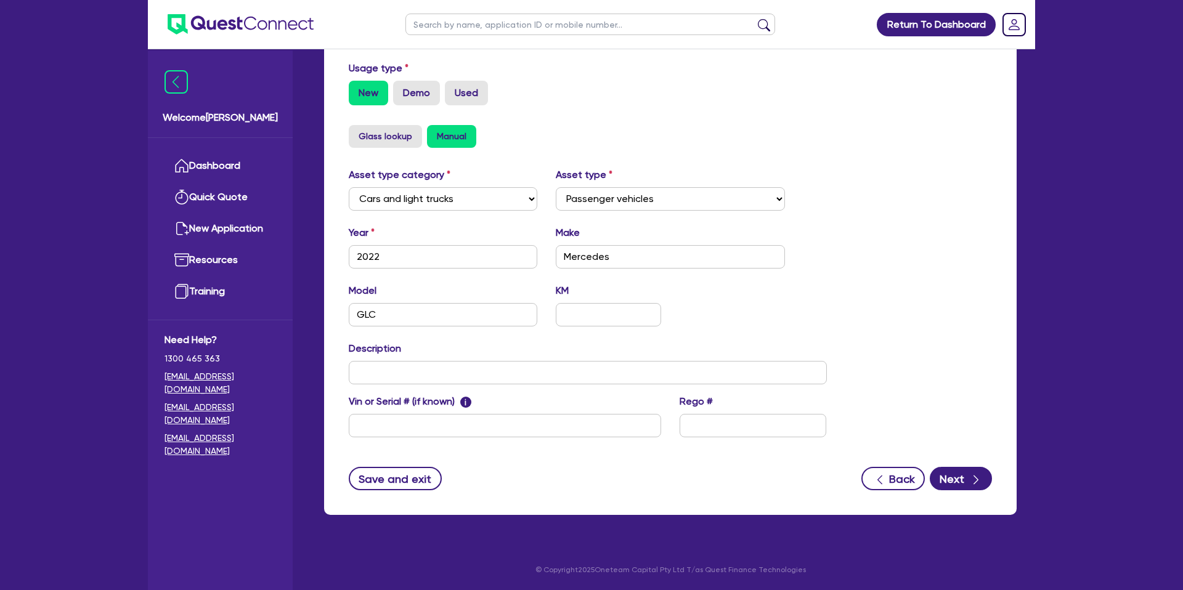
click at [778, 301] on div "Model GLC KM" at bounding box center [588, 310] width 497 height 53
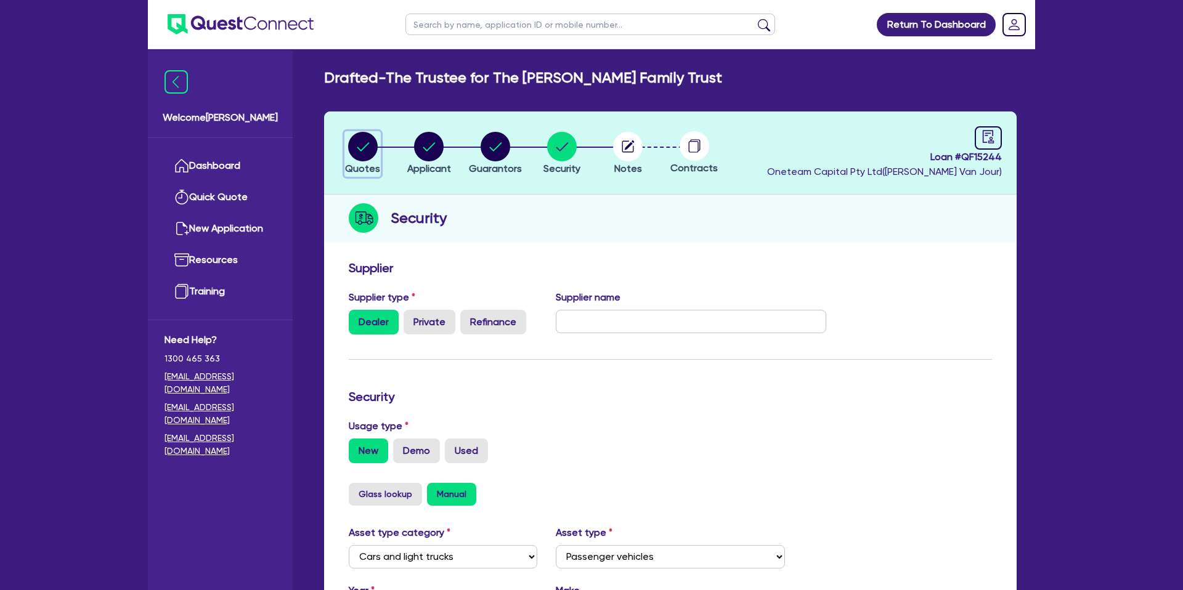
click at [356, 142] on circle "button" at bounding box center [363, 147] width 30 height 30
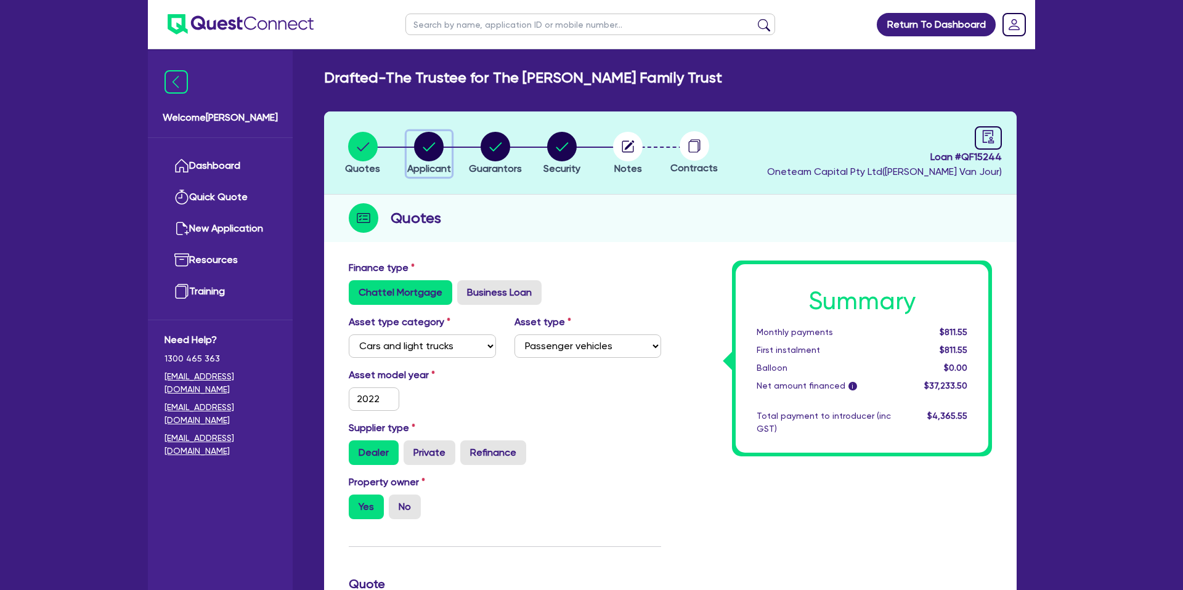
click at [424, 149] on circle "button" at bounding box center [429, 147] width 30 height 30
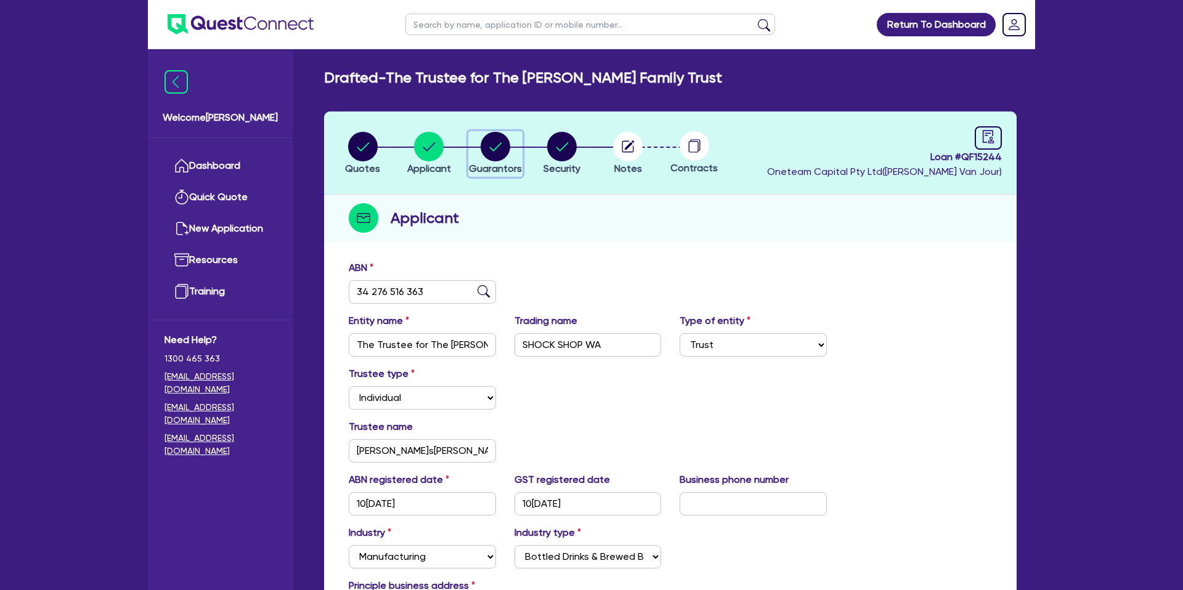
click at [488, 142] on circle "button" at bounding box center [496, 147] width 30 height 30
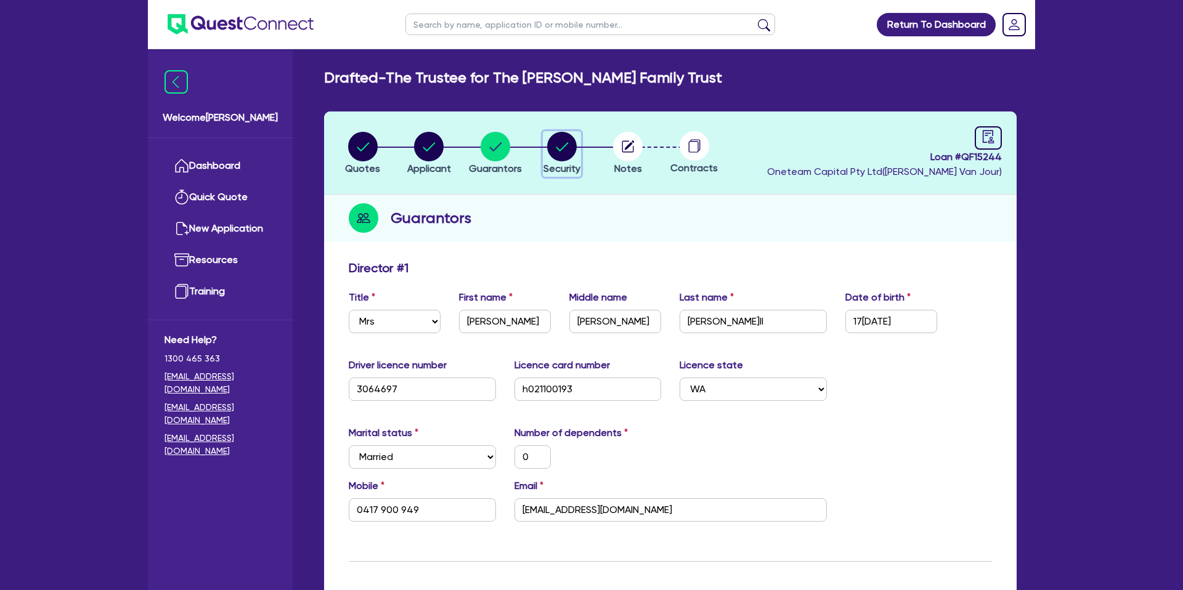
click at [562, 157] on circle "button" at bounding box center [562, 147] width 30 height 30
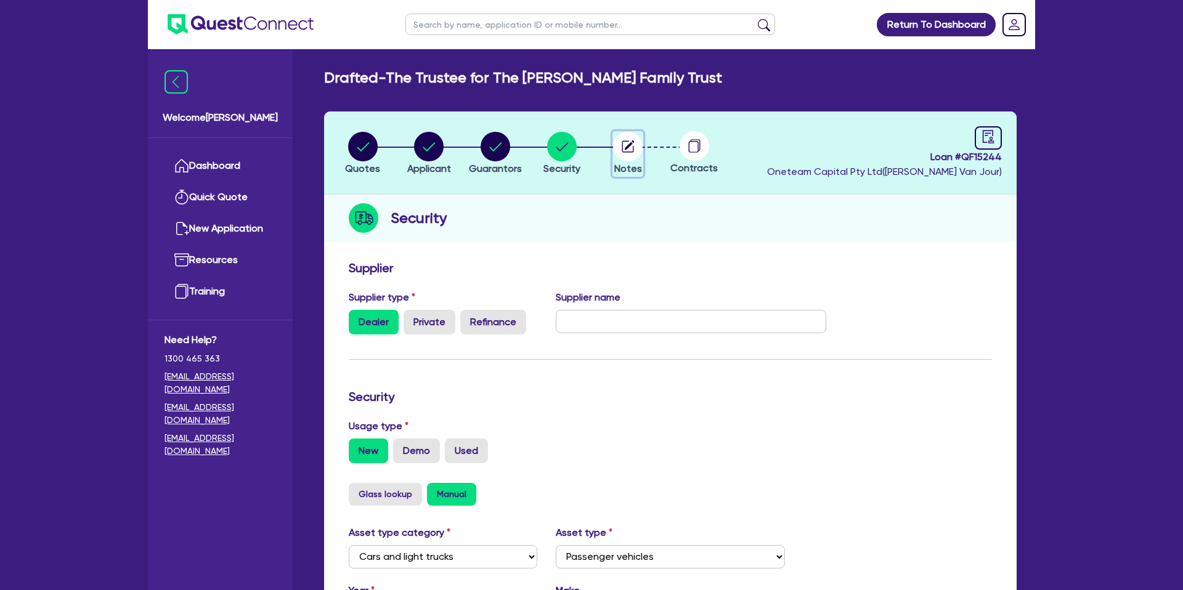
click at [629, 149] on circle "button" at bounding box center [628, 147] width 30 height 30
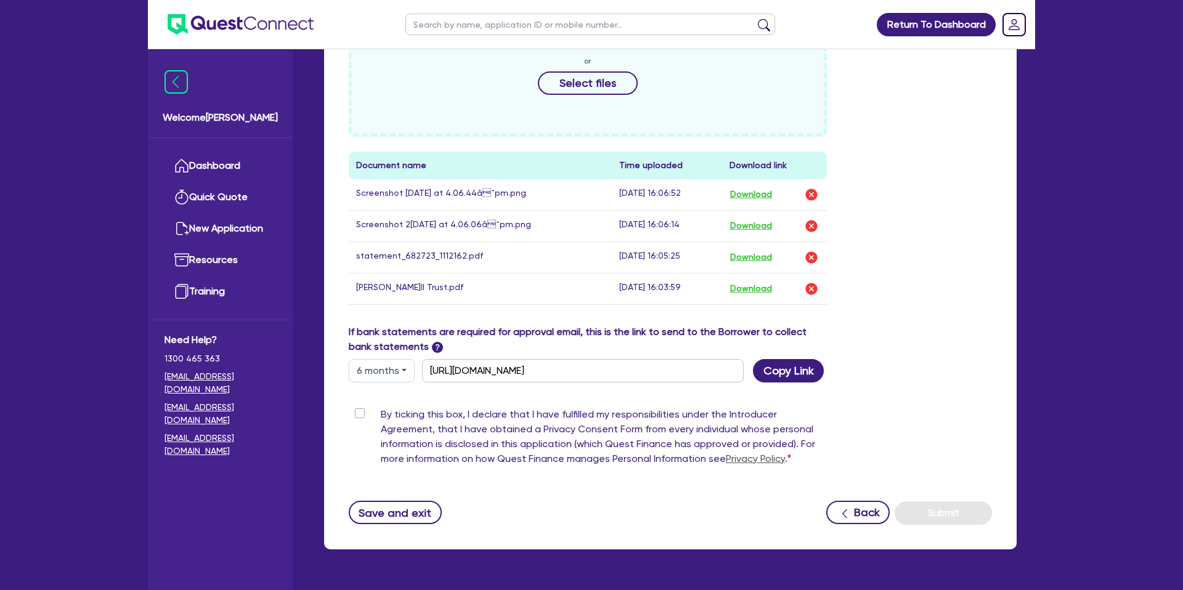
scroll to position [618, 0]
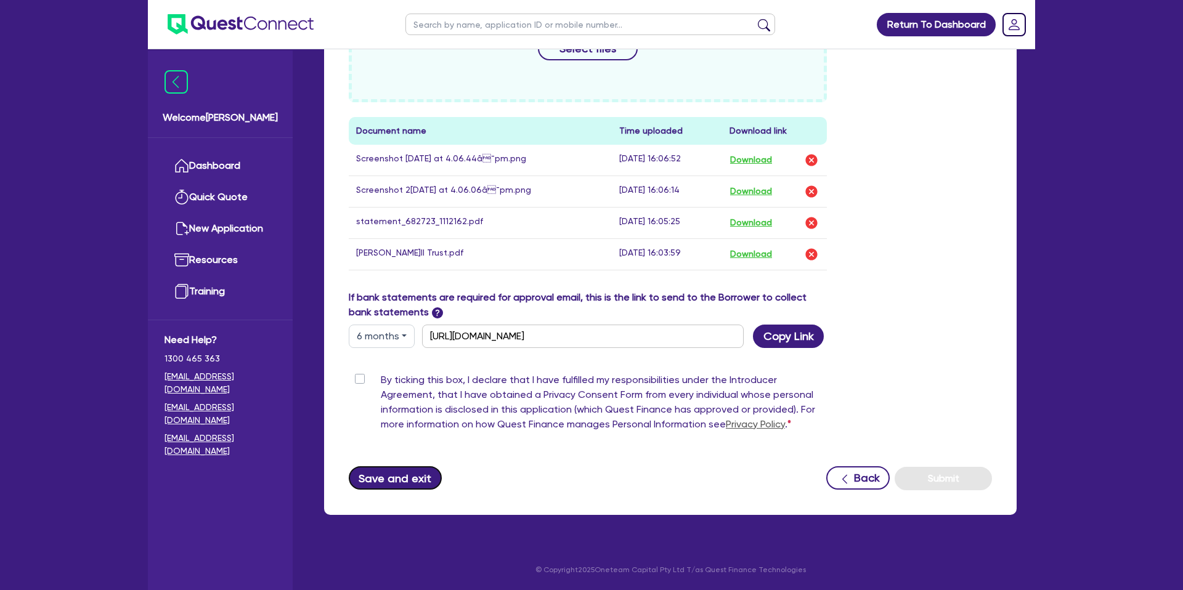
click at [411, 486] on button "Save and exit" at bounding box center [395, 478] width 93 height 23
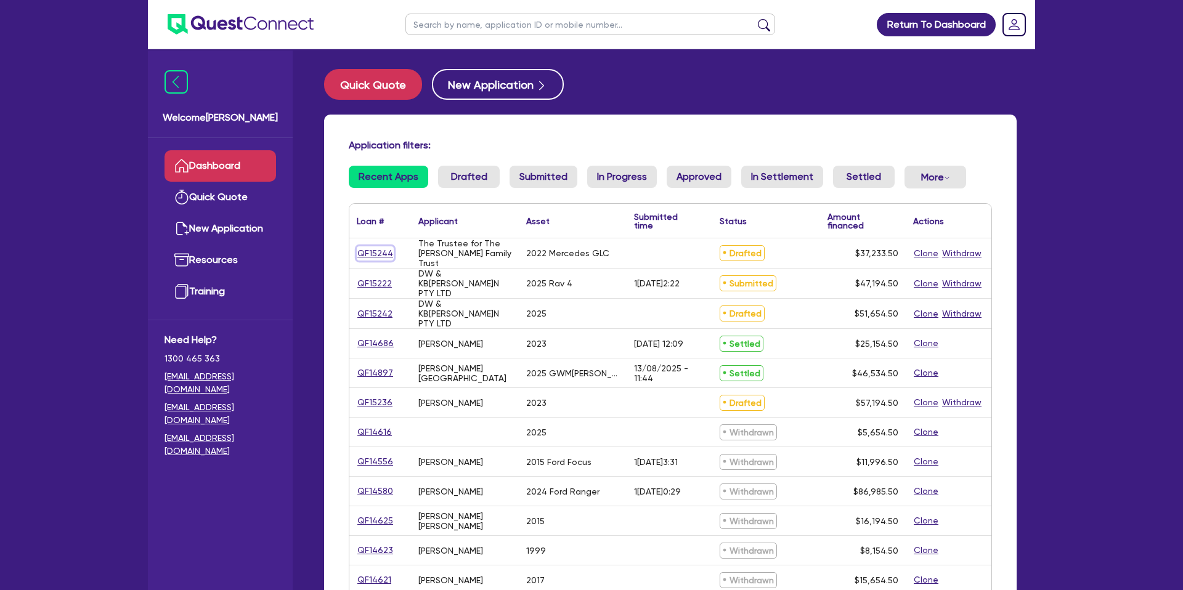
click at [373, 250] on link "QF15244" at bounding box center [375, 254] width 37 height 14
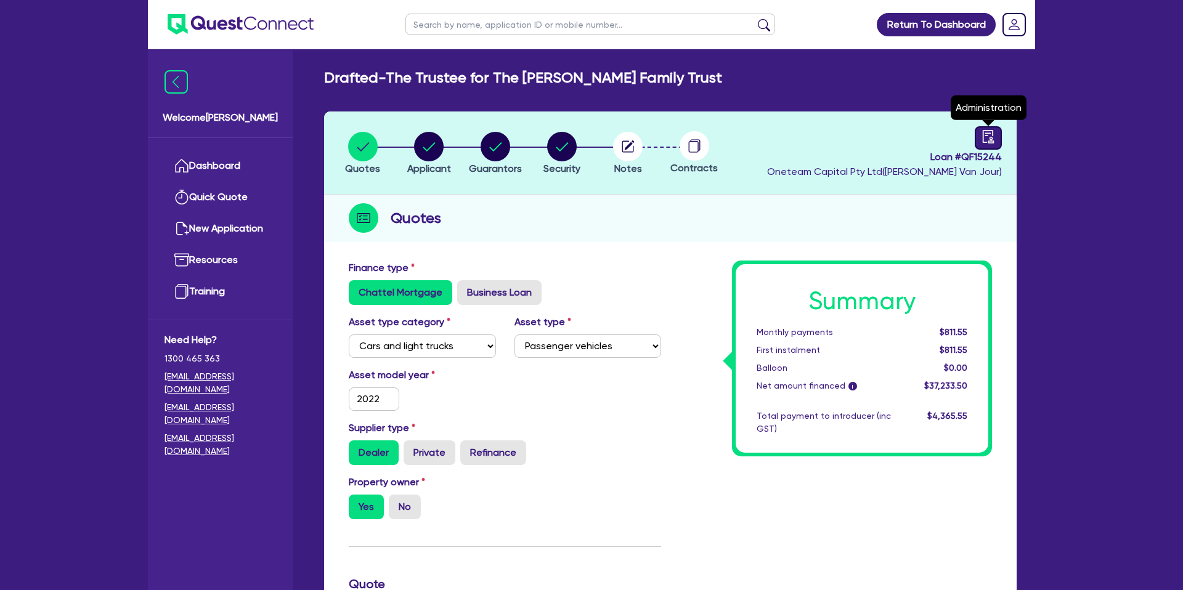
click at [997, 136] on link at bounding box center [988, 137] width 27 height 23
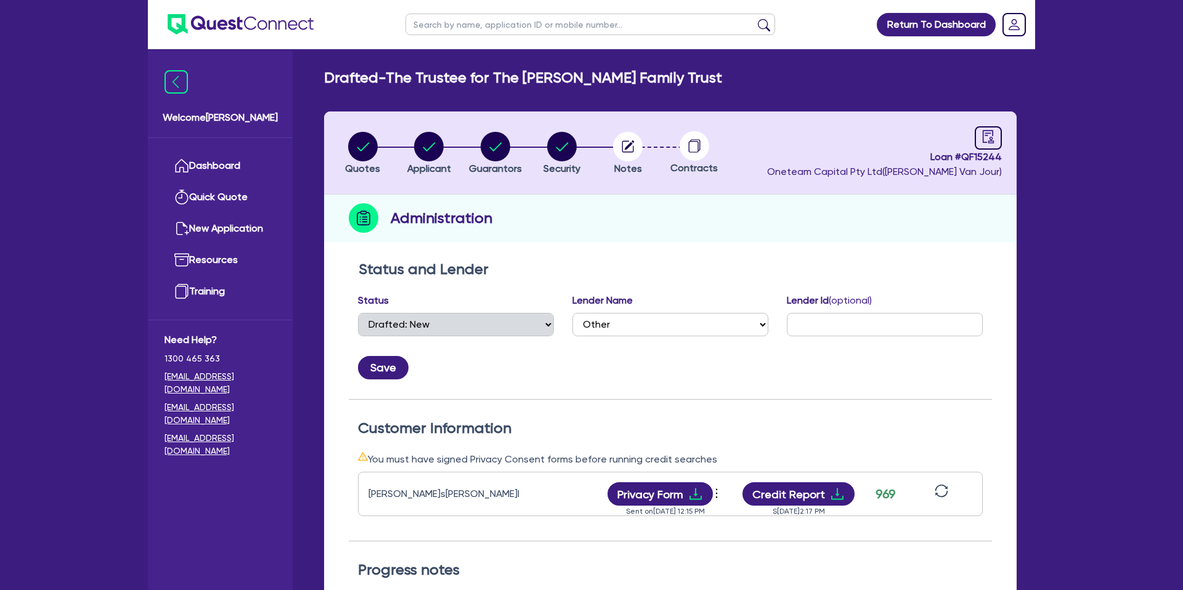
click at [586, 140] on li "Security" at bounding box center [562, 152] width 67 height 43
drag, startPoint x: 644, startPoint y: 144, endPoint x: 625, endPoint y: 145, distance: 19.1
click at [642, 144] on li "Notes" at bounding box center [628, 152] width 67 height 43
click at [625, 145] on circle "button" at bounding box center [628, 147] width 30 height 30
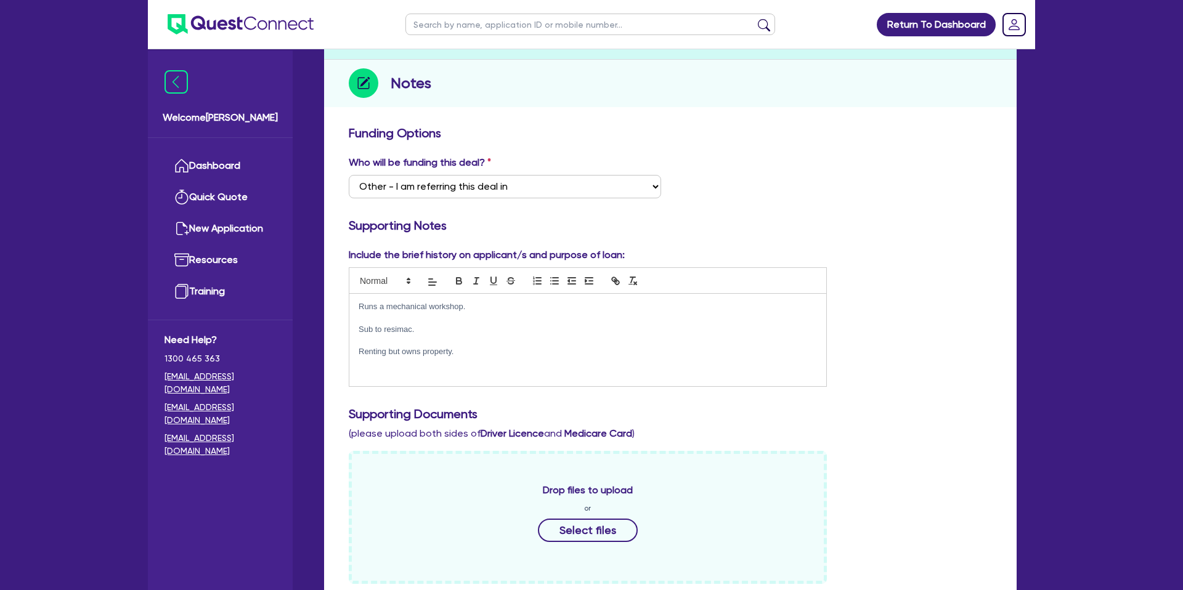
scroll to position [137, 0]
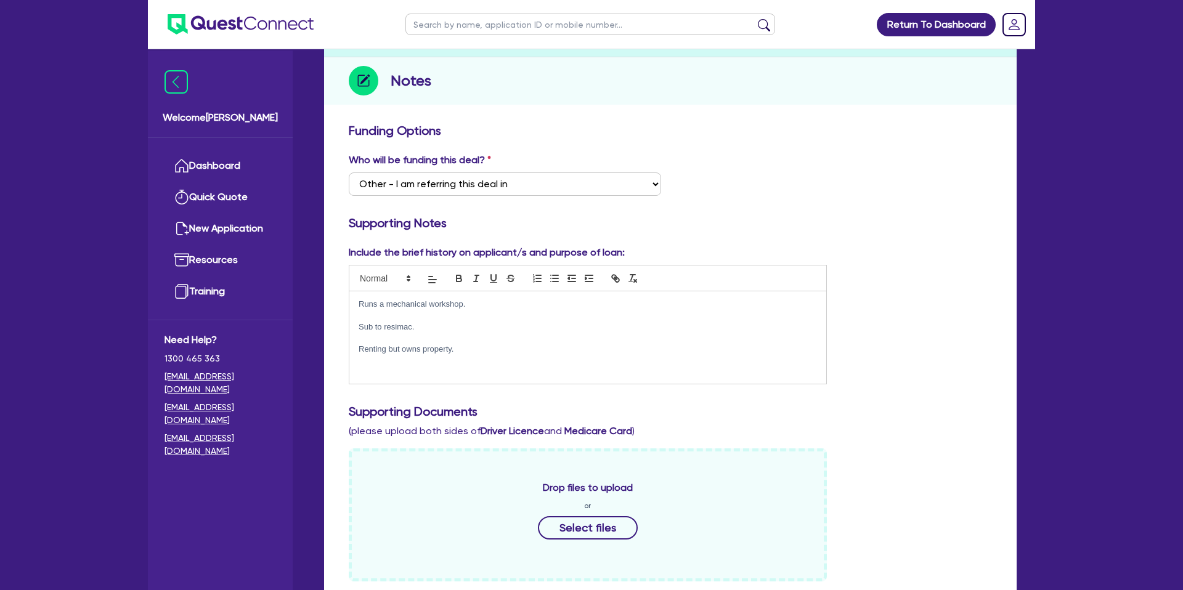
drag, startPoint x: 480, startPoint y: 302, endPoint x: 541, endPoint y: 304, distance: 60.4
click at [481, 302] on p "Runs a mechanical workshop." at bounding box center [588, 304] width 459 height 11
drag, startPoint x: 920, startPoint y: 232, endPoint x: 907, endPoint y: 237, distance: 13.6
click at [919, 232] on div "Supporting Notes" at bounding box center [671, 226] width 662 height 20
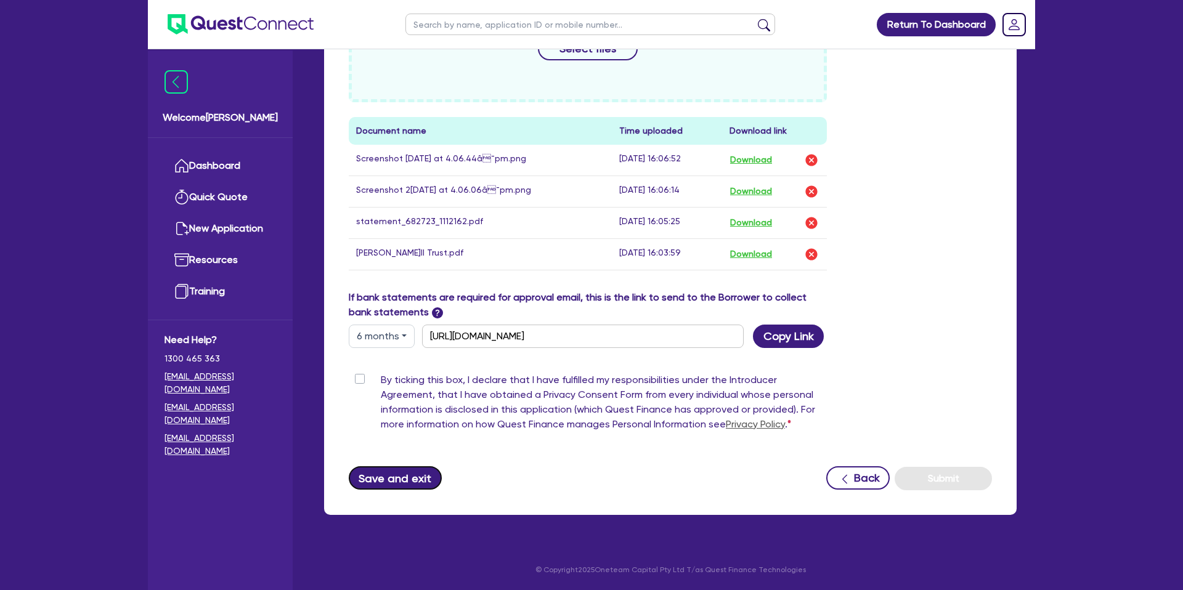
click at [392, 472] on button "Save and exit" at bounding box center [395, 478] width 93 height 23
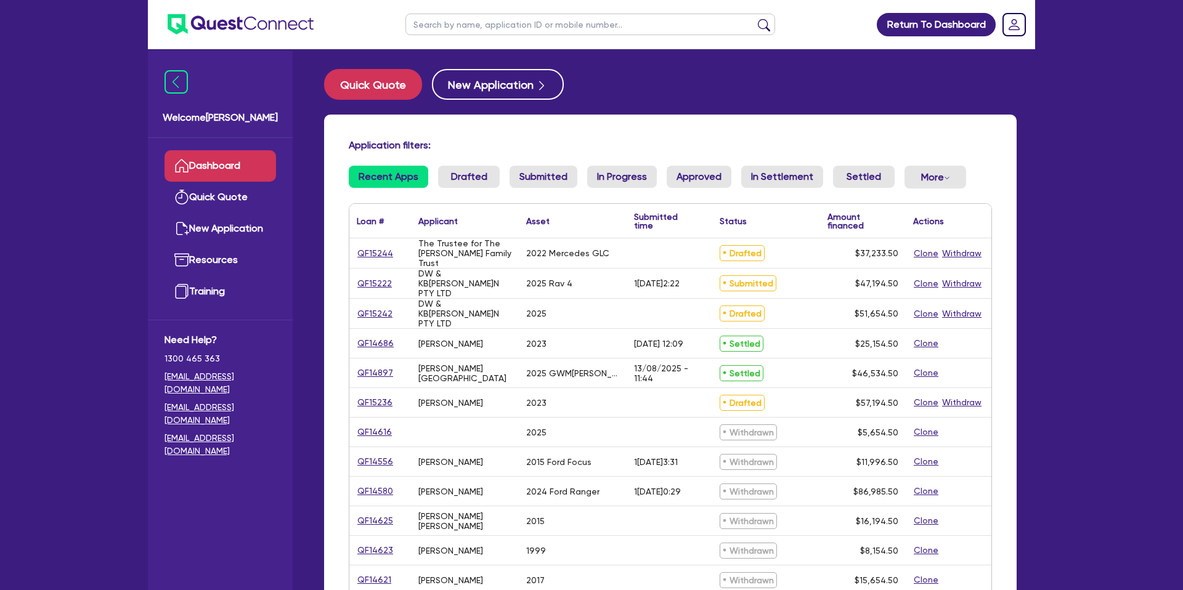
drag, startPoint x: 537, startPoint y: 1, endPoint x: 538, endPoint y: 14, distance: 13.0
click at [537, 12] on ul at bounding box center [590, 24] width 394 height 49
click at [532, 25] on input "text" at bounding box center [591, 25] width 370 height 22
click at [754, 18] on button "submit" at bounding box center [764, 26] width 20 height 17
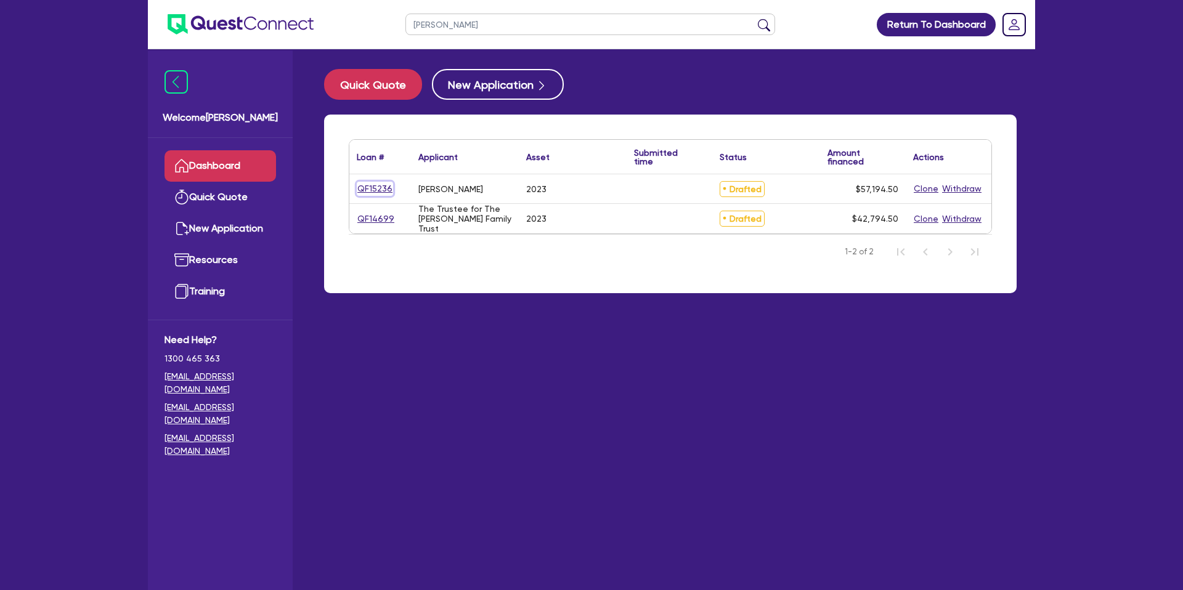
click at [381, 187] on link "QF15236" at bounding box center [375, 189] width 36 height 14
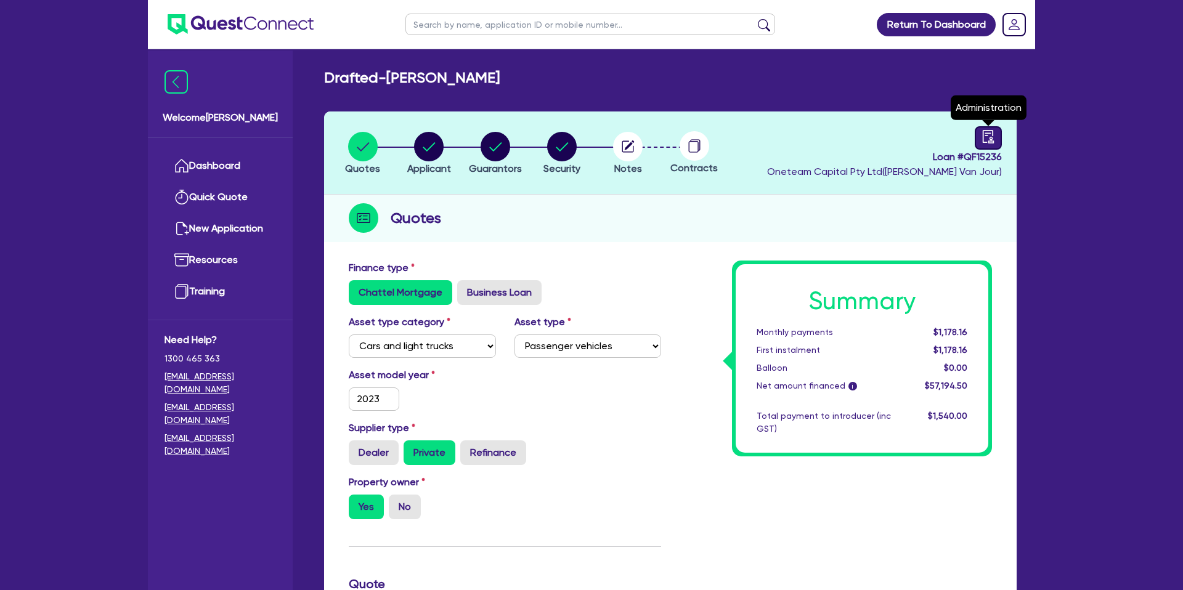
click at [1002, 136] on link at bounding box center [988, 137] width 27 height 23
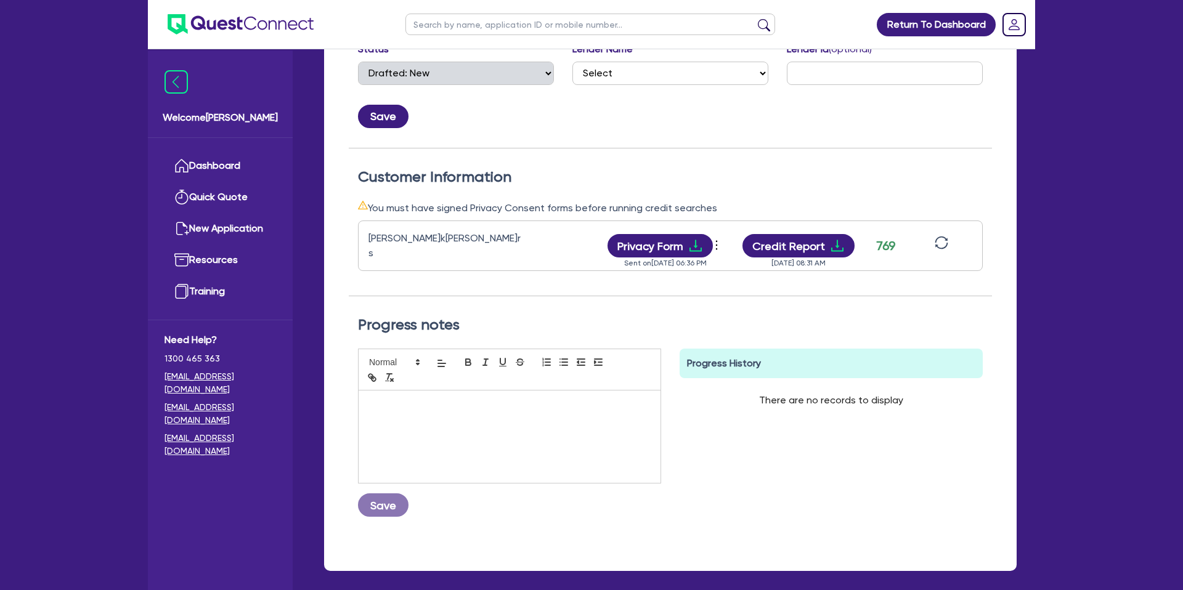
scroll to position [255, 0]
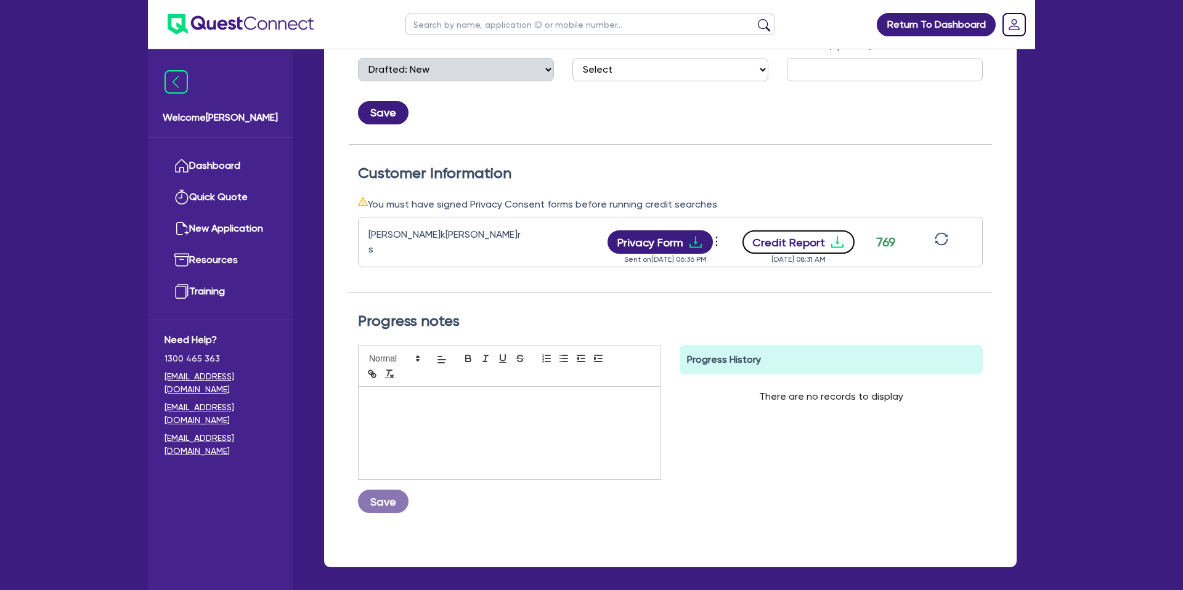
click at [830, 247] on button "Credit Report" at bounding box center [799, 242] width 113 height 23
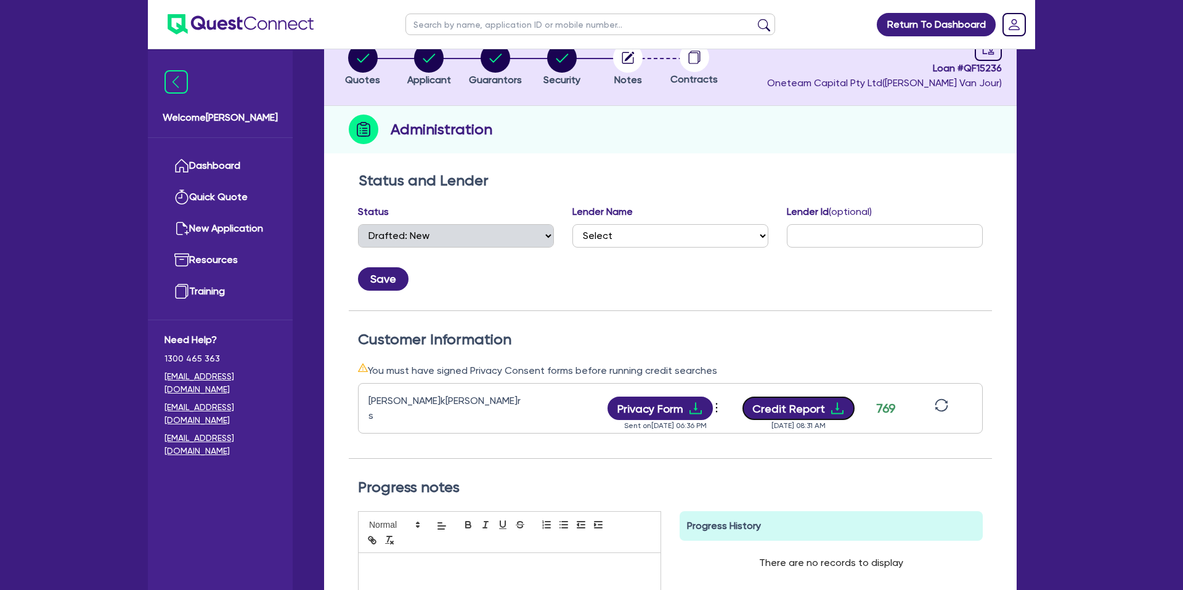
scroll to position [0, 0]
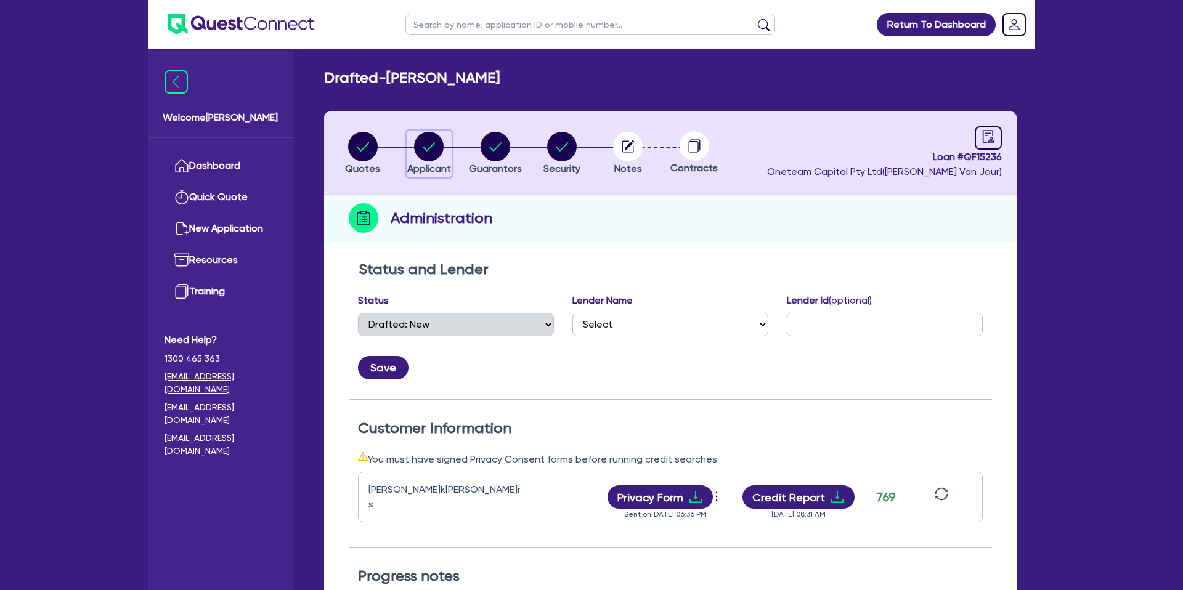
drag, startPoint x: 423, startPoint y: 142, endPoint x: 433, endPoint y: 147, distance: 11.0
click at [423, 142] on circle "button" at bounding box center [429, 147] width 30 height 30
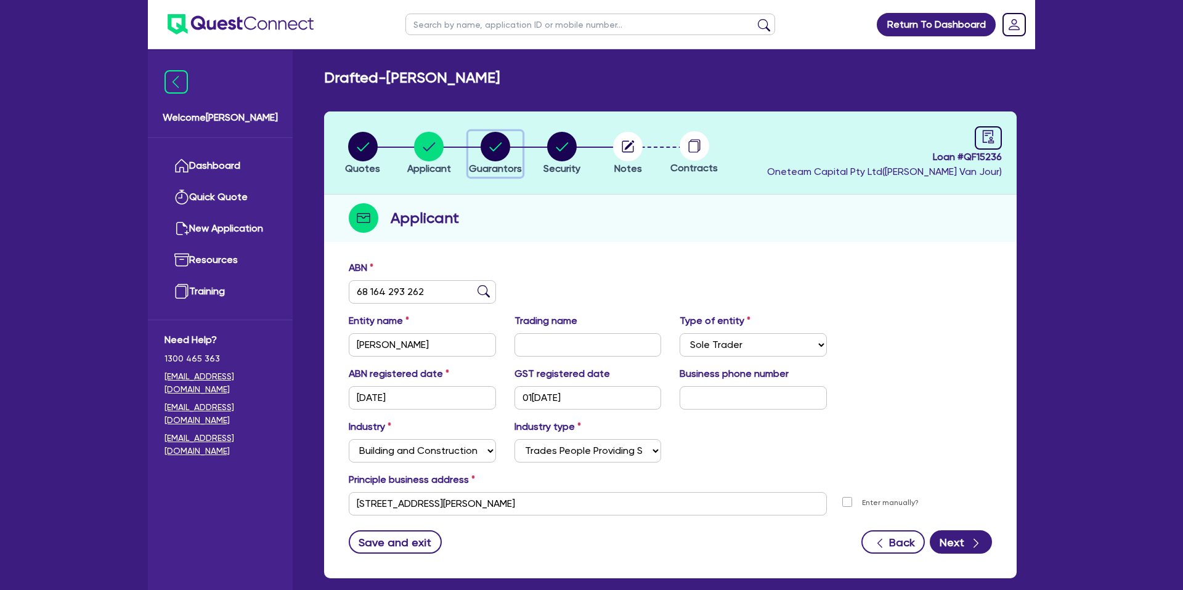
click at [491, 136] on circle "button" at bounding box center [496, 147] width 30 height 30
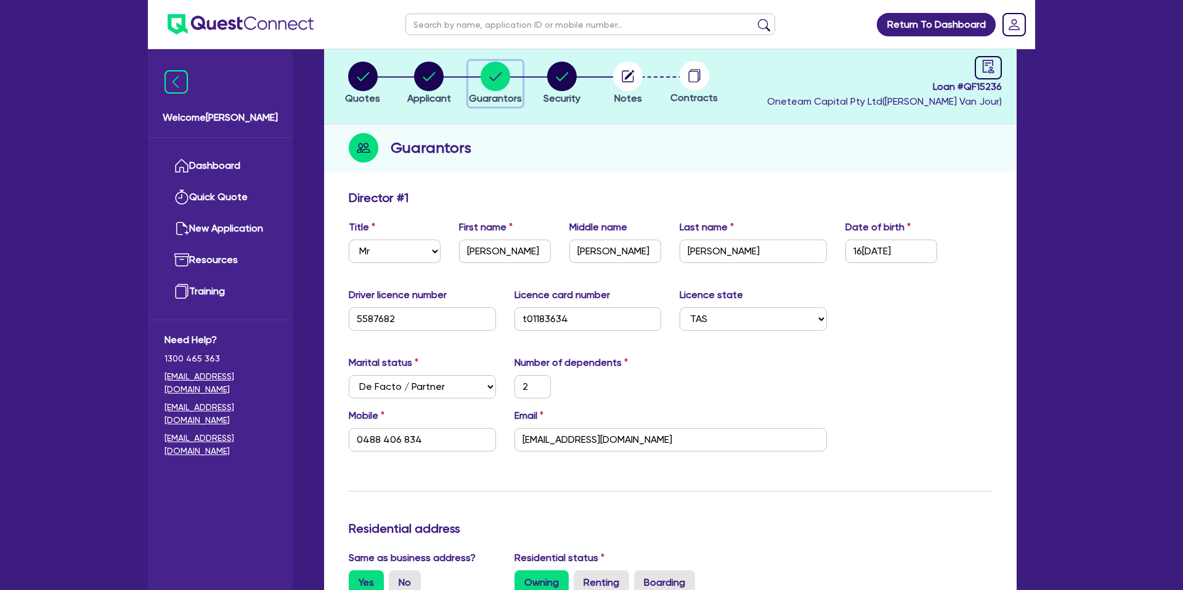
scroll to position [128, 0]
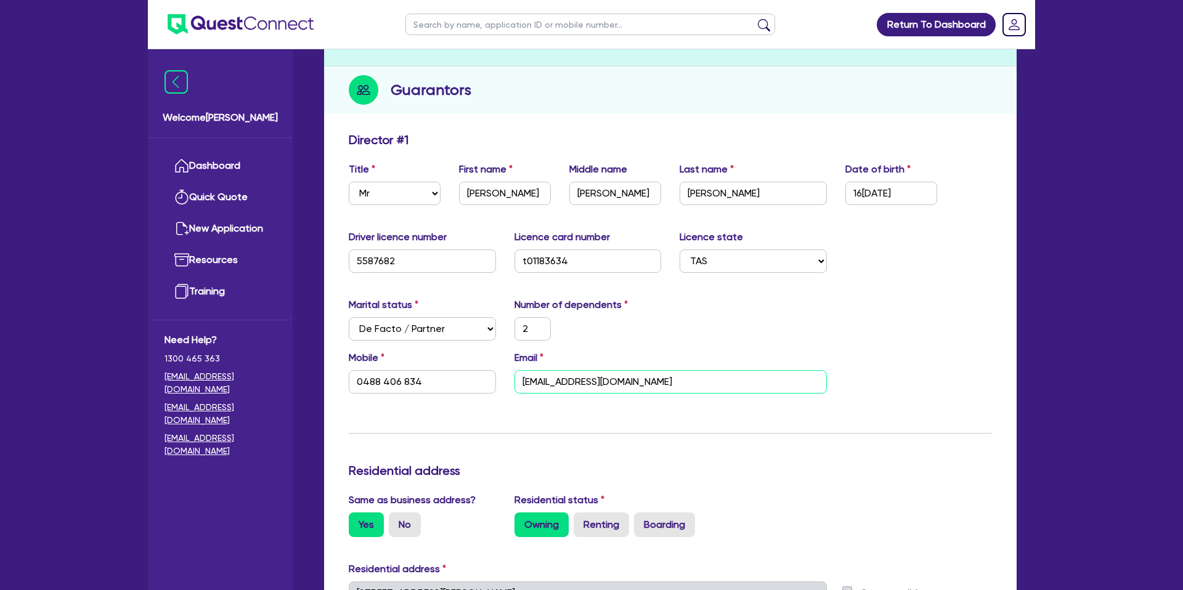
click at [596, 381] on input "lukewalters1995@gmail.com" at bounding box center [671, 381] width 312 height 23
drag, startPoint x: 965, startPoint y: 282, endPoint x: 722, endPoint y: 290, distance: 242.3
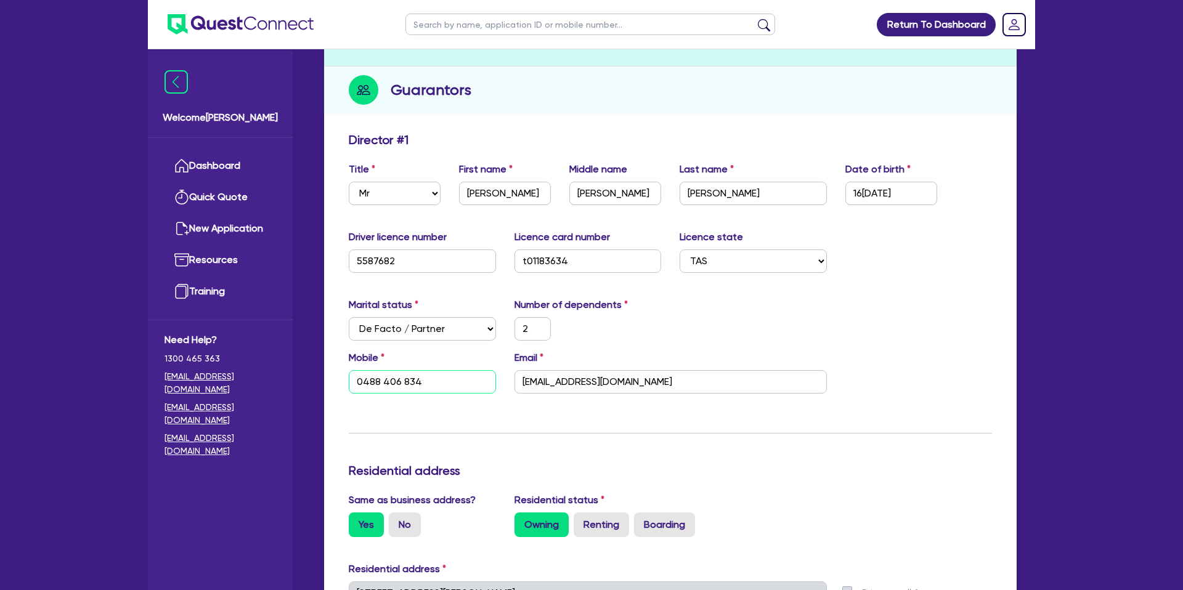
click at [411, 383] on input "0488 406 834" at bounding box center [422, 381] width 147 height 23
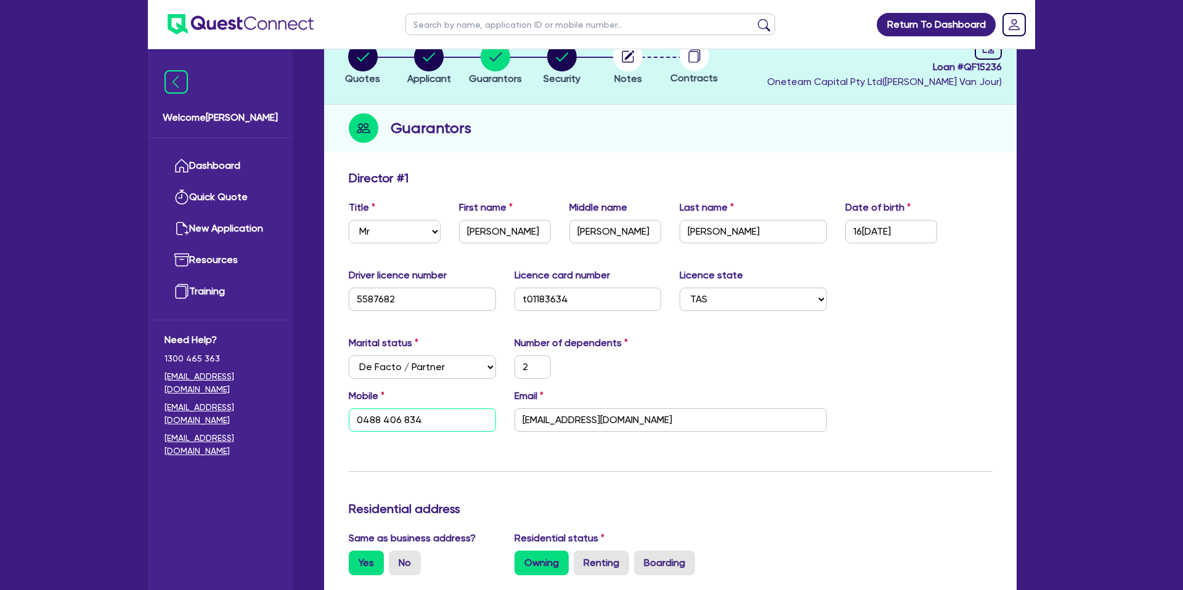
scroll to position [0, 0]
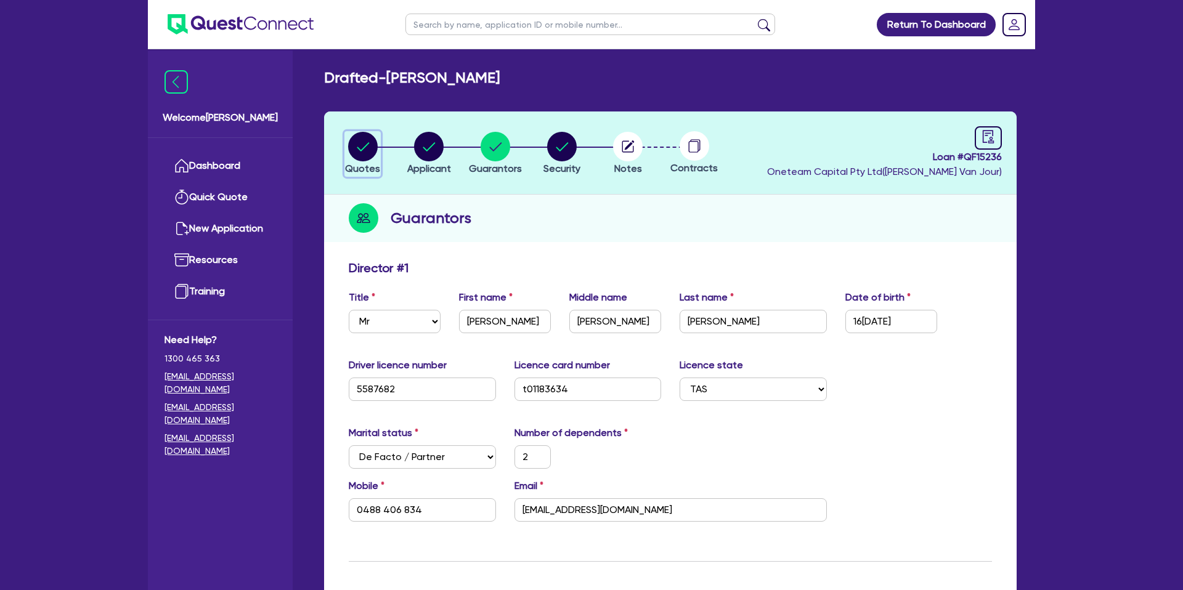
click at [362, 134] on circle "button" at bounding box center [363, 147] width 30 height 30
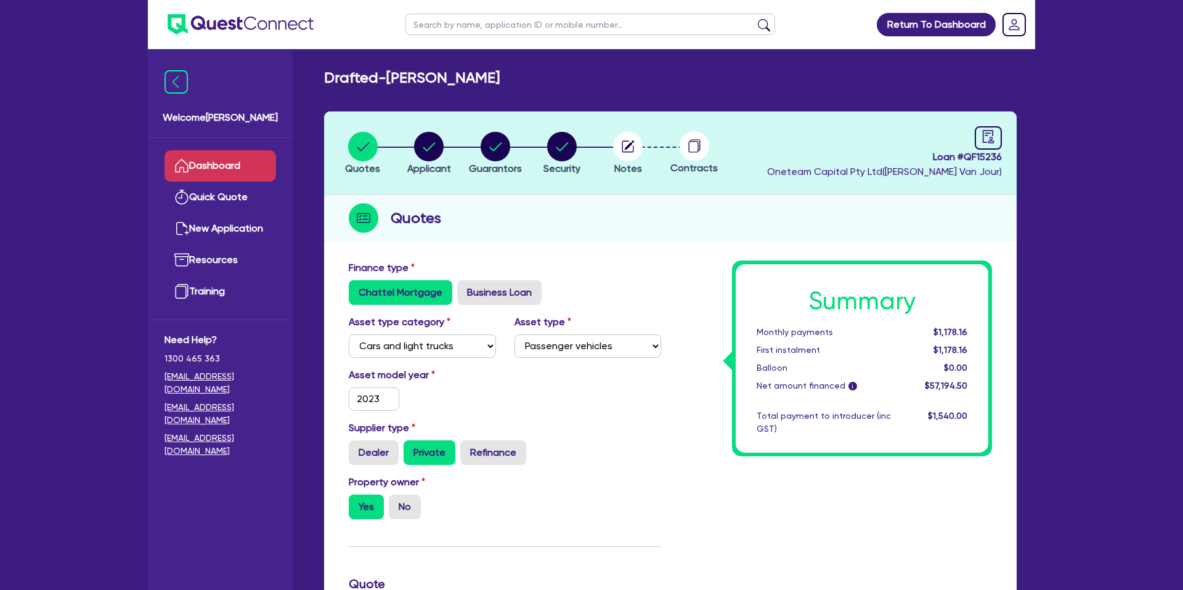
click at [222, 172] on link "Dashboard" at bounding box center [221, 165] width 112 height 31
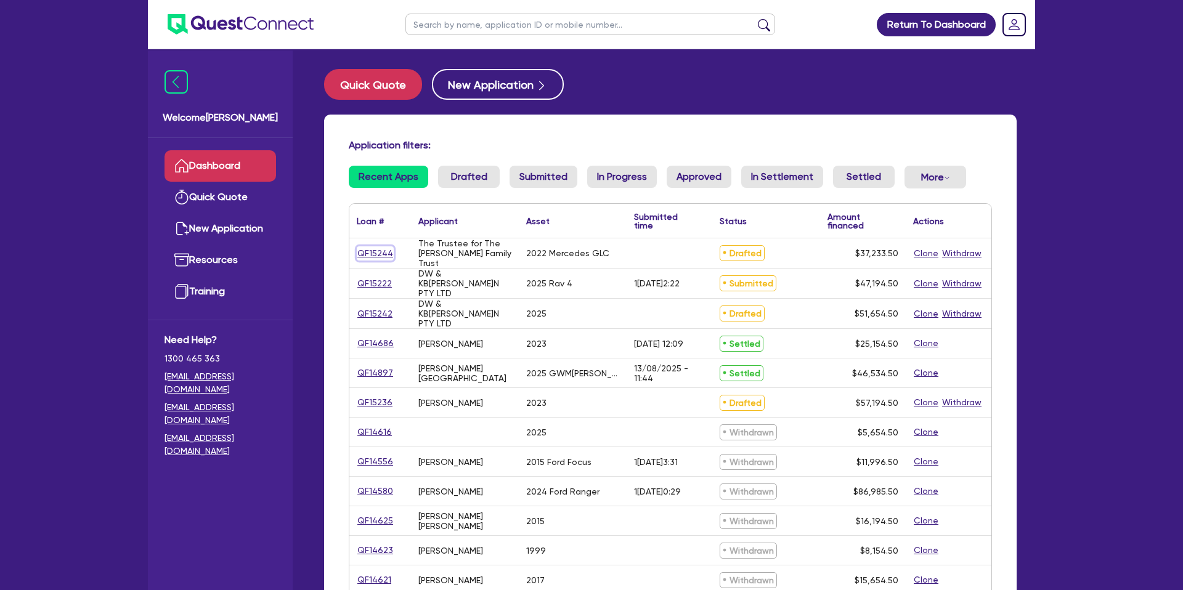
click at [367, 253] on link "QF15244" at bounding box center [375, 254] width 37 height 14
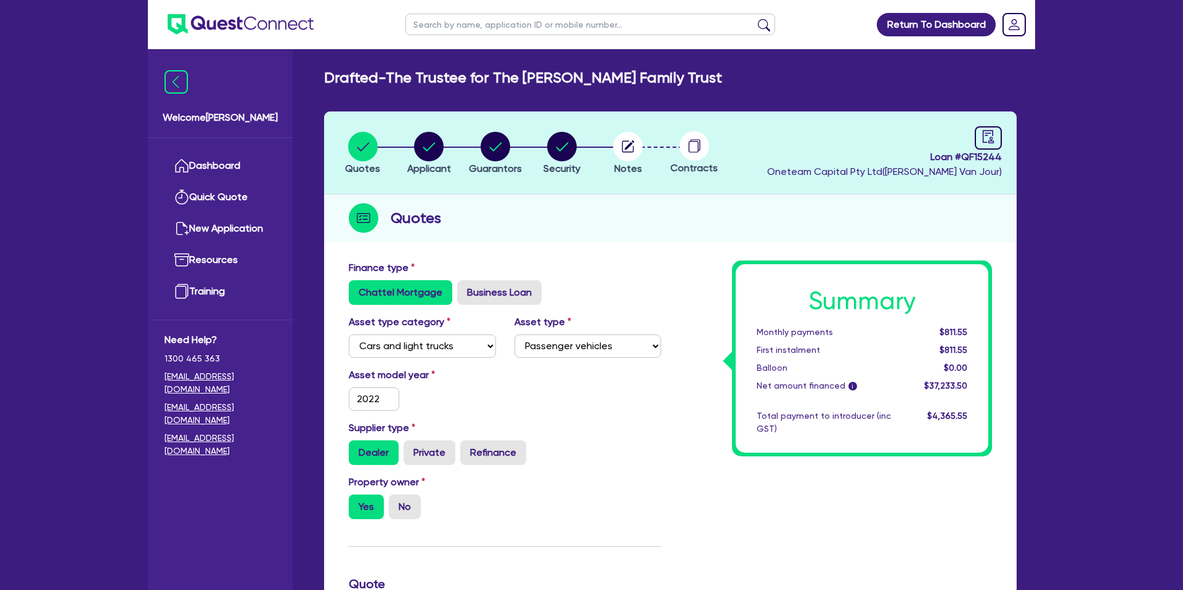
drag, startPoint x: 430, startPoint y: 128, endPoint x: 423, endPoint y: 129, distance: 6.9
click at [429, 128] on header "Quotes Applicant Guarantors Security Notes Contracts Loan # QF15244 Oneteam Cap…" at bounding box center [670, 153] width 693 height 83
drag, startPoint x: 430, startPoint y: 141, endPoint x: 433, endPoint y: 150, distance: 10.0
click at [429, 144] on circle "button" at bounding box center [429, 147] width 30 height 30
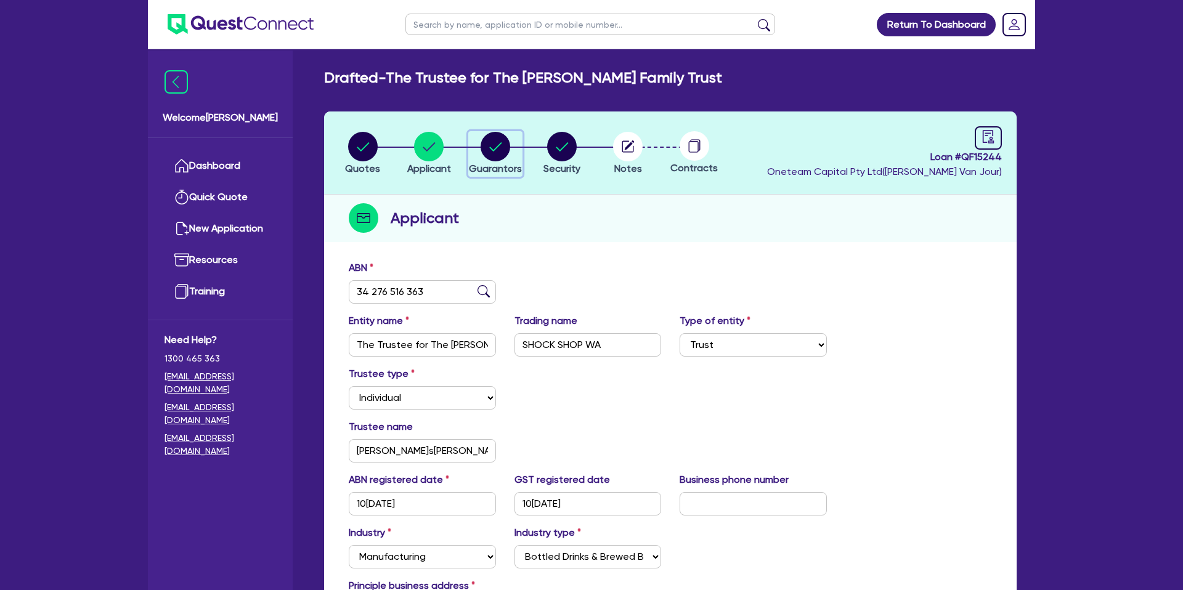
click at [489, 147] on circle "button" at bounding box center [496, 147] width 30 height 30
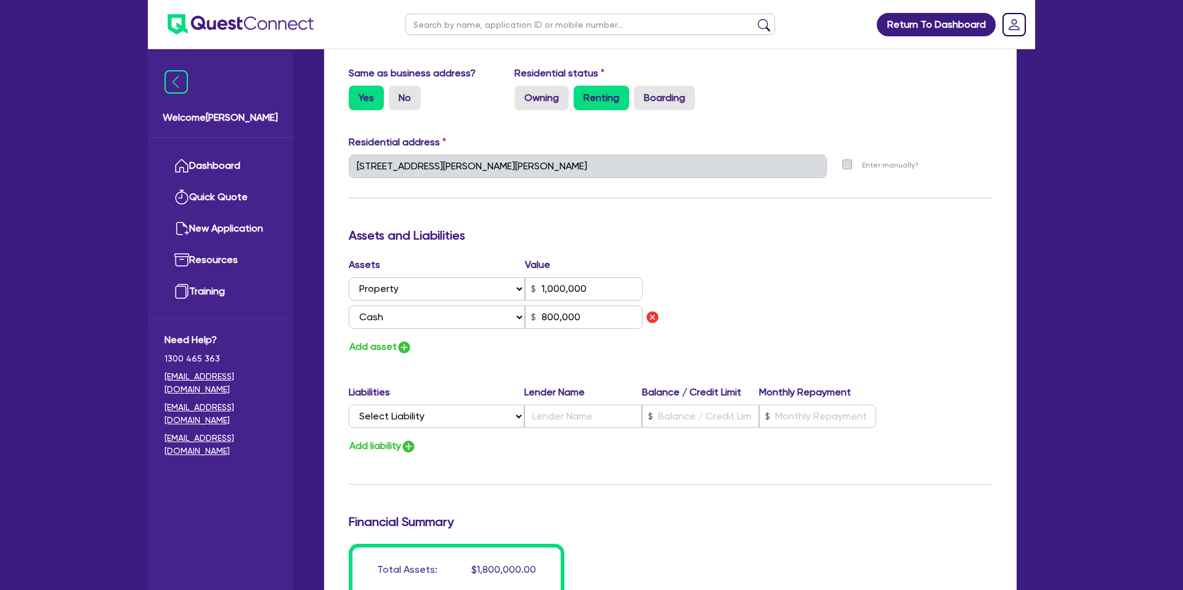
scroll to position [561, 0]
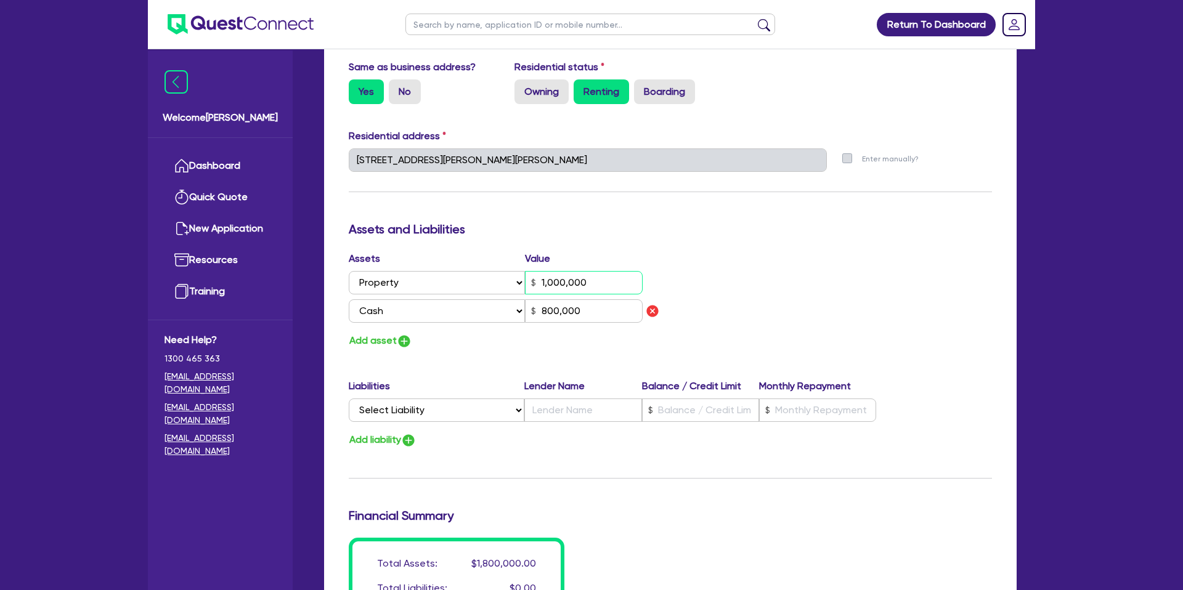
drag, startPoint x: 541, startPoint y: 280, endPoint x: 562, endPoint y: 332, distance: 55.9
click at [601, 284] on input "1,000,000" at bounding box center [584, 282] width 118 height 23
drag, startPoint x: 598, startPoint y: 317, endPoint x: 476, endPoint y: 309, distance: 121.7
click at [473, 309] on div "Select Asset Cash Property Investment property Vehicle Truck Trailer Equipment …" at bounding box center [496, 311] width 294 height 23
click at [847, 227] on h3 "Assets and Liabilities" at bounding box center [670, 229] width 643 height 15
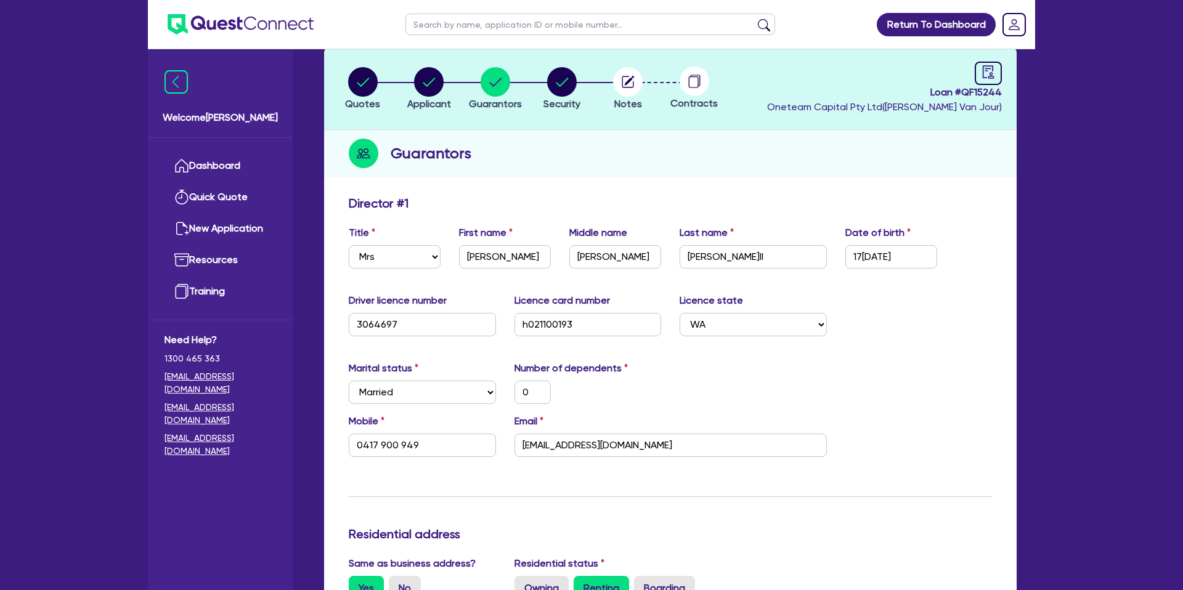
scroll to position [0, 0]
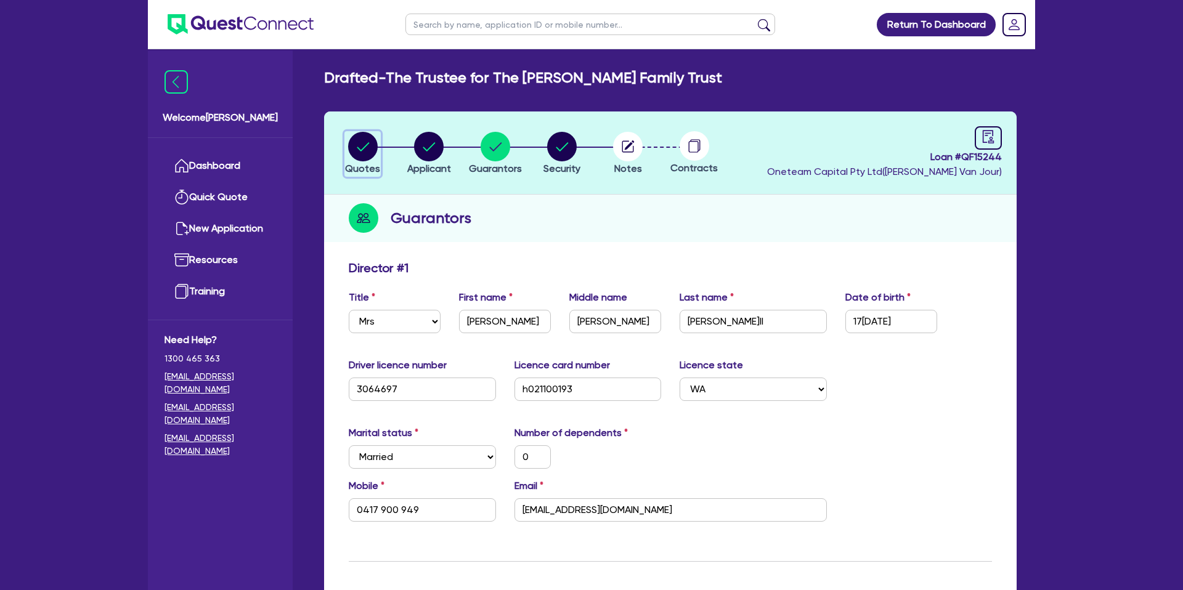
click at [357, 139] on circle "button" at bounding box center [363, 147] width 30 height 30
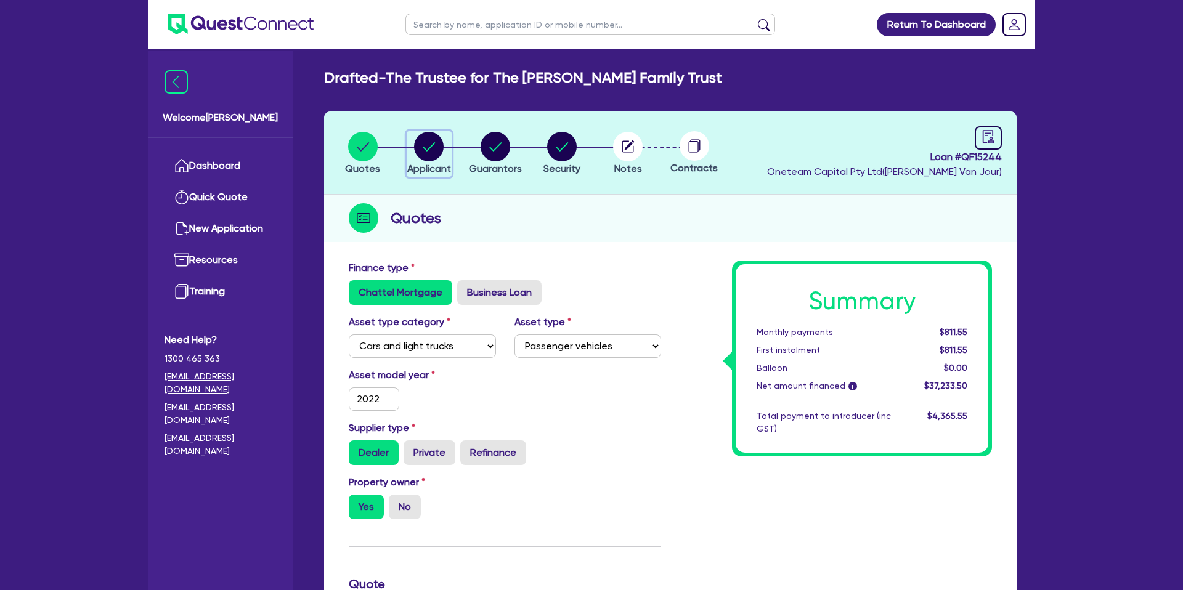
click at [428, 145] on circle "button" at bounding box center [429, 147] width 30 height 30
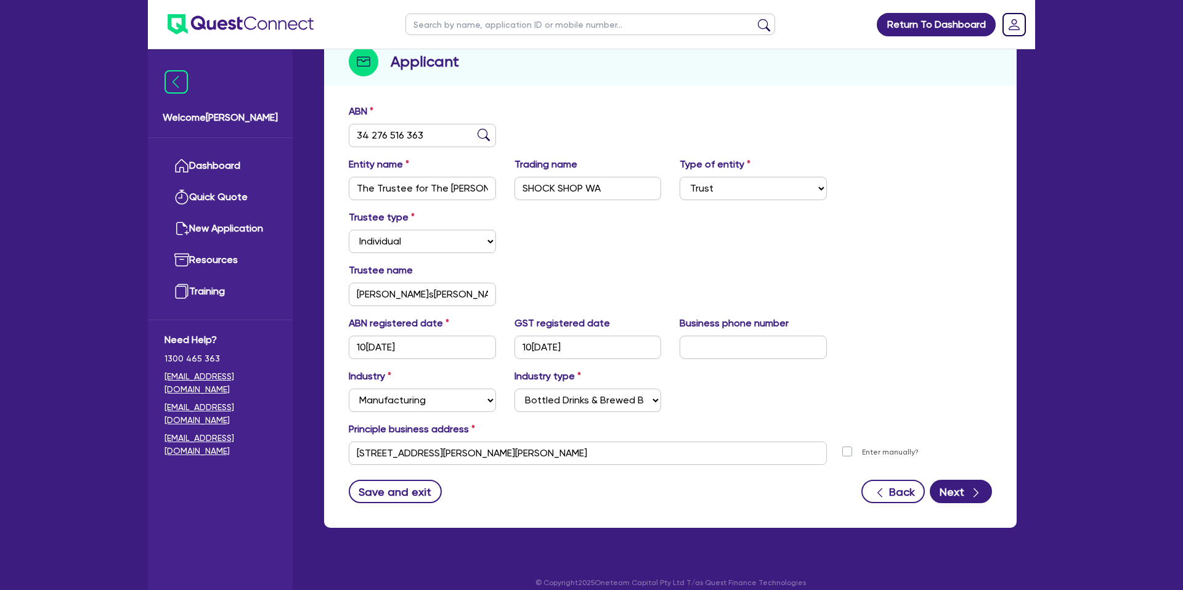
scroll to position [169, 0]
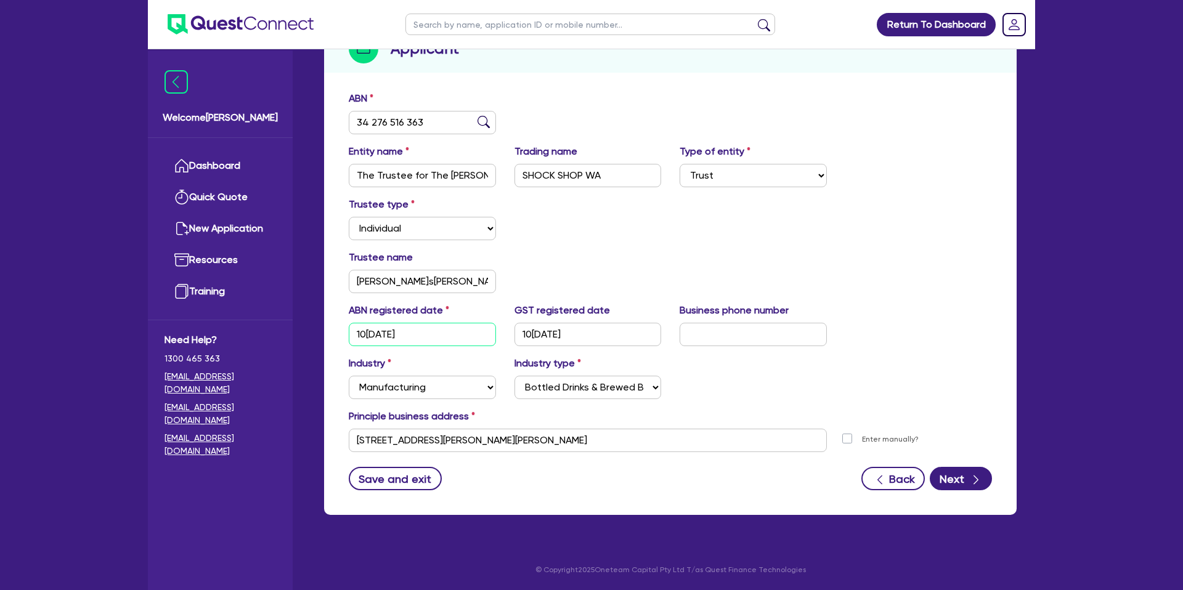
drag, startPoint x: 356, startPoint y: 337, endPoint x: 343, endPoint y: 338, distance: 13.6
click at [343, 338] on div "ABN registered date 10/04/2024" at bounding box center [423, 324] width 166 height 43
click at [808, 413] on div "Principle business address" at bounding box center [671, 419] width 662 height 20
drag, startPoint x: 492, startPoint y: 332, endPoint x: 482, endPoint y: 328, distance: 10.5
click at [475, 329] on div "ABN registered date 10/04/2024 GST registered date 10/04/2024 Business phone nu…" at bounding box center [671, 329] width 662 height 53
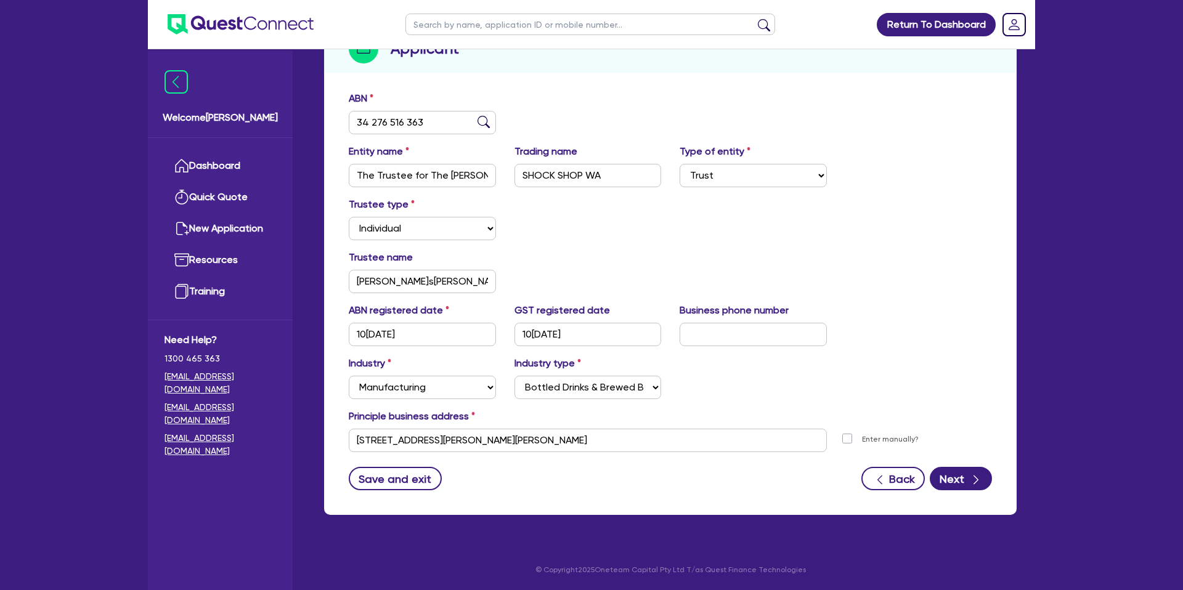
click at [724, 238] on div "Trustee type Select Individual Company" at bounding box center [671, 223] width 662 height 53
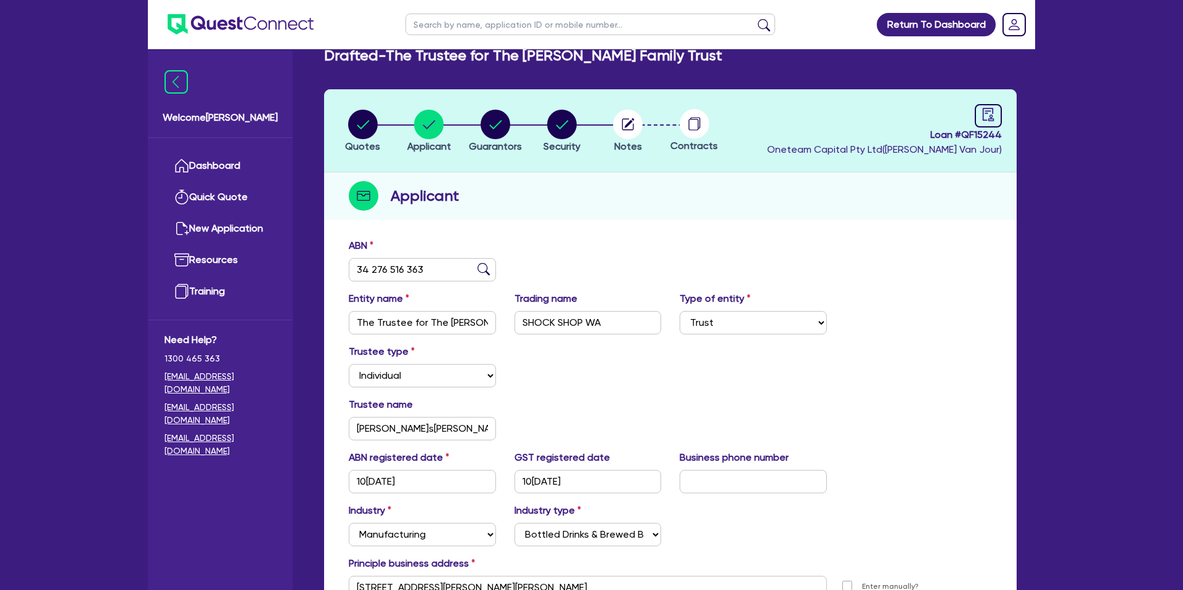
scroll to position [0, 0]
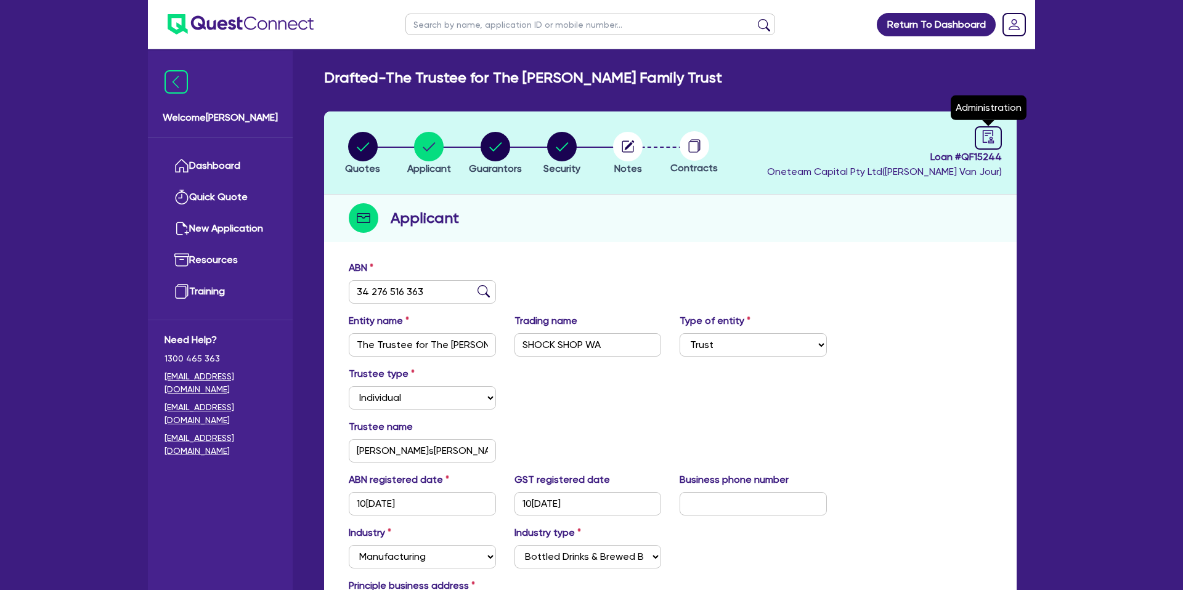
drag, startPoint x: 983, startPoint y: 135, endPoint x: 958, endPoint y: 128, distance: 26.2
click at [984, 134] on icon "audit" at bounding box center [989, 137] width 14 height 14
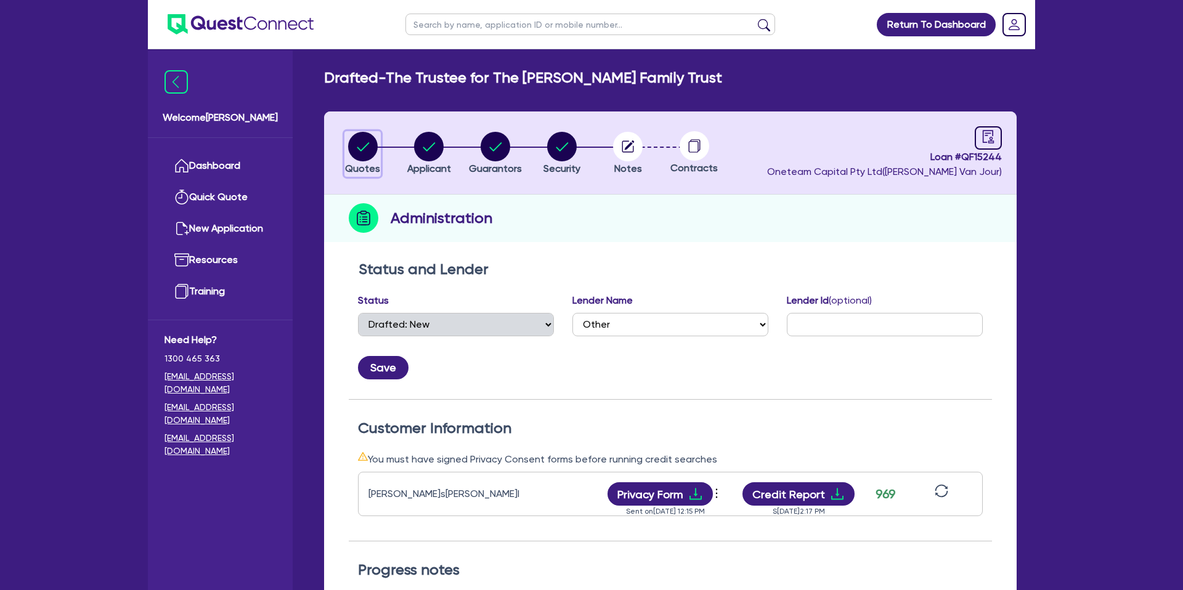
click at [363, 136] on circle "button" at bounding box center [363, 147] width 30 height 30
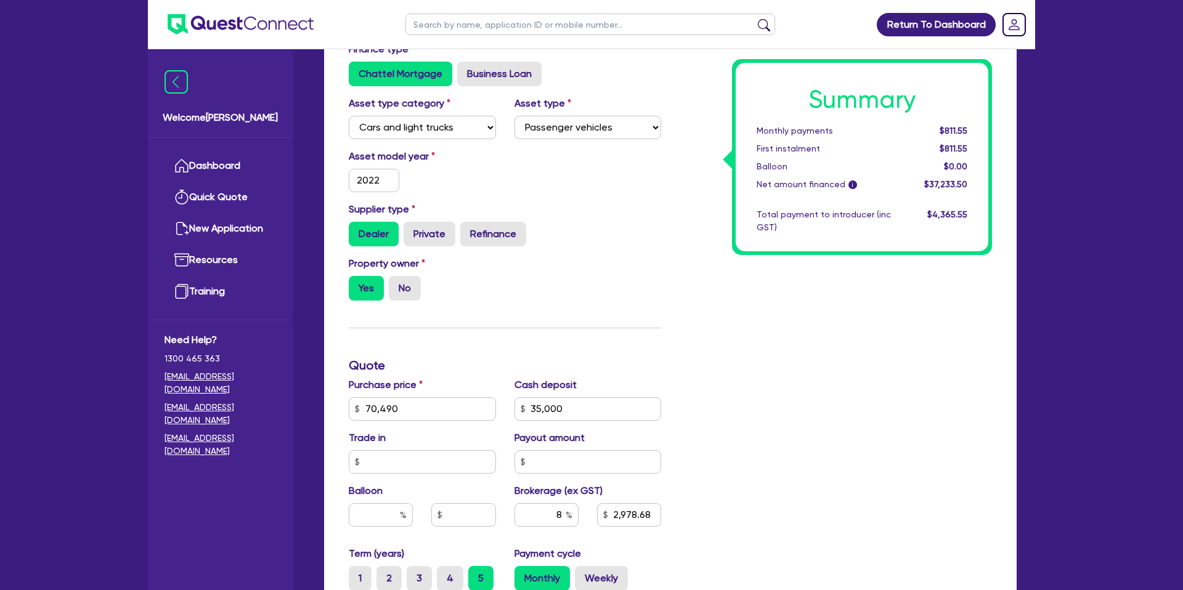
scroll to position [219, 0]
click at [335, 175] on div "Finance type Chattel Mortgage Business Loan Asset type category Select Cars and…" at bounding box center [670, 430] width 693 height 790
click at [656, 181] on div "Asset model year 2022" at bounding box center [505, 175] width 331 height 53
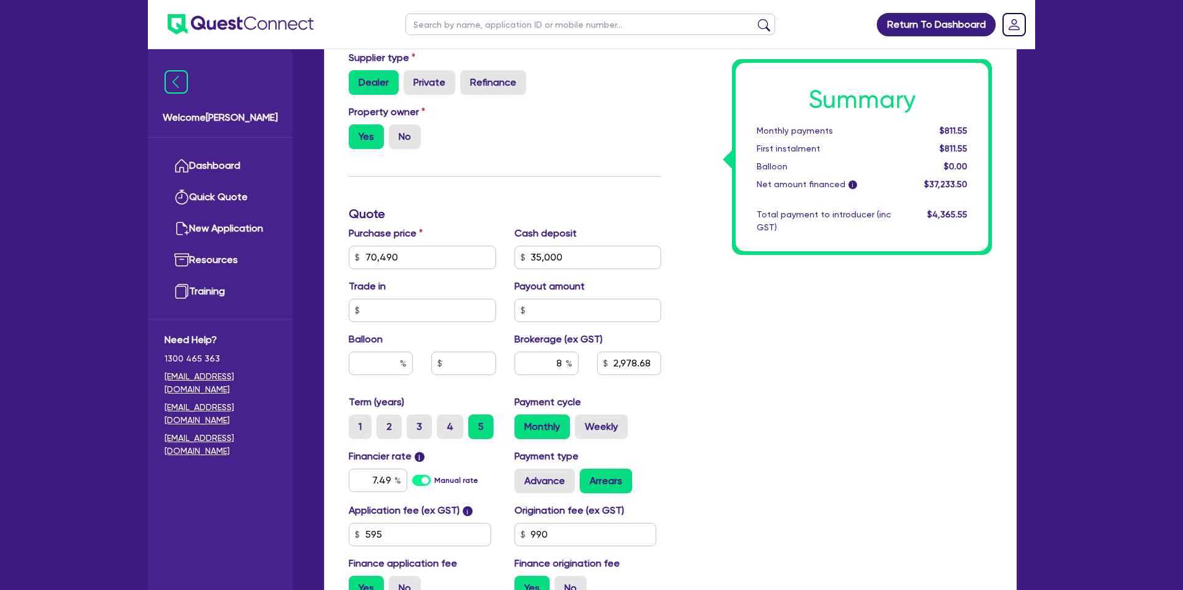
scroll to position [370, 0]
drag, startPoint x: 323, startPoint y: 249, endPoint x: 330, endPoint y: 248, distance: 7.5
click at [330, 248] on div "Finance type Chattel Mortgage Business Loan Asset type category Select Cars and…" at bounding box center [670, 280] width 693 height 790
click at [767, 175] on div "Summary Monthly payments $811.55 First instalment $811.55 Balloon $0.00 Net amo…" at bounding box center [862, 157] width 253 height 189
drag, startPoint x: 364, startPoint y: 258, endPoint x: 416, endPoint y: 258, distance: 52.4
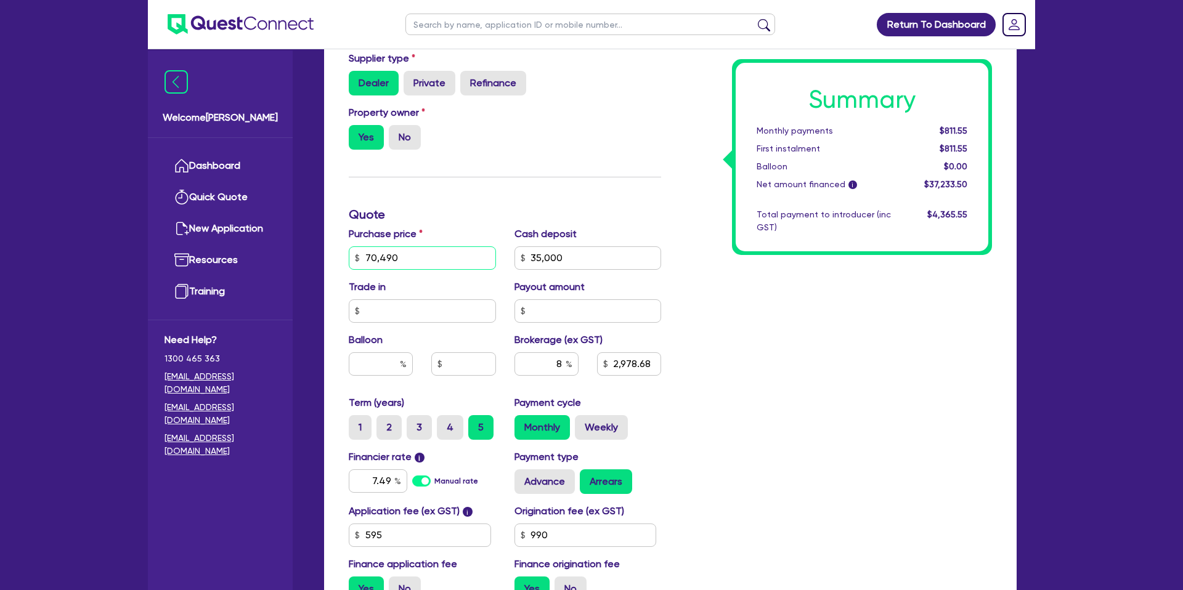
click at [416, 258] on input "70,490" at bounding box center [422, 258] width 147 height 23
drag, startPoint x: 529, startPoint y: 256, endPoint x: 764, endPoint y: 232, distance: 235.4
click at [764, 232] on div "Finance type Chattel Mortgage Business Loan Asset type category Select Cars and…" at bounding box center [671, 251] width 662 height 720
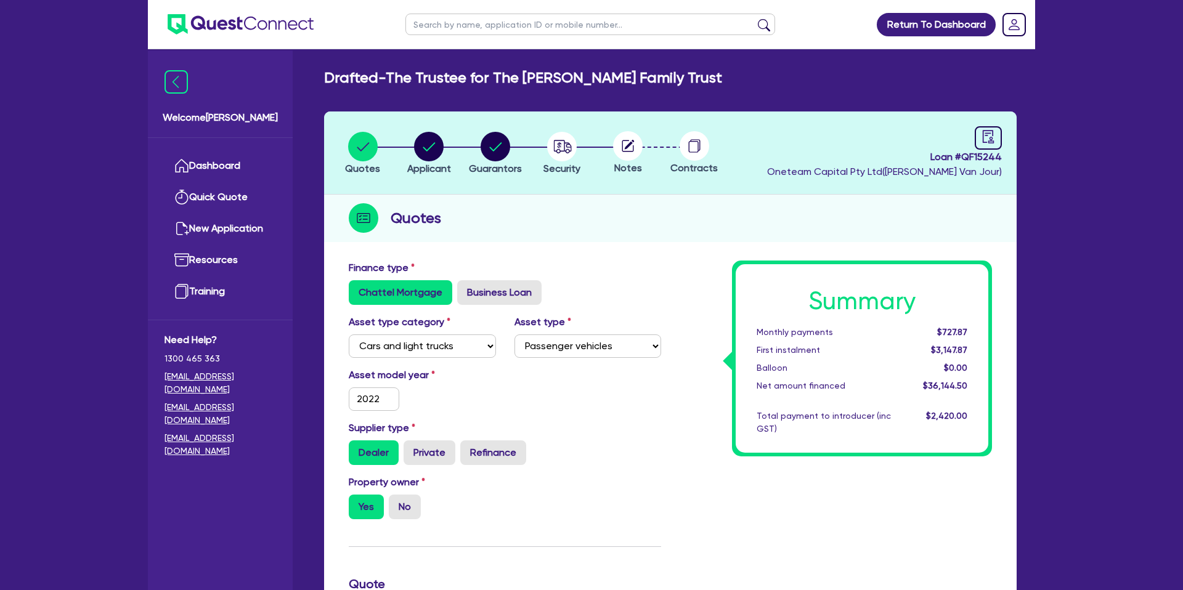
select select "CARS_AND_LIGHT_TRUCKS"
select select "PASSENGER_VEHICLES"
click at [231, 169] on link "Dashboard" at bounding box center [221, 165] width 112 height 31
